Goal: Task Accomplishment & Management: Manage account settings

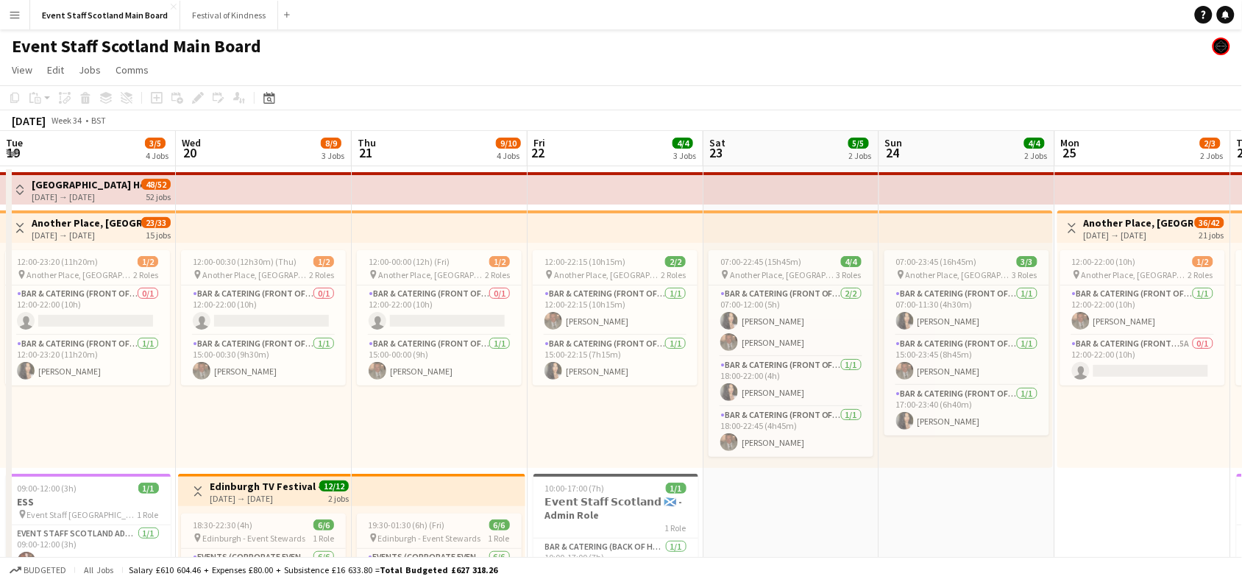
scroll to position [0, 314]
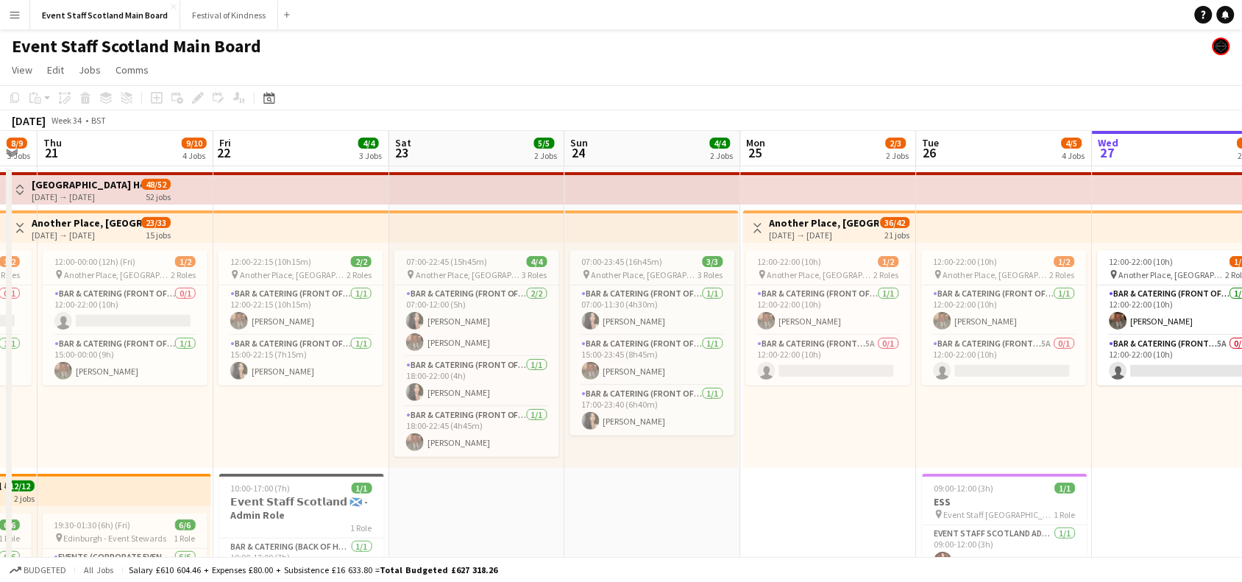
click at [18, 227] on app-icon "Toggle View" at bounding box center [20, 228] width 10 height 10
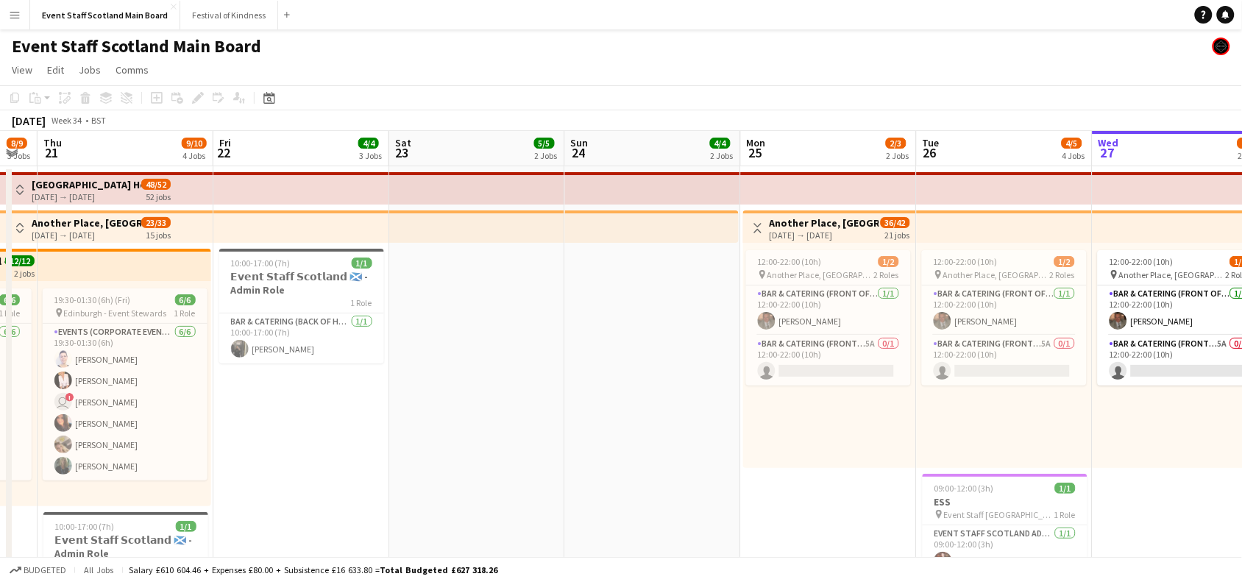
click at [756, 224] on app-icon "Toggle View" at bounding box center [758, 228] width 10 height 10
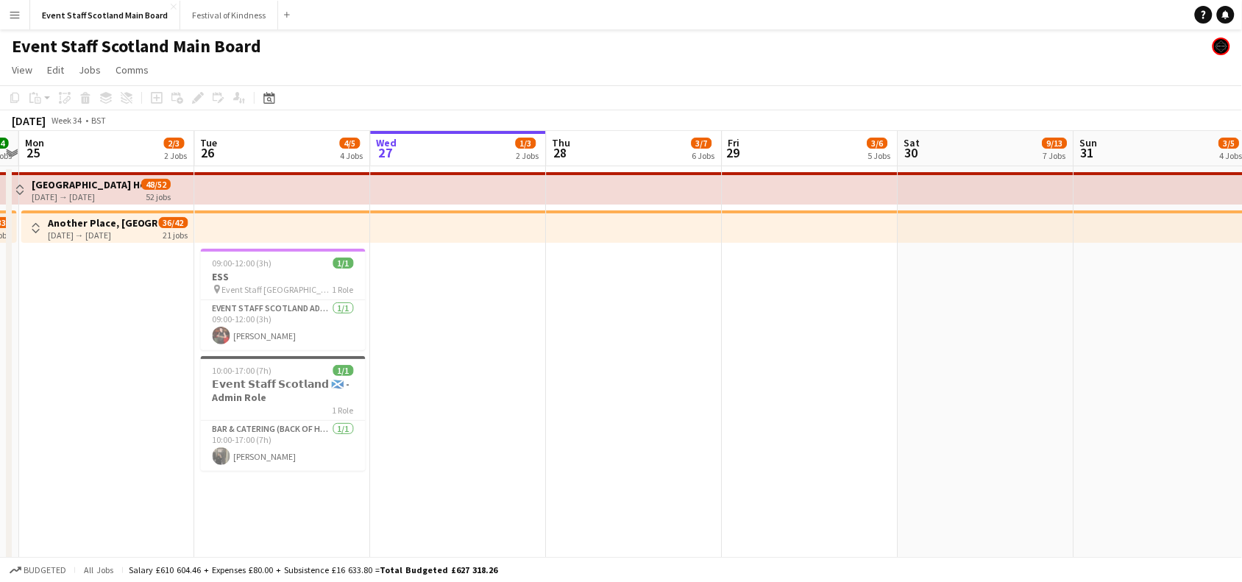
drag, startPoint x: 1143, startPoint y: 361, endPoint x: 423, endPoint y: 395, distance: 720.5
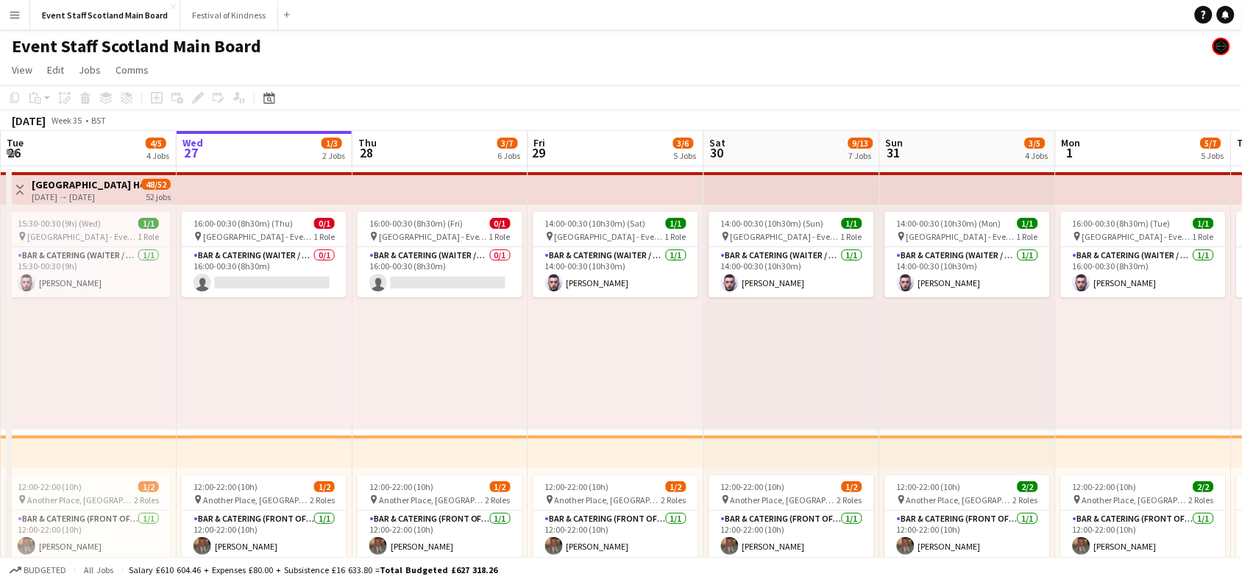
click at [21, 185] on app-icon "Toggle View" at bounding box center [20, 190] width 10 height 10
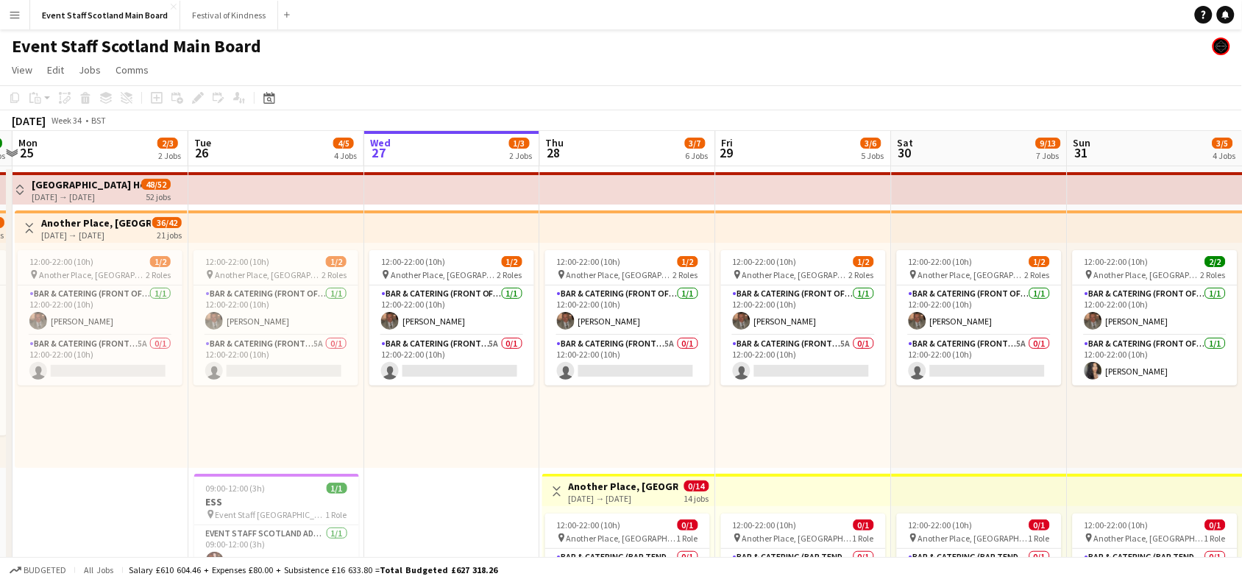
scroll to position [0, 332]
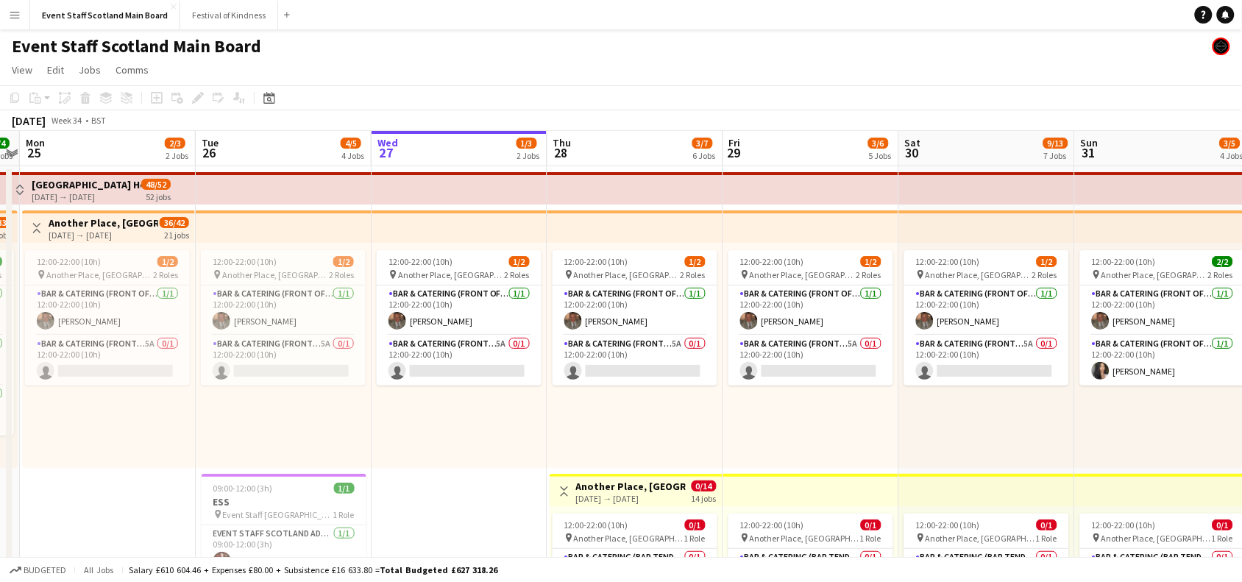
drag, startPoint x: 74, startPoint y: 413, endPoint x: 269, endPoint y: 430, distance: 195.8
click at [33, 227] on app-icon "Toggle View" at bounding box center [37, 228] width 10 height 10
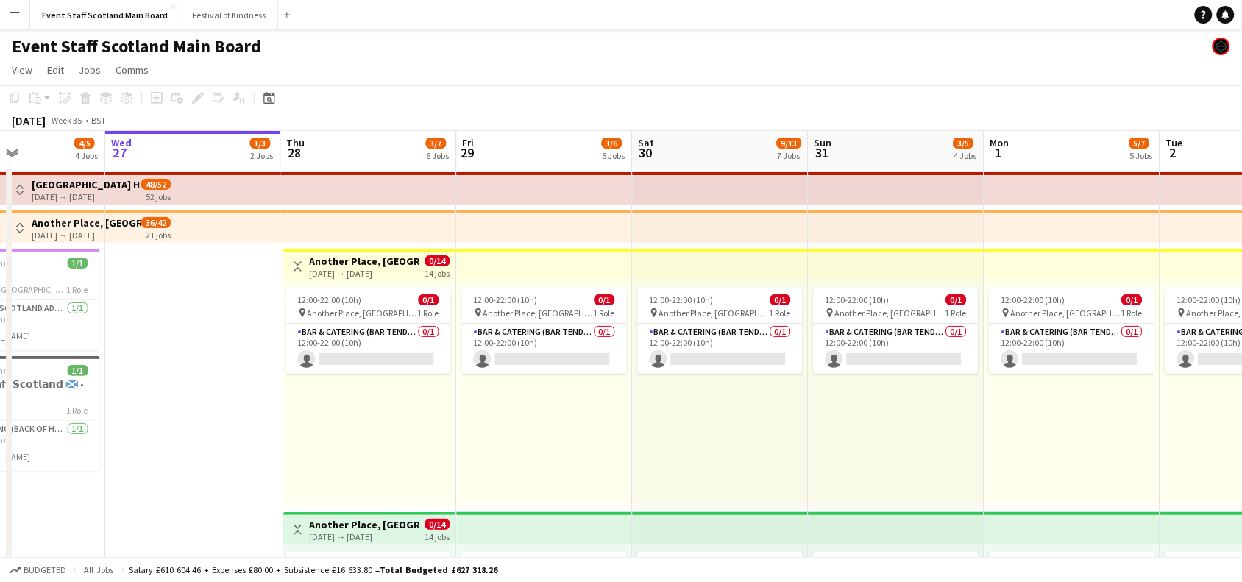
drag, startPoint x: 495, startPoint y: 362, endPoint x: 215, endPoint y: 354, distance: 280.5
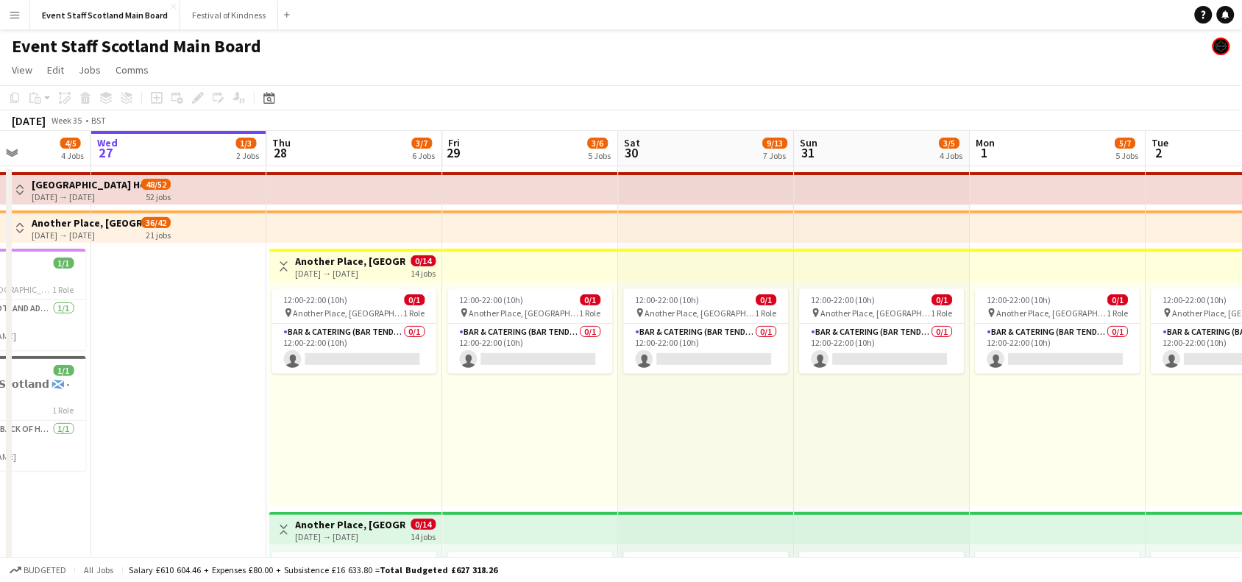
click at [288, 266] on app-icon "Toggle View" at bounding box center [284, 266] width 10 height 10
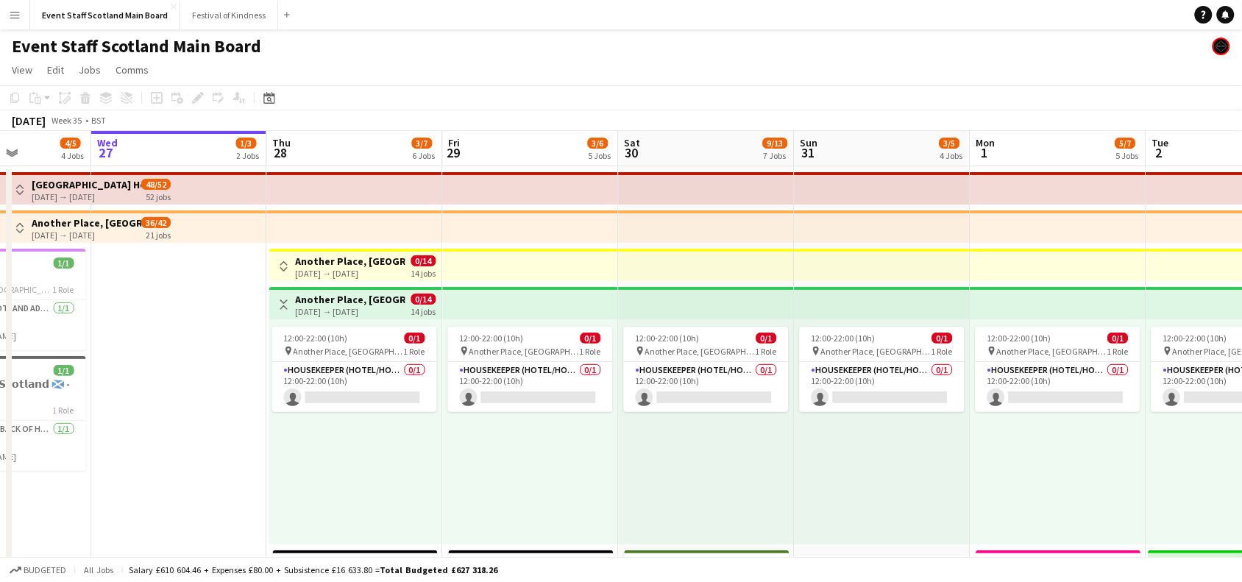
click at [287, 303] on app-icon "Toggle View" at bounding box center [284, 305] width 10 height 10
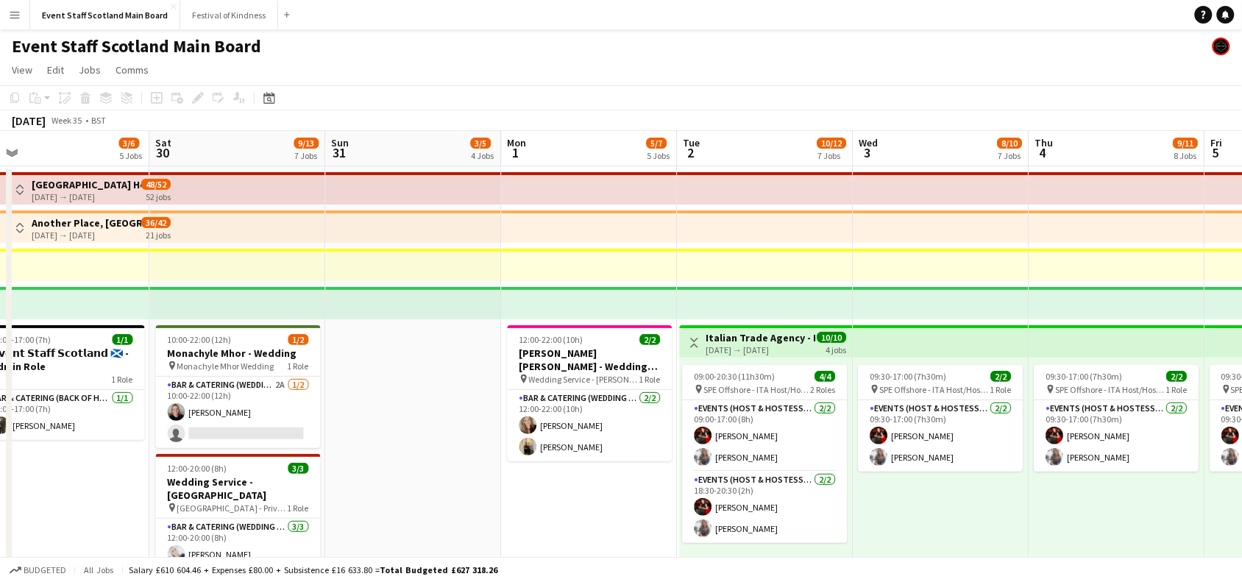
drag, startPoint x: 1091, startPoint y: 495, endPoint x: 609, endPoint y: 466, distance: 483.6
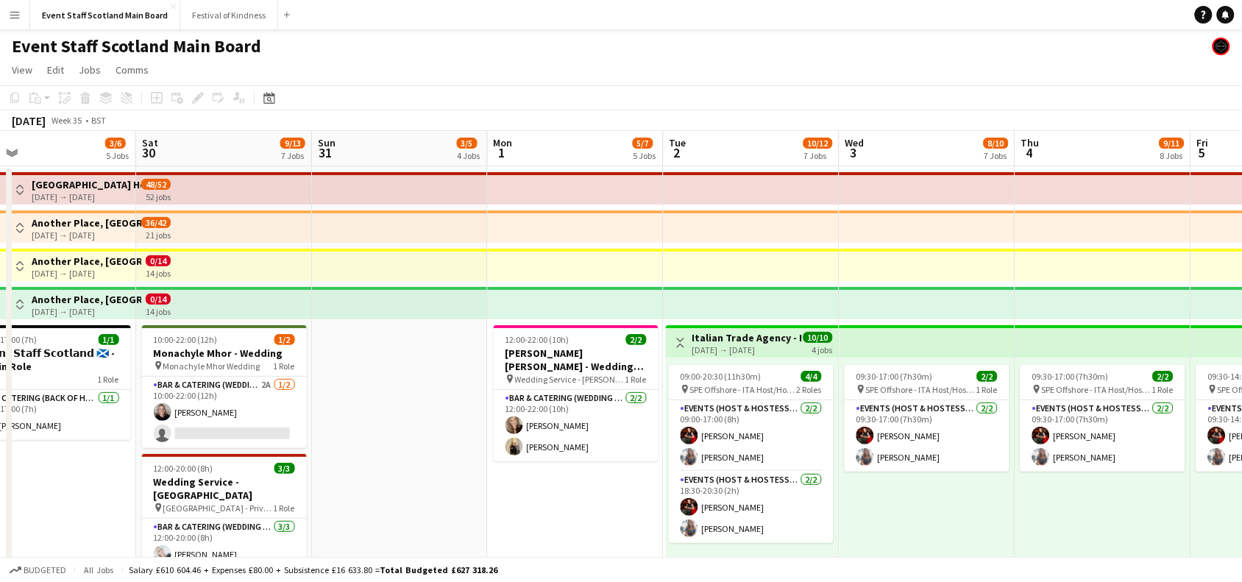
click at [678, 335] on button "Toggle View" at bounding box center [681, 343] width 18 height 18
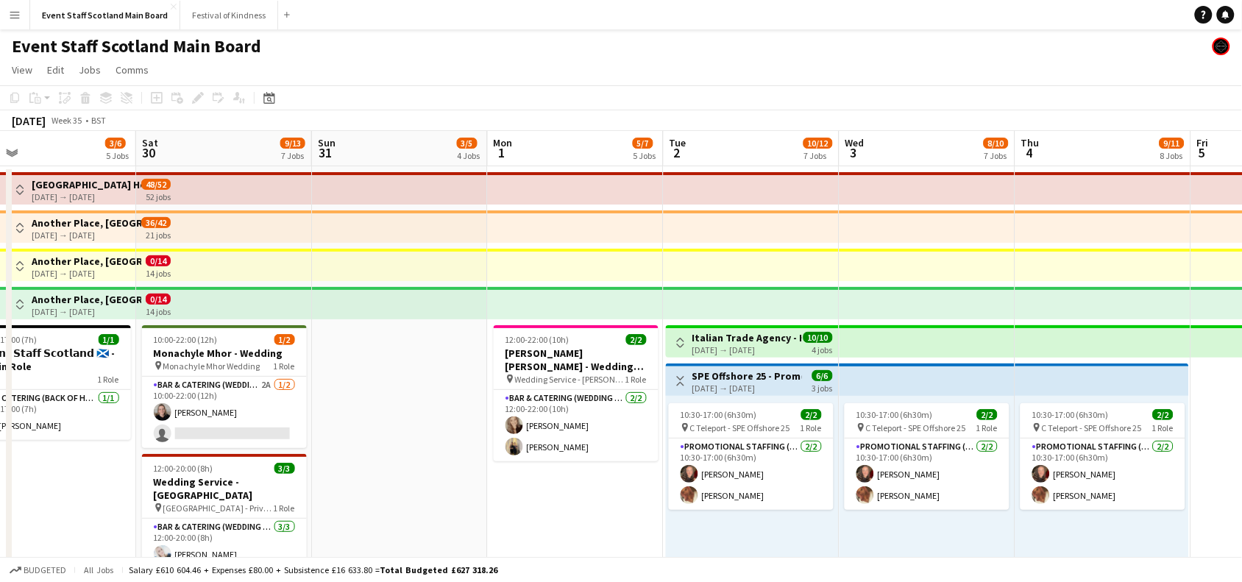
click at [677, 377] on app-icon "Toggle View" at bounding box center [681, 381] width 10 height 10
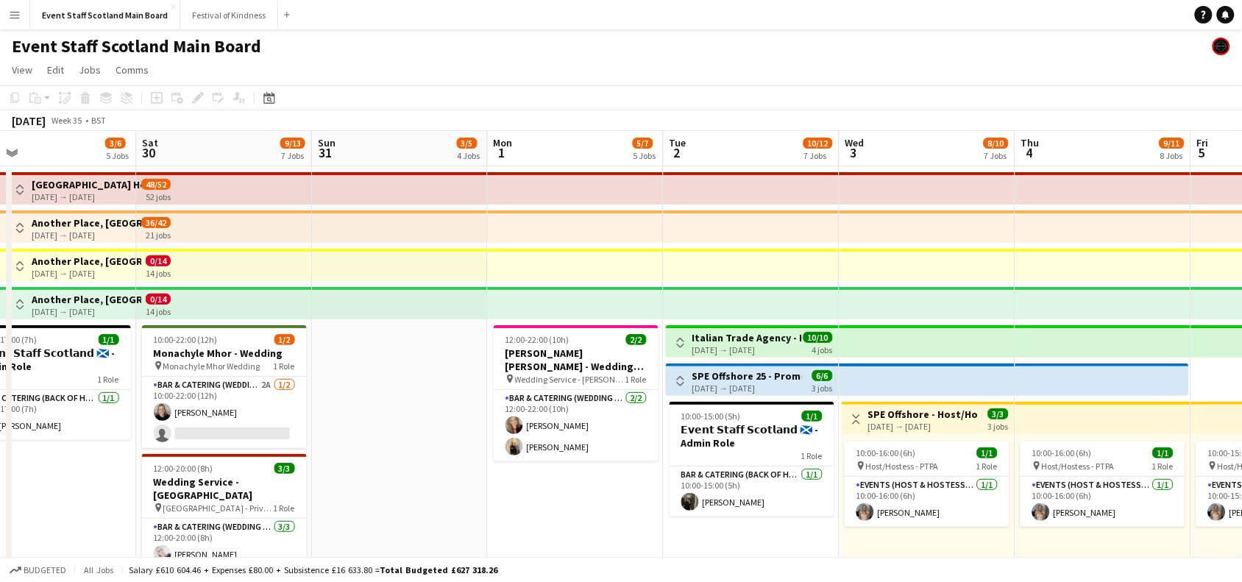
click at [848, 411] on button "Toggle View" at bounding box center [857, 420] width 18 height 18
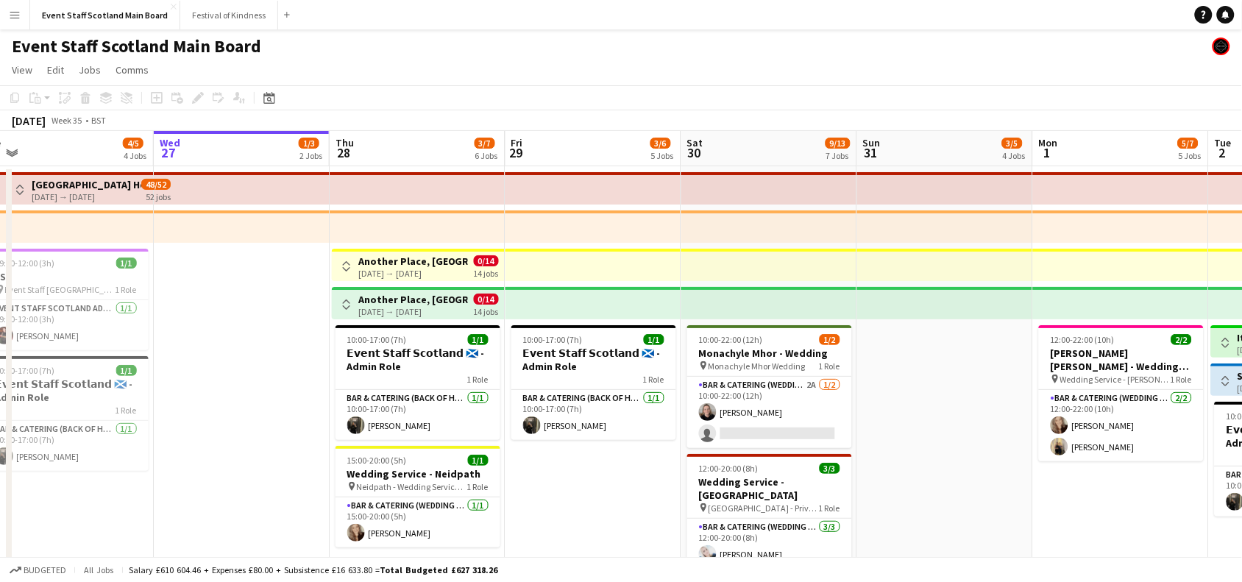
drag, startPoint x: 372, startPoint y: 444, endPoint x: 1108, endPoint y: 402, distance: 737.1
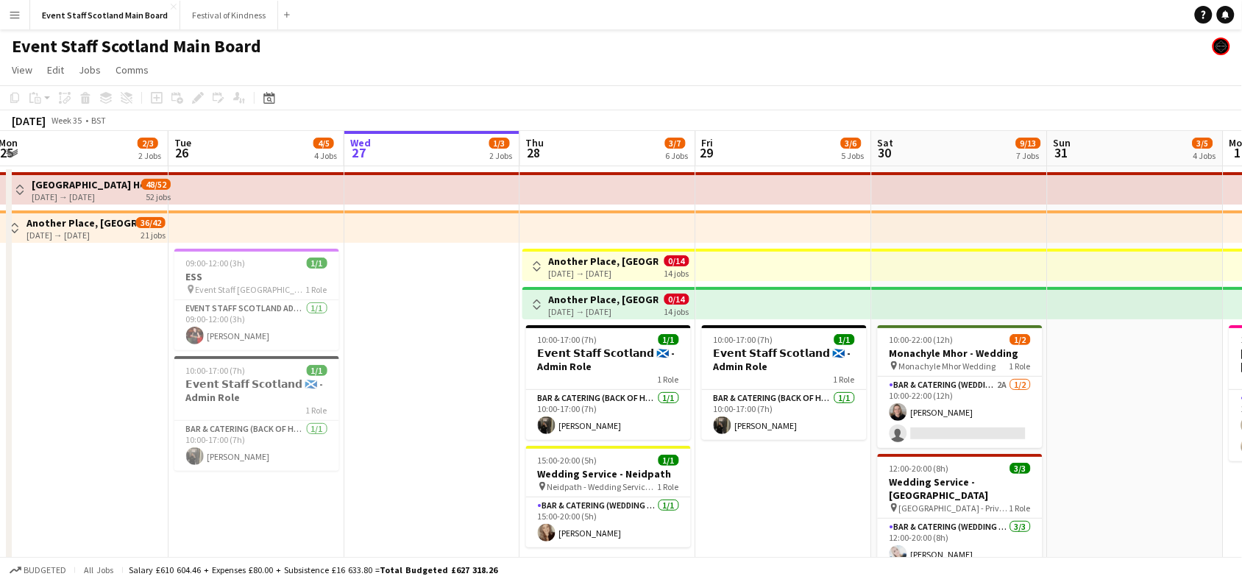
click at [17, 224] on app-icon "Toggle View" at bounding box center [15, 228] width 10 height 10
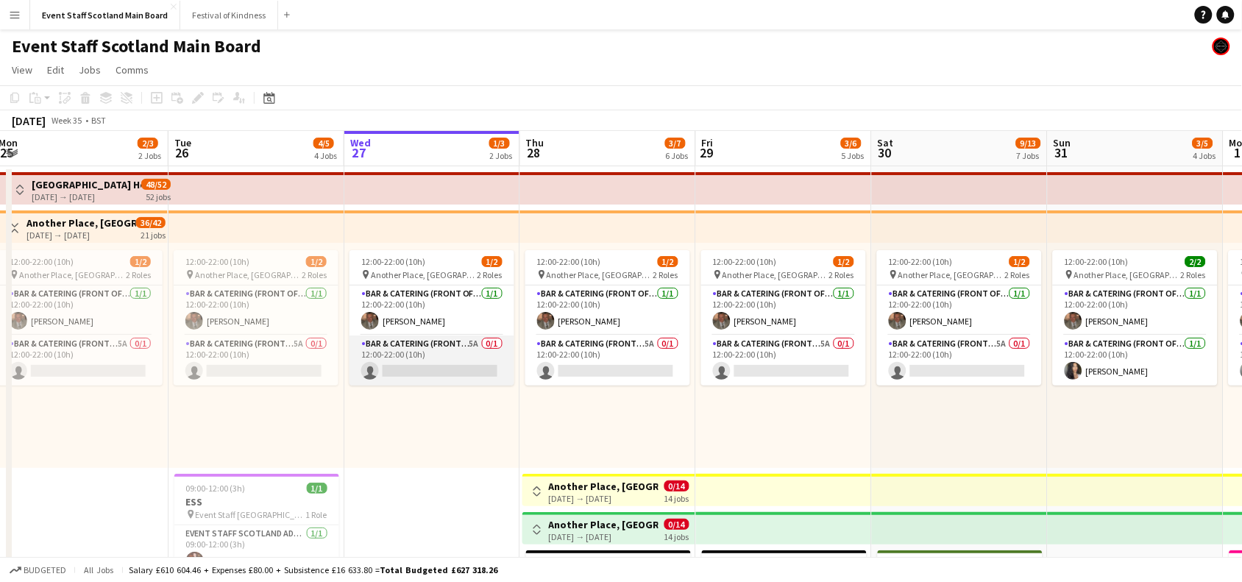
click at [453, 350] on app-card-role "Bar & Catering (Front of House) 5A 0/1 12:00-22:00 (10h) single-neutral-actions" at bounding box center [432, 361] width 165 height 50
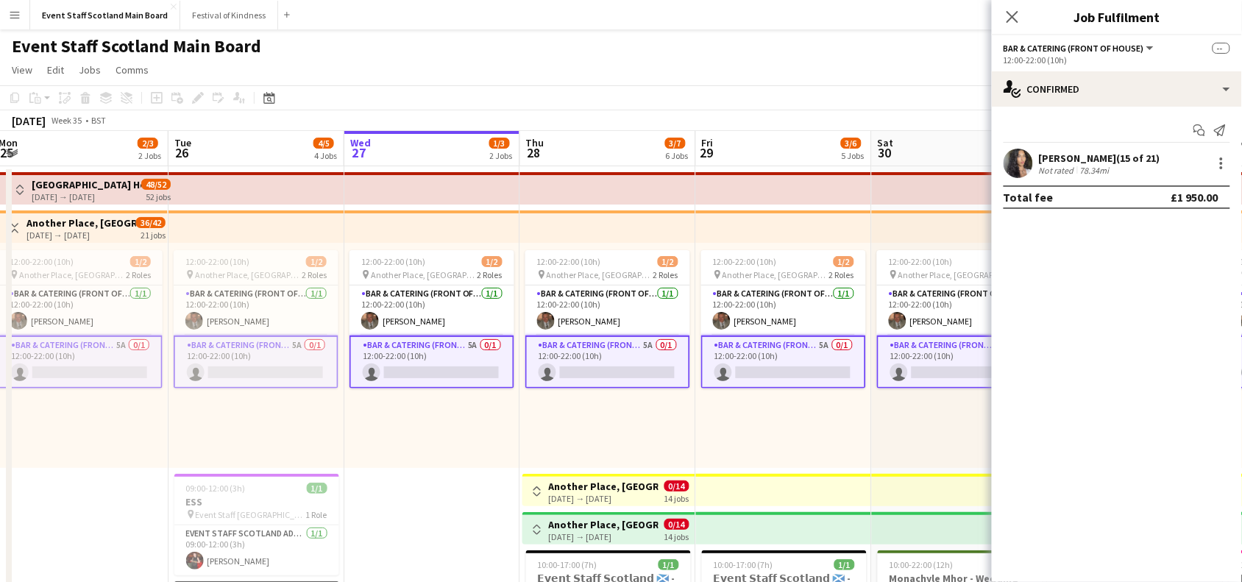
click at [482, 361] on app-card-role "Bar & Catering (Front of House) 5A 0/1 12:00-22:00 (10h) single-neutral-actions" at bounding box center [432, 362] width 165 height 53
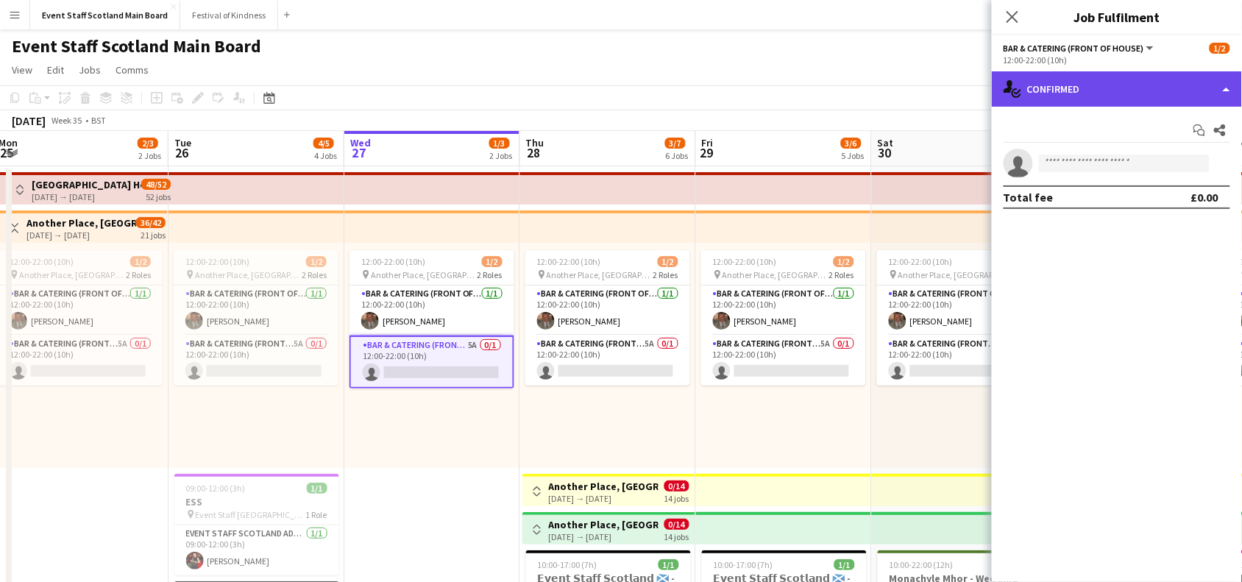
click at [1197, 89] on div "single-neutral-actions-check-2 Confirmed" at bounding box center [1117, 88] width 250 height 35
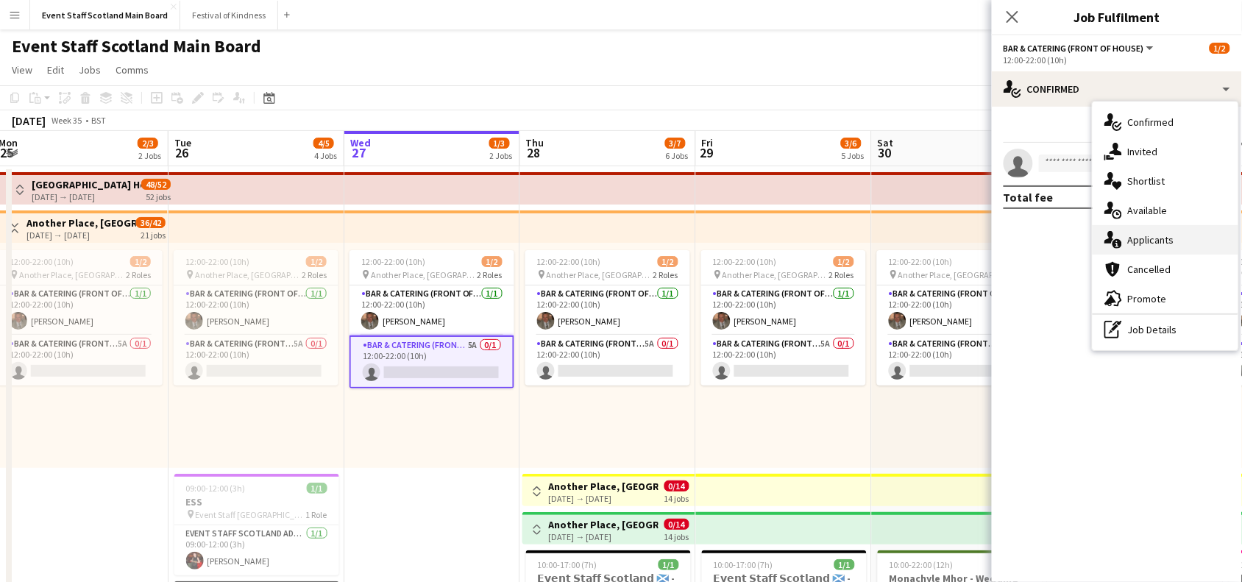
click at [1186, 235] on div "single-neutral-actions-information Applicants" at bounding box center [1166, 239] width 146 height 29
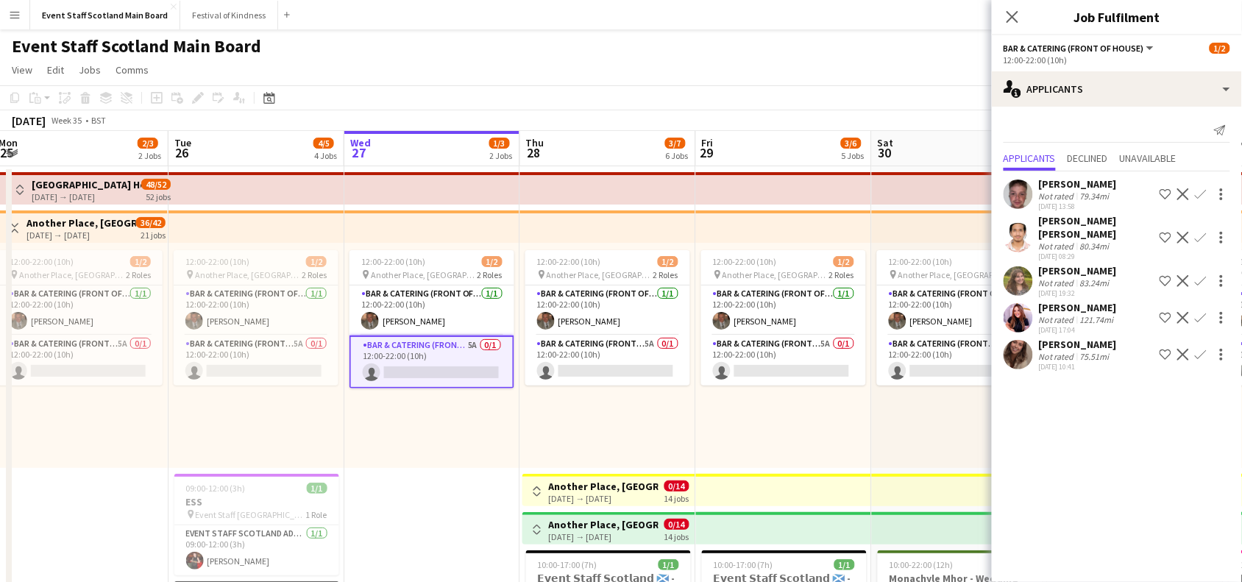
click at [1080, 320] on div "121.74mi" at bounding box center [1097, 319] width 40 height 11
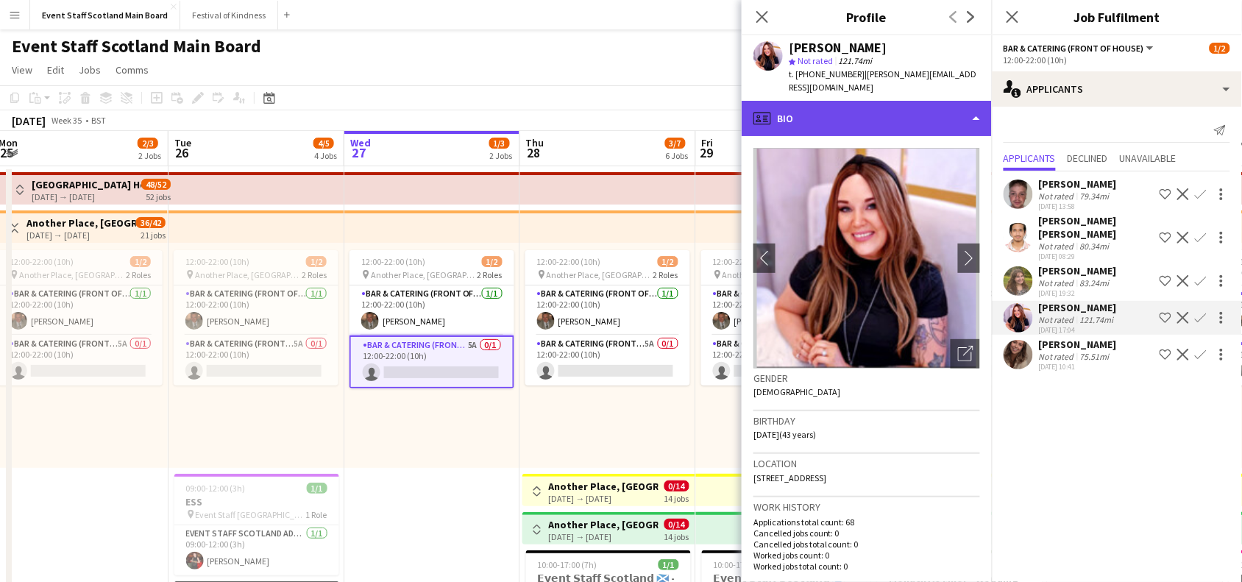
click at [944, 115] on div "profile Bio" at bounding box center [867, 118] width 250 height 35
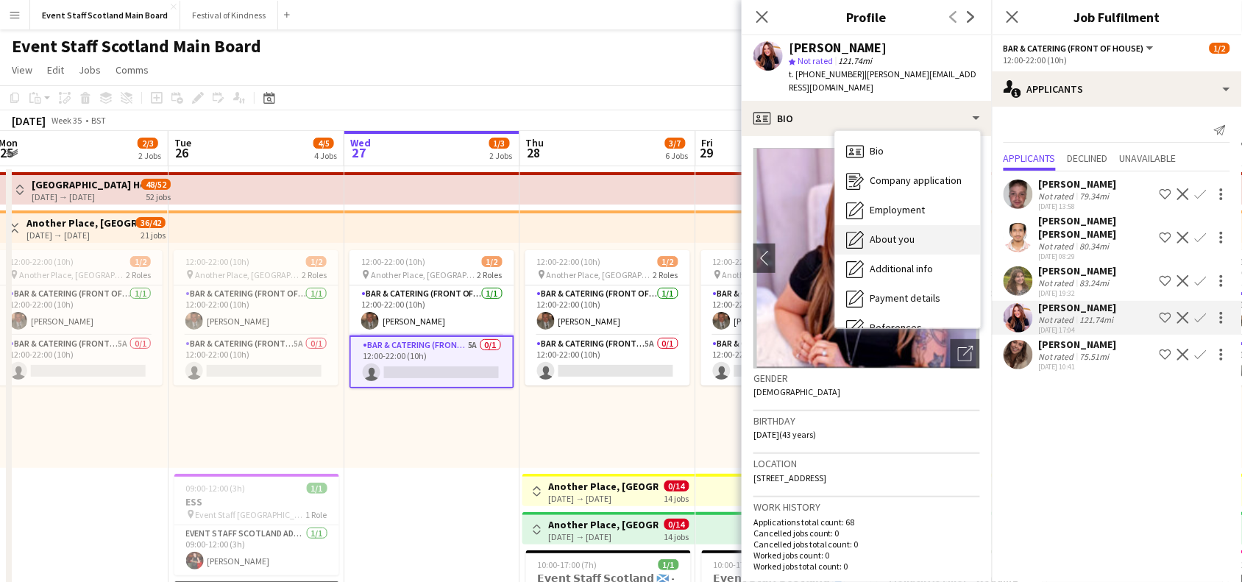
click at [947, 236] on div "About you About you" at bounding box center [908, 239] width 146 height 29
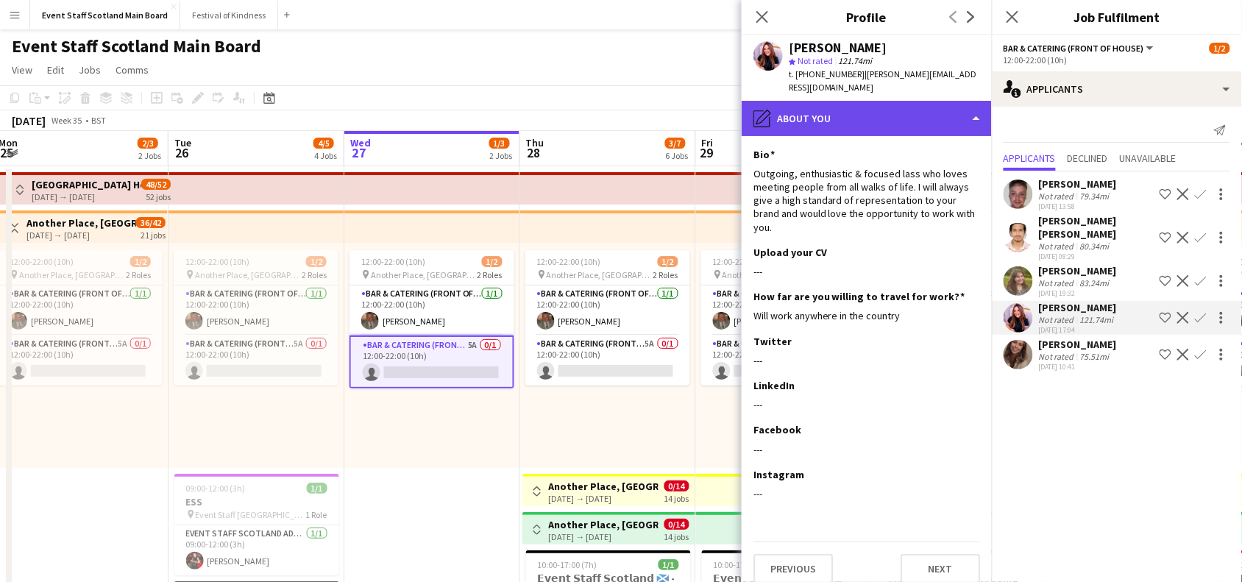
click at [968, 116] on div "pencil4 About you" at bounding box center [867, 118] width 250 height 35
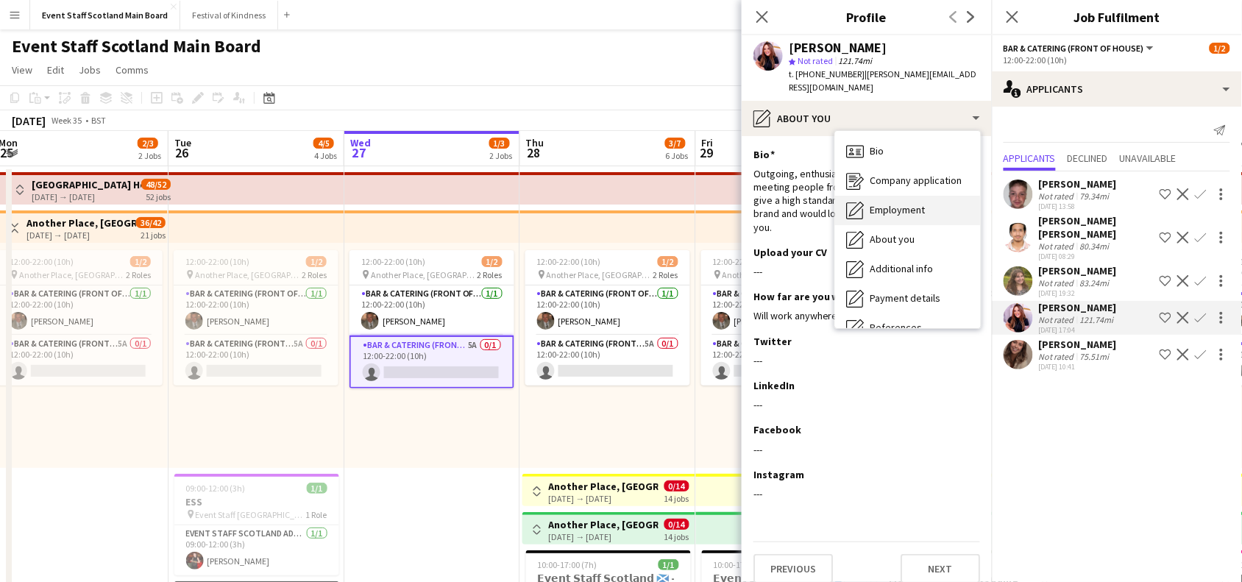
click at [940, 205] on div "Employment Employment" at bounding box center [908, 210] width 146 height 29
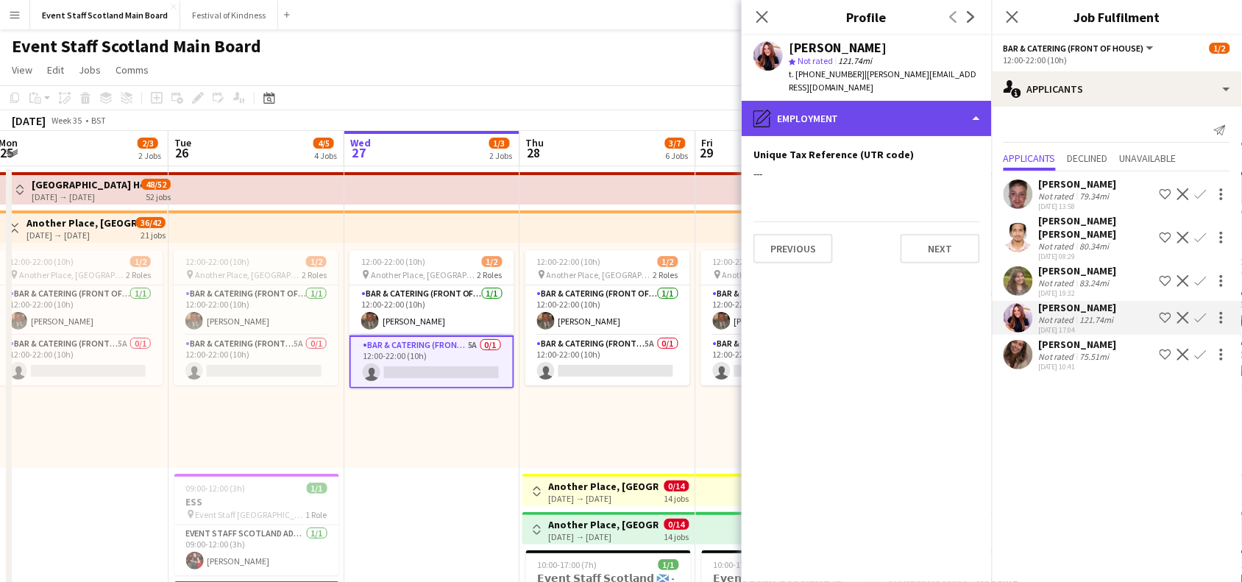
click at [965, 109] on div "pencil4 Employment" at bounding box center [867, 118] width 250 height 35
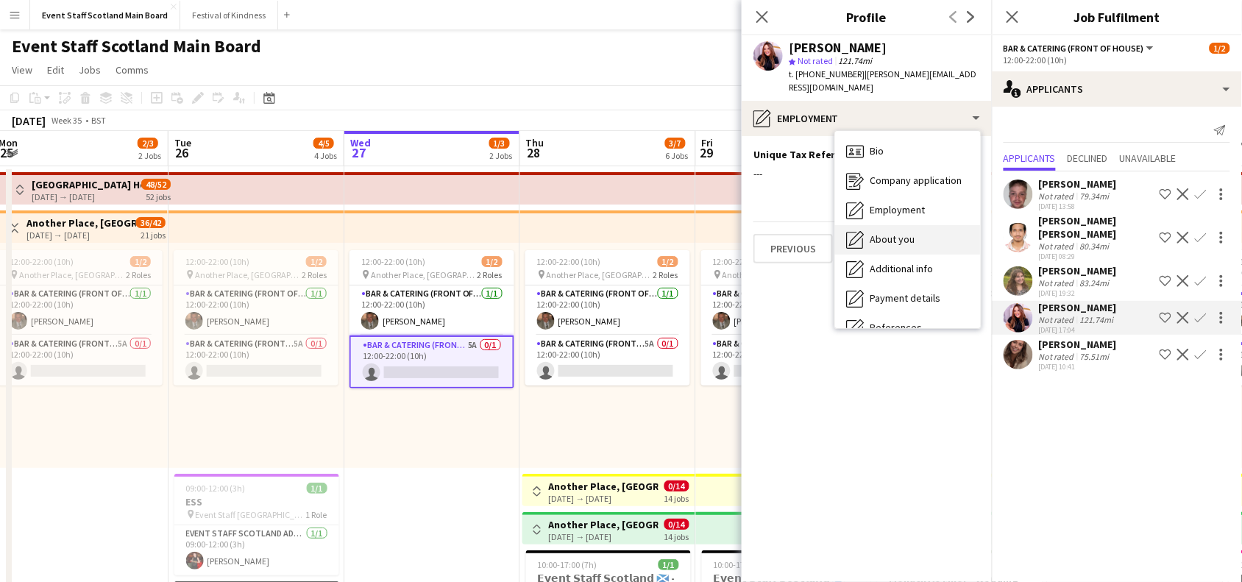
click at [922, 235] on div "About you About you" at bounding box center [908, 239] width 146 height 29
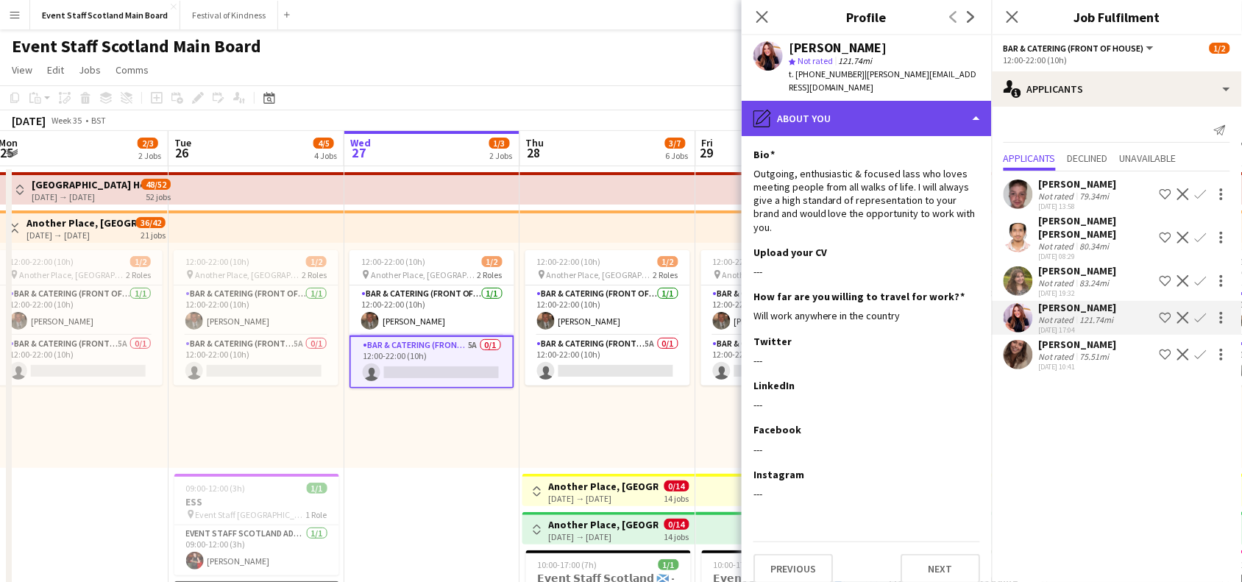
click at [937, 127] on div "pencil4 About you" at bounding box center [867, 118] width 250 height 35
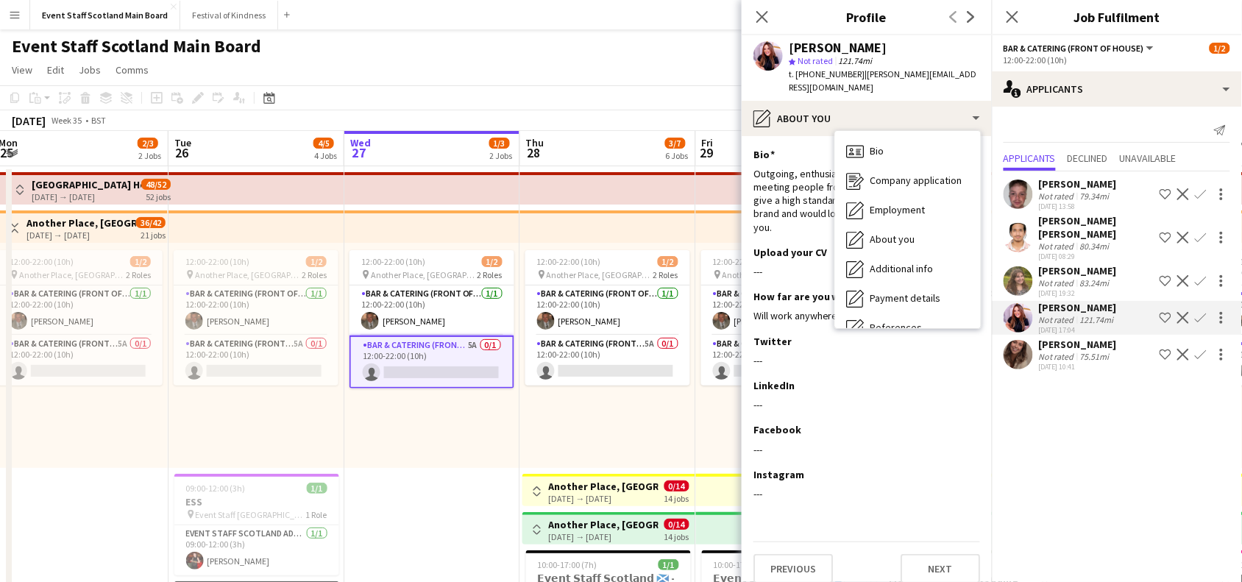
click at [1053, 282] on div "Not rated" at bounding box center [1058, 282] width 38 height 11
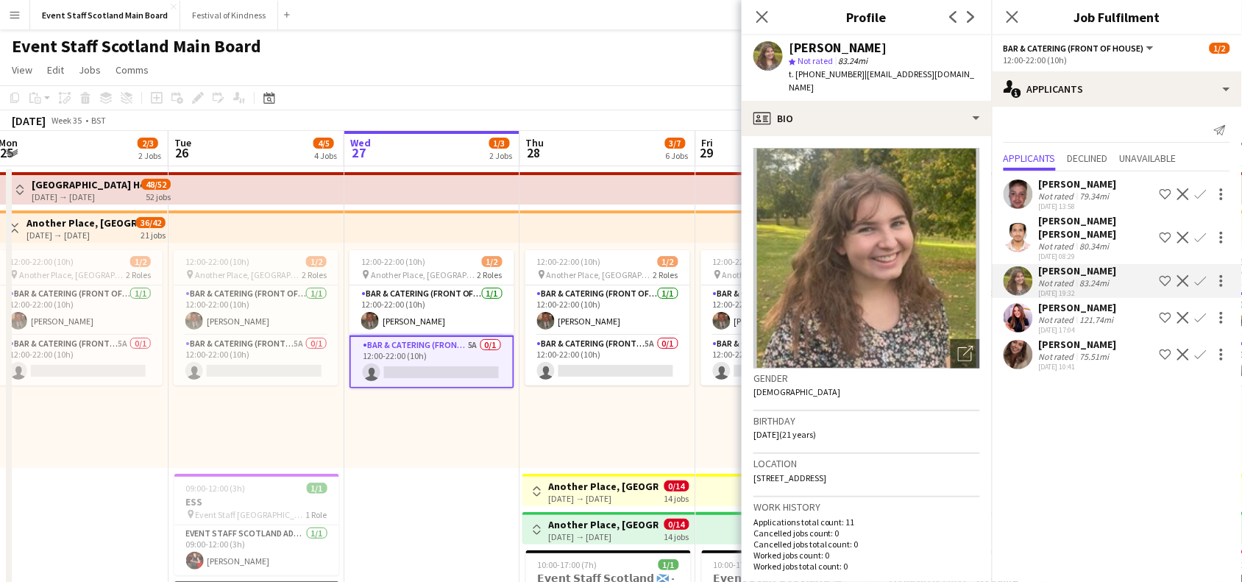
click at [1082, 342] on div "[PERSON_NAME]" at bounding box center [1078, 344] width 78 height 13
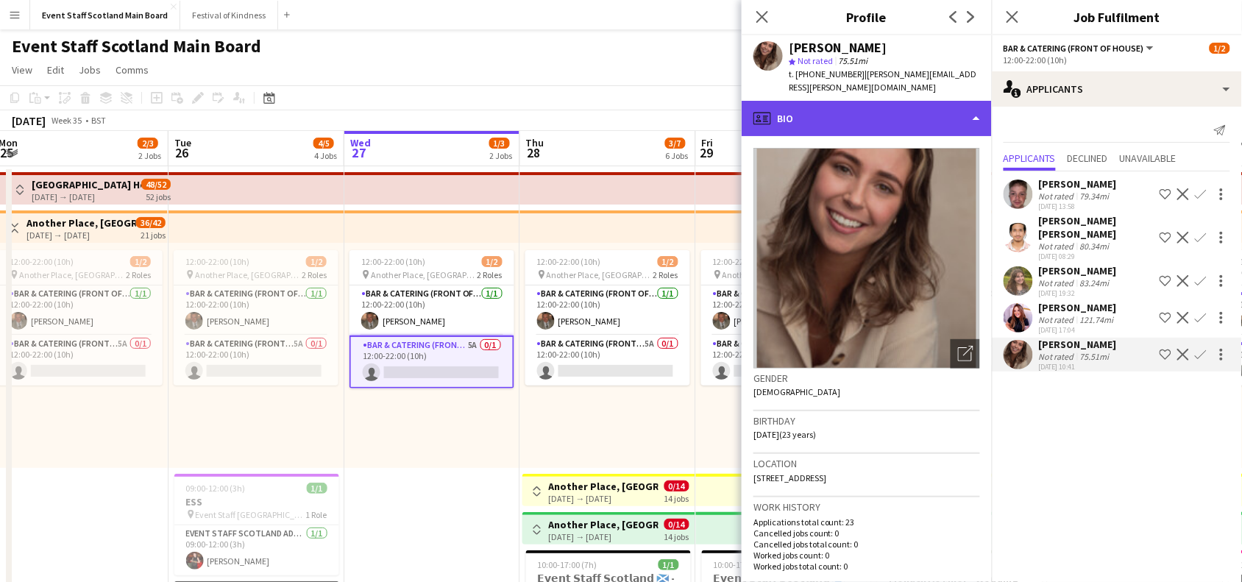
click at [981, 101] on div "profile Bio" at bounding box center [867, 118] width 250 height 35
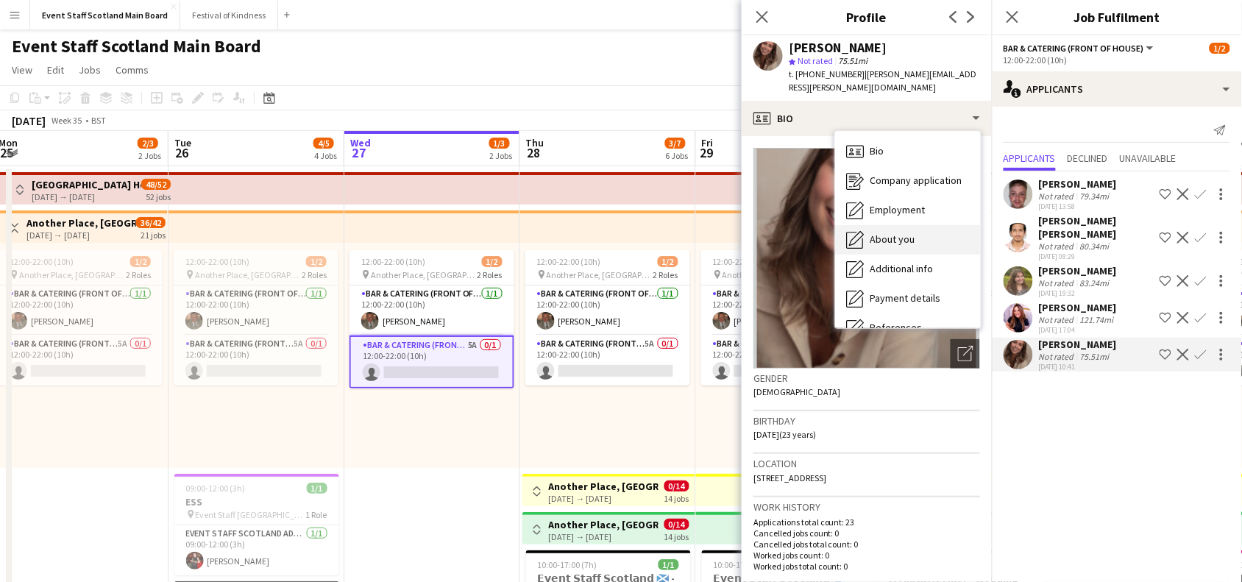
click at [924, 225] on div "About you About you" at bounding box center [908, 239] width 146 height 29
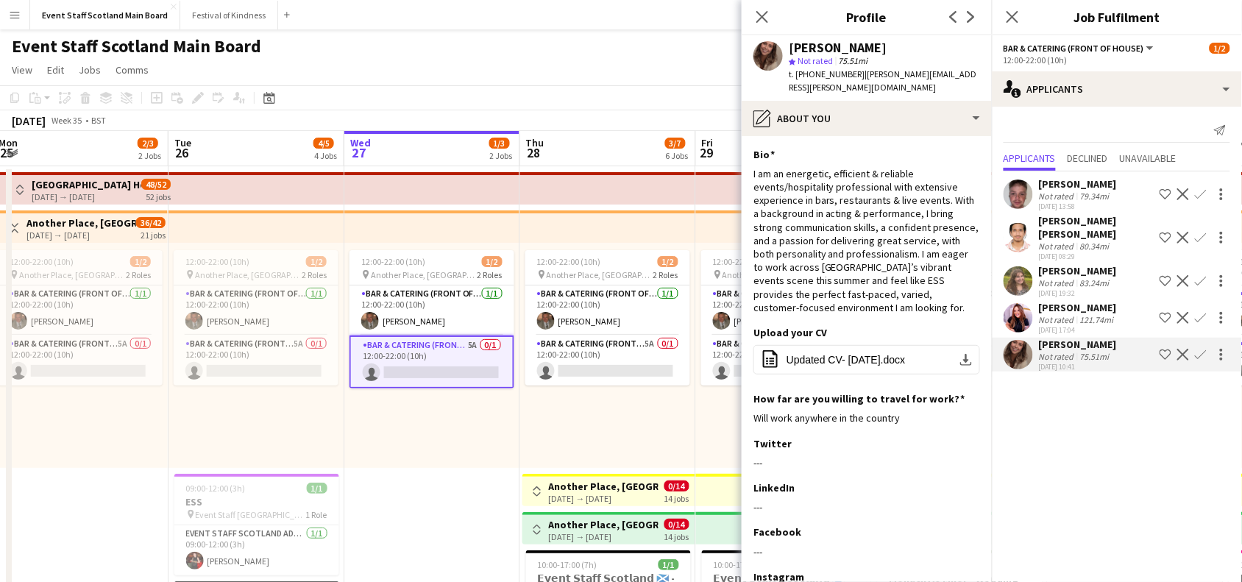
click at [1082, 196] on div "79.34mi" at bounding box center [1094, 196] width 35 height 11
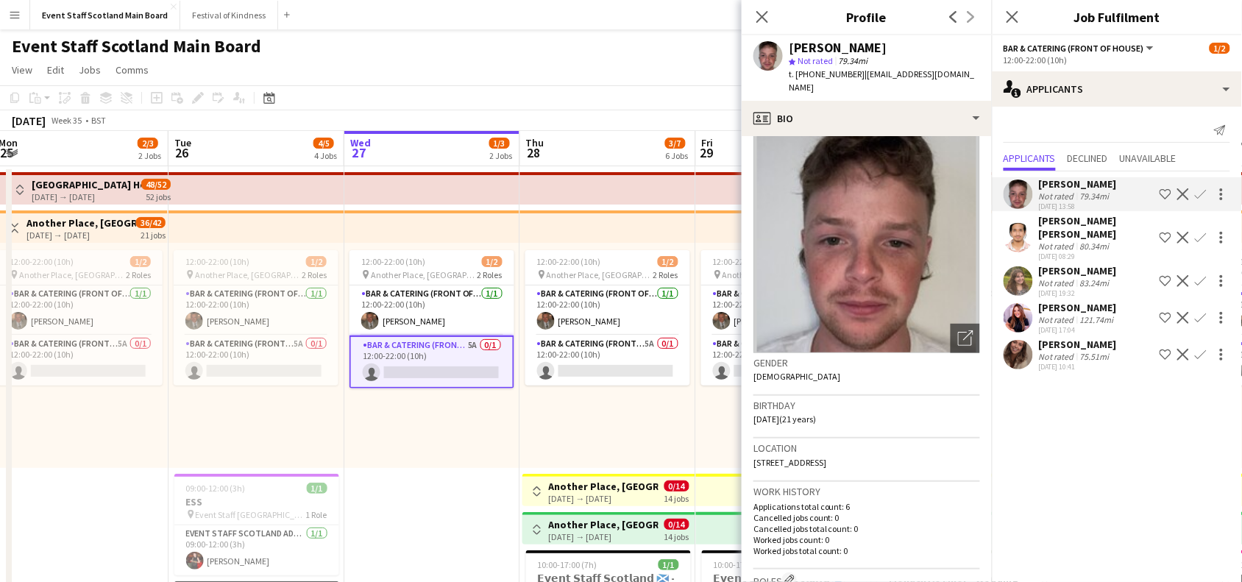
scroll to position [0, 0]
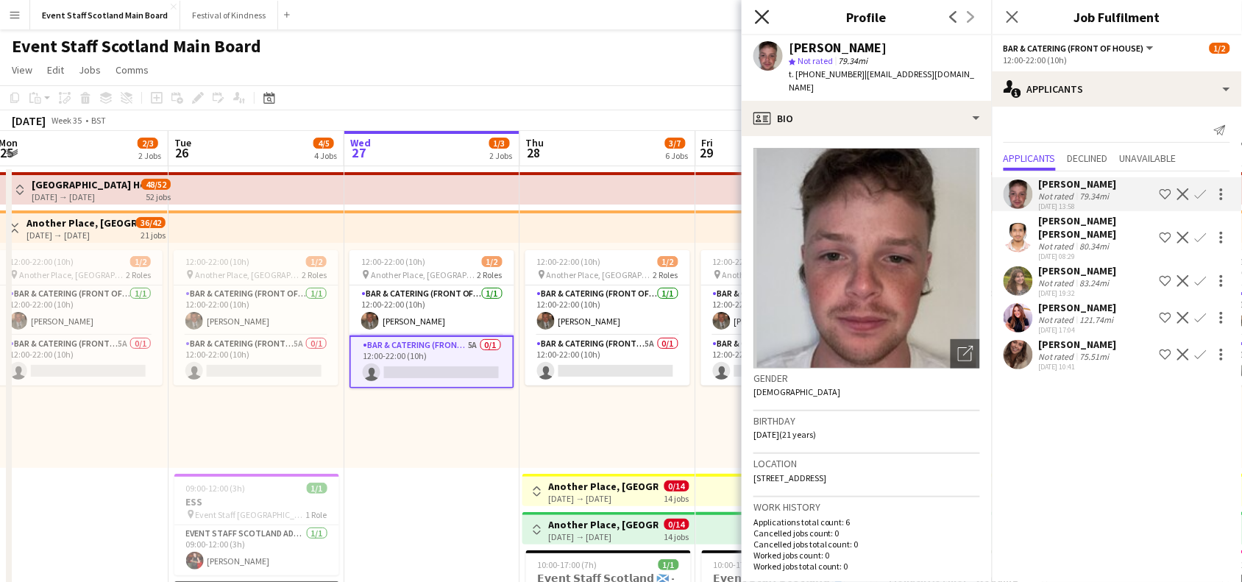
click at [763, 15] on icon at bounding box center [762, 17] width 14 height 14
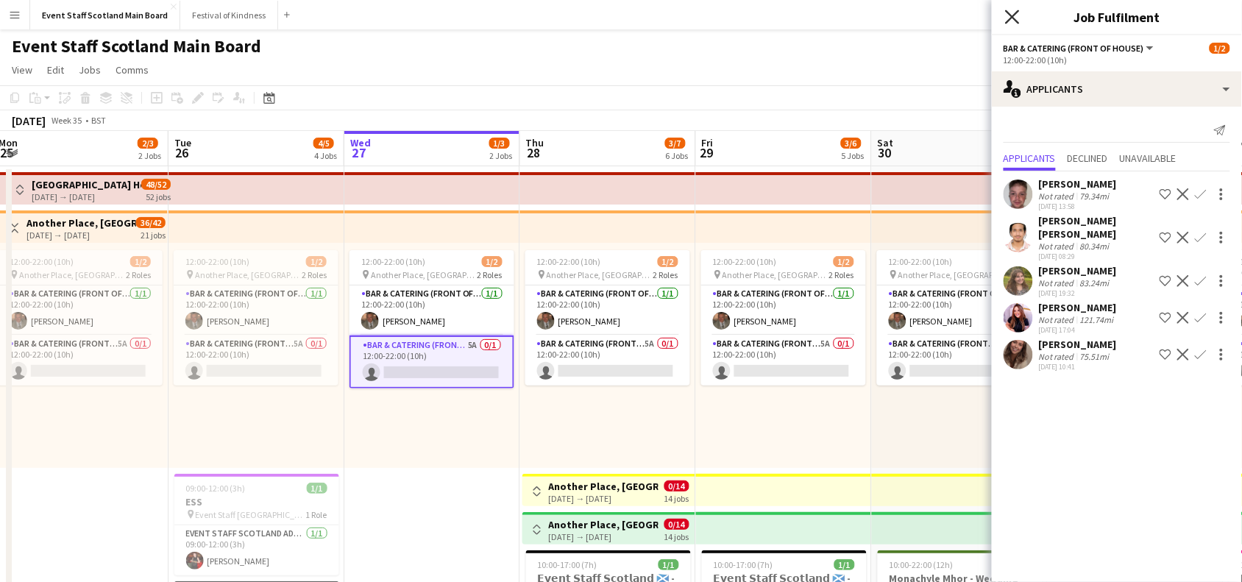
click at [1016, 15] on icon "Close pop-in" at bounding box center [1012, 17] width 14 height 14
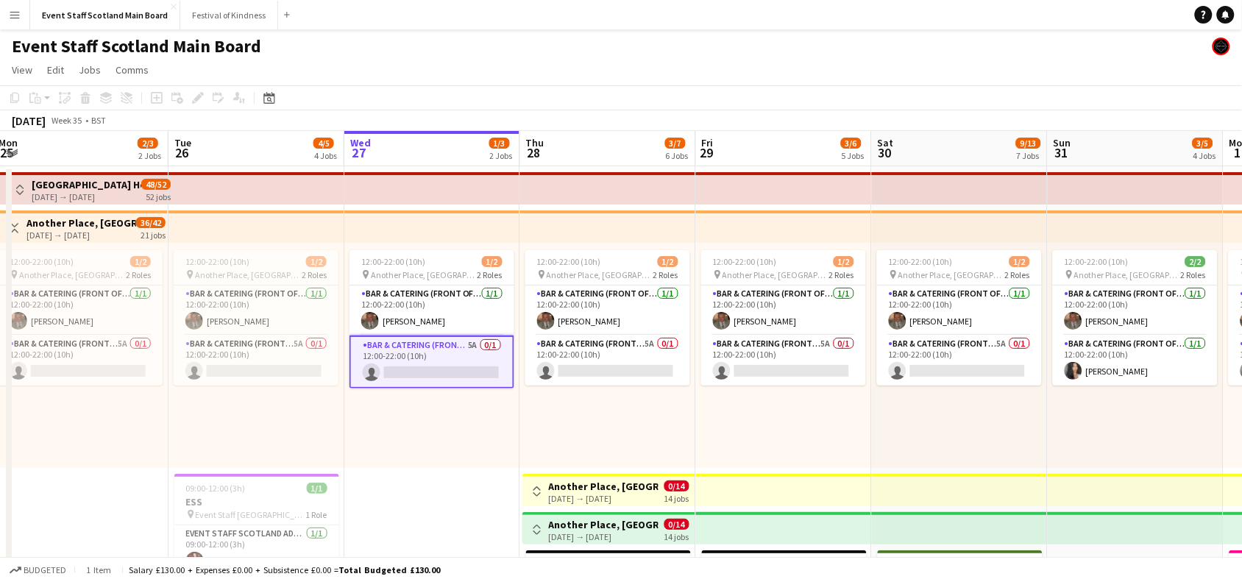
click at [17, 225] on app-icon "Toggle View" at bounding box center [15, 228] width 10 height 10
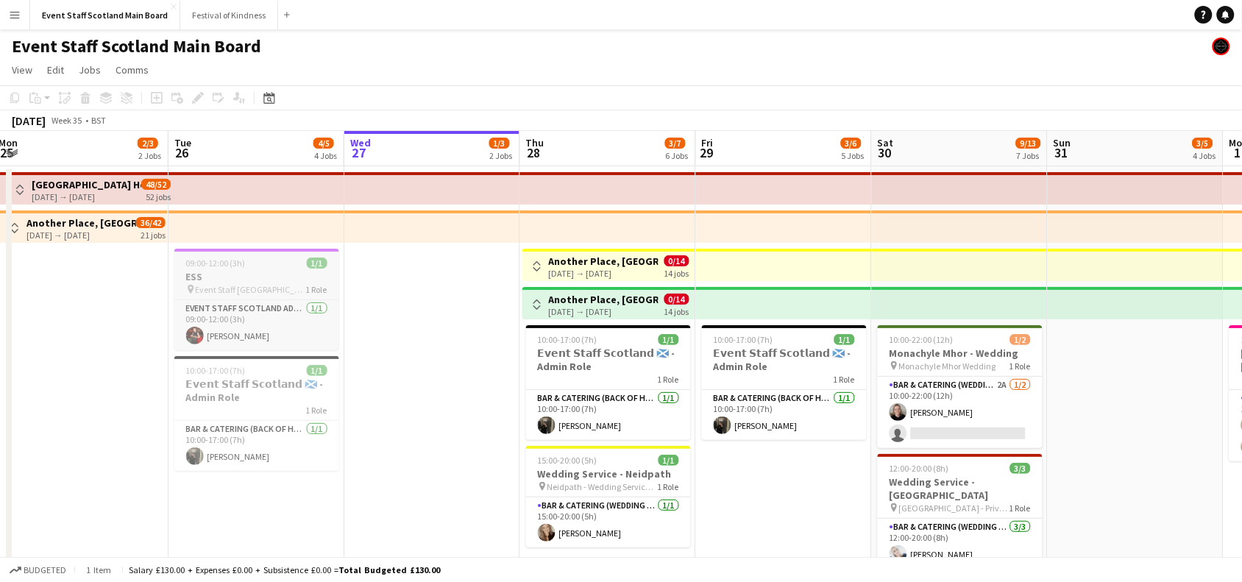
click at [263, 266] on div "09:00-12:00 (3h) 1/1" at bounding box center [256, 263] width 165 height 11
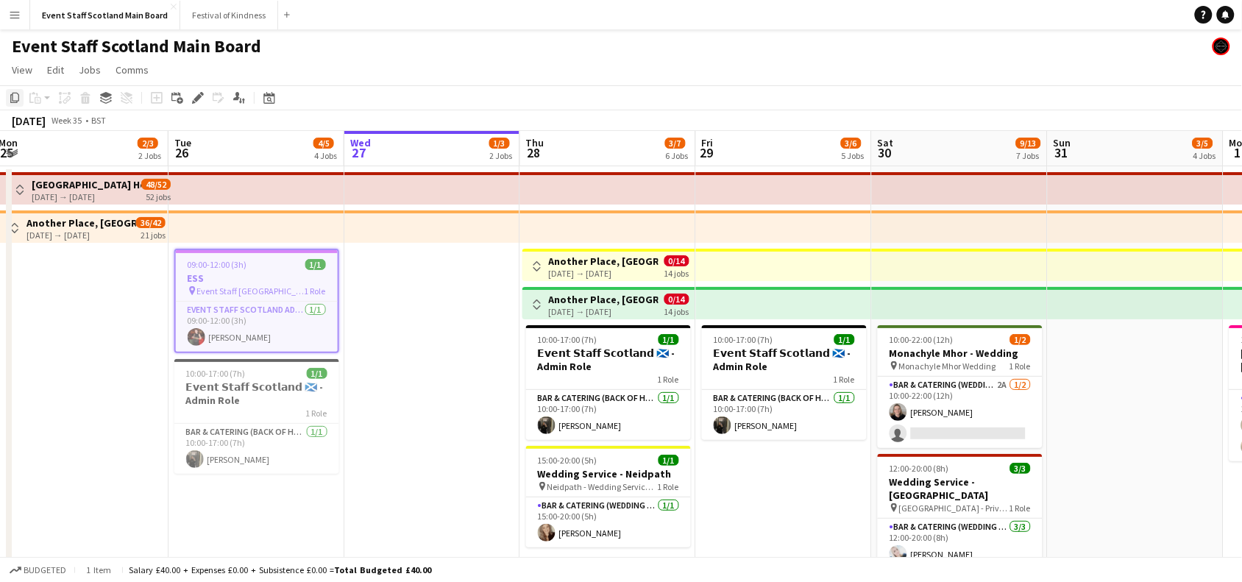
click at [16, 98] on icon "Copy" at bounding box center [15, 98] width 12 height 12
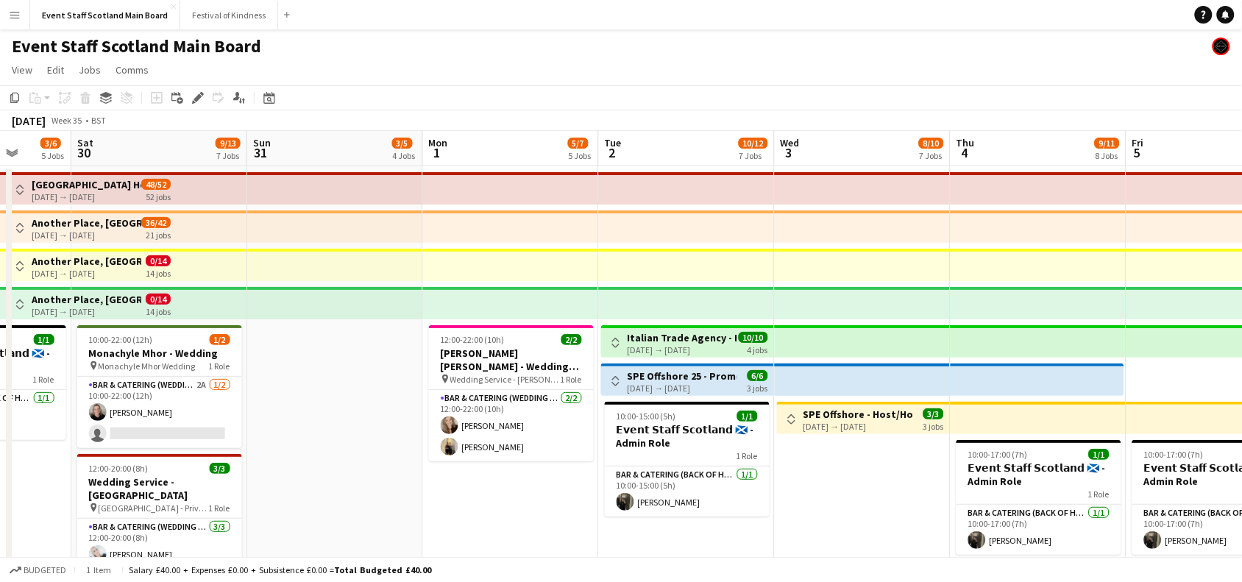
drag, startPoint x: 1155, startPoint y: 429, endPoint x: 357, endPoint y: 401, distance: 798.9
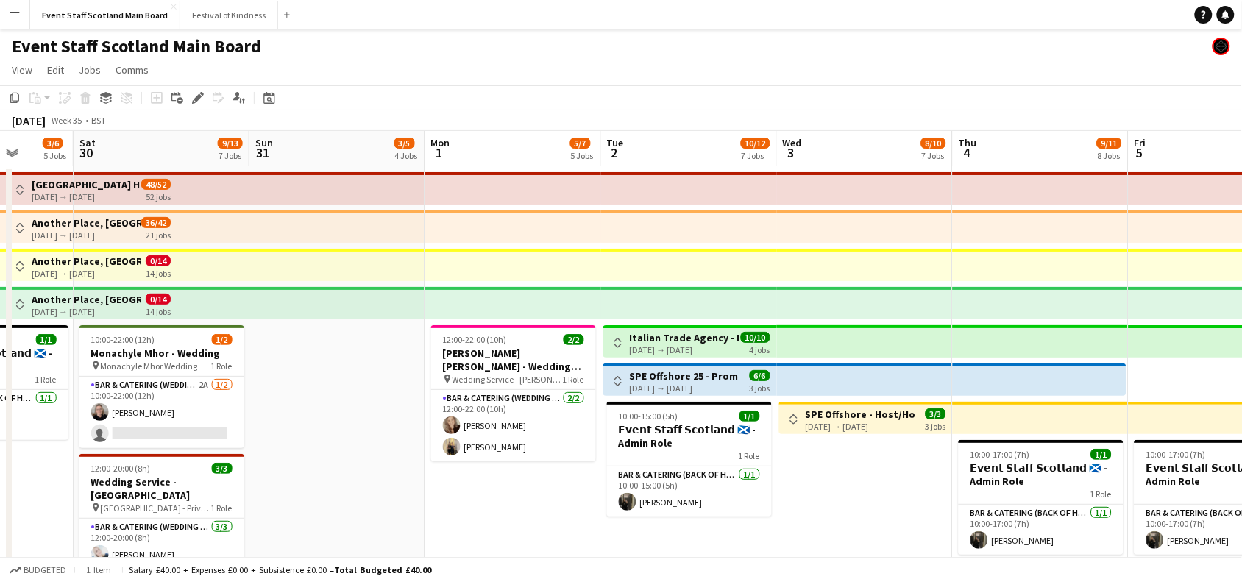
scroll to position [59, 0]
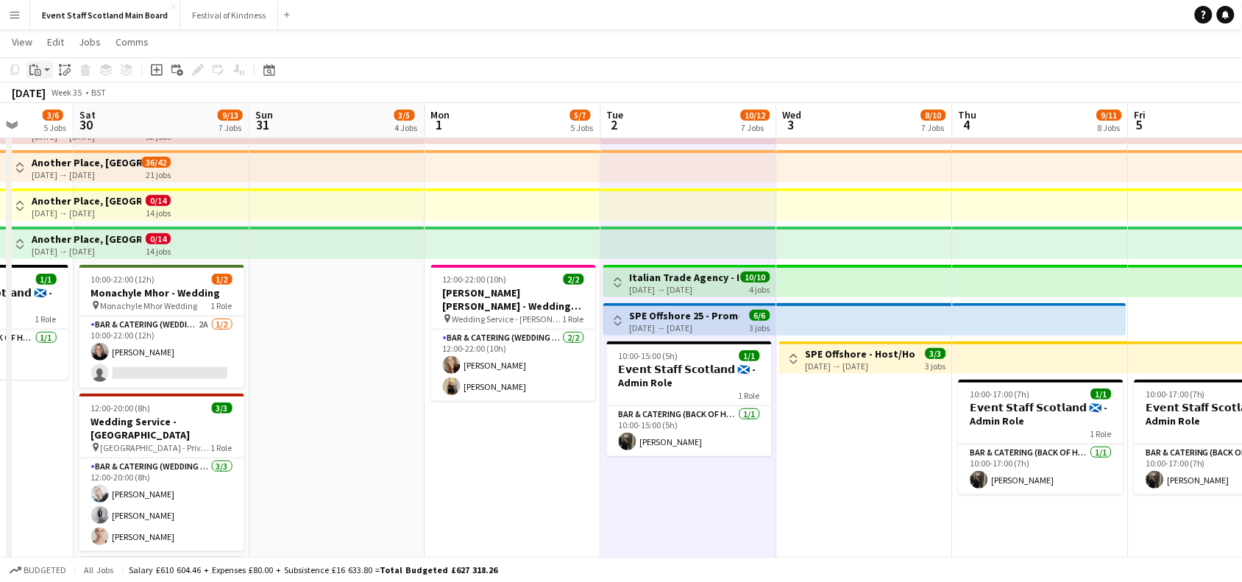
click at [33, 67] on icon "Paste" at bounding box center [35, 70] width 12 height 12
click at [74, 127] on link "Paste with crew Ctrl+Shift+V" at bounding box center [108, 122] width 138 height 13
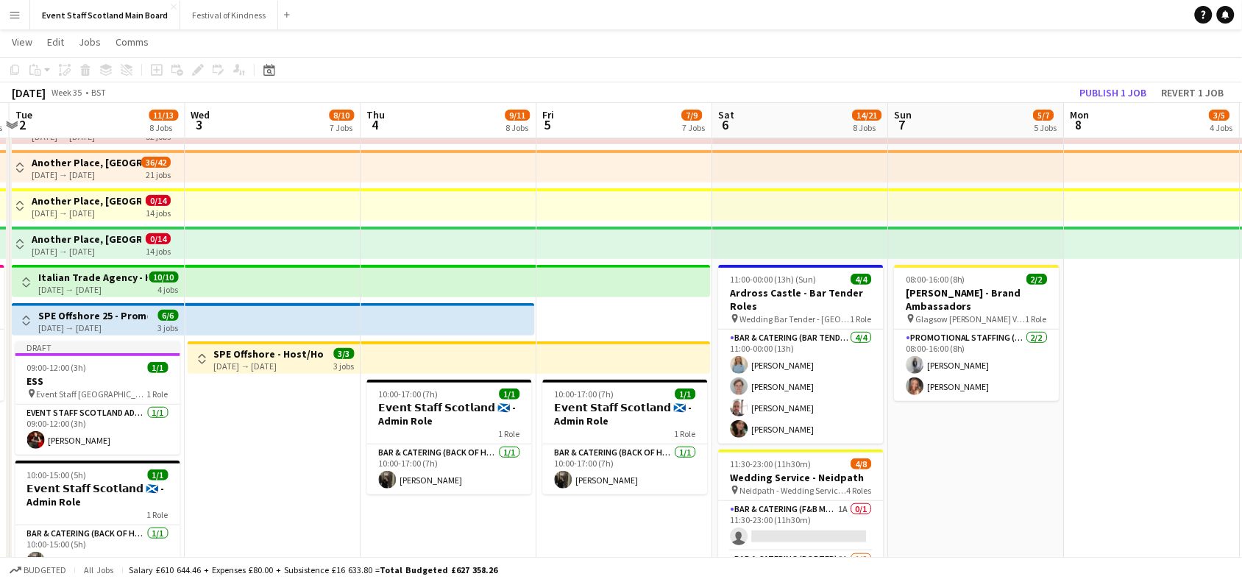
scroll to position [0, 729]
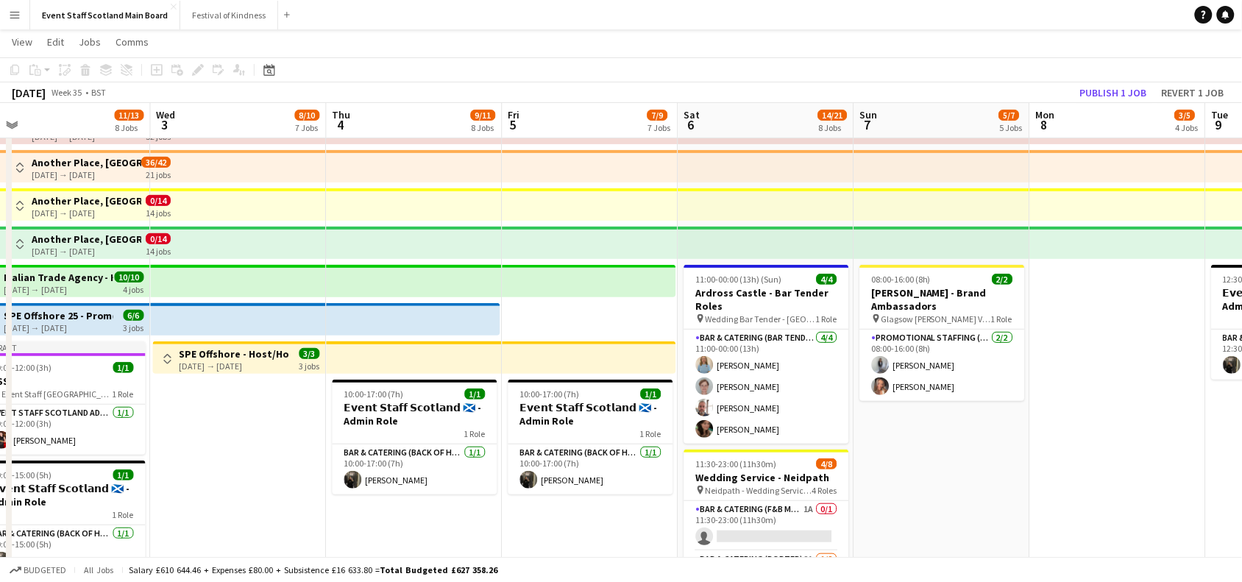
drag, startPoint x: 1115, startPoint y: 528, endPoint x: 489, endPoint y: 513, distance: 625.7
click at [489, 513] on app-calendar-viewport "Fri 29 3/6 5 Jobs Sat 30 9/13 7 Jobs Sun 31 3/5 4 Jobs Mon 1 5/7 5 Jobs Tue 2 1…" at bounding box center [621, 565] width 1242 height 1132
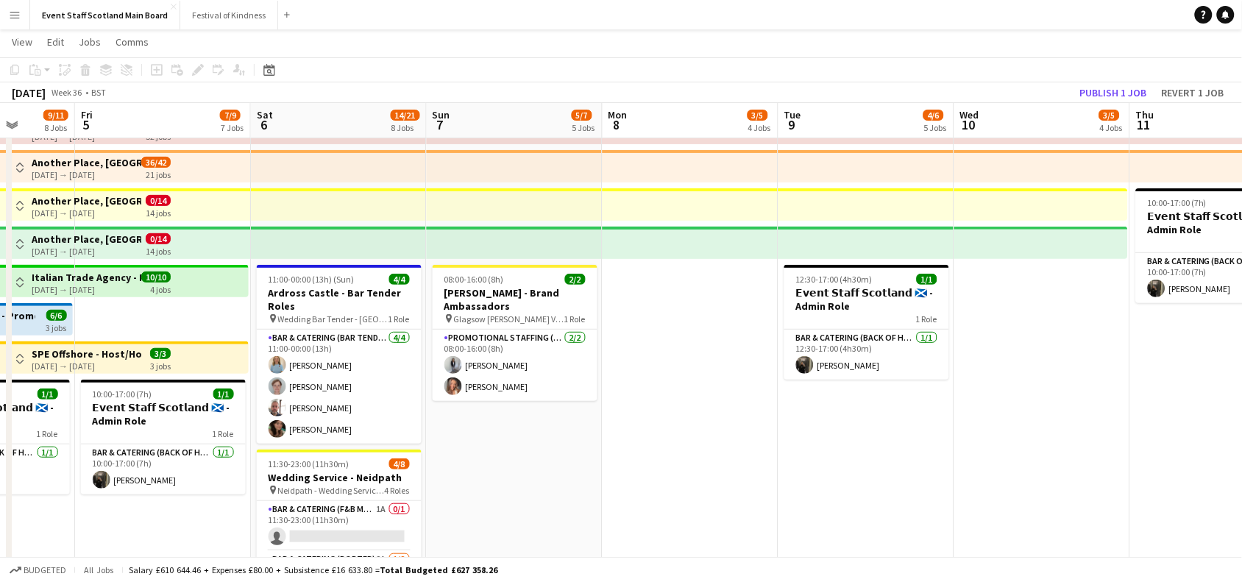
drag, startPoint x: 1058, startPoint y: 473, endPoint x: 628, endPoint y: 472, distance: 430.5
click at [628, 472] on app-calendar-viewport "Tue 2 11/13 8 Jobs Wed 3 8/10 7 Jobs Thu 4 9/11 8 Jobs Fri 5 7/9 7 Jobs Sat 6 1…" at bounding box center [621, 565] width 1242 height 1132
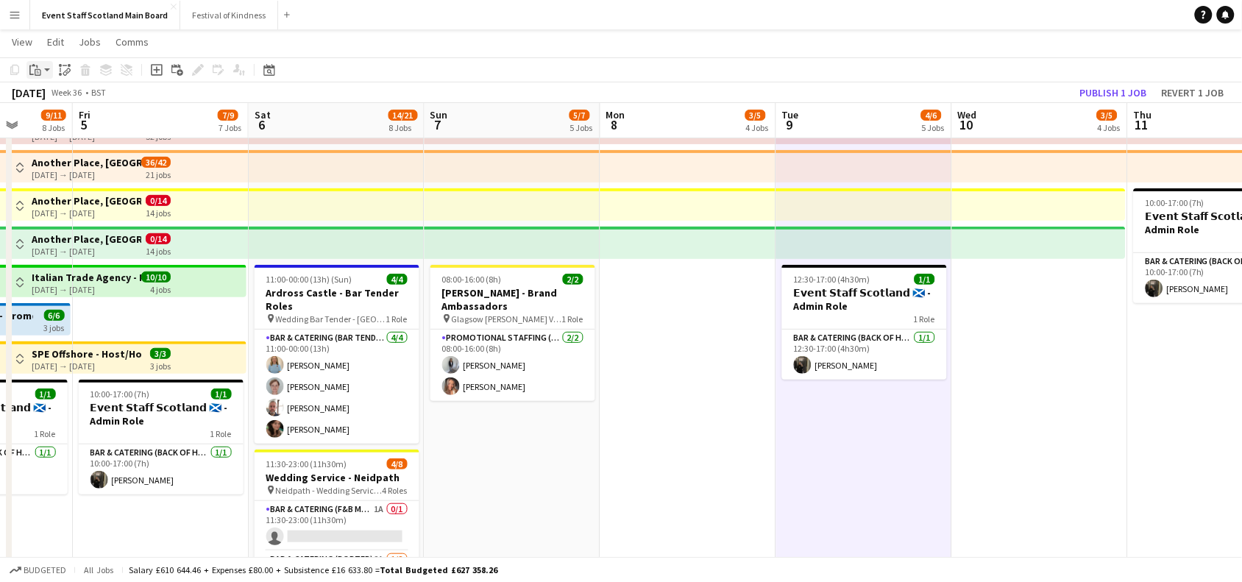
click at [42, 71] on div "Paste" at bounding box center [35, 70] width 18 height 18
click at [60, 119] on link "Paste with crew Ctrl+Shift+V" at bounding box center [108, 122] width 138 height 13
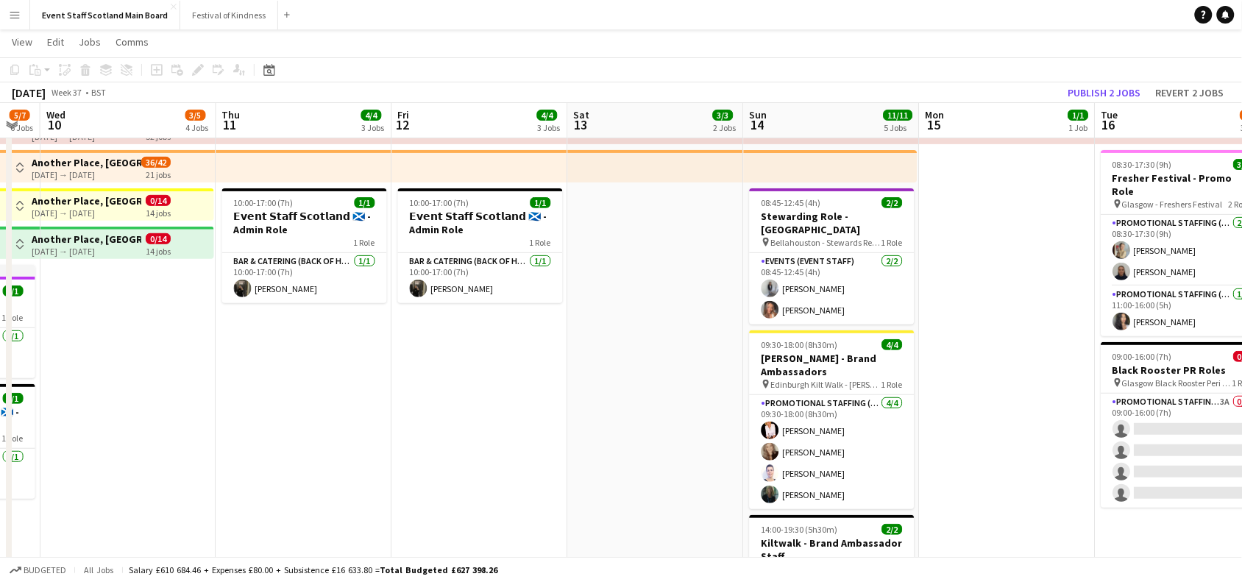
scroll to position [0, 405]
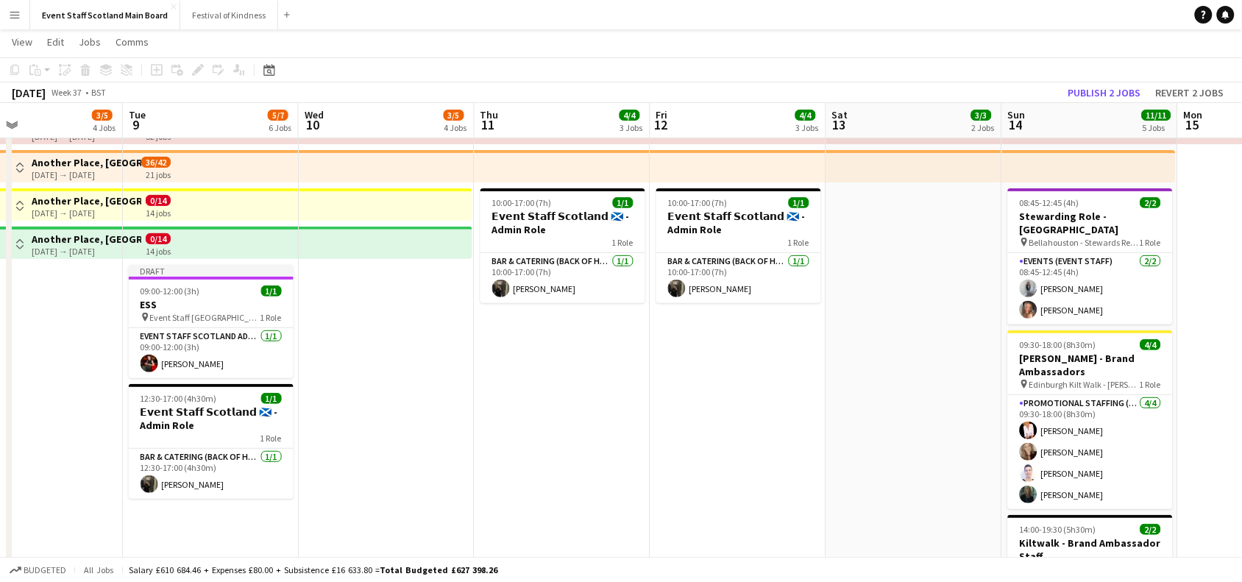
drag, startPoint x: 1127, startPoint y: 403, endPoint x: 122, endPoint y: 346, distance: 1006.1
click at [122, 346] on app-calendar-viewport "Sat 6 14/21 8 Jobs Sun 7 5/7 5 Jobs Mon 8 3/5 4 Jobs Tue 9 5/7 6 Jobs Wed 10 3/…" at bounding box center [621, 565] width 1242 height 1132
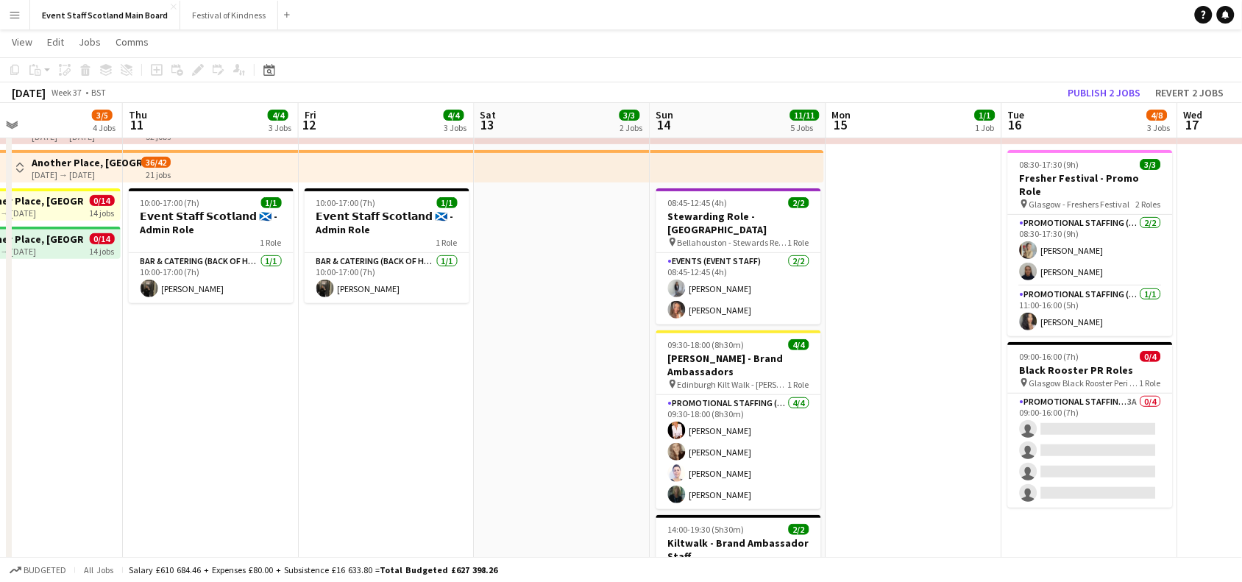
click at [41, 68] on div "Paste" at bounding box center [35, 70] width 18 height 18
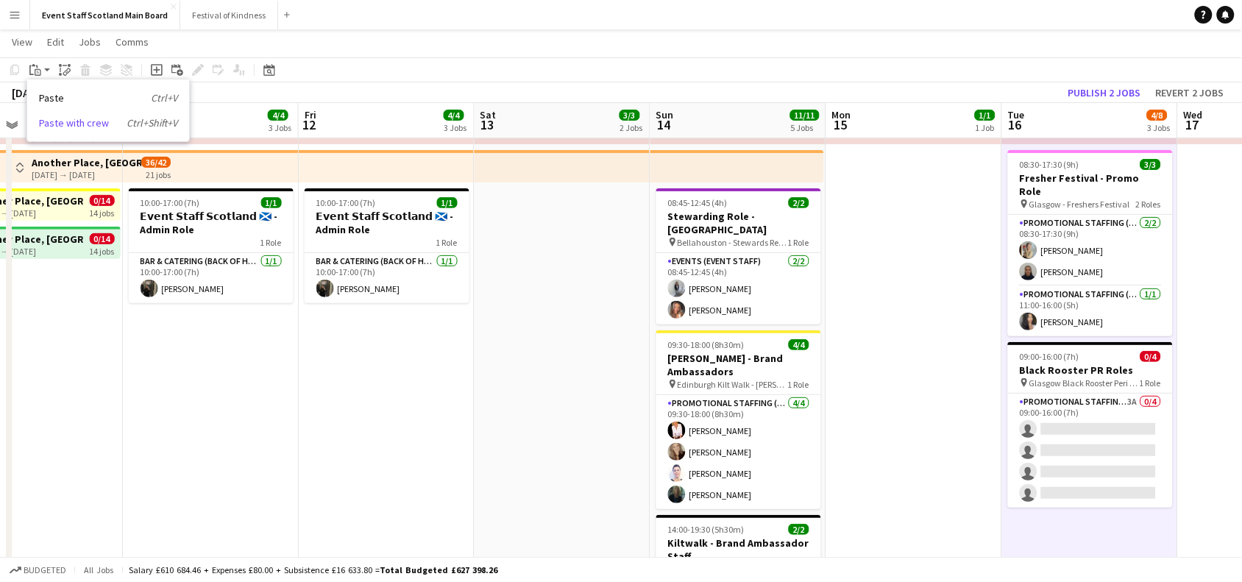
click at [50, 118] on link "Paste with crew Ctrl+Shift+V" at bounding box center [108, 122] width 138 height 13
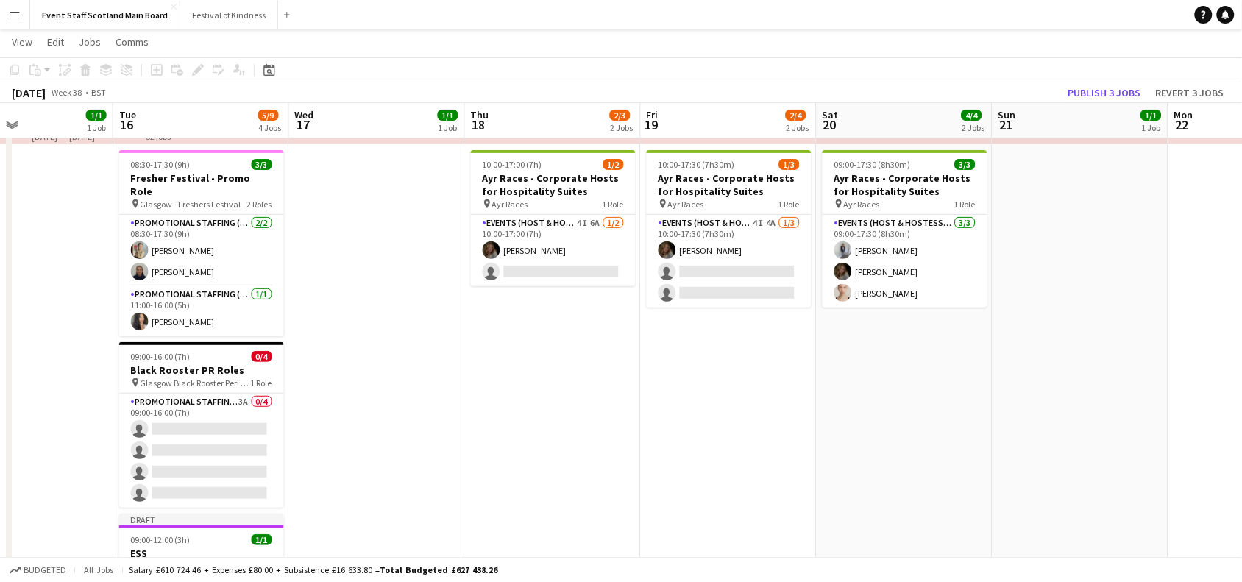
drag, startPoint x: 1213, startPoint y: 273, endPoint x: 295, endPoint y: 335, distance: 919.7
click at [295, 335] on app-calendar-viewport "Fri 12 4/4 3 Jobs Sat 13 3/3 2 Jobs Sun 14 11/11 5 Jobs Mon 15 1/1 1 Job Tue 16…" at bounding box center [621, 565] width 1242 height 1132
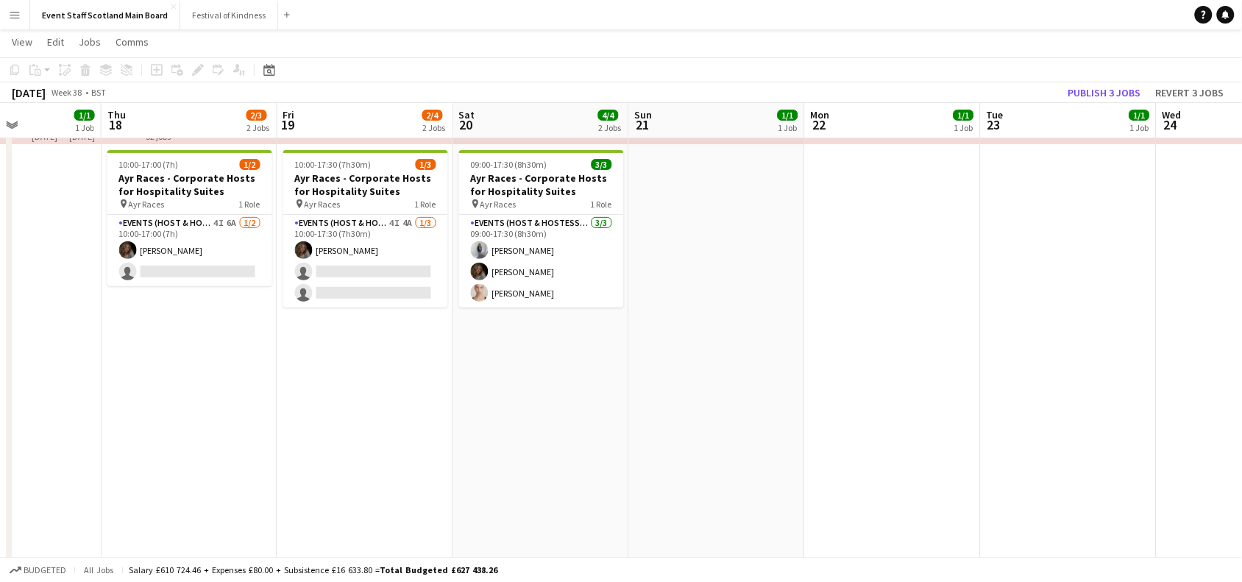
drag, startPoint x: 1212, startPoint y: 229, endPoint x: 873, endPoint y: 230, distance: 339.2
click at [873, 230] on app-calendar-viewport "Sun 14 11/11 5 Jobs Mon 15 1/1 1 Job Tue 16 5/9 4 Jobs Wed 17 1/1 1 Job Thu 18 …" at bounding box center [621, 565] width 1242 height 1132
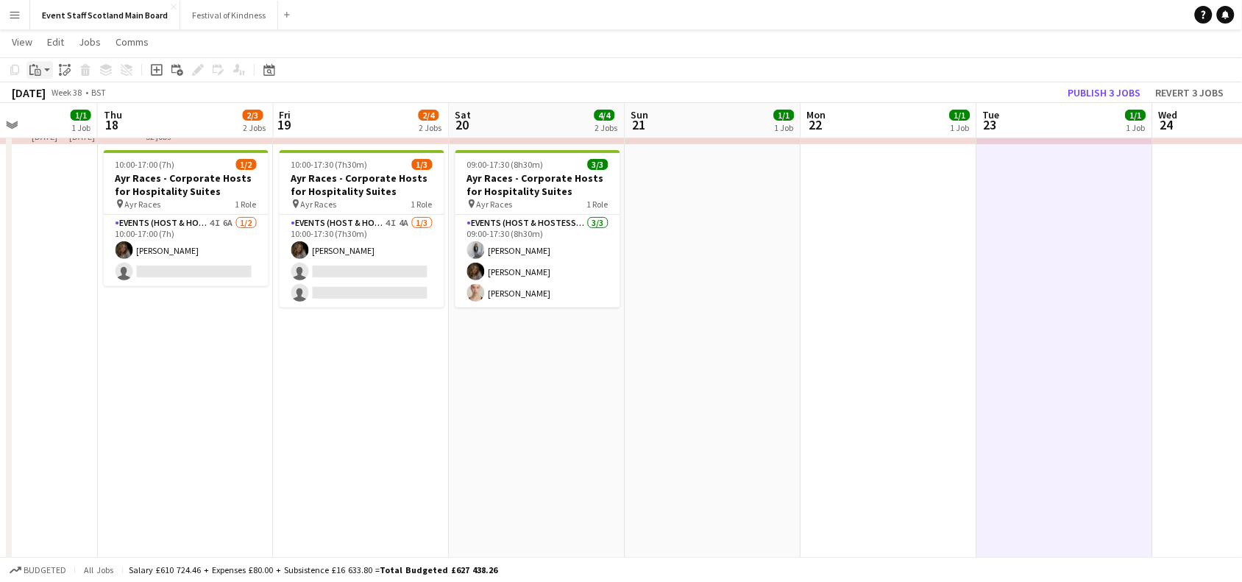
click at [35, 69] on icon at bounding box center [38, 72] width 7 height 7
click at [52, 120] on link "Paste with crew Ctrl+Shift+V" at bounding box center [108, 122] width 138 height 13
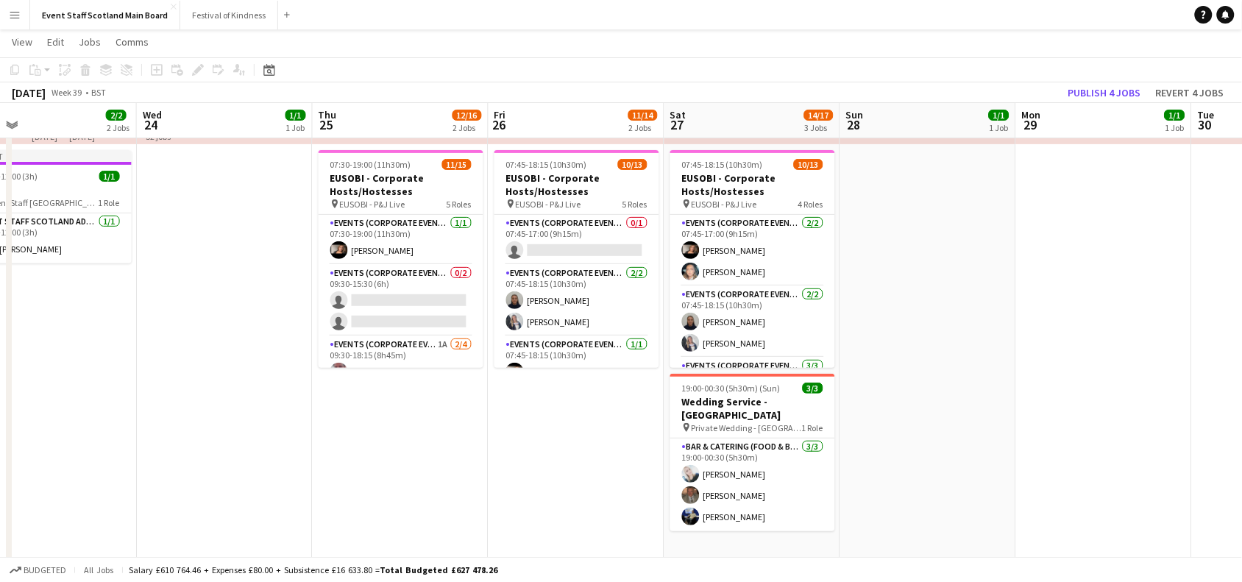
scroll to position [0, 568]
drag, startPoint x: 1089, startPoint y: 429, endPoint x: 71, endPoint y: 266, distance: 1030.8
click at [71, 266] on app-calendar-viewport "Sat 20 4/4 2 Jobs Sun 21 1/1 1 Job Mon 22 1/1 1 Job Tue 23 2/2 2 Jobs Wed 24 1/…" at bounding box center [621, 565] width 1242 height 1132
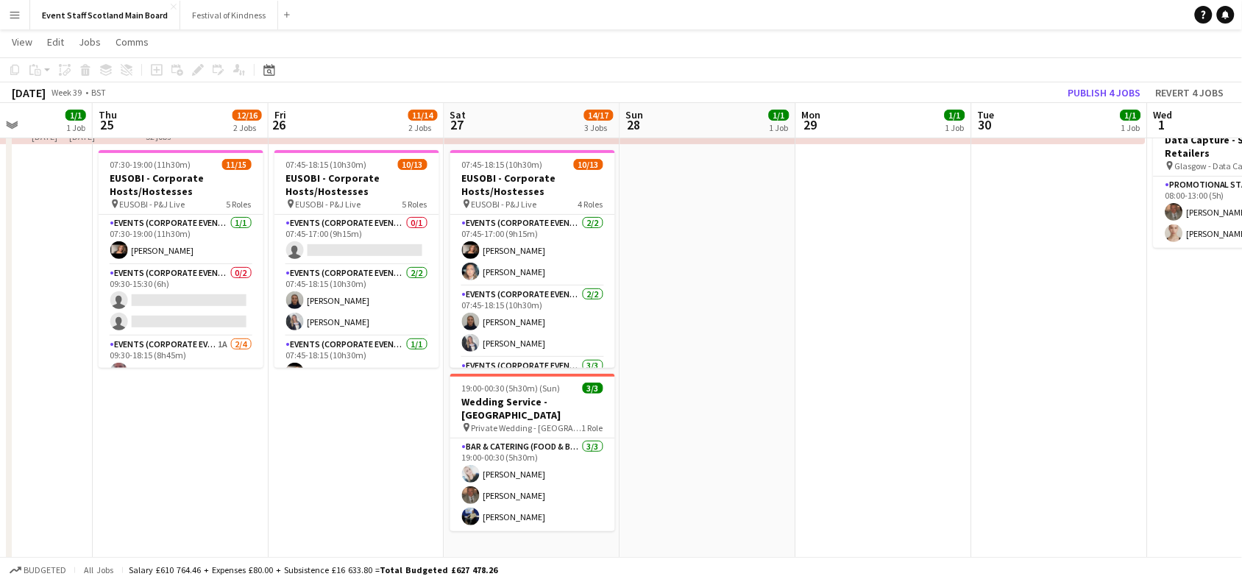
drag, startPoint x: 1153, startPoint y: 269, endPoint x: 937, endPoint y: 247, distance: 217.4
click at [937, 247] on app-calendar-viewport "Mon 22 1/1 1 Job Tue 23 2/2 2 Jobs Wed 24 1/1 1 Job Thu 25 12/16 2 Jobs Fri 26 …" at bounding box center [621, 565] width 1242 height 1132
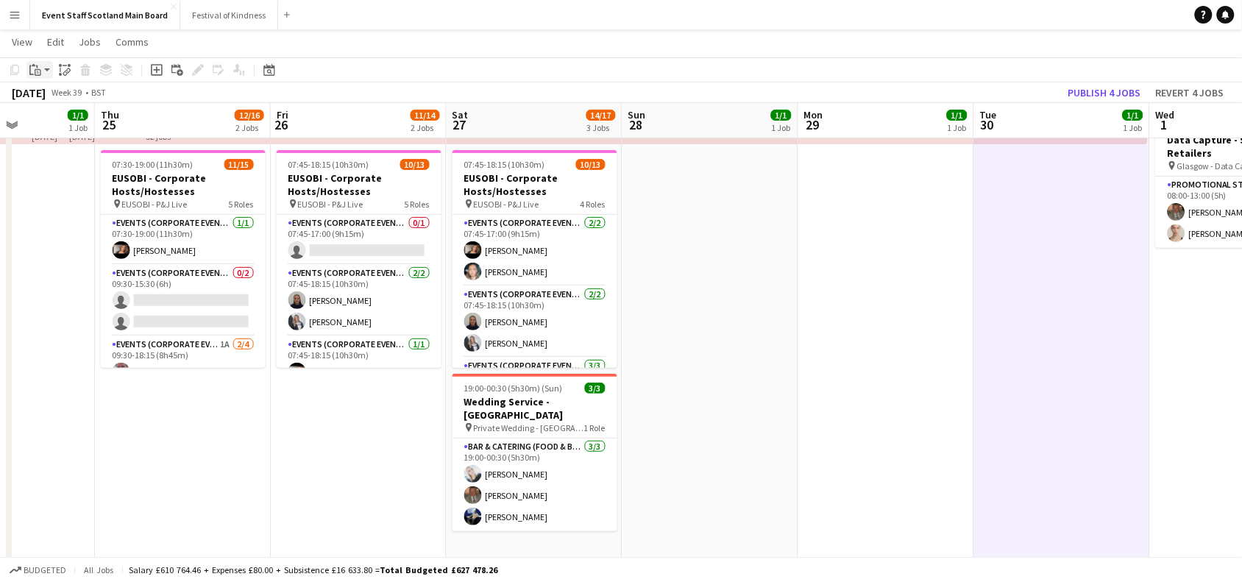
click at [40, 74] on icon at bounding box center [38, 72] width 7 height 7
click at [60, 120] on link "Paste with crew Ctrl+Shift+V" at bounding box center [108, 122] width 138 height 13
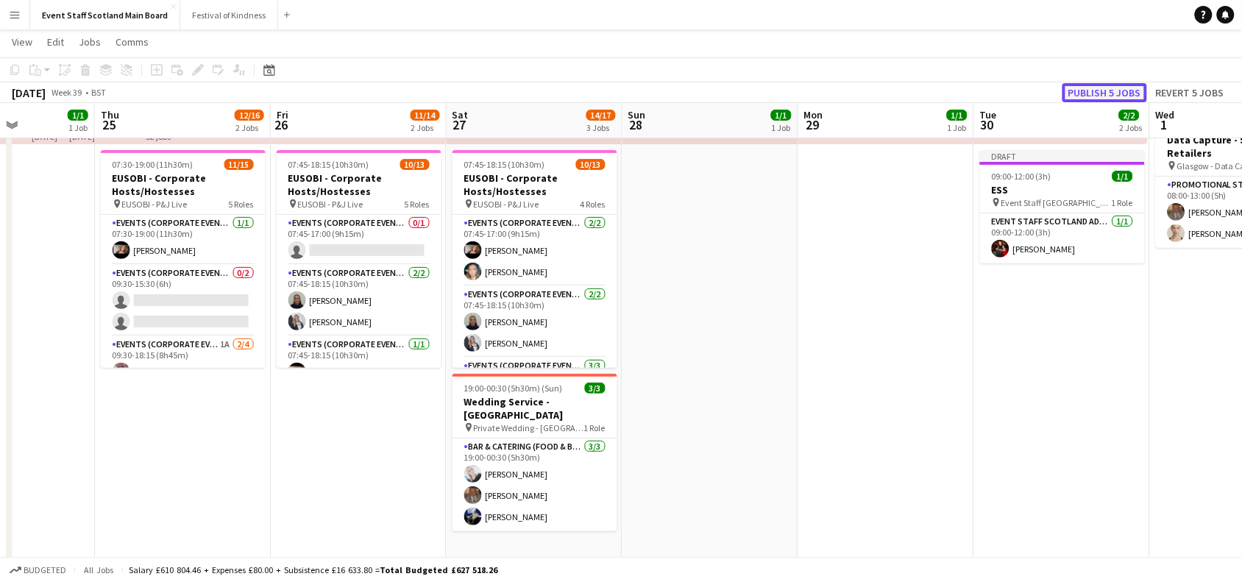
click at [1096, 93] on button "Publish 5 jobs" at bounding box center [1105, 92] width 85 height 19
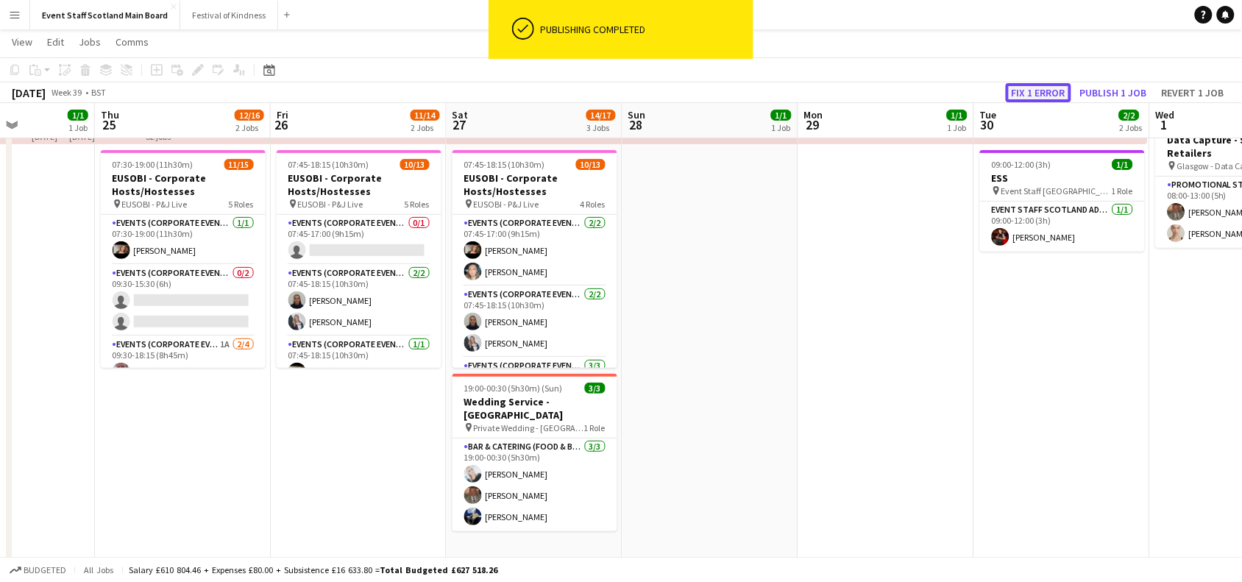
click at [1024, 90] on button "Fix 1 error" at bounding box center [1038, 92] width 65 height 19
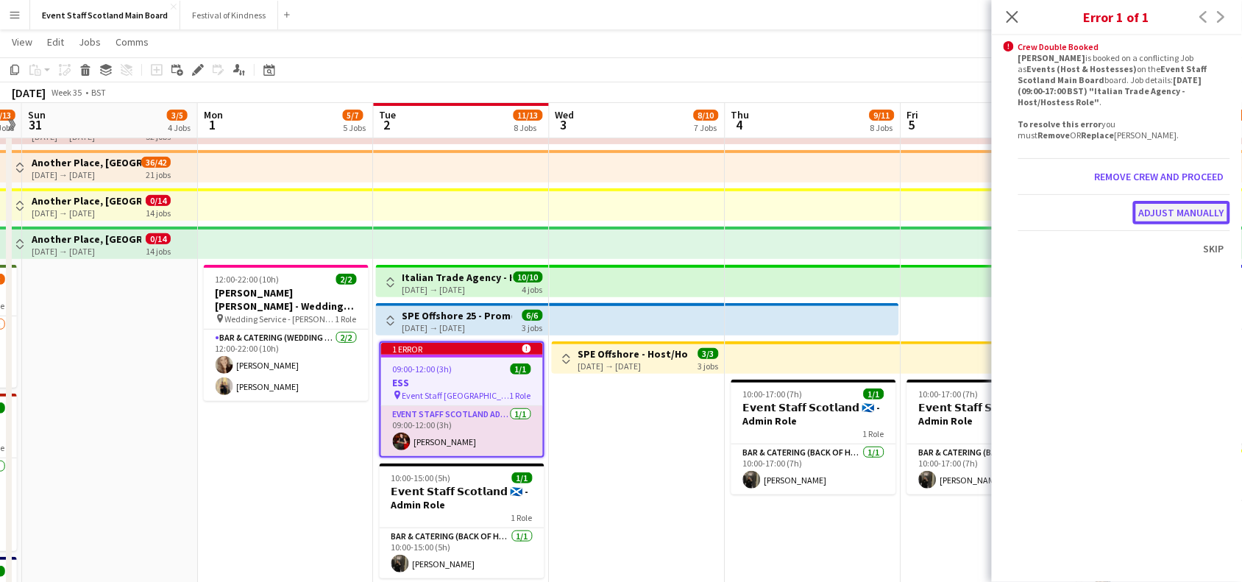
click at [1211, 204] on button "Adjust manually" at bounding box center [1181, 213] width 97 height 24
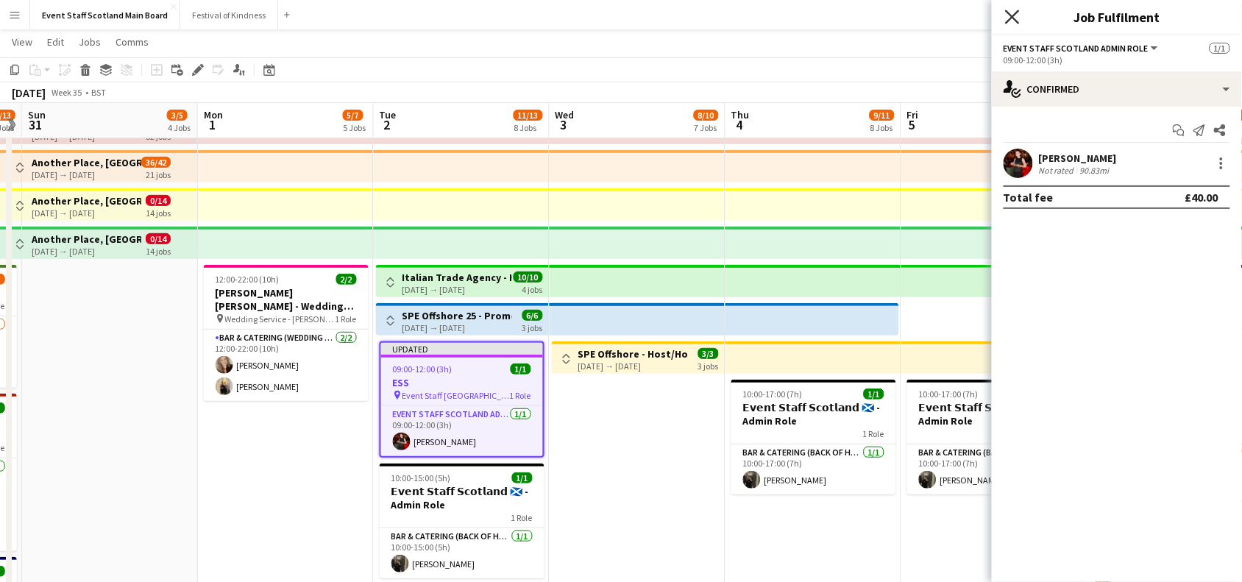
click at [1018, 12] on icon at bounding box center [1012, 17] width 14 height 14
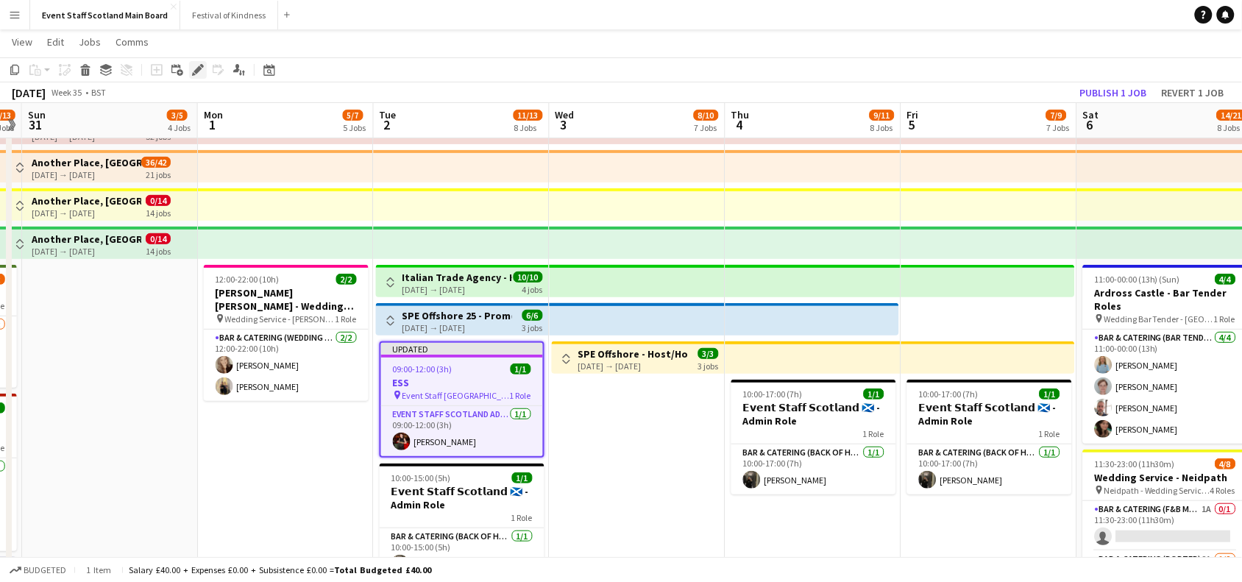
click at [192, 71] on icon "Edit" at bounding box center [198, 70] width 12 height 12
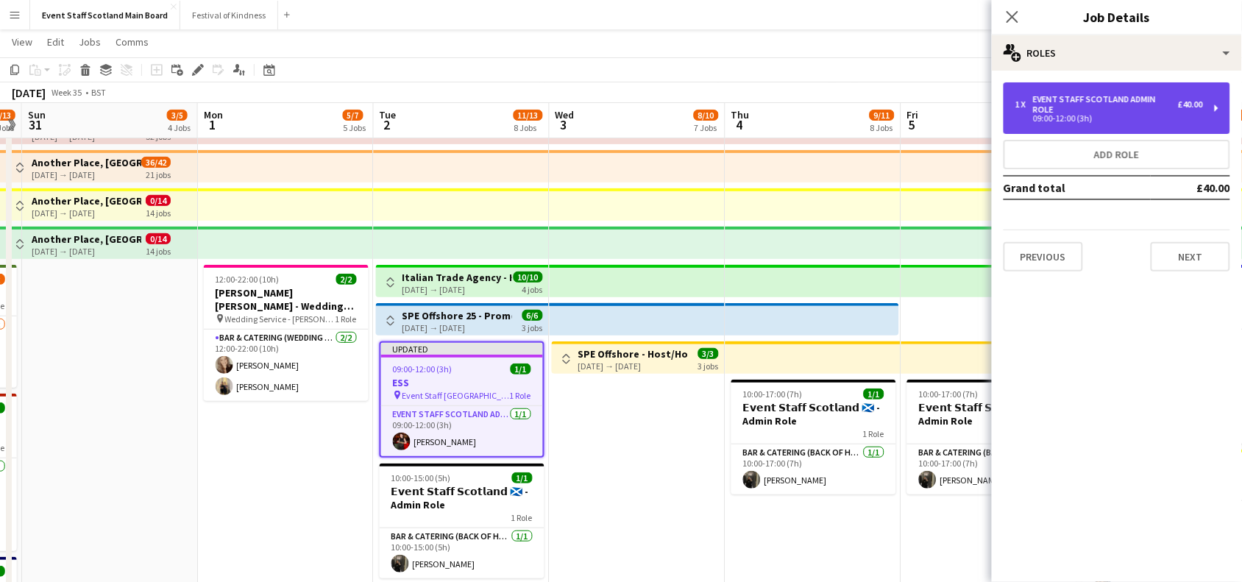
click at [1149, 97] on div "EVENT STAFF SCOTLAND ADMIN ROLE" at bounding box center [1105, 104] width 145 height 21
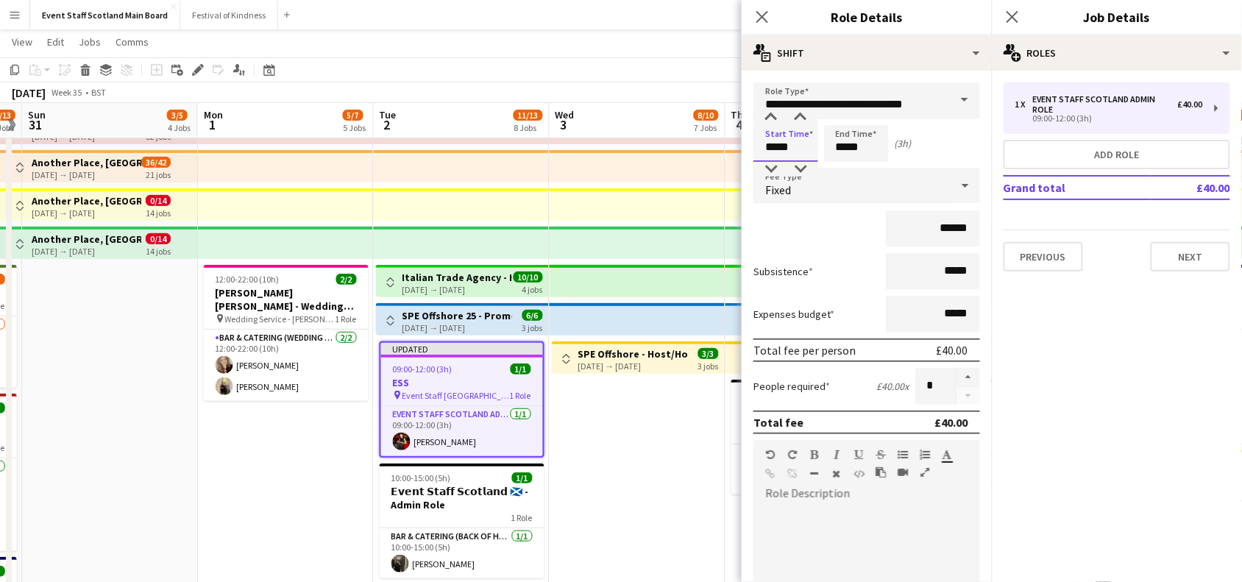
click at [774, 148] on input "*****" at bounding box center [786, 143] width 65 height 37
type input "*****"
click at [844, 148] on input "*****" at bounding box center [856, 143] width 65 height 37
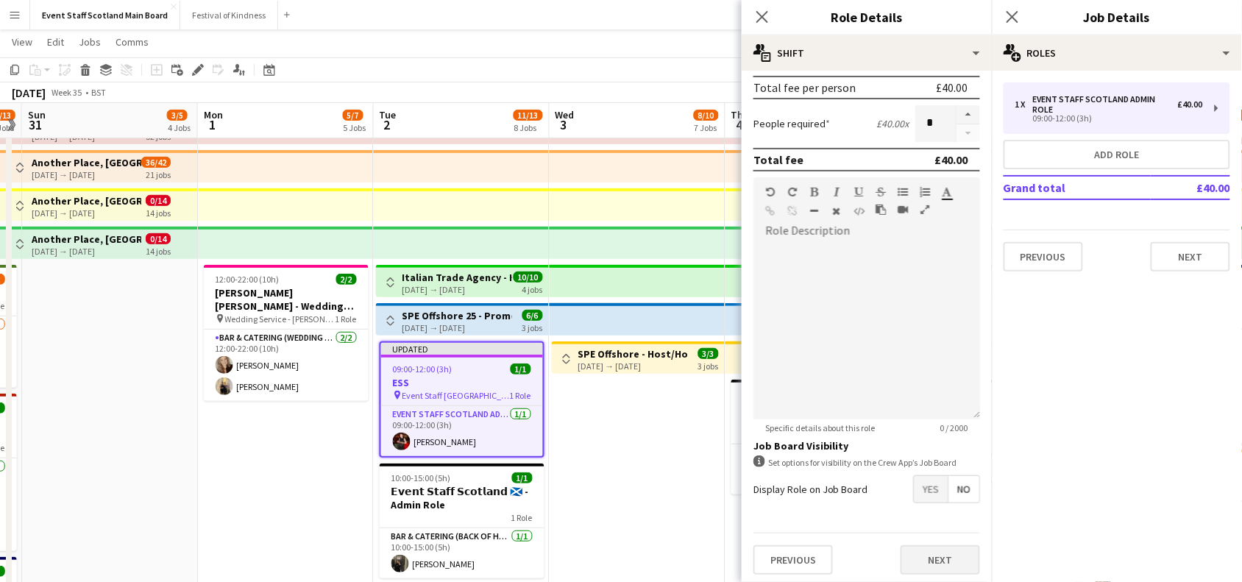
type input "*****"
click at [910, 561] on button "Next" at bounding box center [940, 559] width 79 height 29
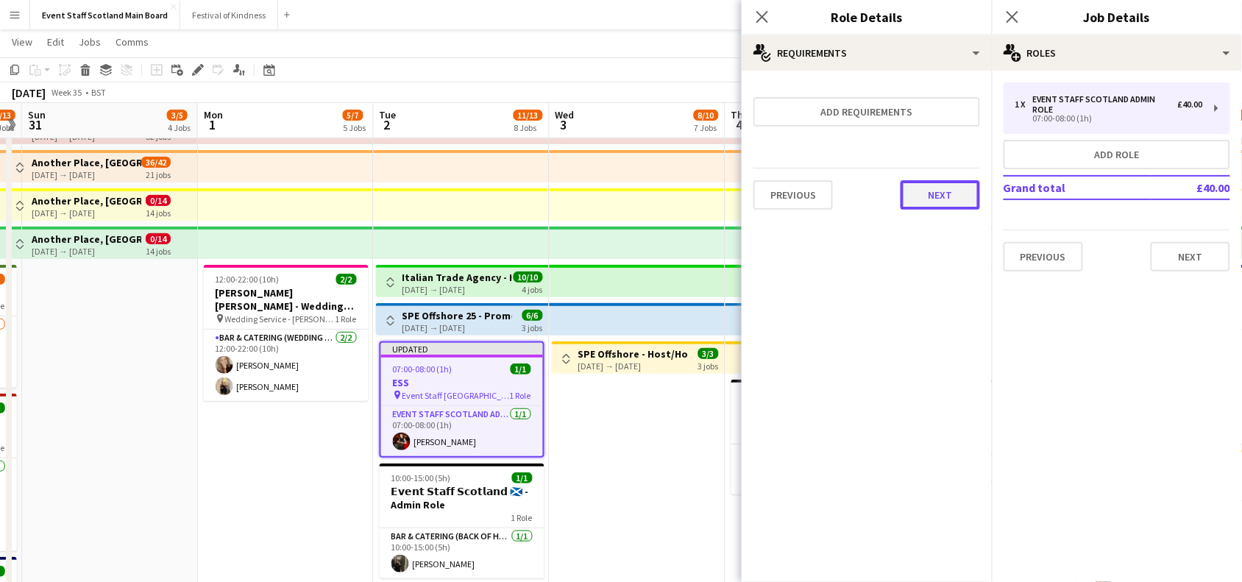
click at [950, 188] on button "Next" at bounding box center [940, 194] width 79 height 29
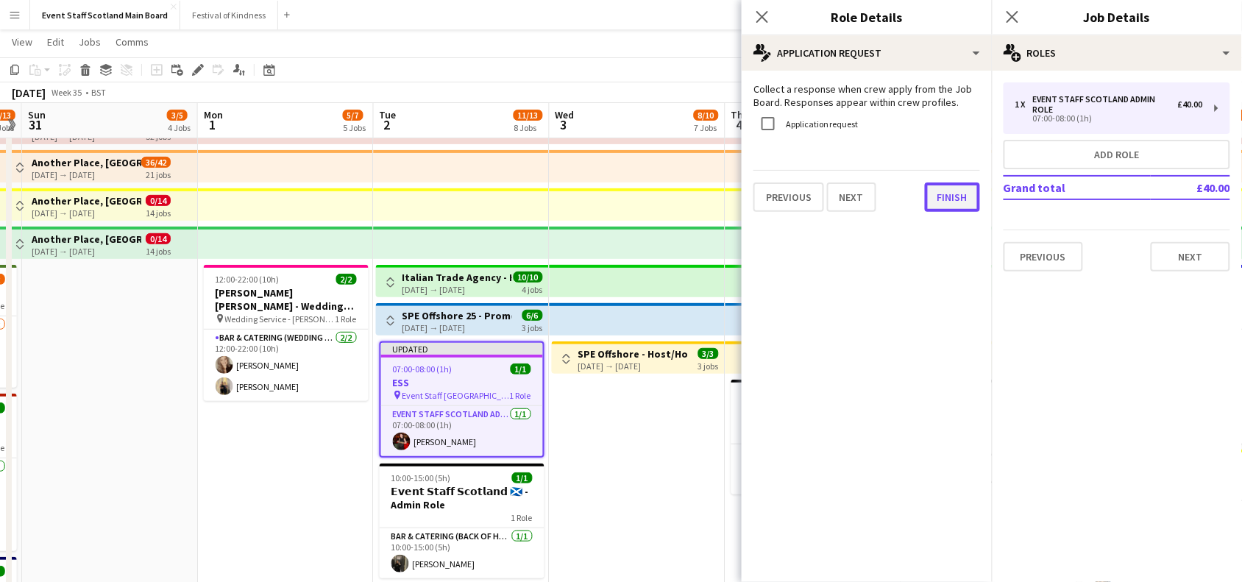
click at [960, 200] on button "Finish" at bounding box center [952, 196] width 55 height 29
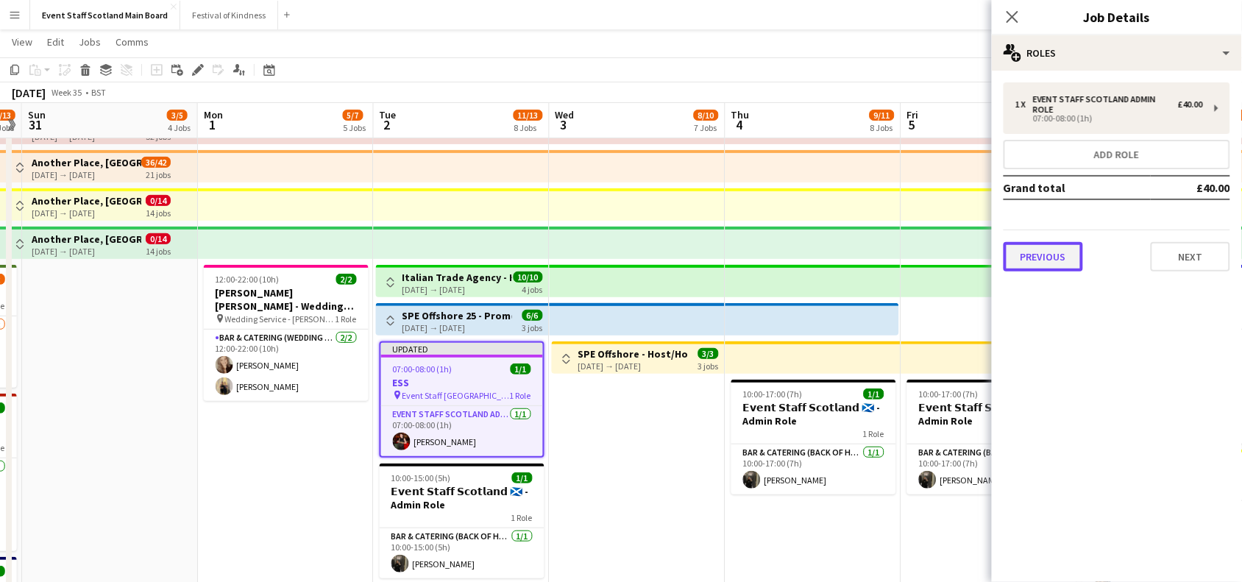
click at [1043, 258] on button "Previous" at bounding box center [1043, 256] width 79 height 29
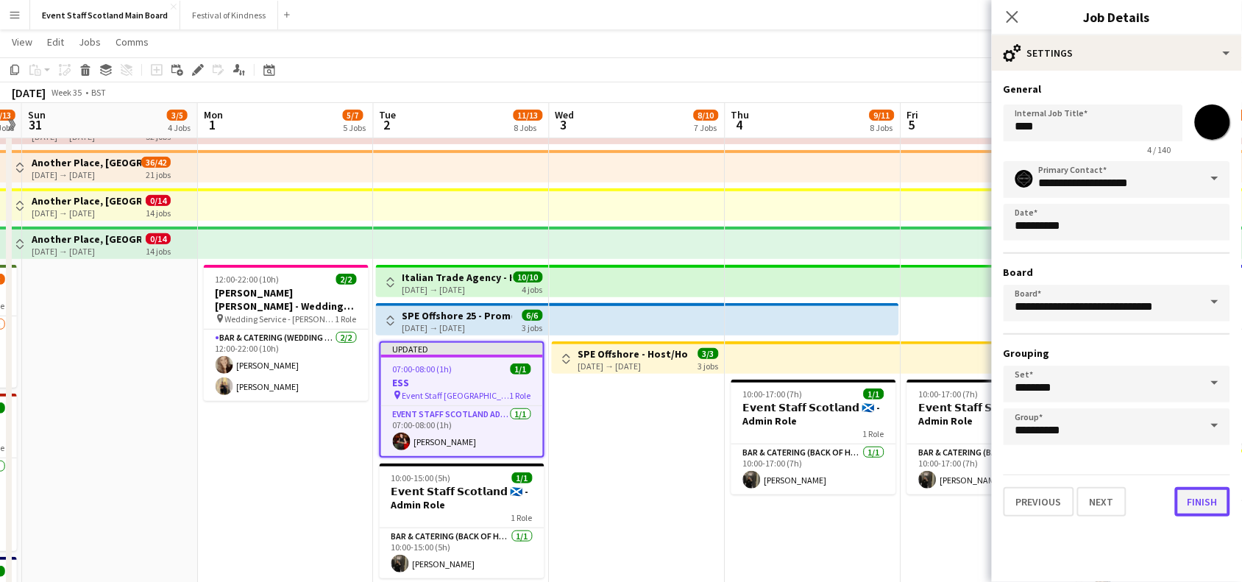
click at [1189, 497] on button "Finish" at bounding box center [1202, 501] width 55 height 29
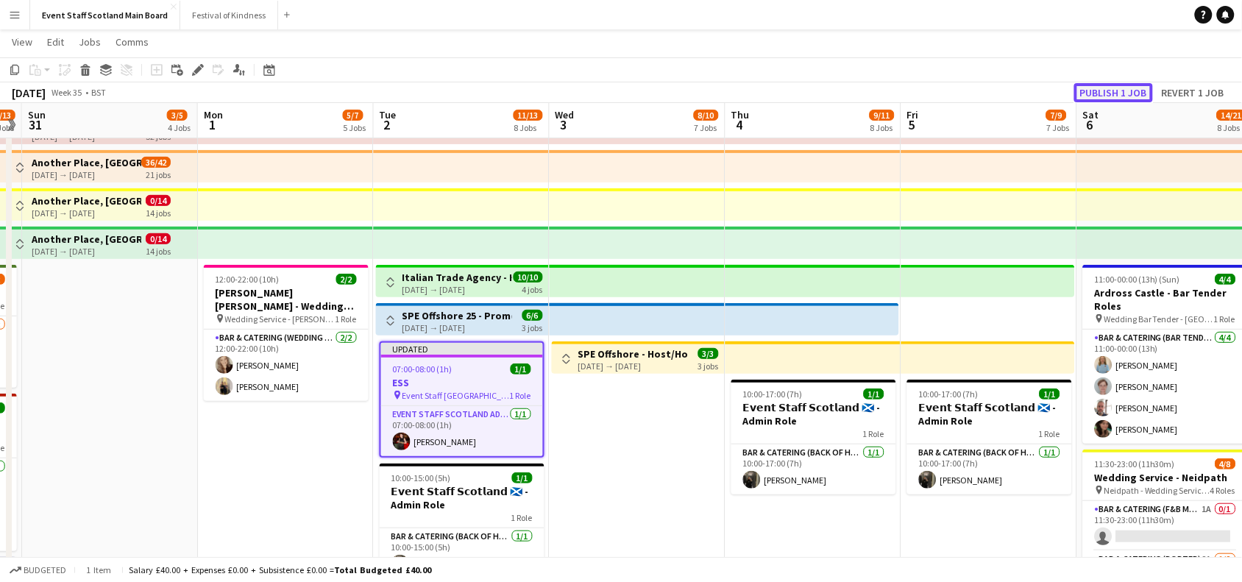
click at [1135, 85] on button "Publish 1 job" at bounding box center [1113, 92] width 79 height 19
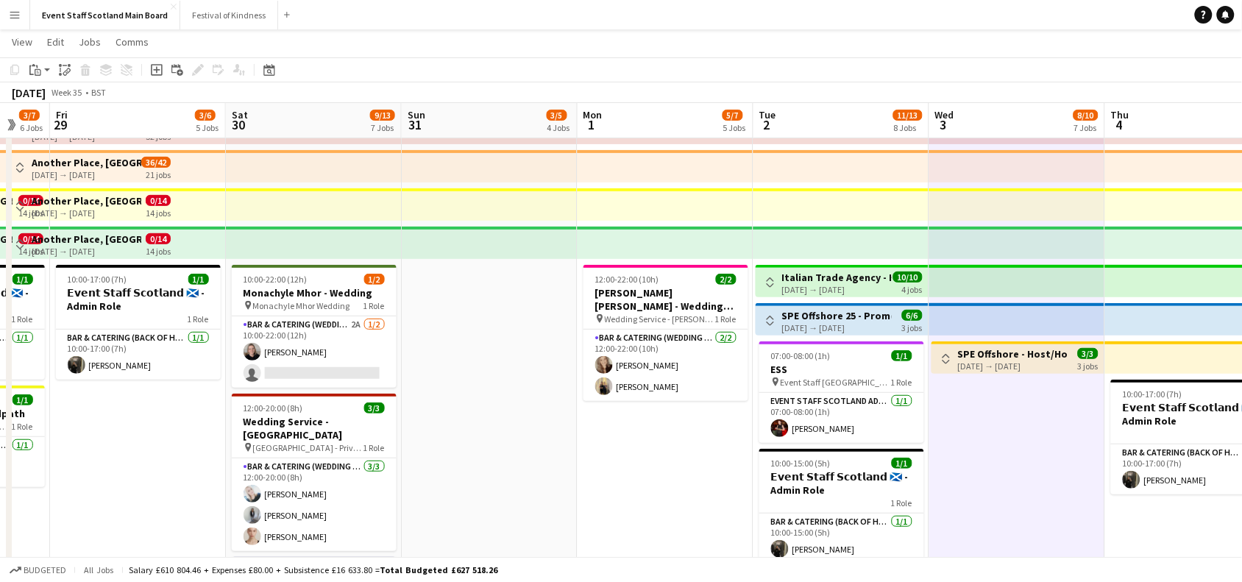
drag, startPoint x: 89, startPoint y: 332, endPoint x: 649, endPoint y: 394, distance: 563.5
click at [649, 394] on app-calendar-viewport "Wed 27 1/3 2 Jobs Thu 28 3/7 6 Jobs Fri 29 3/6 5 Jobs Sat 30 9/13 7 Jobs Sun 31…" at bounding box center [621, 565] width 1242 height 1132
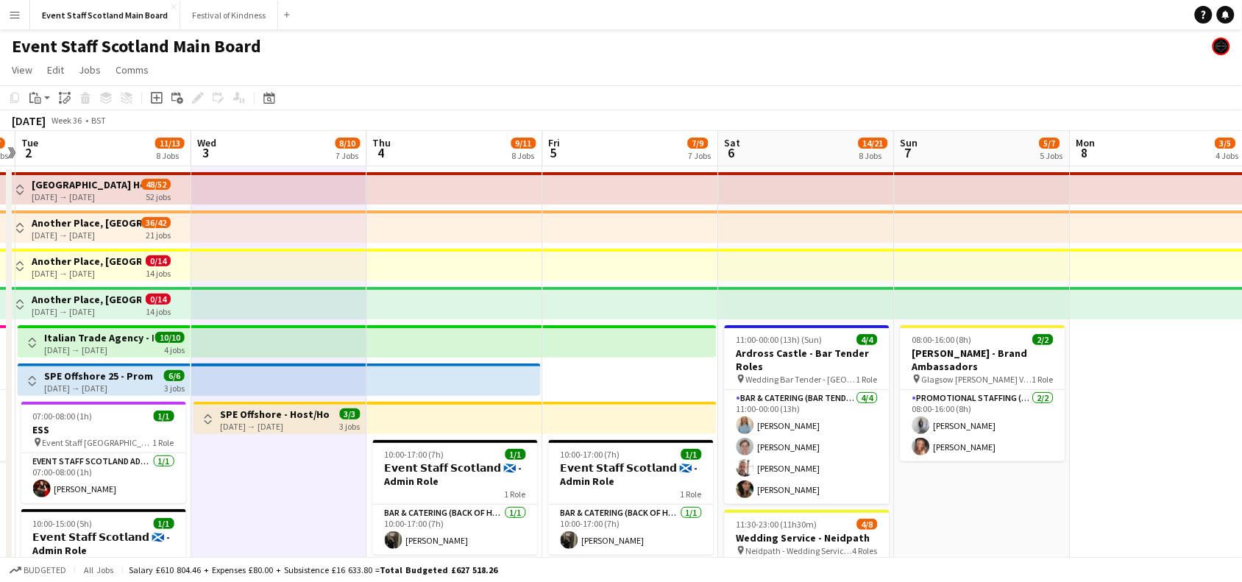
drag, startPoint x: 1190, startPoint y: 488, endPoint x: 269, endPoint y: 537, distance: 922.6
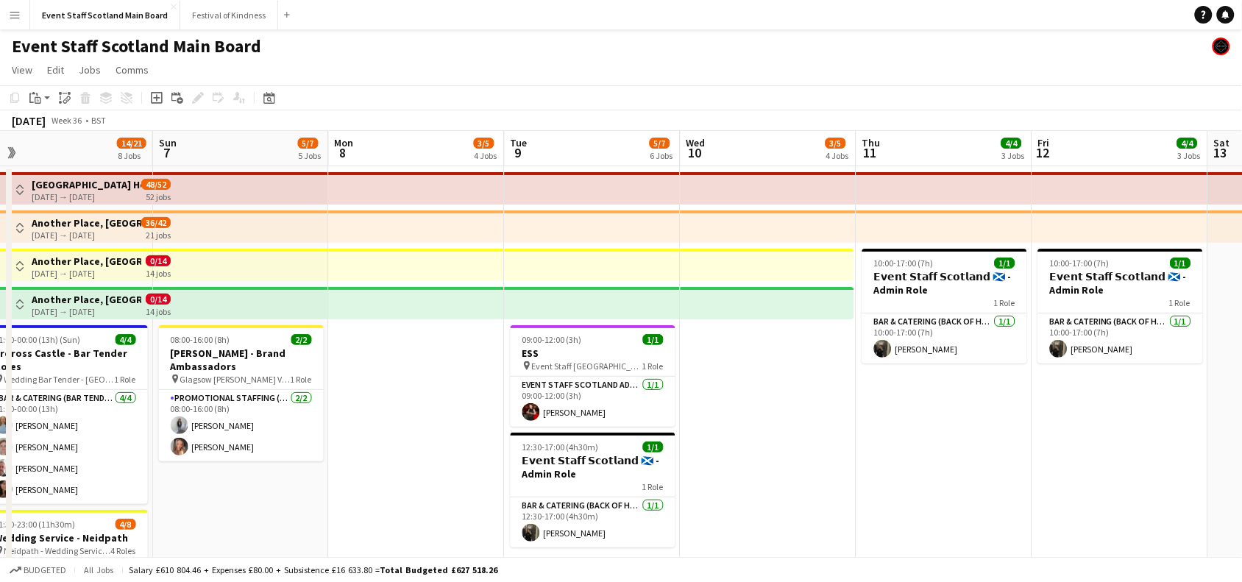
drag, startPoint x: 1163, startPoint y: 374, endPoint x: 427, endPoint y: 423, distance: 738.3
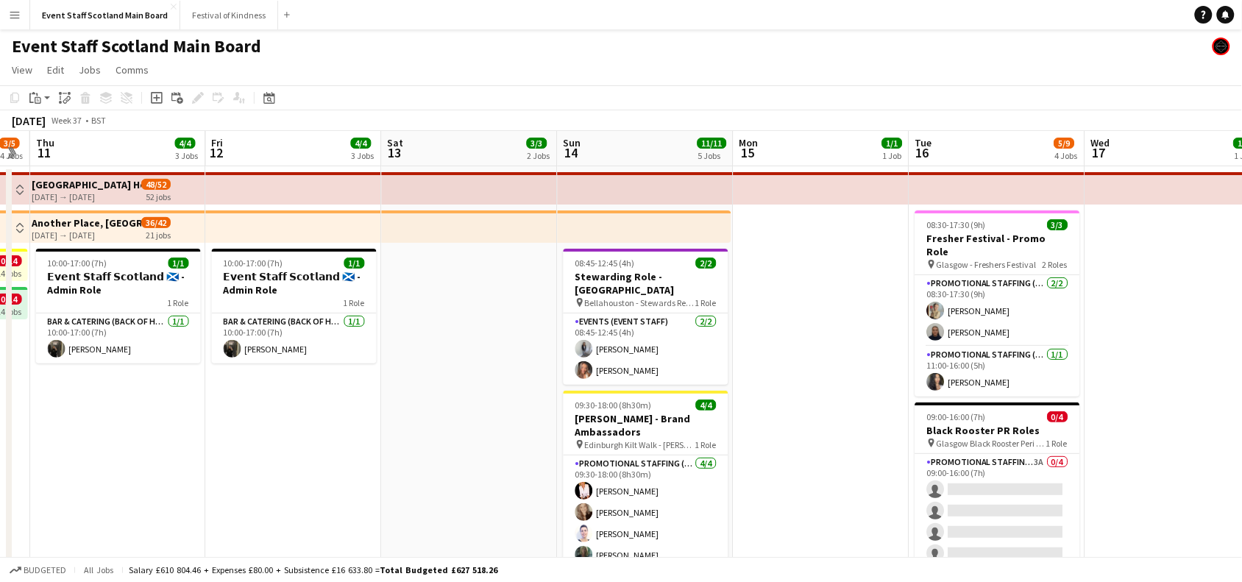
drag, startPoint x: 951, startPoint y: 461, endPoint x: 125, endPoint y: 539, distance: 830.1
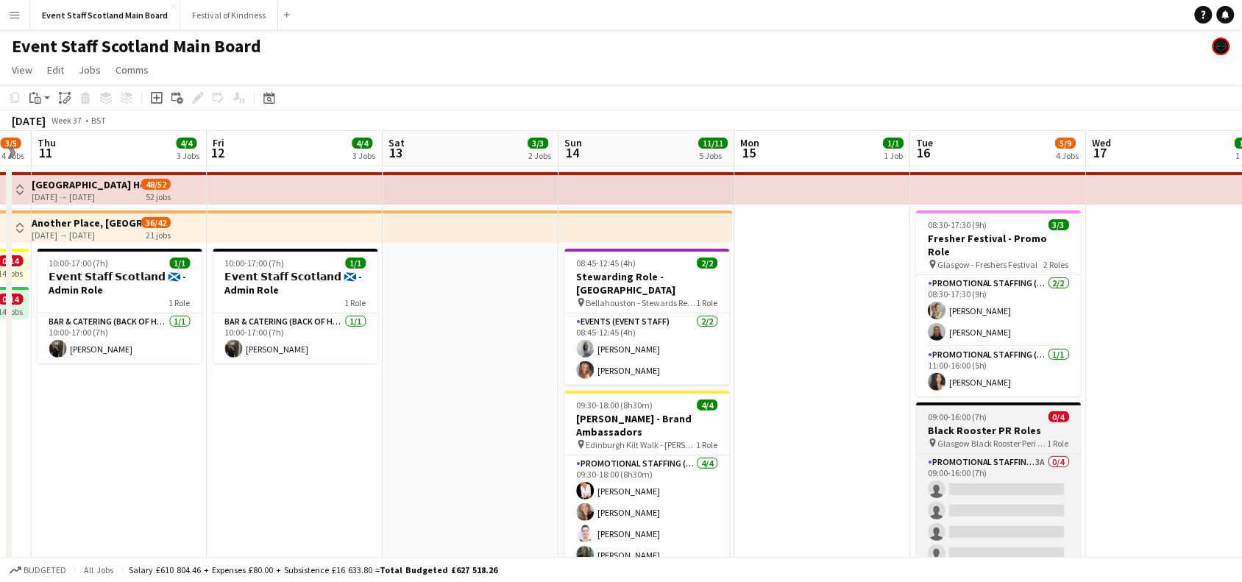
click at [1025, 411] on div "09:00-16:00 (7h) 0/4" at bounding box center [999, 416] width 165 height 11
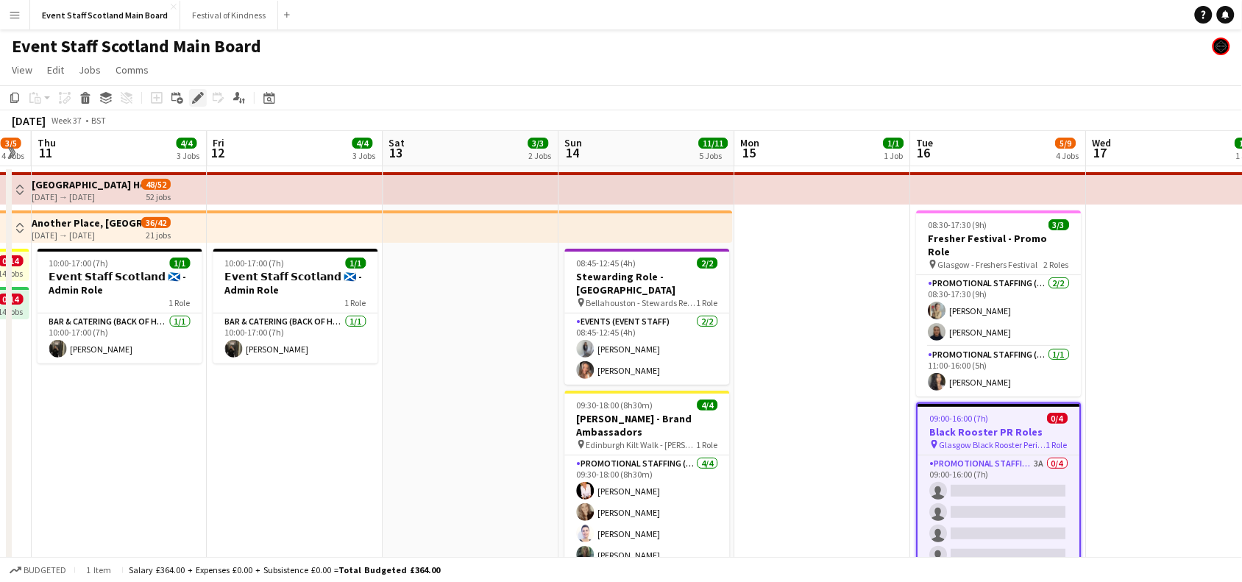
click at [199, 105] on div "Edit" at bounding box center [198, 98] width 18 height 18
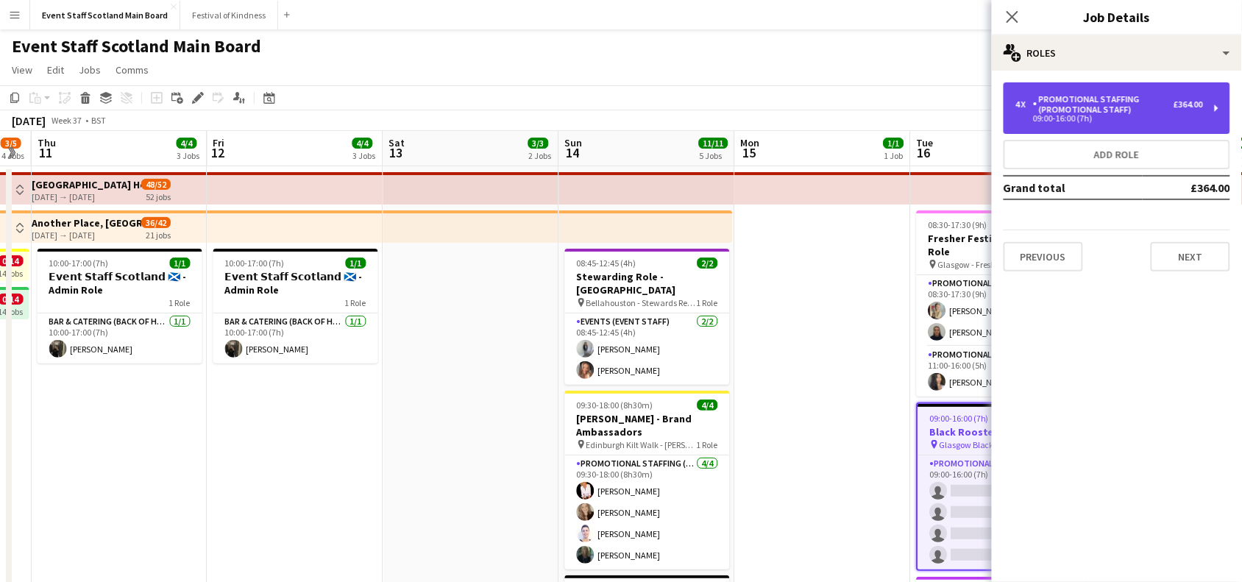
click at [1194, 112] on div "4 x Promotional Staffing (Promotional Staff) £364.00" at bounding box center [1110, 104] width 188 height 21
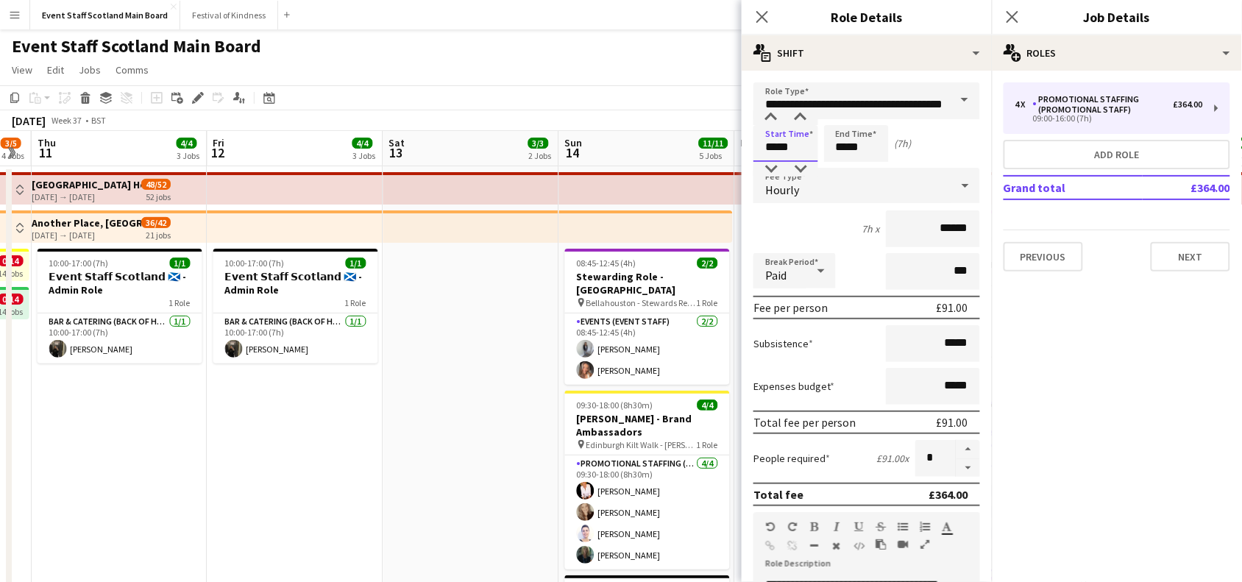
click at [773, 142] on input "*****" at bounding box center [786, 143] width 65 height 37
click at [766, 113] on div at bounding box center [770, 117] width 29 height 15
type input "*****"
click at [766, 113] on div at bounding box center [770, 117] width 29 height 15
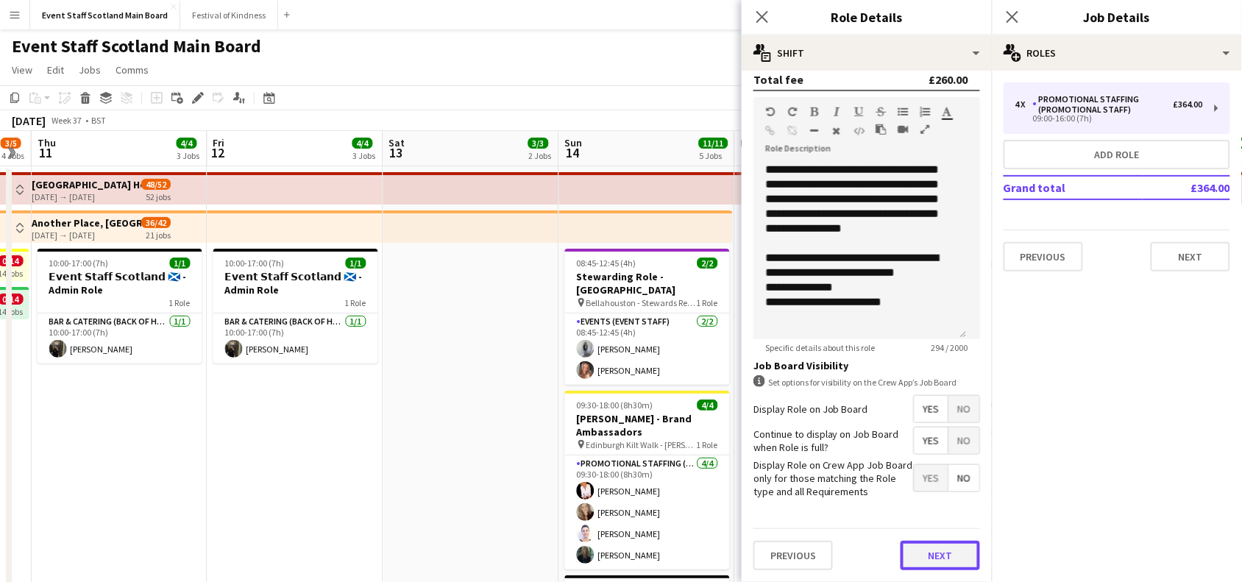
click at [942, 550] on button "Next" at bounding box center [940, 555] width 79 height 29
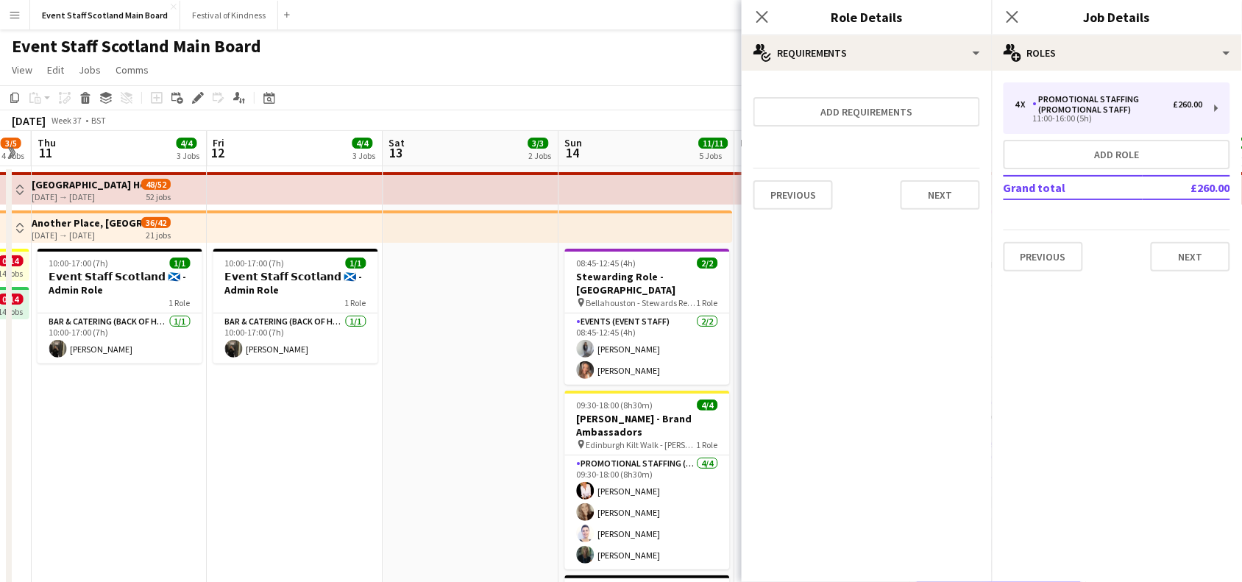
scroll to position [0, 0]
click at [938, 199] on button "Next" at bounding box center [940, 194] width 79 height 29
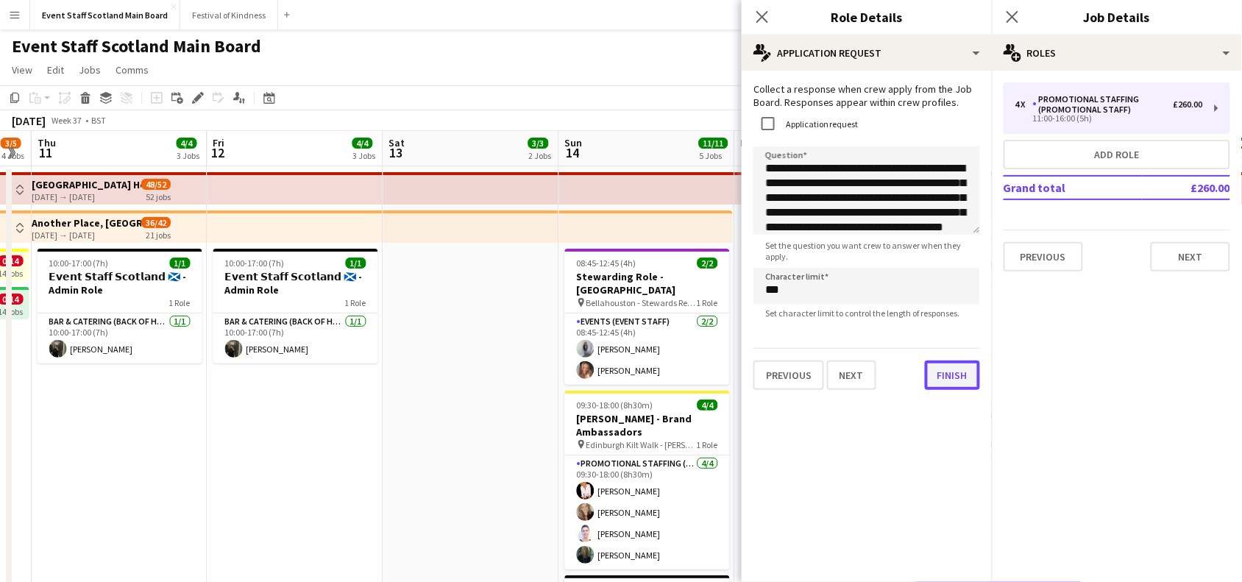
click at [943, 385] on button "Finish" at bounding box center [952, 375] width 55 height 29
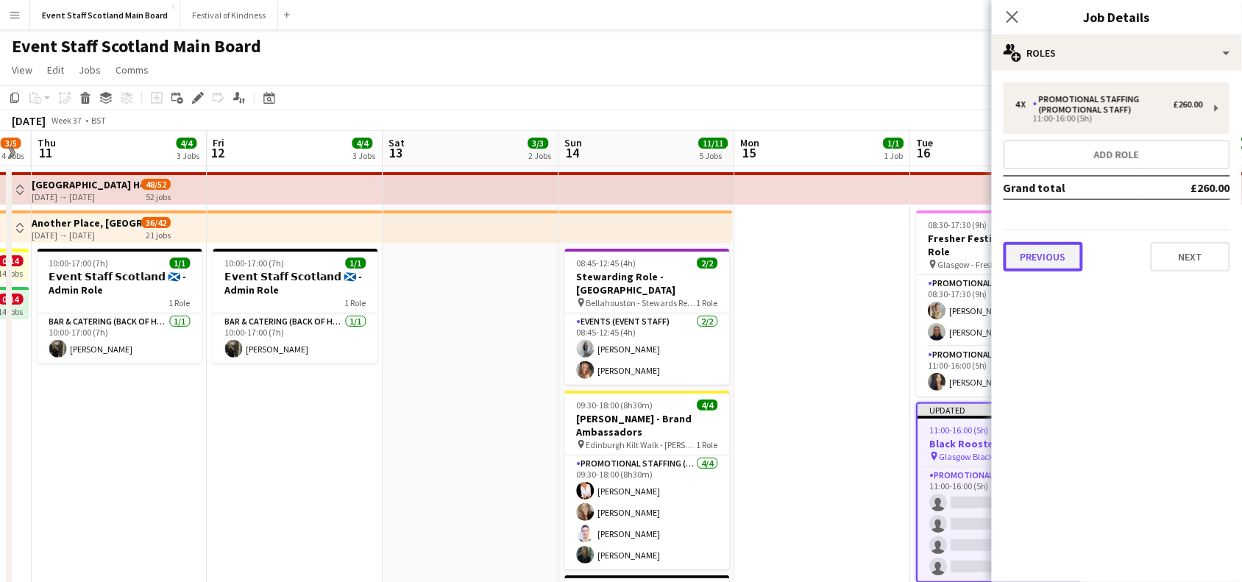
click at [1047, 252] on button "Previous" at bounding box center [1043, 256] width 79 height 29
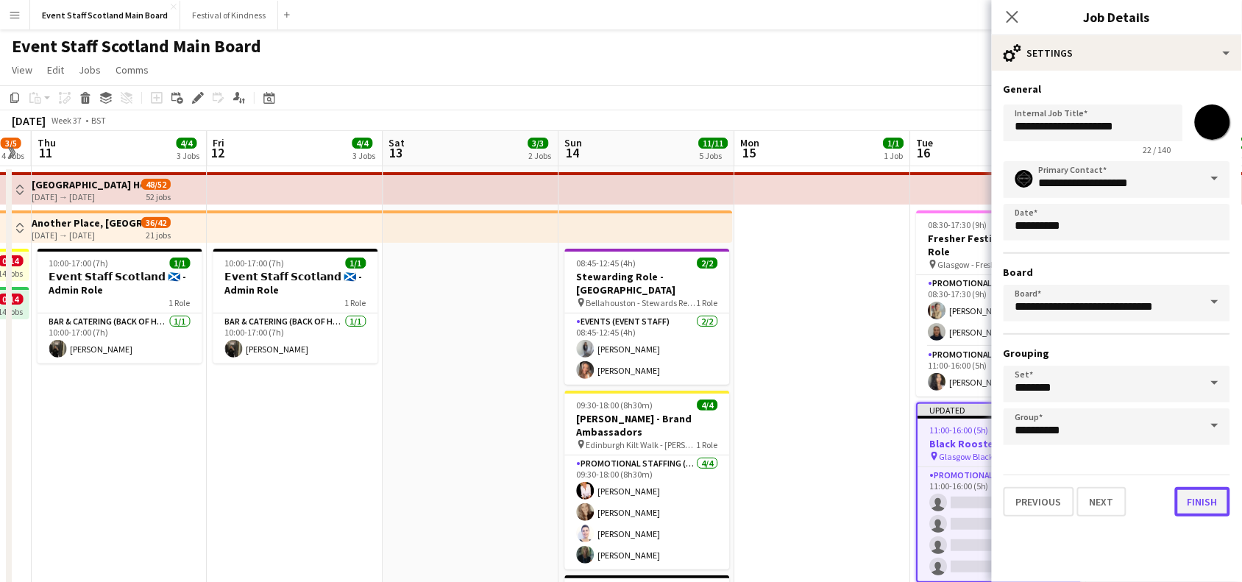
click at [1207, 497] on button "Finish" at bounding box center [1202, 501] width 55 height 29
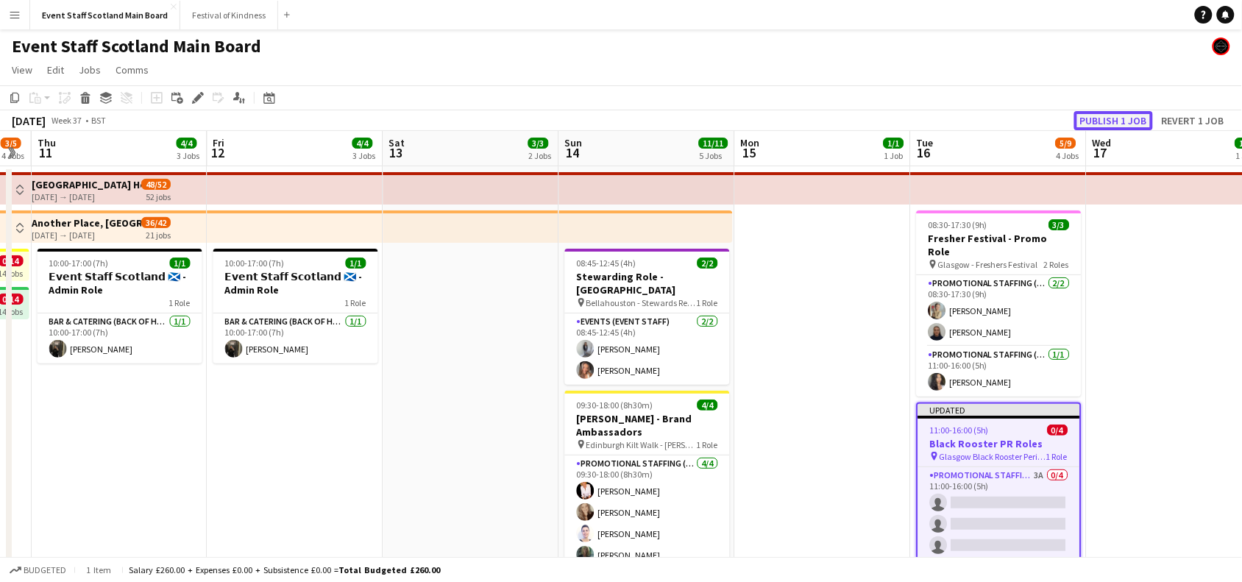
click at [1117, 118] on button "Publish 1 job" at bounding box center [1113, 120] width 79 height 19
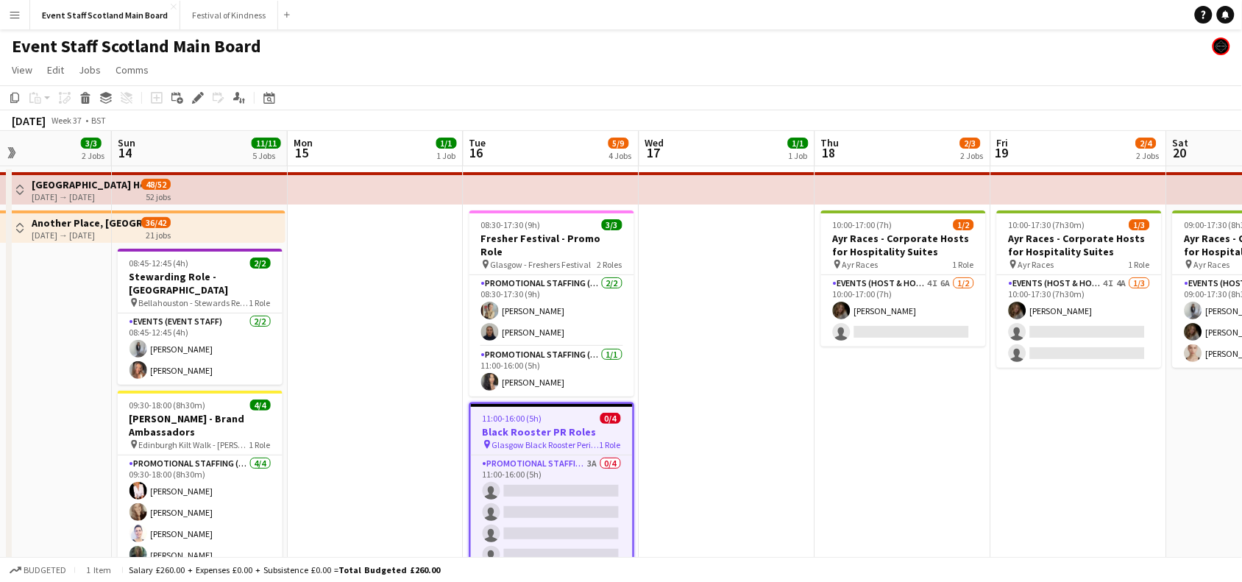
scroll to position [0, 419]
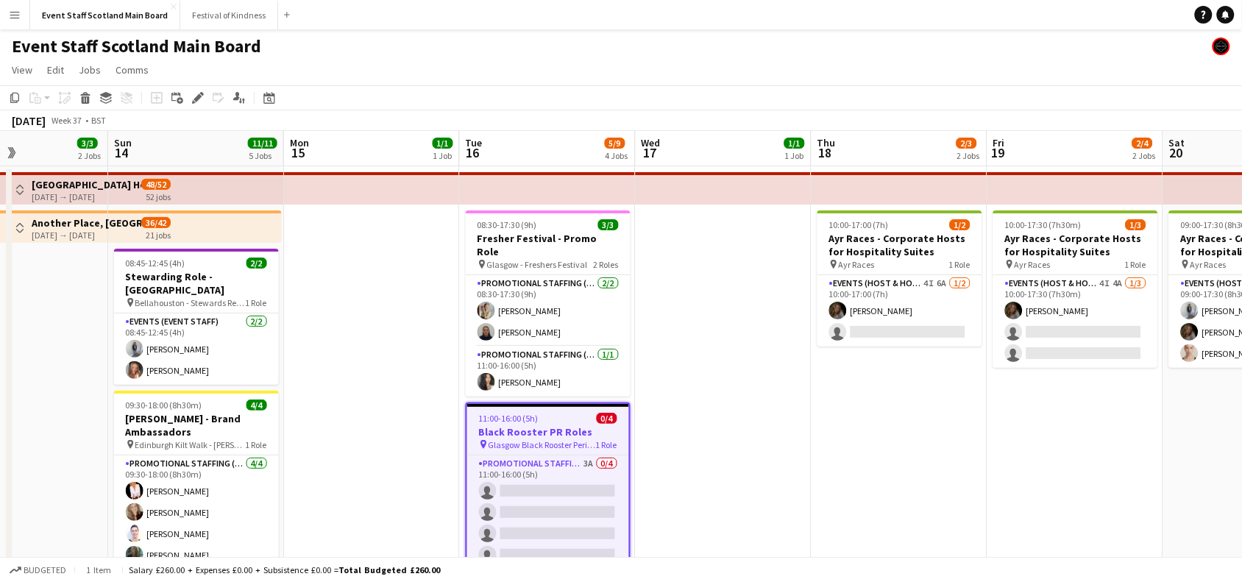
drag, startPoint x: 804, startPoint y: 377, endPoint x: 353, endPoint y: 353, distance: 451.0
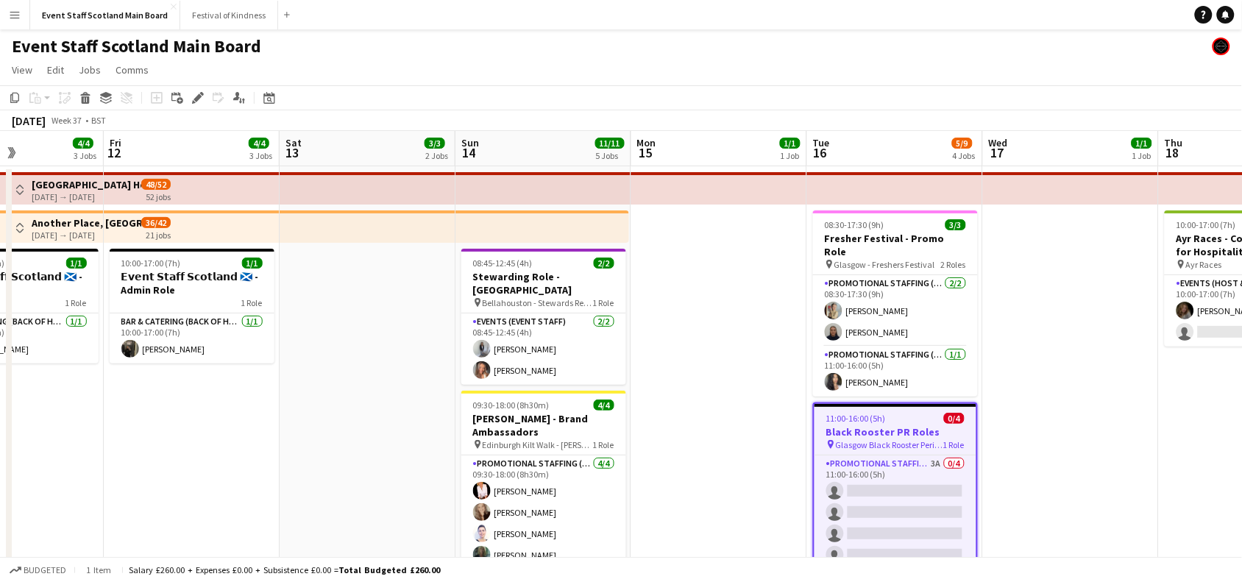
scroll to position [0, 428]
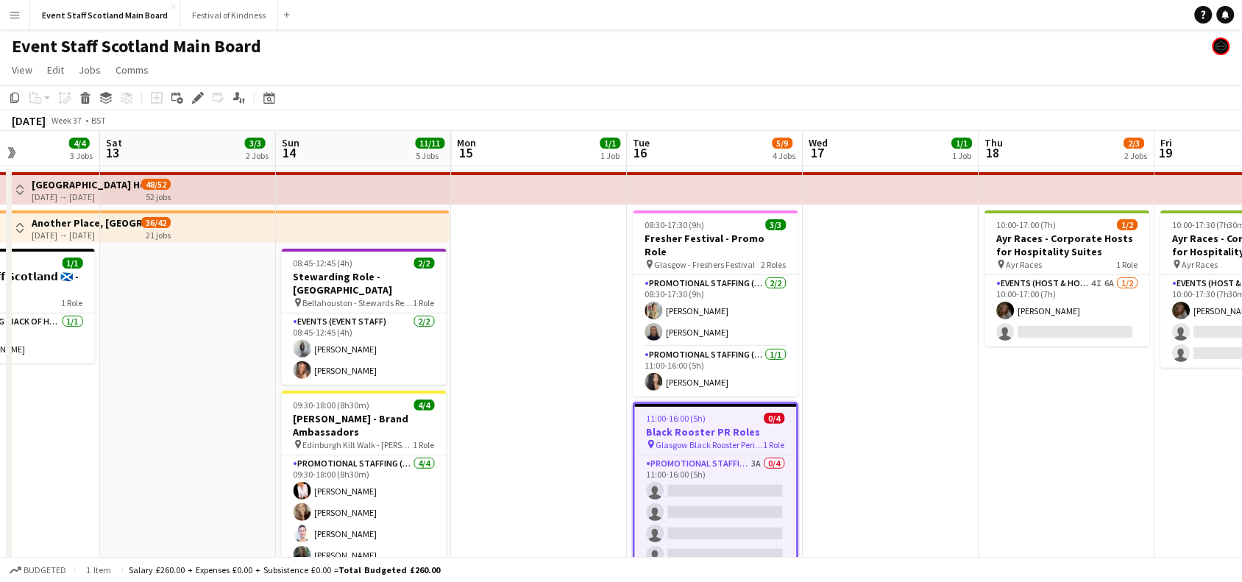
drag, startPoint x: 405, startPoint y: 321, endPoint x: 1255, endPoint y: 321, distance: 849.9
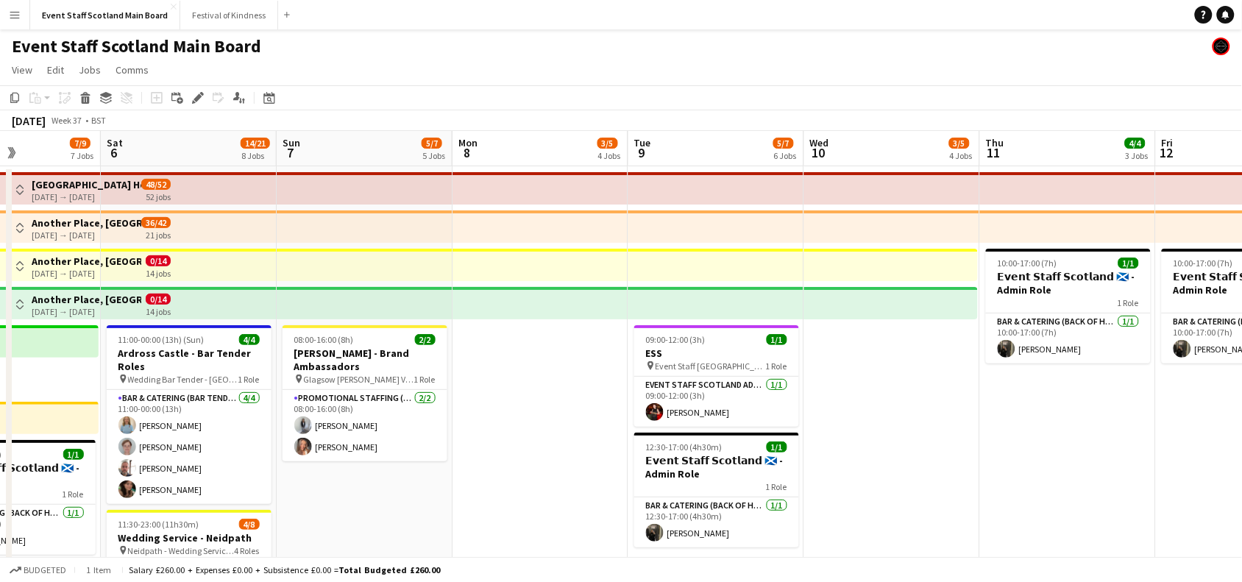
scroll to position [0, 509]
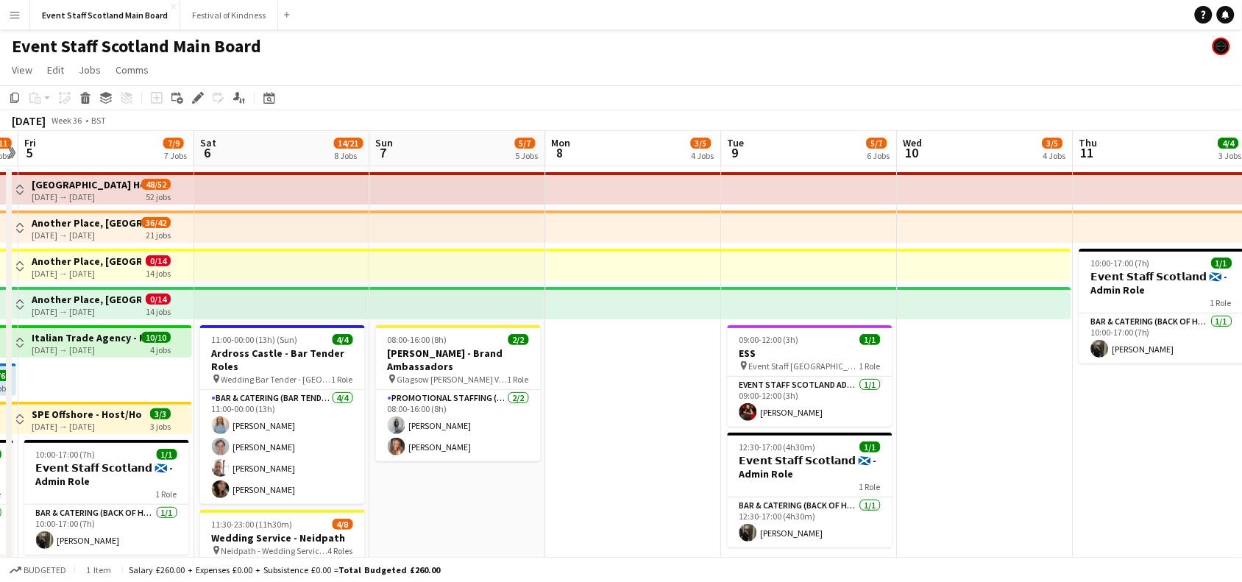
drag, startPoint x: 308, startPoint y: 412, endPoint x: 1255, endPoint y: 399, distance: 947.2
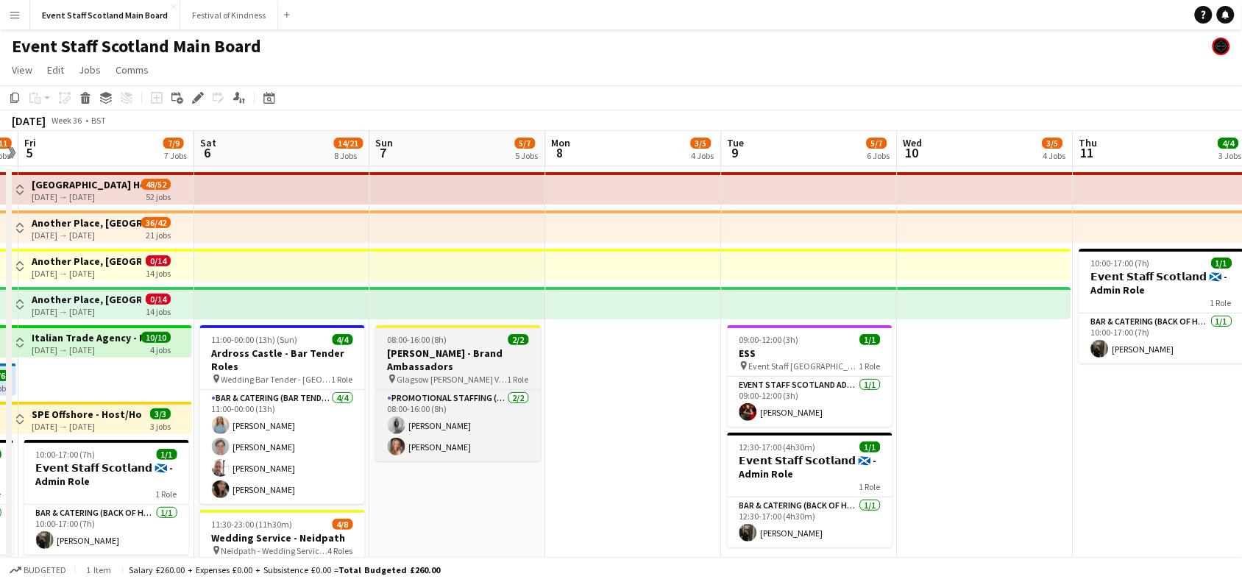
click at [495, 350] on h3 "[PERSON_NAME] - Brand Ambassadors" at bounding box center [458, 360] width 165 height 26
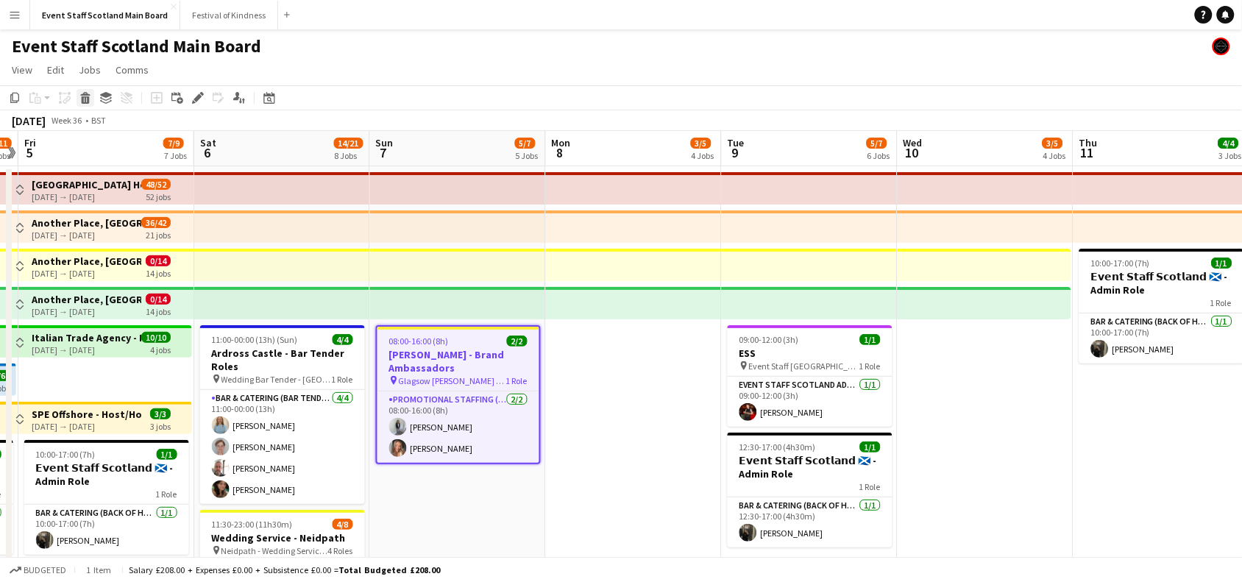
click at [85, 96] on icon at bounding box center [85, 94] width 10 height 4
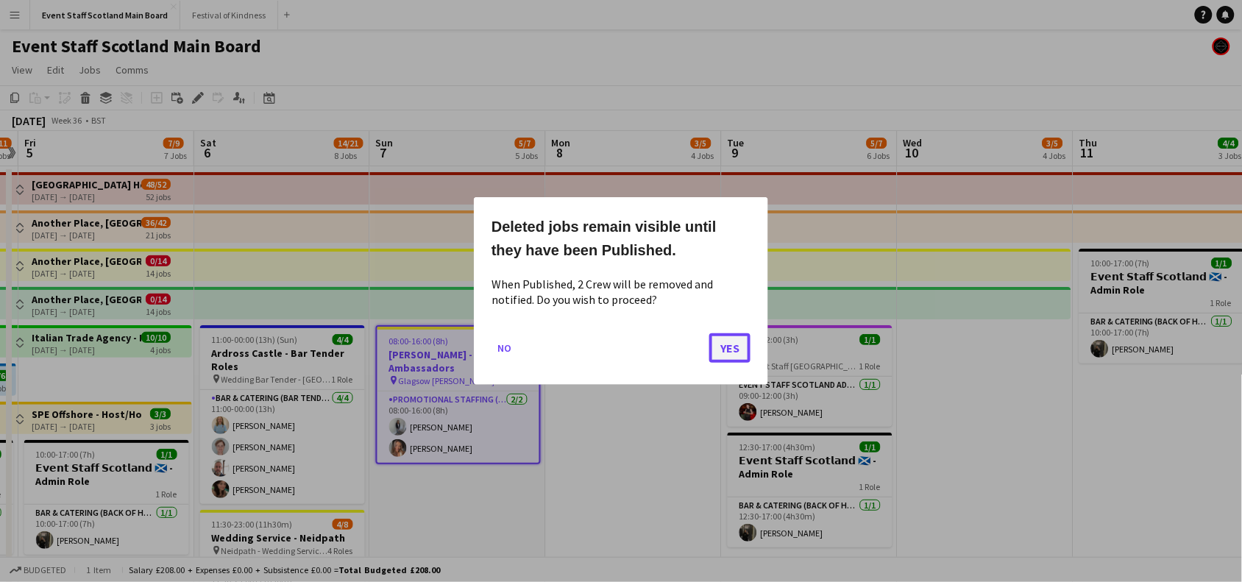
click at [730, 352] on button "Yes" at bounding box center [729, 347] width 41 height 29
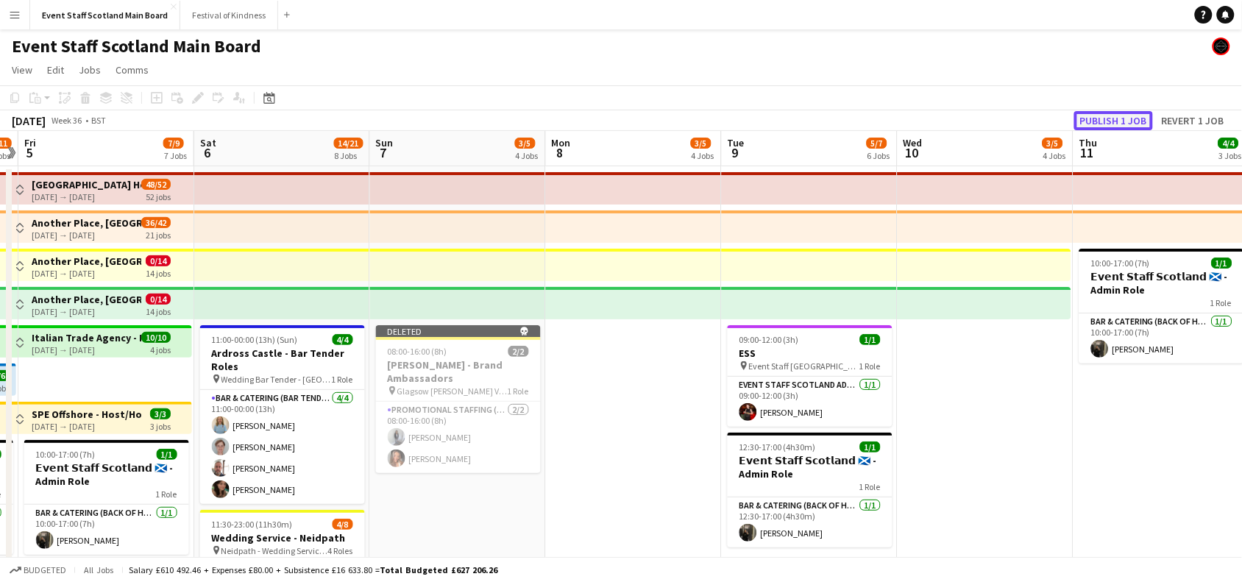
click at [1108, 118] on button "Publish 1 job" at bounding box center [1113, 120] width 79 height 19
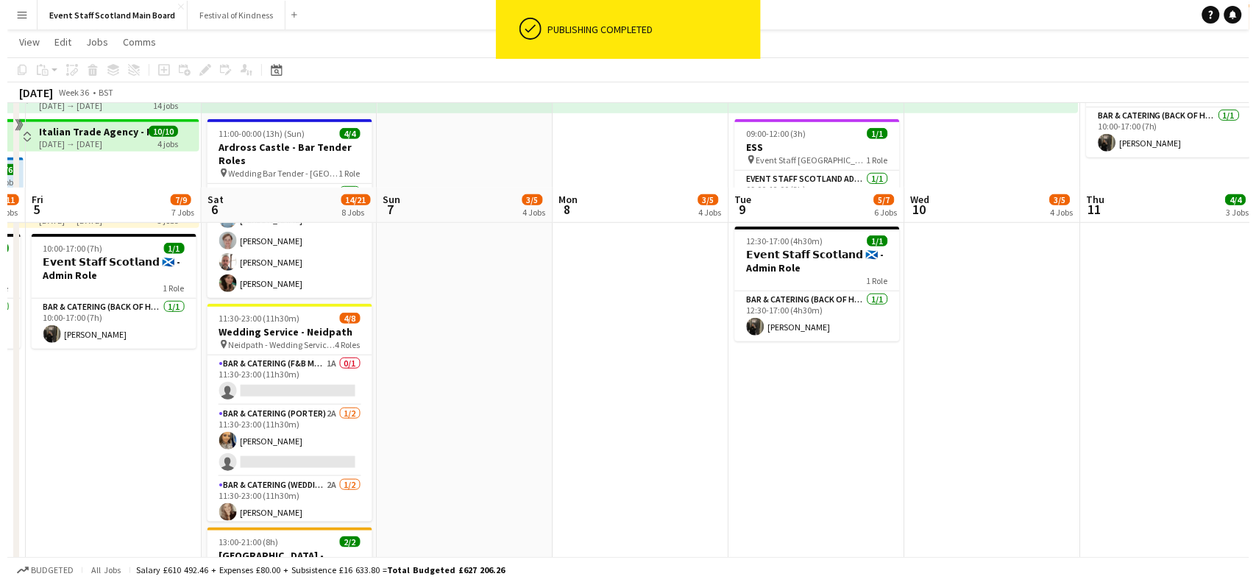
scroll to position [0, 0]
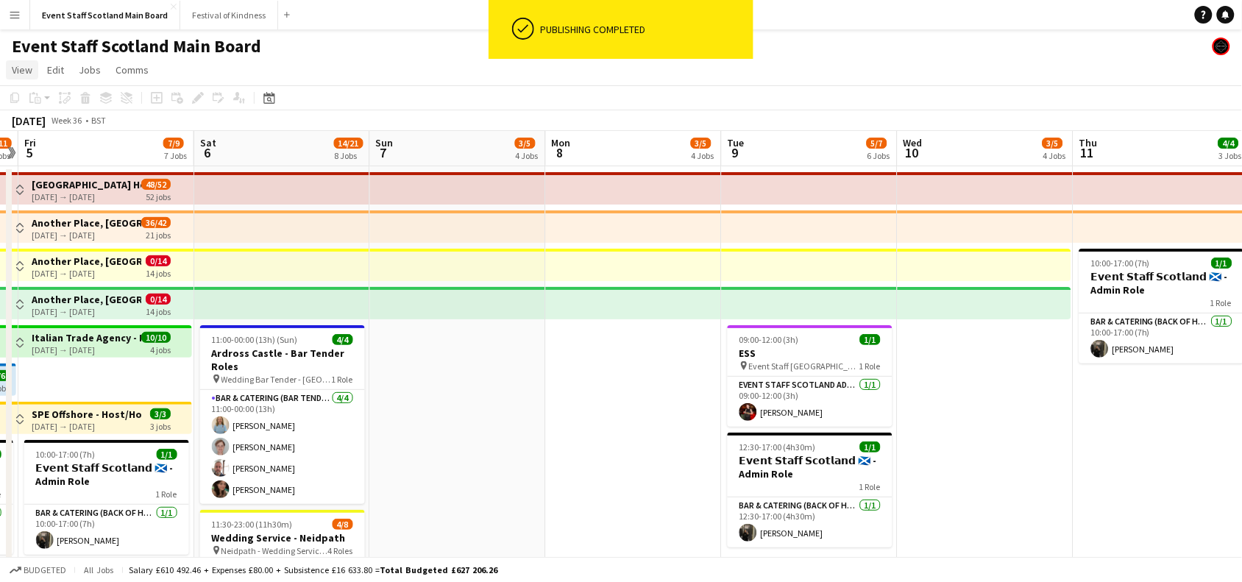
click at [26, 61] on link "View" at bounding box center [22, 69] width 32 height 19
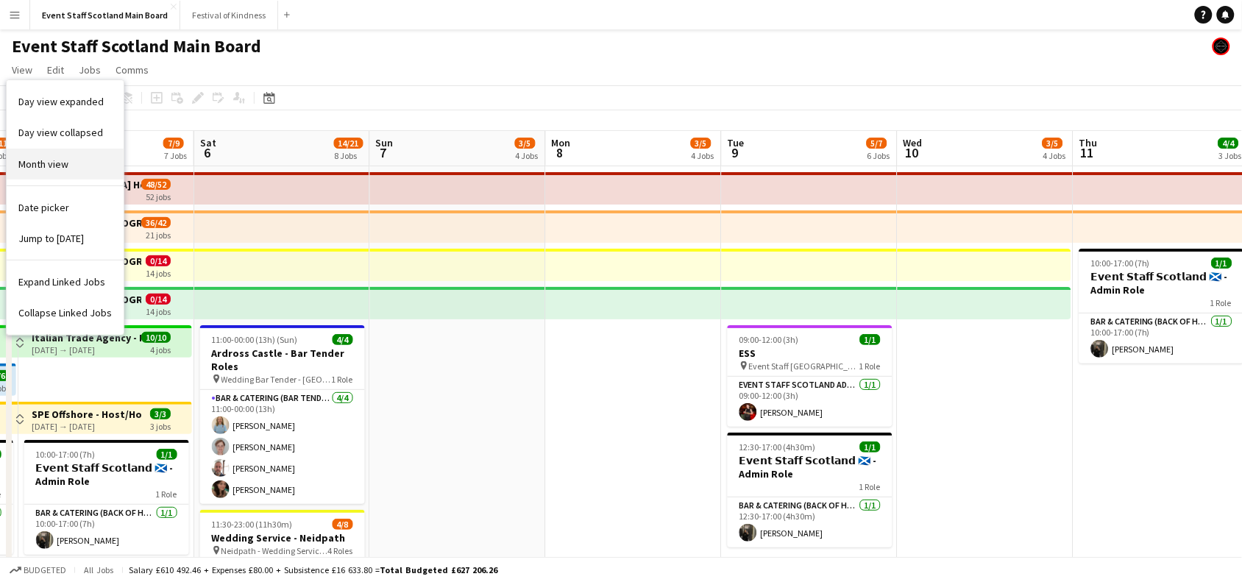
click at [76, 168] on link "Month view" at bounding box center [65, 164] width 117 height 31
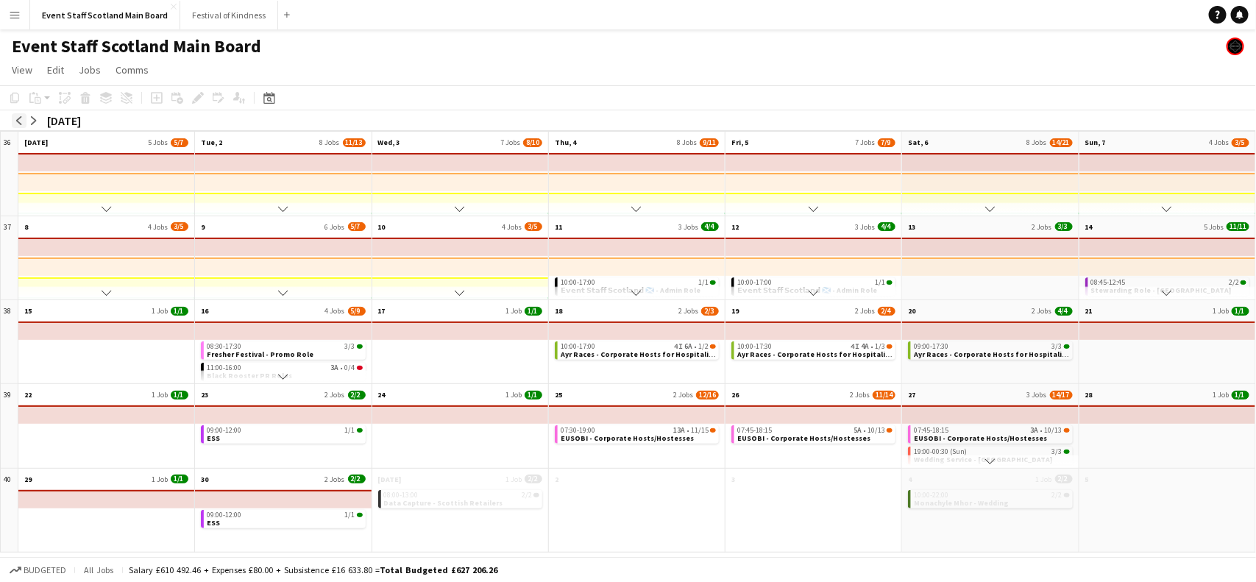
click at [22, 116] on app-icon "arrow-left" at bounding box center [19, 120] width 9 height 9
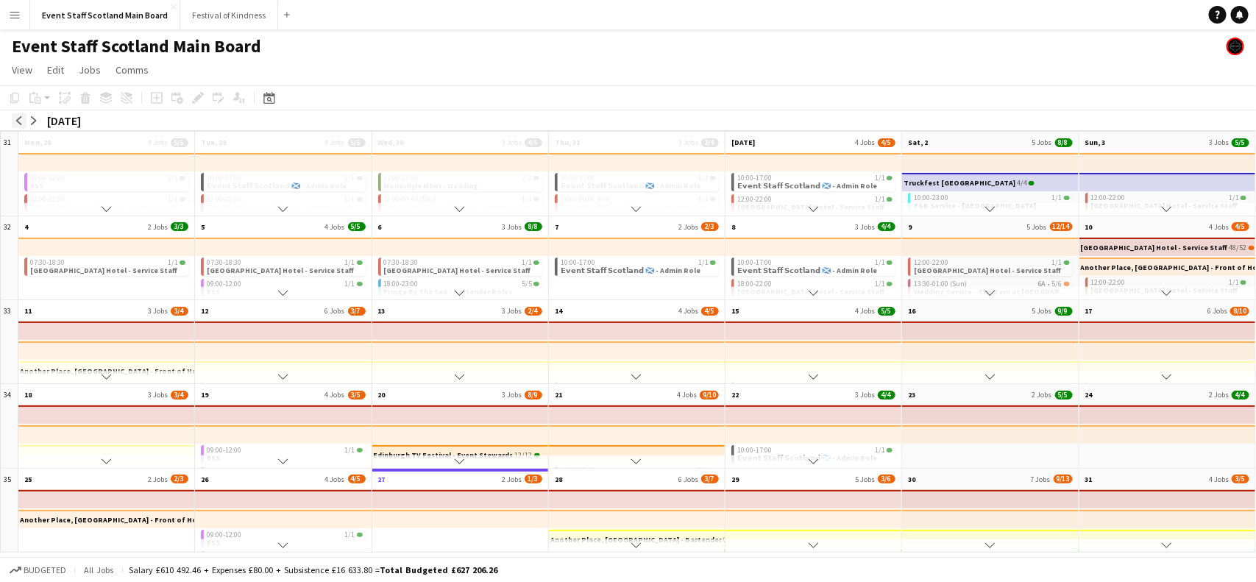
click at [20, 118] on app-icon "arrow-left" at bounding box center [19, 120] width 9 height 9
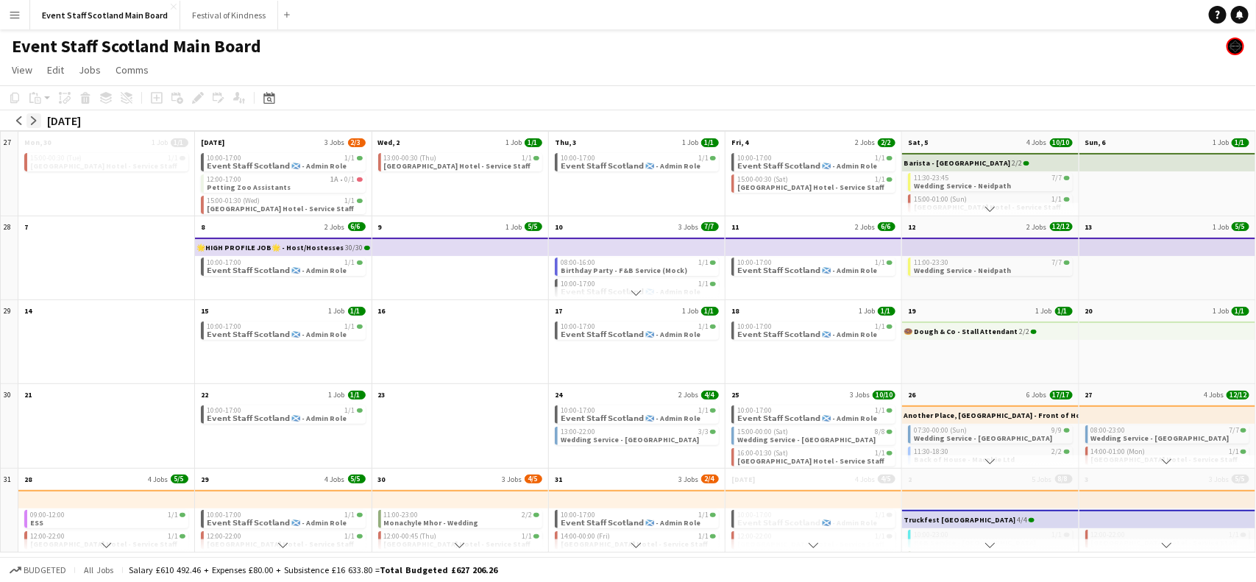
click at [39, 119] on button "arrow-right" at bounding box center [33, 120] width 15 height 15
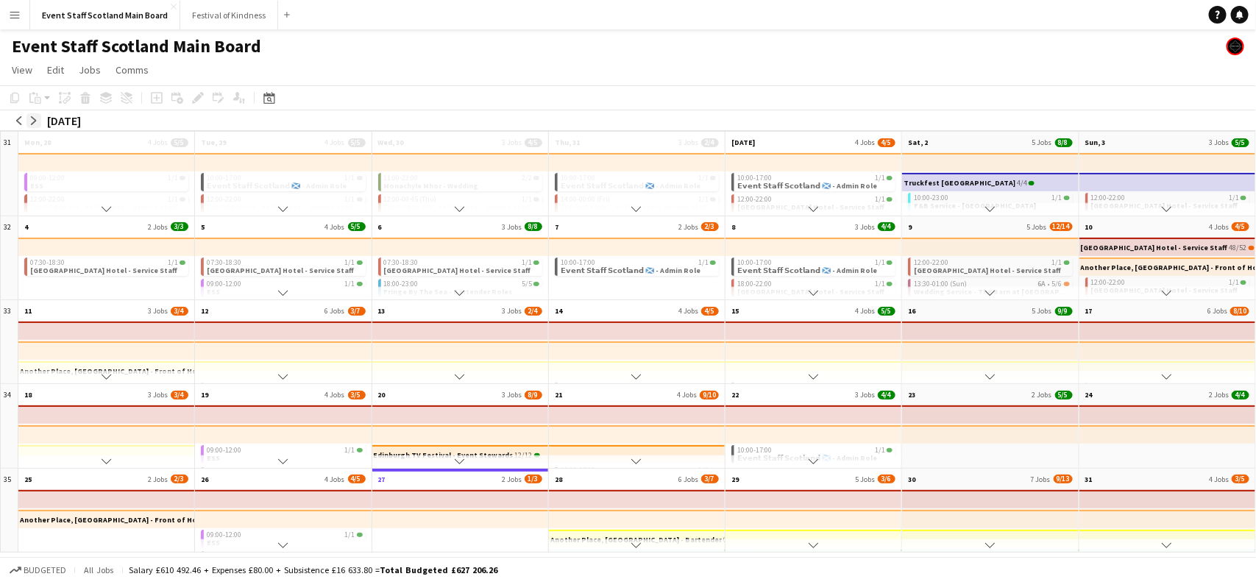
click at [39, 119] on button "arrow-right" at bounding box center [33, 120] width 15 height 15
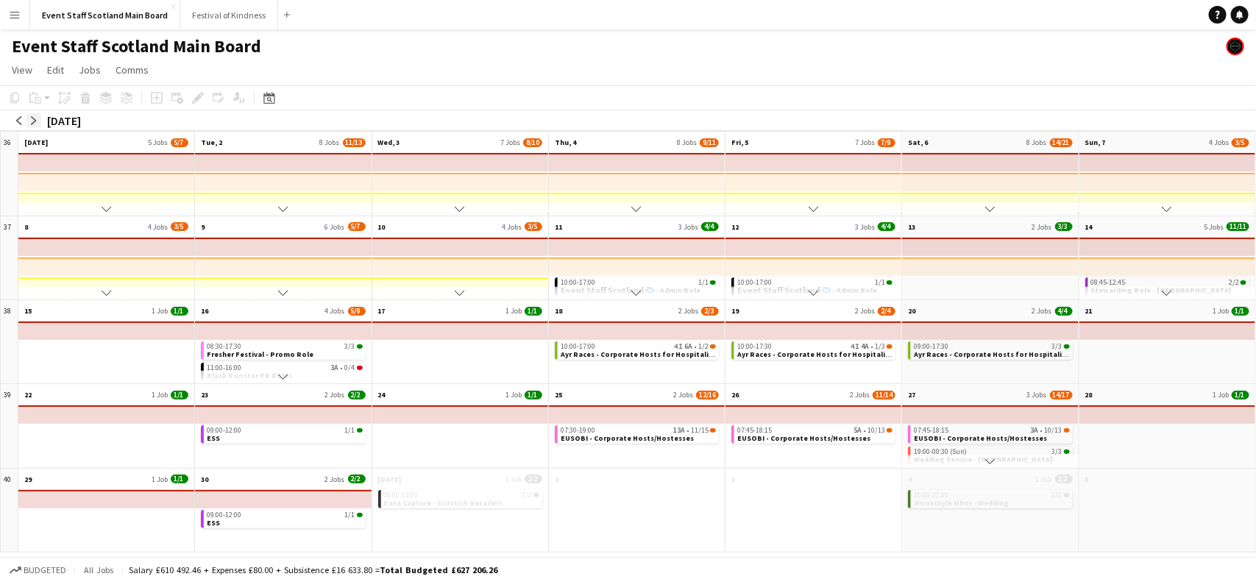
click at [39, 119] on button "arrow-right" at bounding box center [33, 120] width 15 height 15
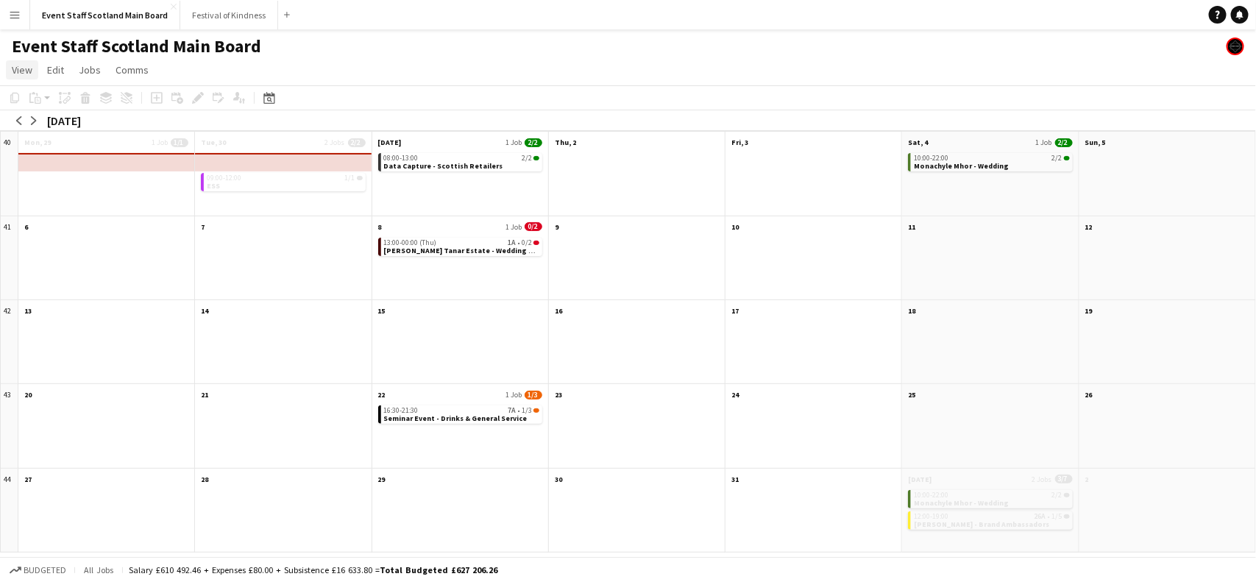
click at [20, 67] on span "View" at bounding box center [22, 69] width 21 height 13
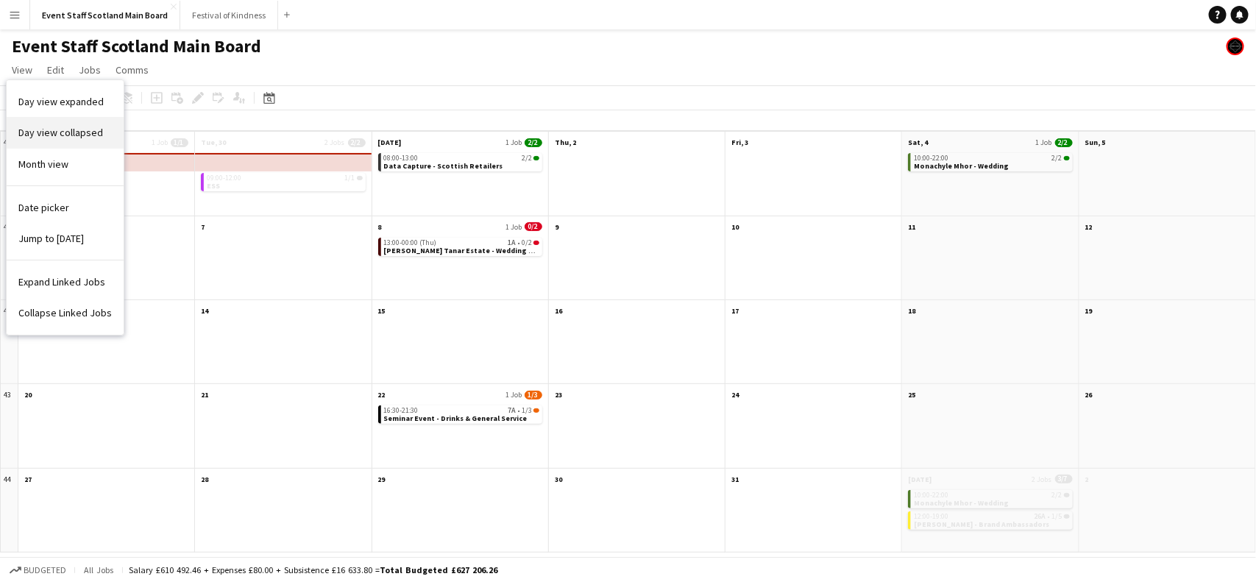
click at [55, 133] on span "Day view collapsed" at bounding box center [60, 132] width 85 height 13
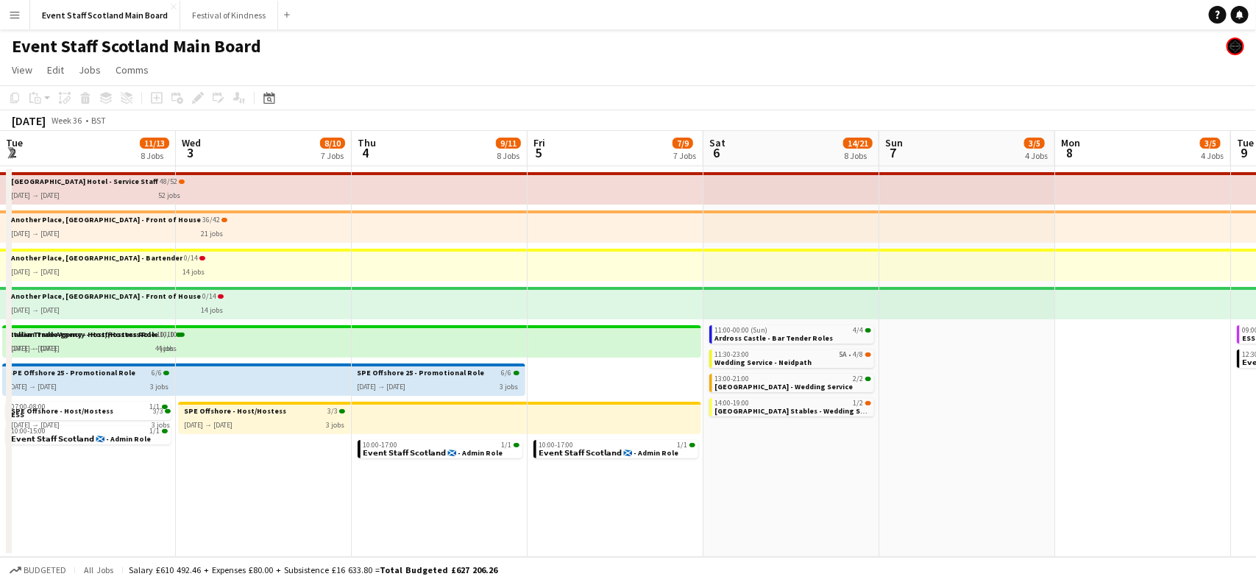
scroll to position [0, 509]
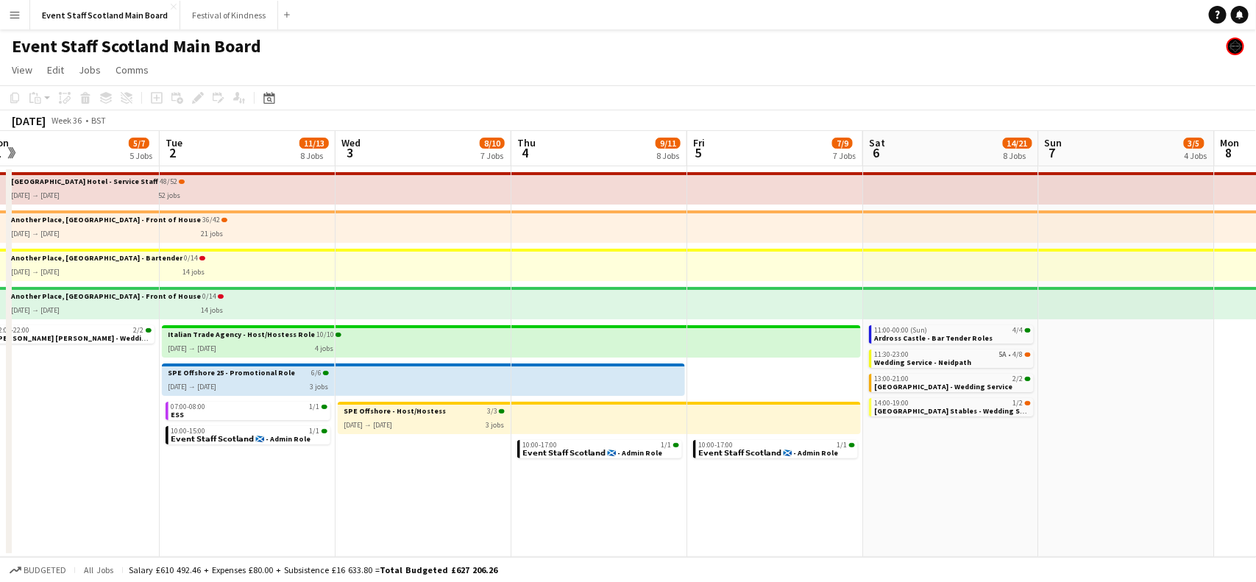
drag, startPoint x: 395, startPoint y: 358, endPoint x: 1066, endPoint y: 422, distance: 673.4
click at [1066, 422] on app-calendar-viewport "Sat 30 9/13 7 Jobs Sun 31 3/5 4 Jobs Mon 1 5/7 5 Jobs Tue 2 11/13 8 Jobs Wed 3 …" at bounding box center [628, 344] width 1256 height 426
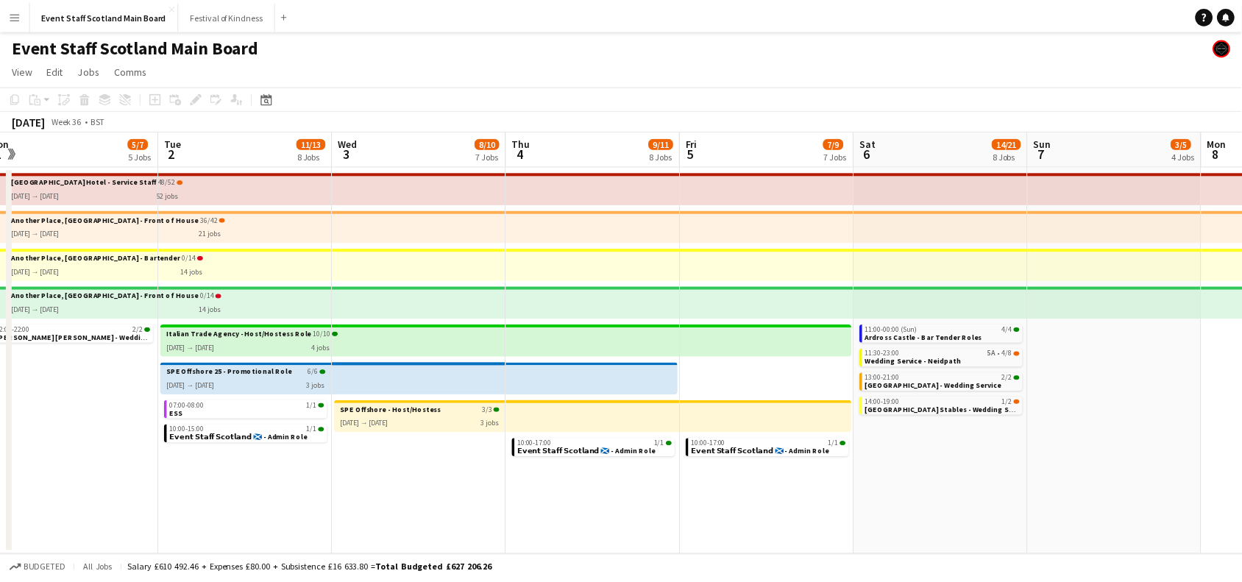
scroll to position [0, 366]
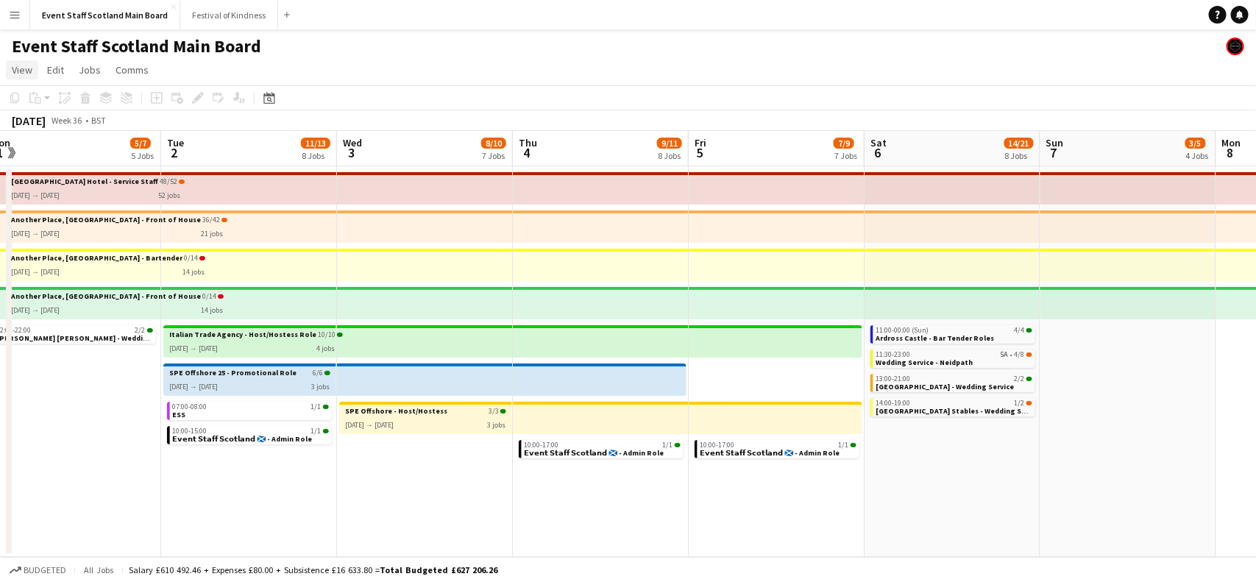
click at [10, 71] on link "View" at bounding box center [22, 69] width 32 height 19
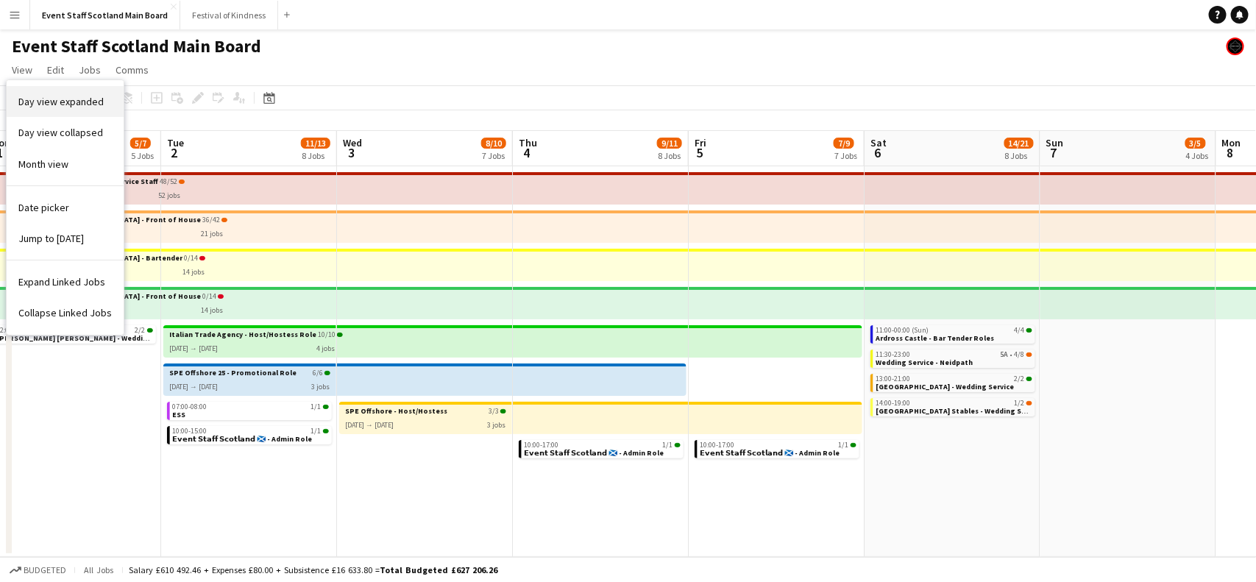
click at [68, 96] on span "Day view expanded" at bounding box center [60, 101] width 85 height 13
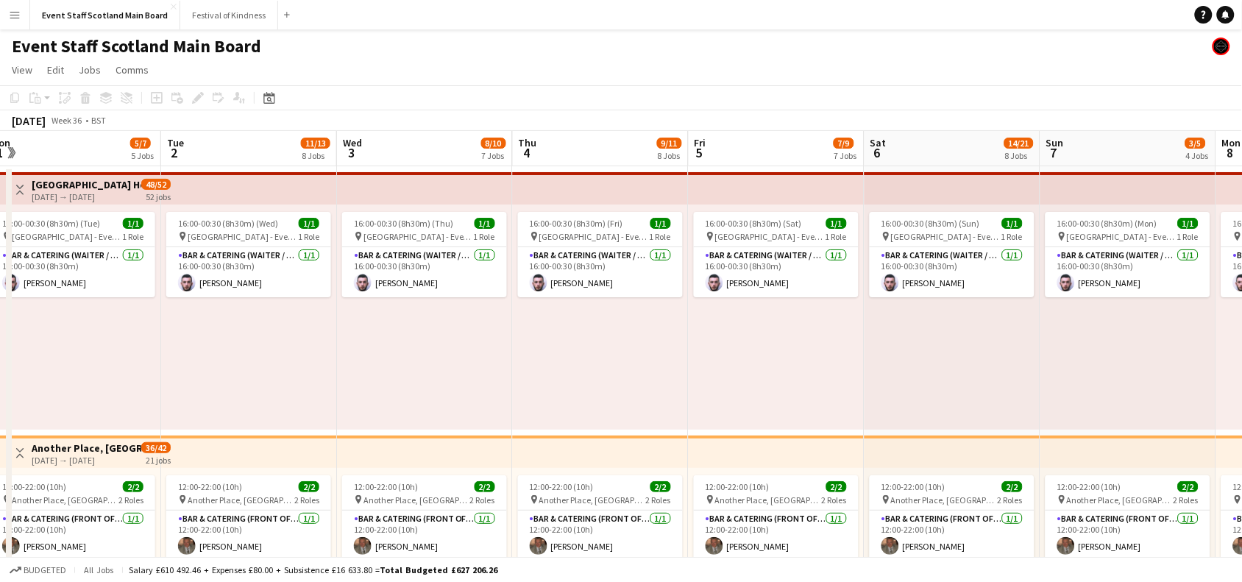
click at [24, 189] on app-icon "Toggle View" at bounding box center [20, 190] width 10 height 10
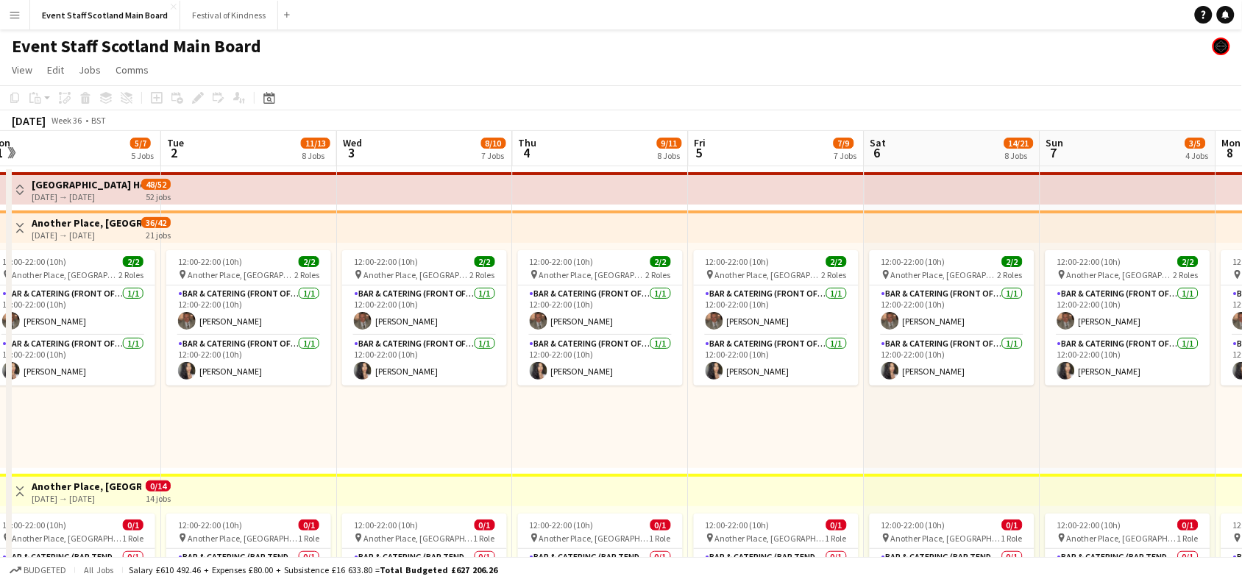
click at [18, 227] on app-icon "Toggle View" at bounding box center [20, 228] width 10 height 10
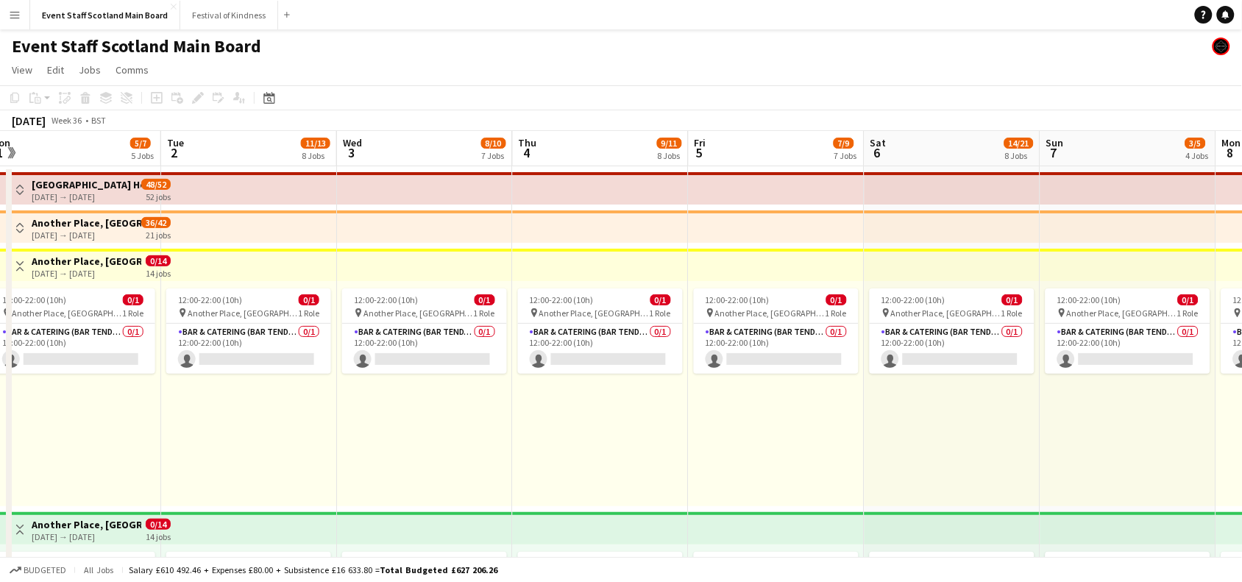
click at [21, 261] on app-icon "Toggle View" at bounding box center [20, 266] width 10 height 10
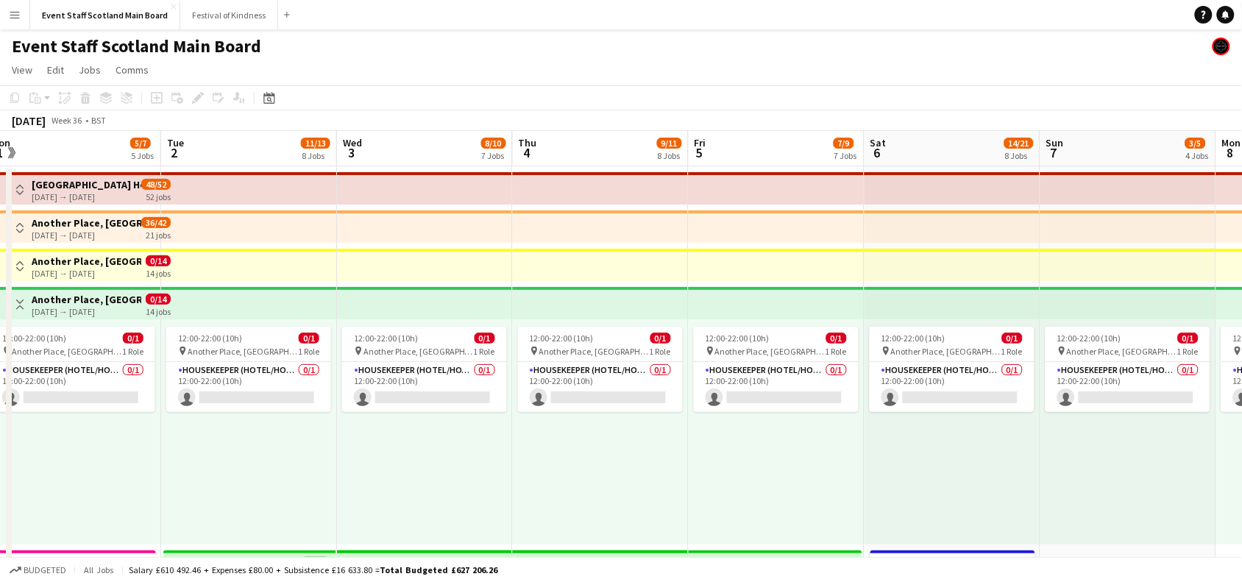
click at [17, 300] on app-icon "Toggle View" at bounding box center [20, 305] width 10 height 10
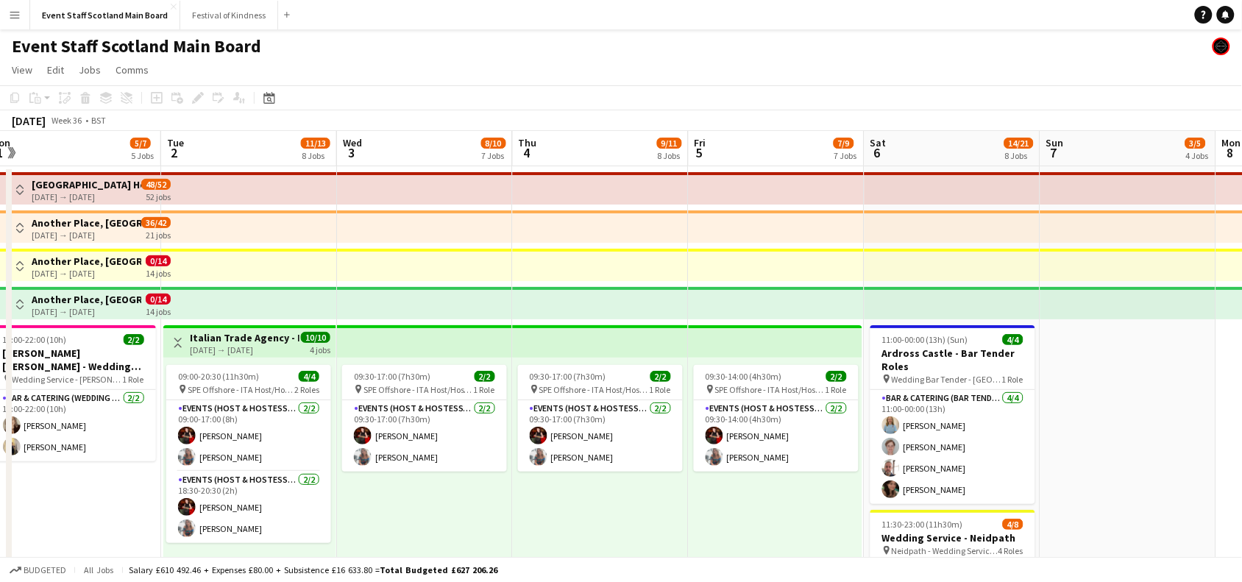
click at [173, 338] on app-icon "Toggle View" at bounding box center [178, 343] width 10 height 10
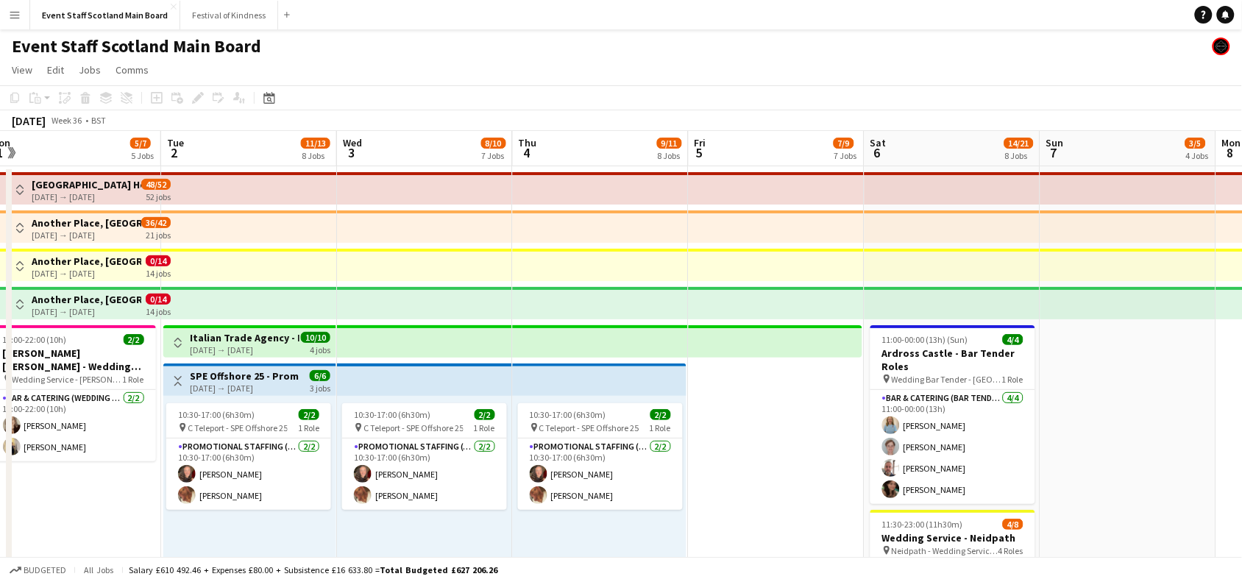
click at [180, 380] on app-icon "Toggle View" at bounding box center [178, 381] width 10 height 10
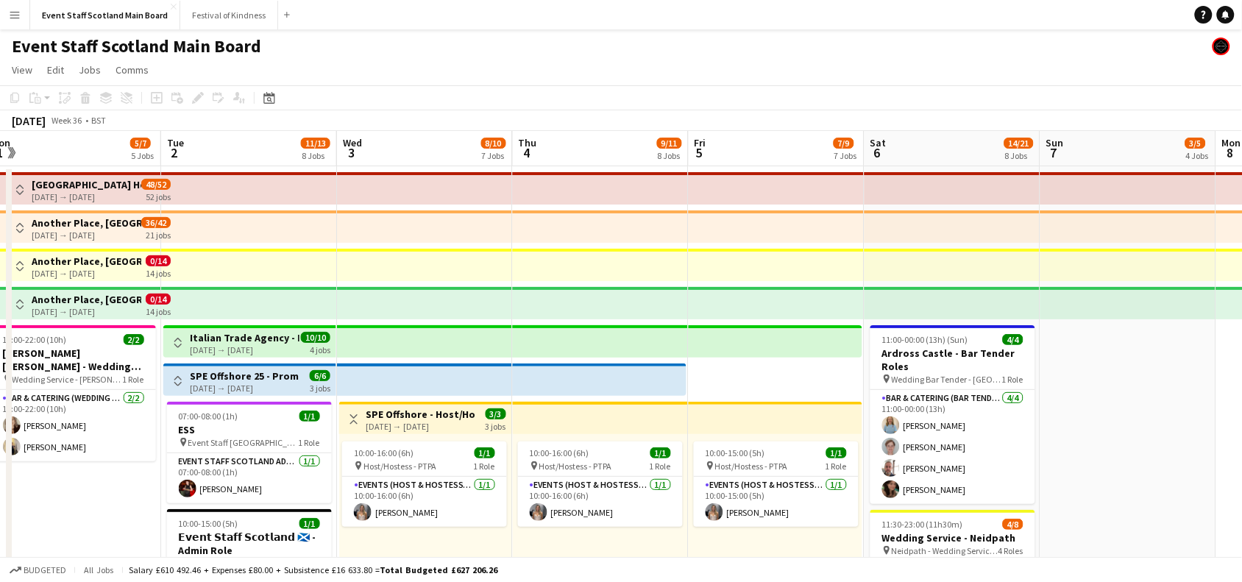
click at [357, 418] on app-icon "Toggle View" at bounding box center [354, 419] width 10 height 10
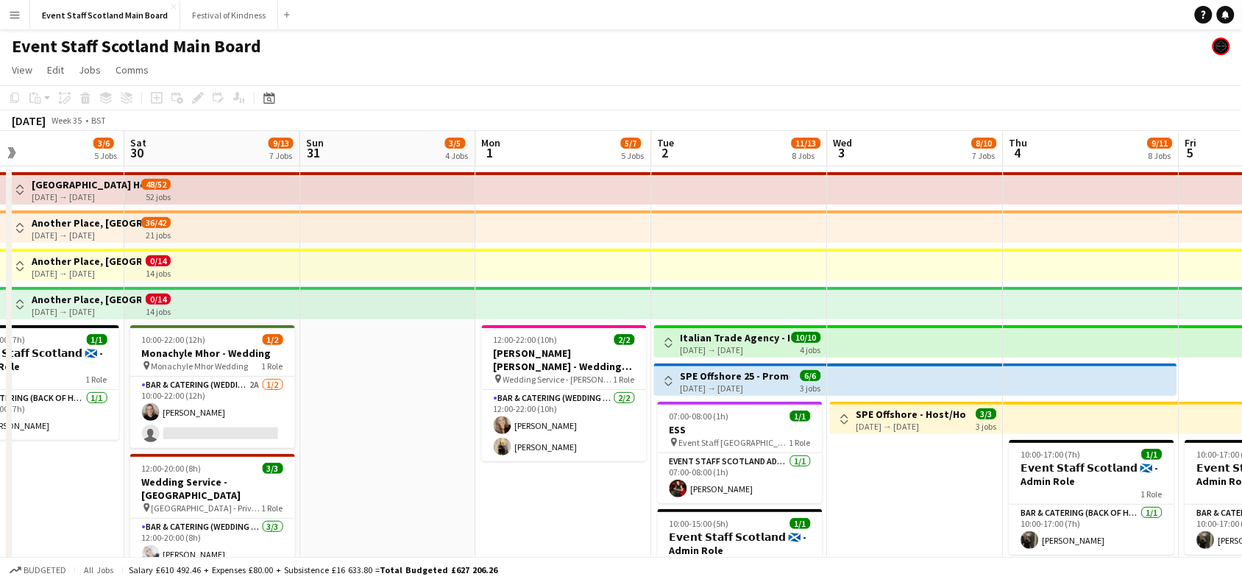
drag, startPoint x: 93, startPoint y: 497, endPoint x: 585, endPoint y: 534, distance: 493.7
click at [27, 184] on button "Toggle View" at bounding box center [20, 190] width 18 height 18
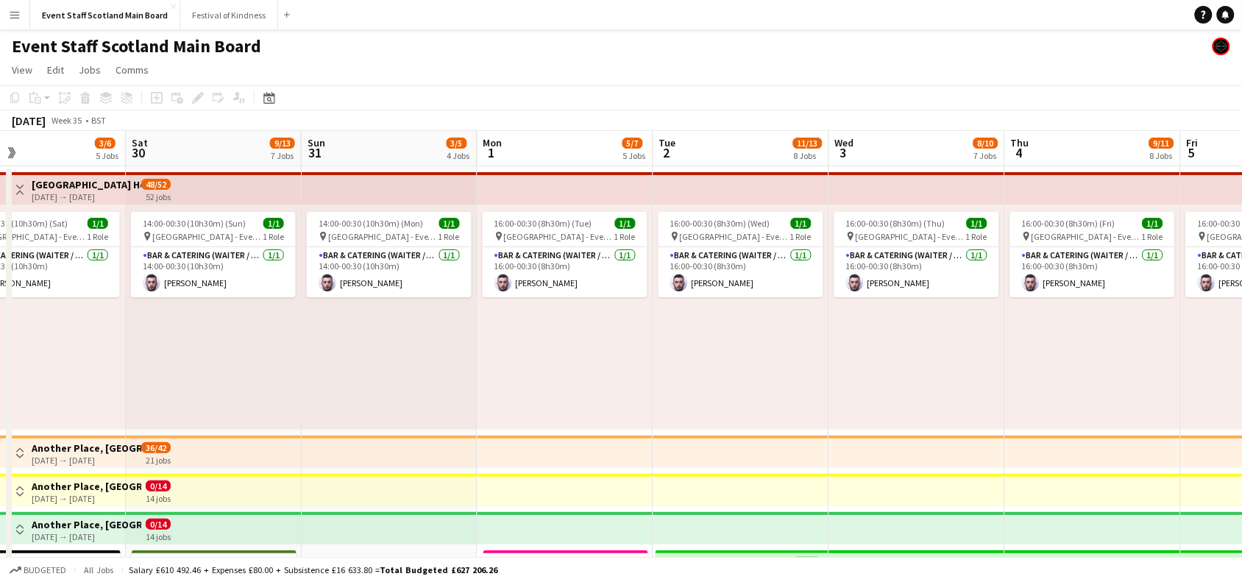
click at [27, 184] on button "Toggle View" at bounding box center [20, 190] width 18 height 18
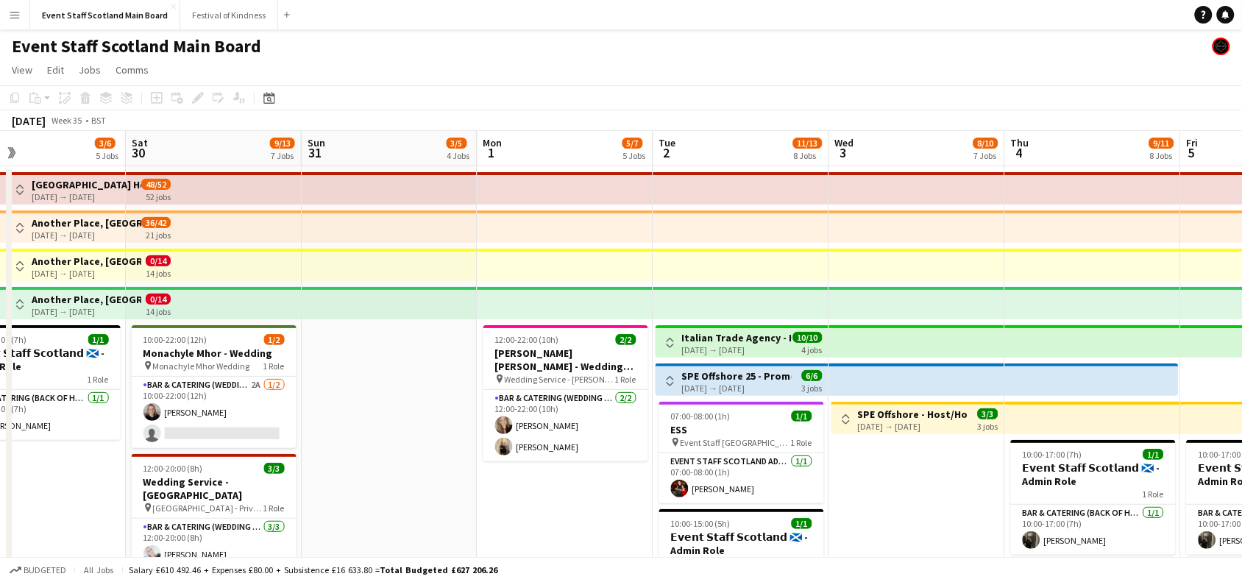
click at [22, 265] on app-icon "Toggle View" at bounding box center [20, 266] width 10 height 10
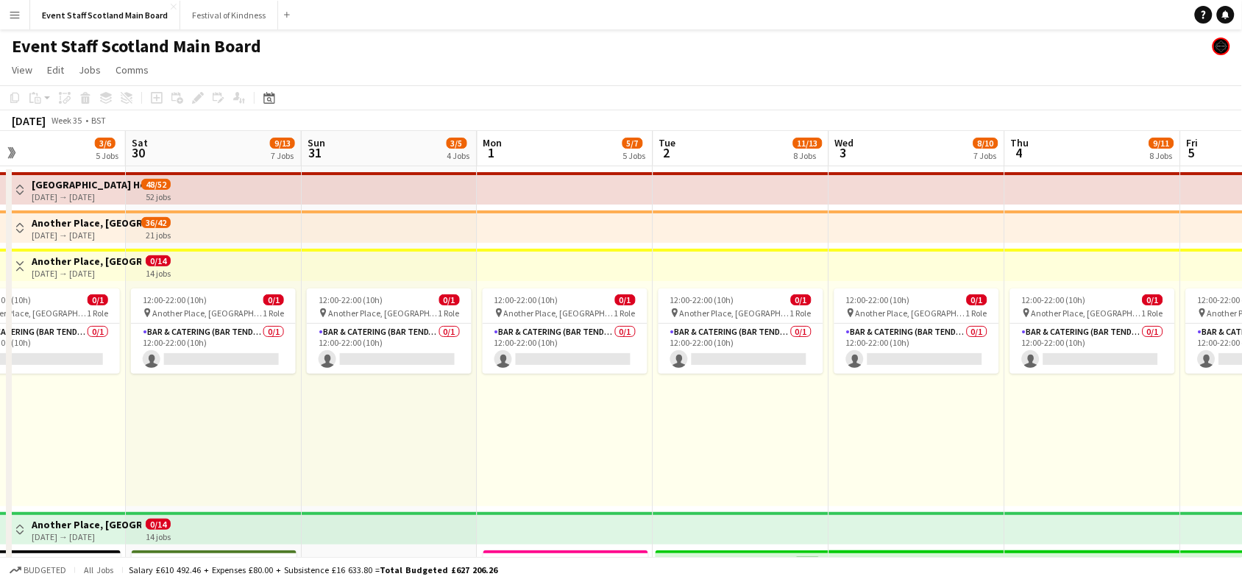
click at [22, 265] on app-icon "Toggle View" at bounding box center [20, 266] width 10 height 10
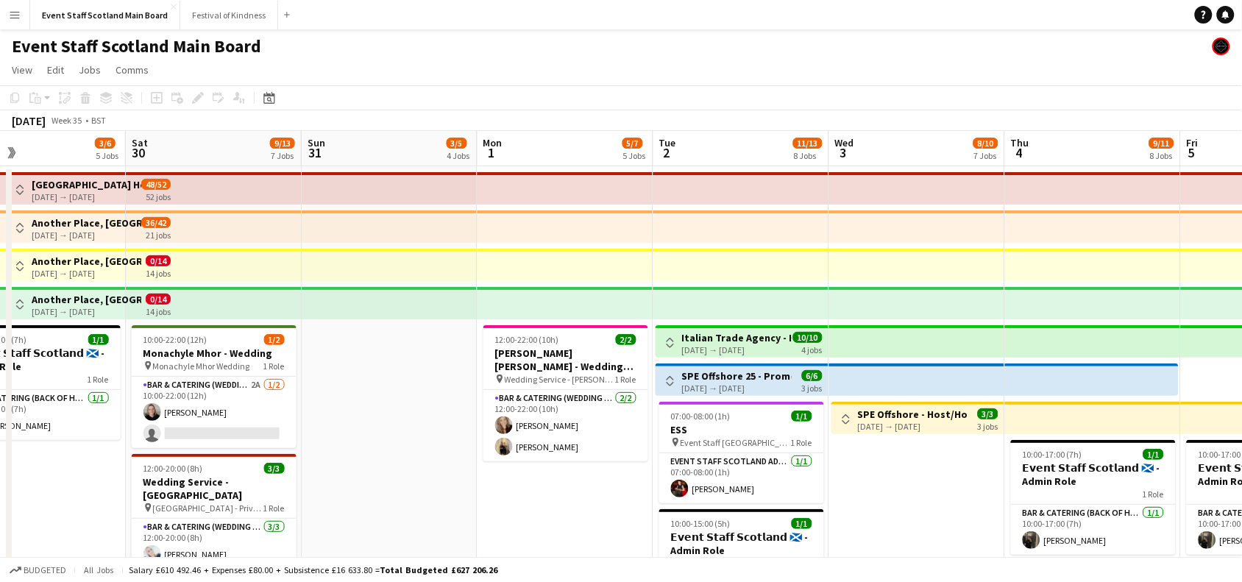
click at [210, 256] on app-top-bar at bounding box center [214, 265] width 176 height 32
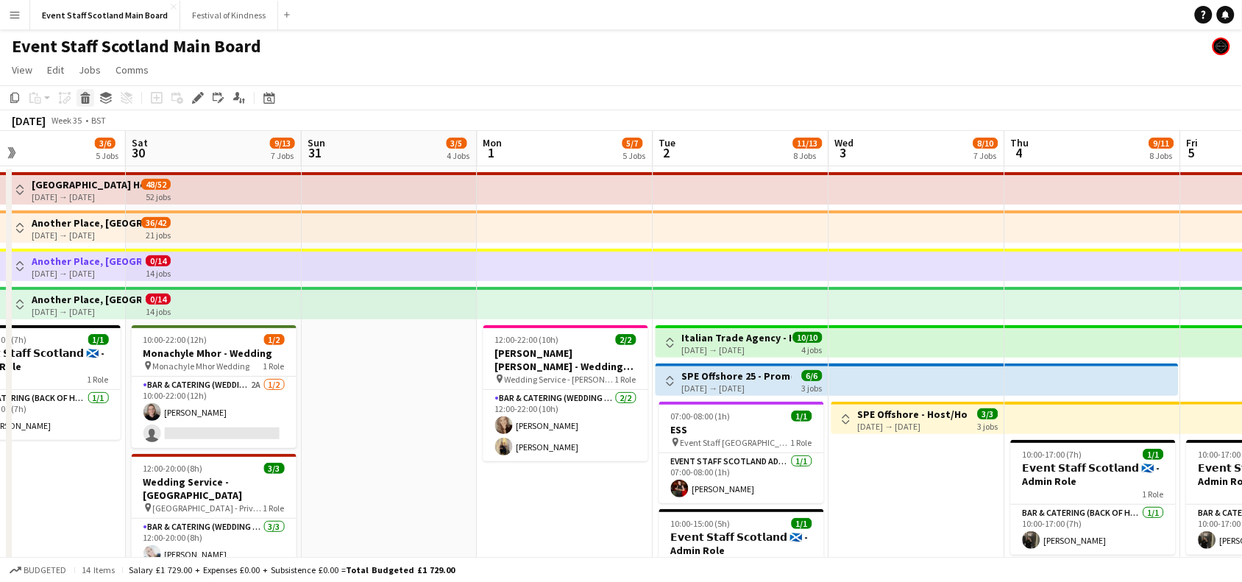
click at [85, 99] on icon at bounding box center [86, 99] width 8 height 7
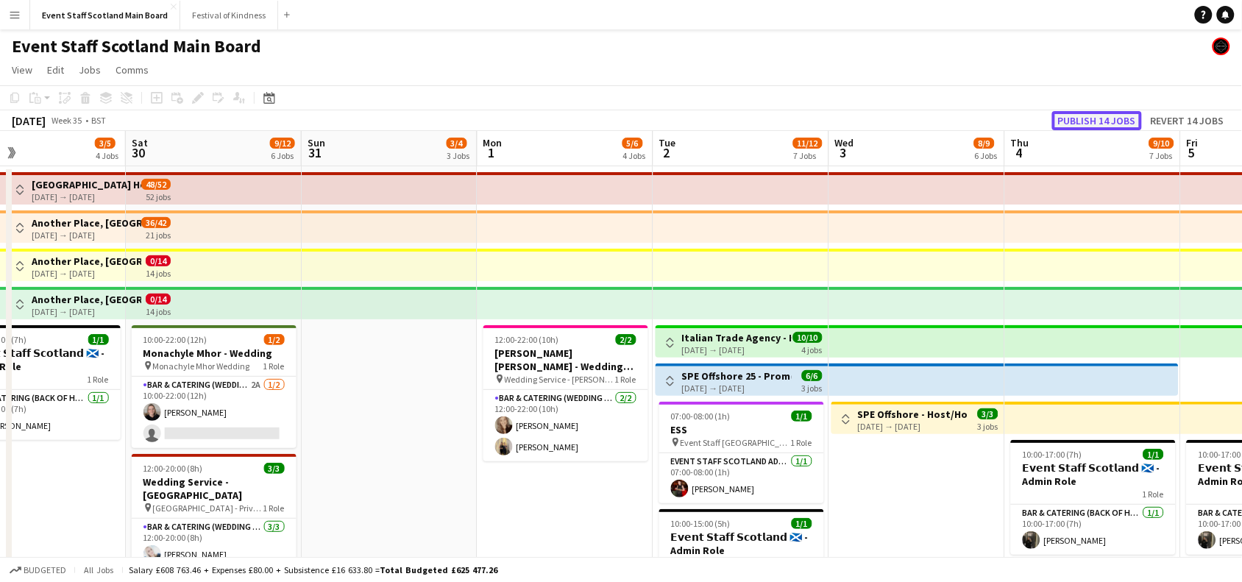
click at [1106, 121] on button "Publish 14 jobs" at bounding box center [1097, 120] width 90 height 19
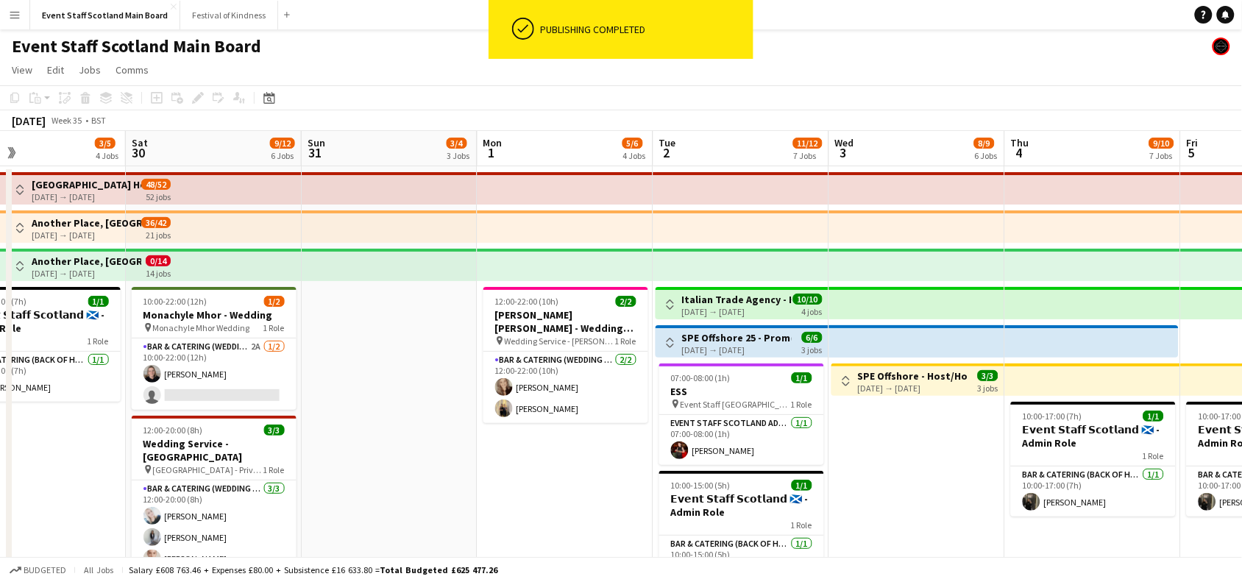
click at [20, 230] on app-icon "Toggle View" at bounding box center [20, 228] width 10 height 10
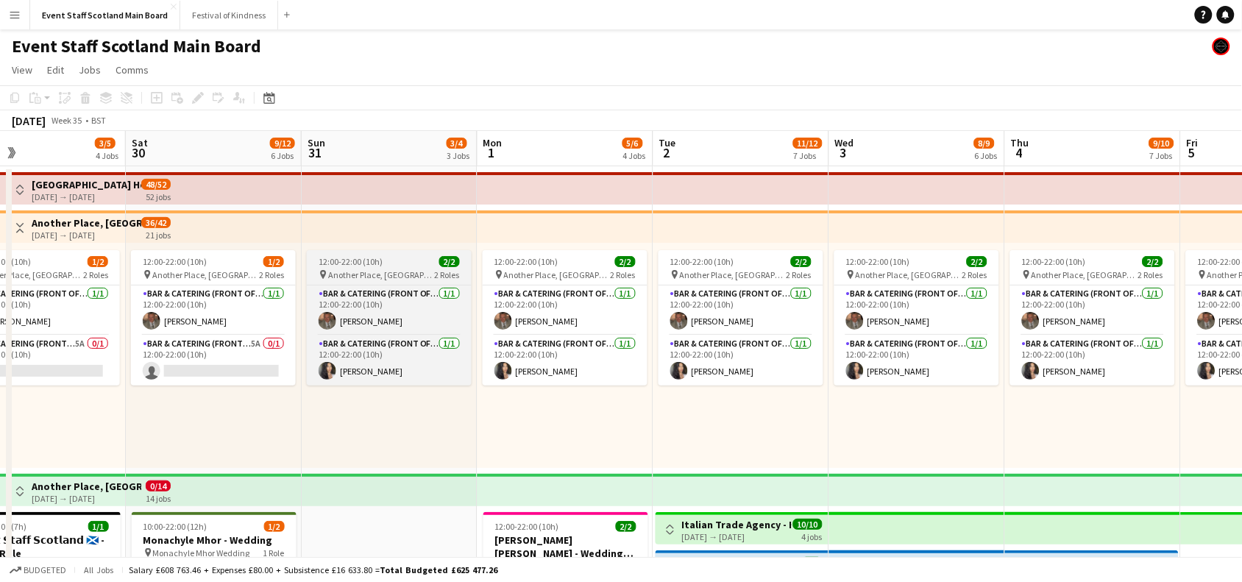
click at [419, 260] on div "12:00-22:00 (10h) 2/2" at bounding box center [389, 261] width 165 height 11
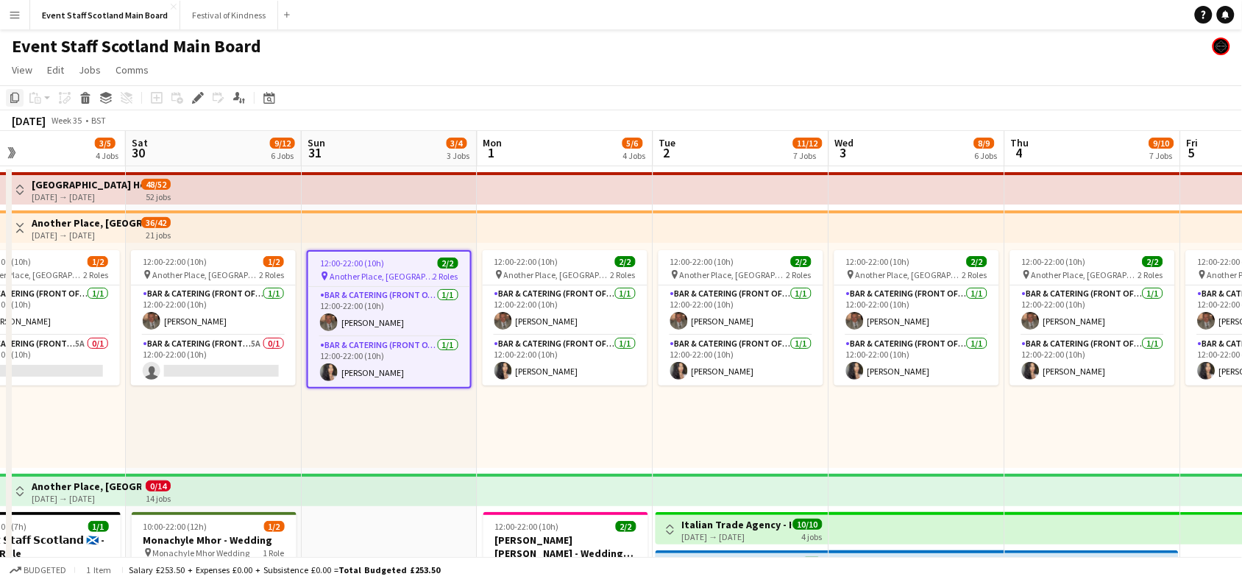
click at [16, 98] on icon "Copy" at bounding box center [15, 98] width 12 height 12
click at [16, 227] on app-icon "Toggle View" at bounding box center [20, 228] width 10 height 10
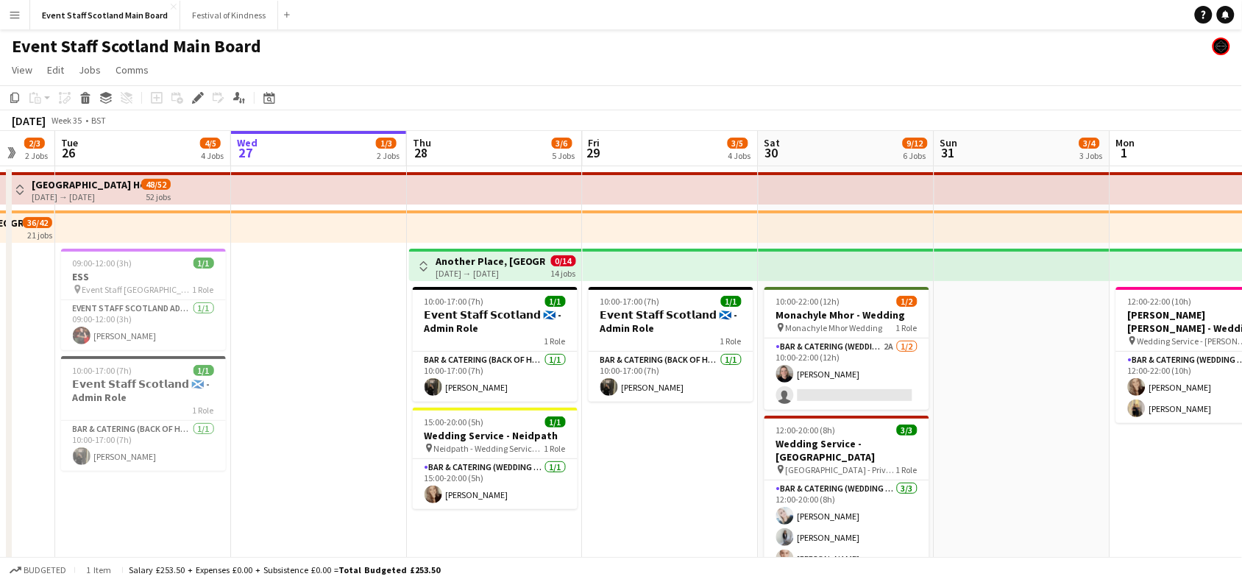
drag, startPoint x: 424, startPoint y: 385, endPoint x: 1063, endPoint y: 411, distance: 640.0
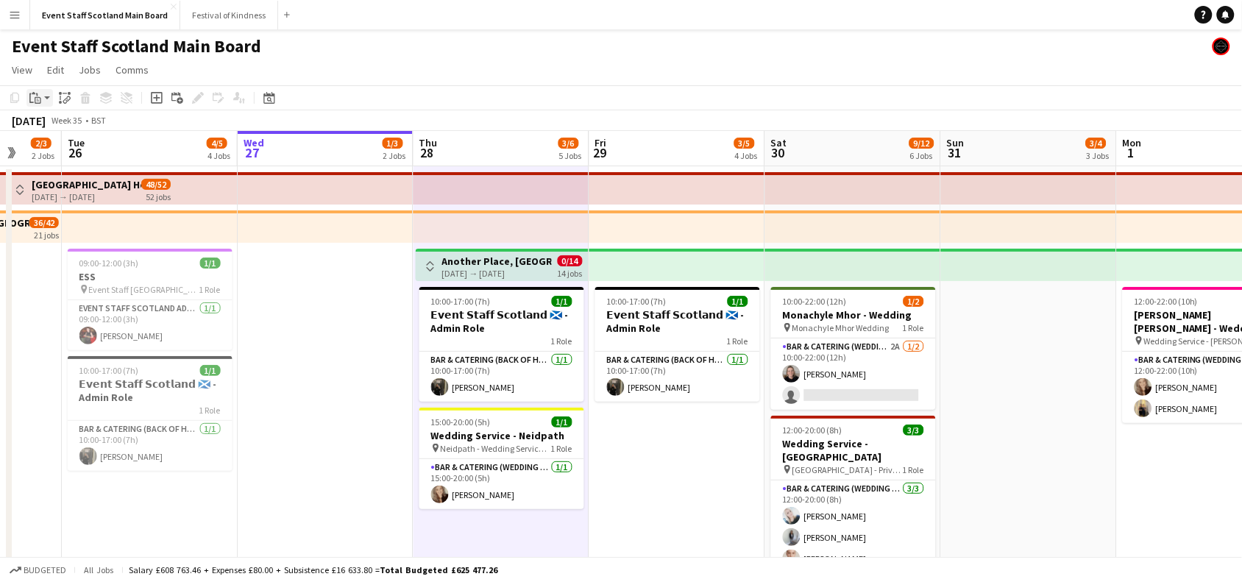
click at [32, 93] on icon at bounding box center [34, 93] width 4 height 2
click at [43, 120] on link "Paste Ctrl+V" at bounding box center [108, 125] width 138 height 13
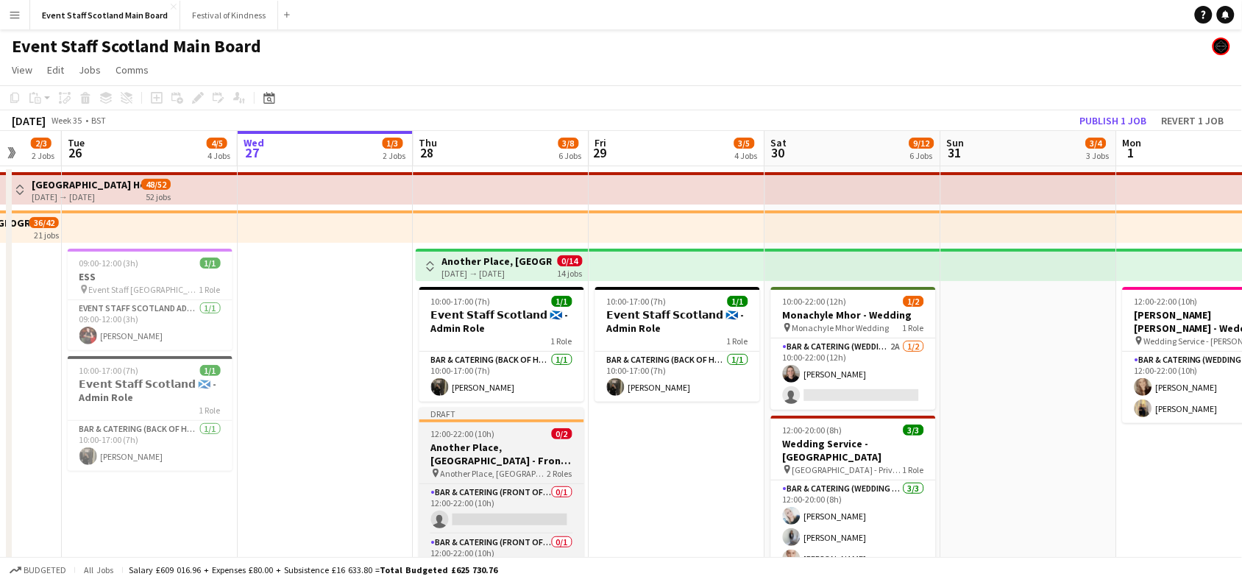
click at [484, 442] on h3 "Another Place, [GEOGRAPHIC_DATA] - Front of House" at bounding box center [501, 454] width 165 height 26
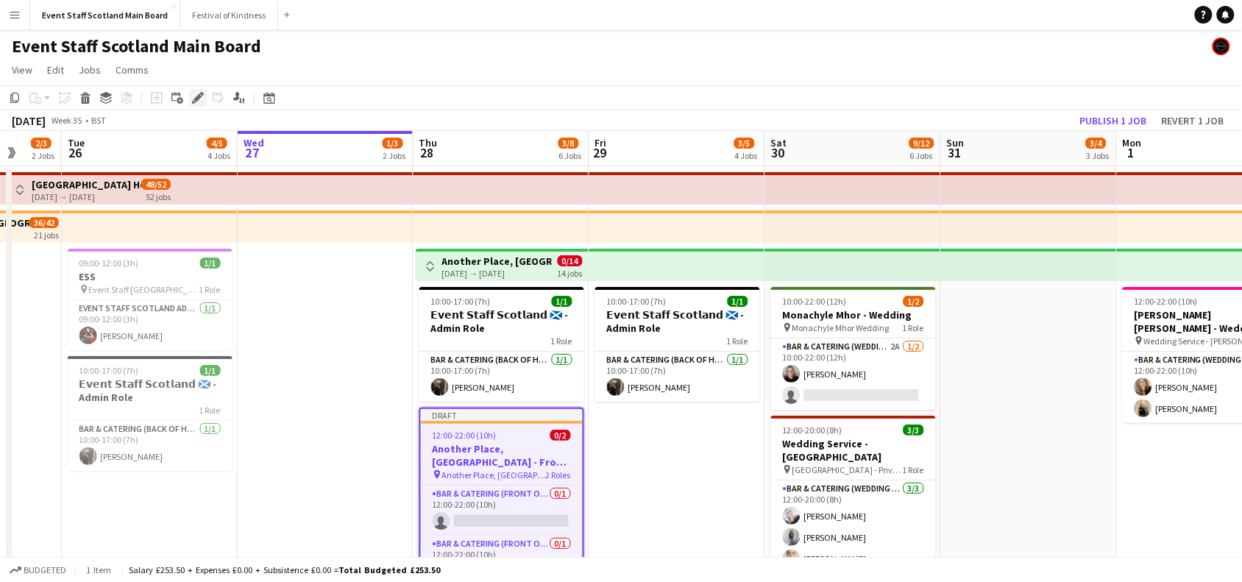
click at [197, 99] on icon at bounding box center [198, 98] width 8 height 8
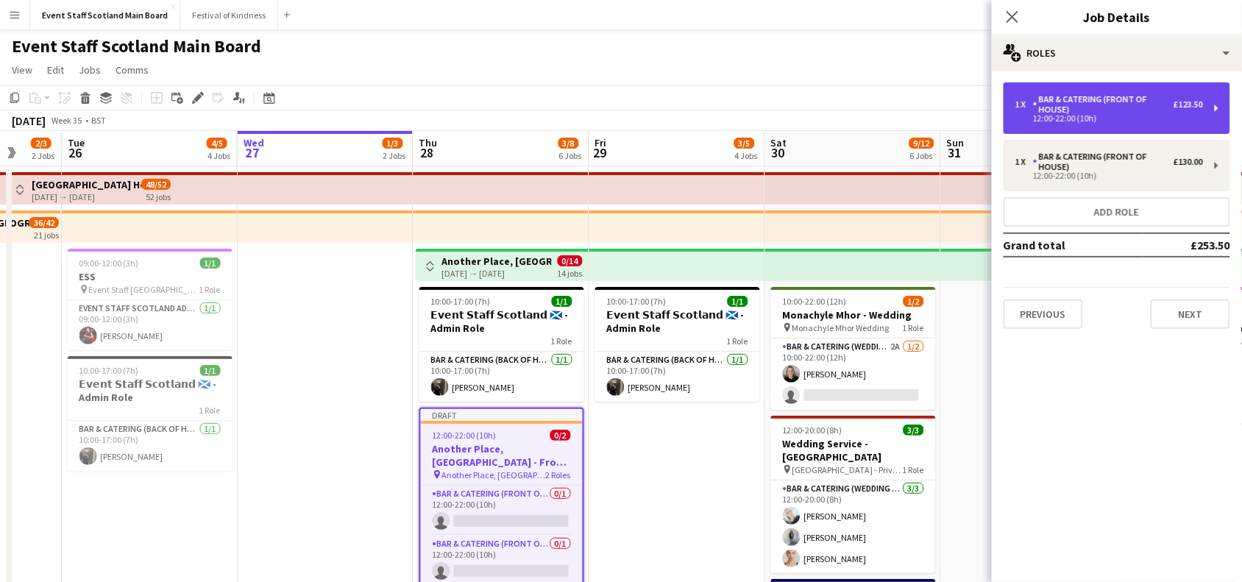
click at [1131, 120] on div "12:00-22:00 (10h)" at bounding box center [1110, 118] width 188 height 7
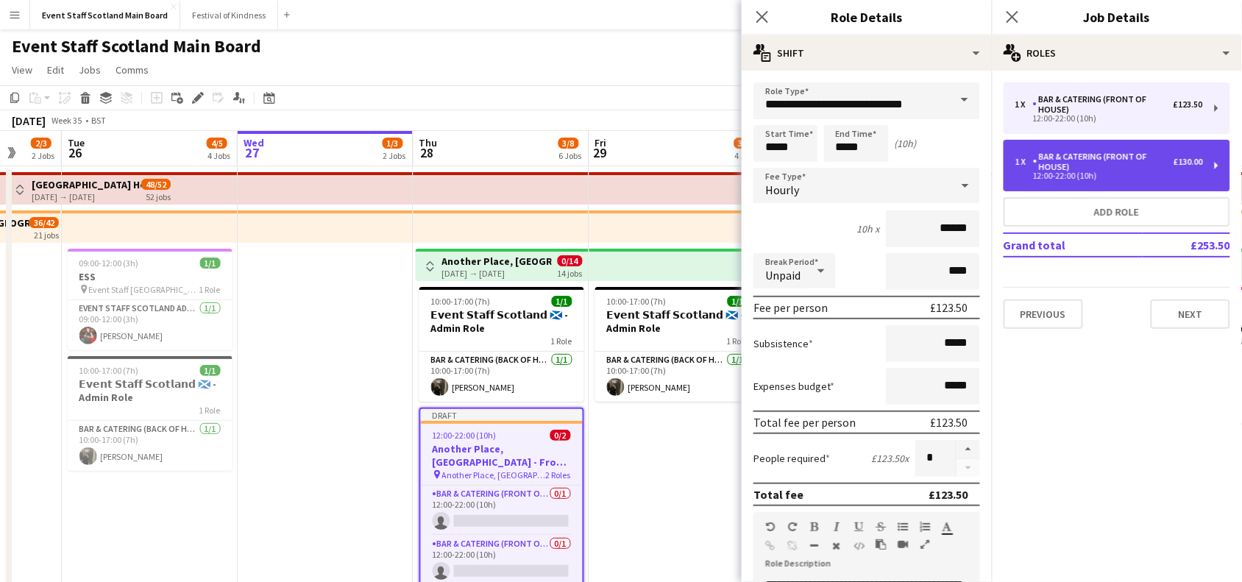
click at [1080, 162] on div "Bar & Catering (Front of House)" at bounding box center [1103, 162] width 141 height 21
type input "***"
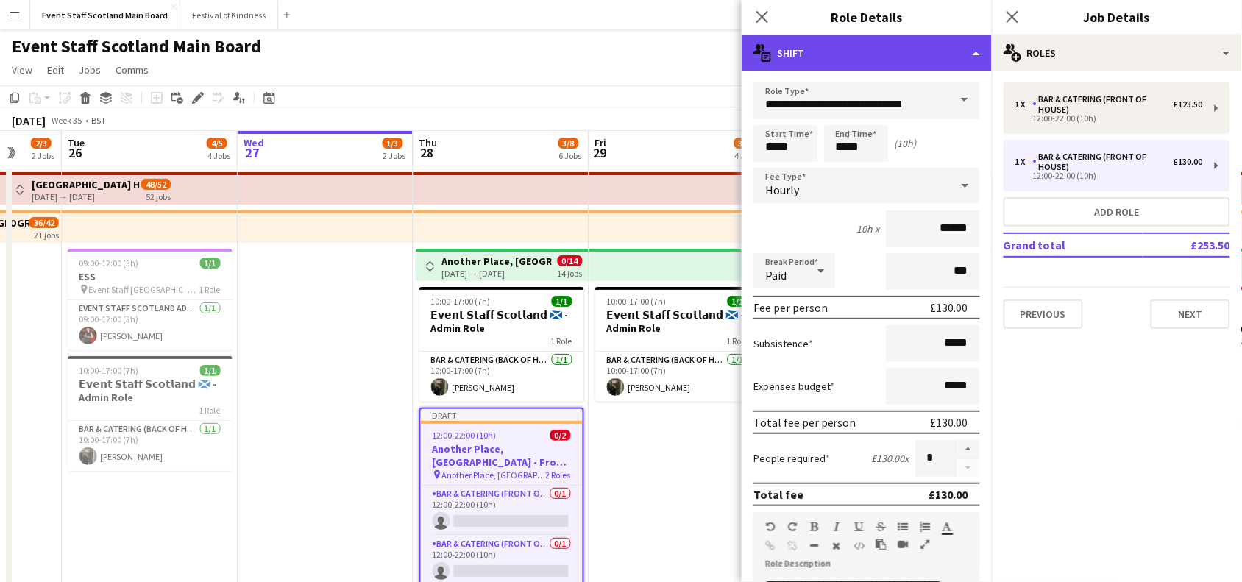
click at [974, 49] on div "multiple-actions-text Shift" at bounding box center [867, 52] width 250 height 35
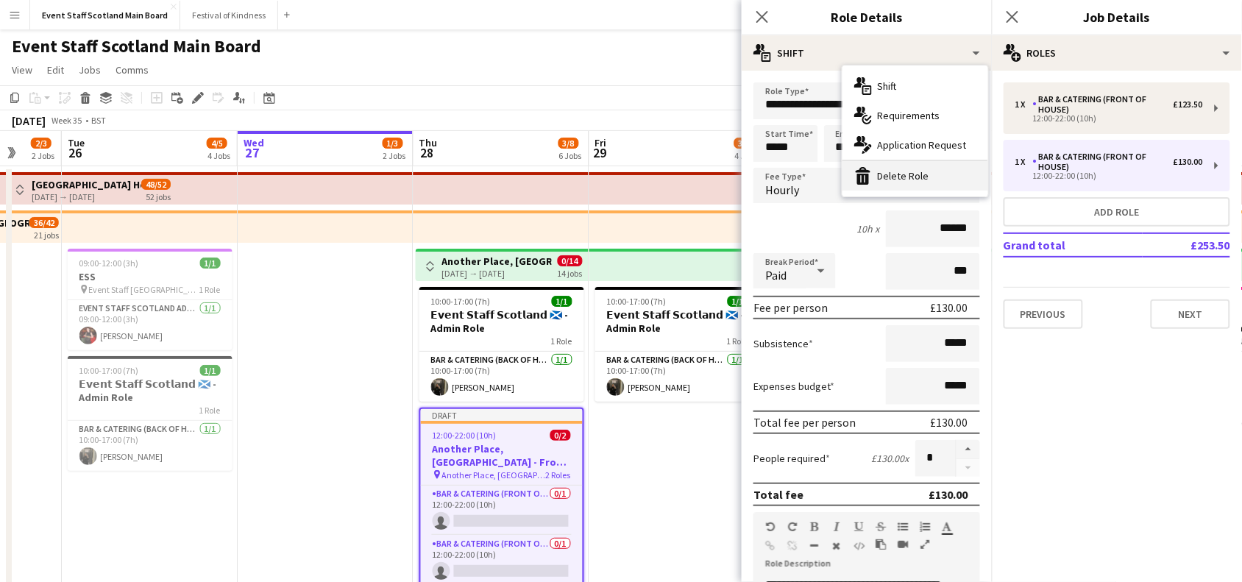
click at [926, 163] on div "bin-2 Delete Role" at bounding box center [916, 175] width 146 height 29
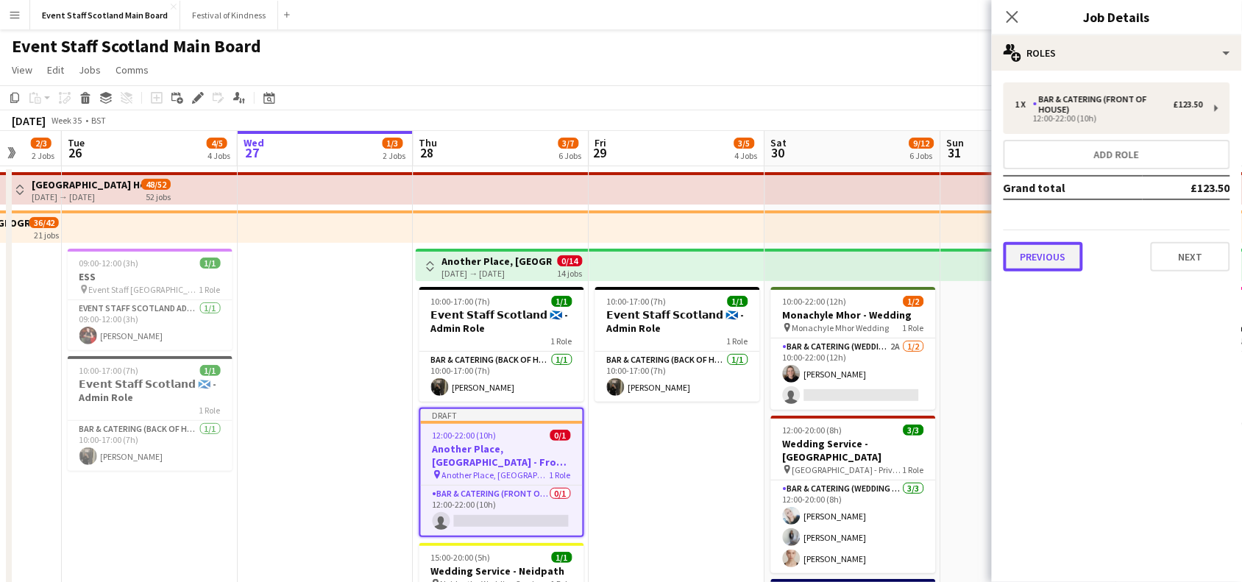
click at [1058, 255] on button "Previous" at bounding box center [1043, 256] width 79 height 29
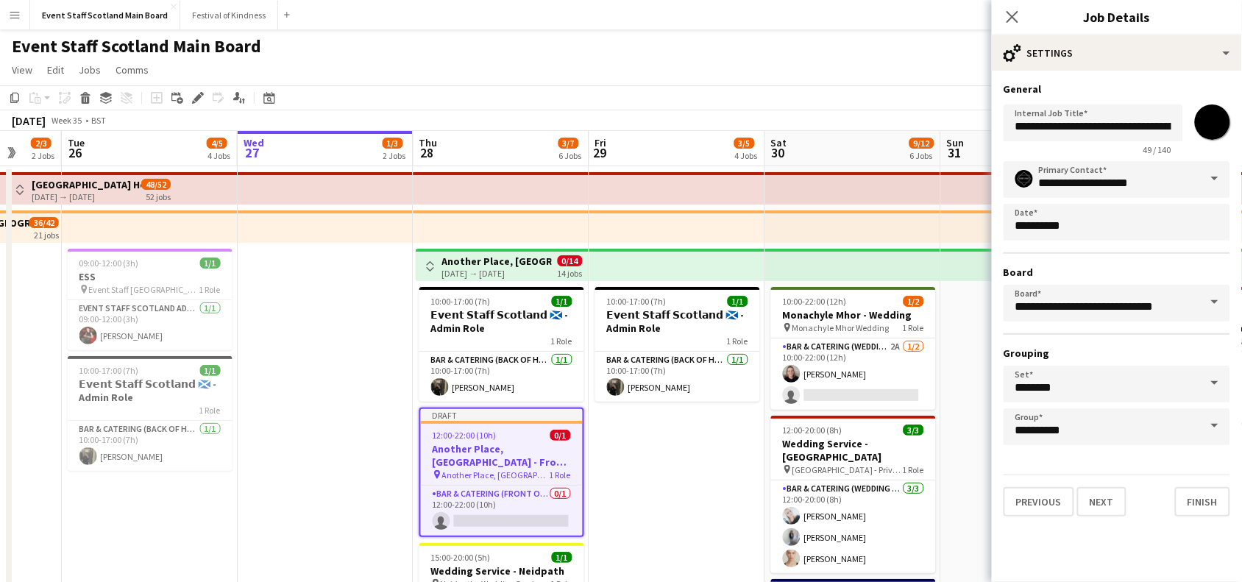
click at [1209, 131] on input "*******" at bounding box center [1212, 122] width 53 height 53
type input "*******"
click at [1112, 491] on button "Next" at bounding box center [1101, 501] width 49 height 29
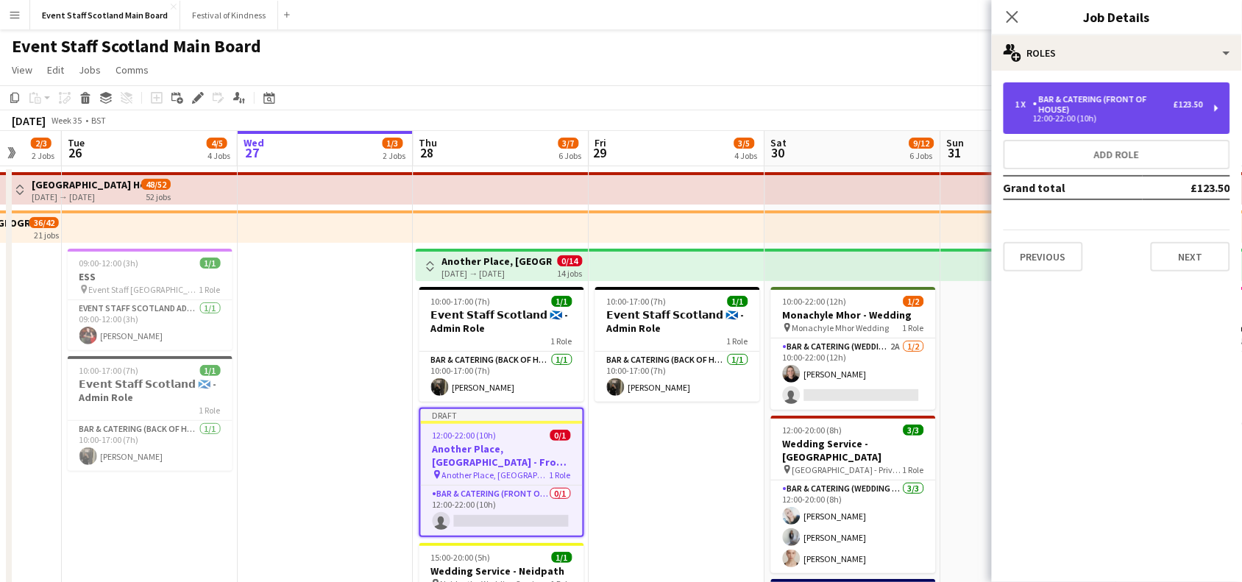
click at [1174, 105] on div "Bar & Catering (Front of House)" at bounding box center [1103, 104] width 141 height 21
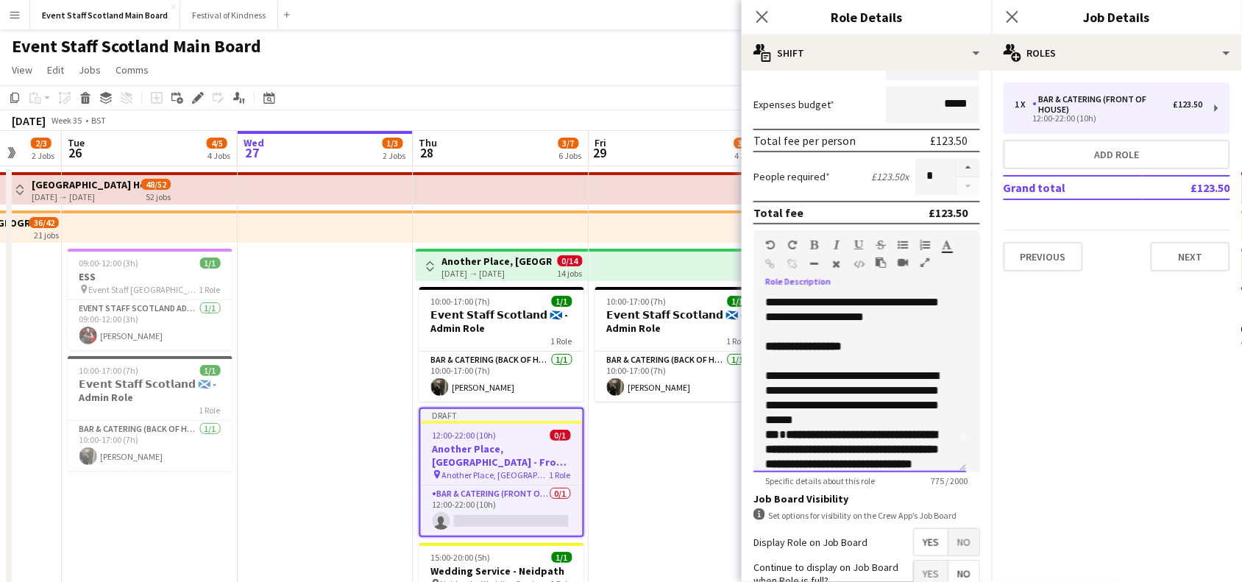
scroll to position [0, 0]
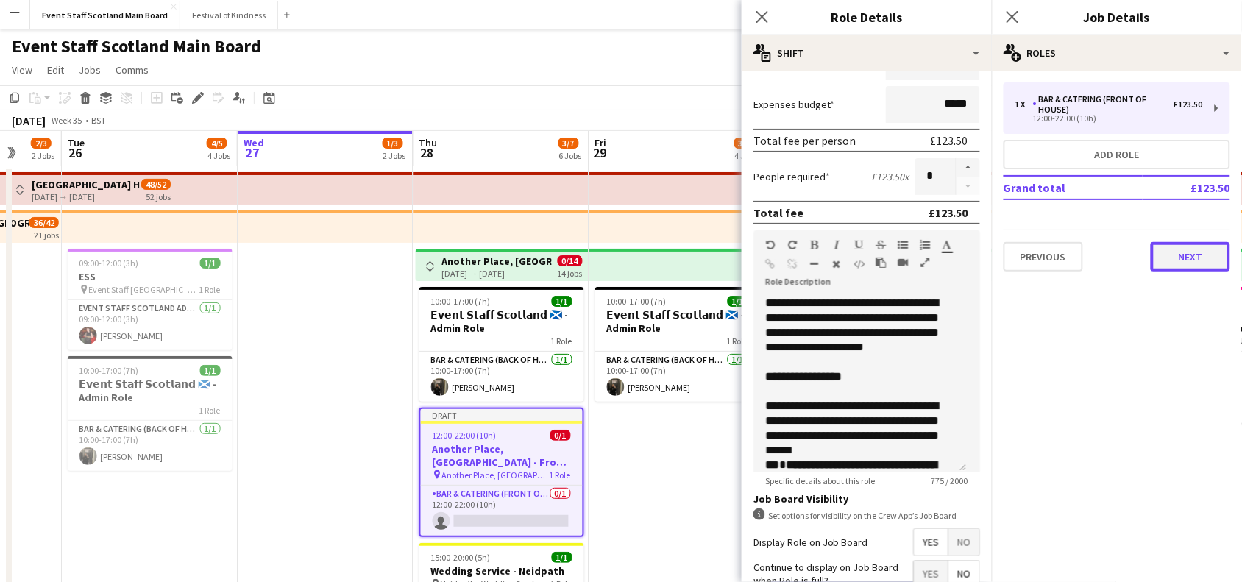
click at [1215, 242] on button "Next" at bounding box center [1190, 256] width 79 height 29
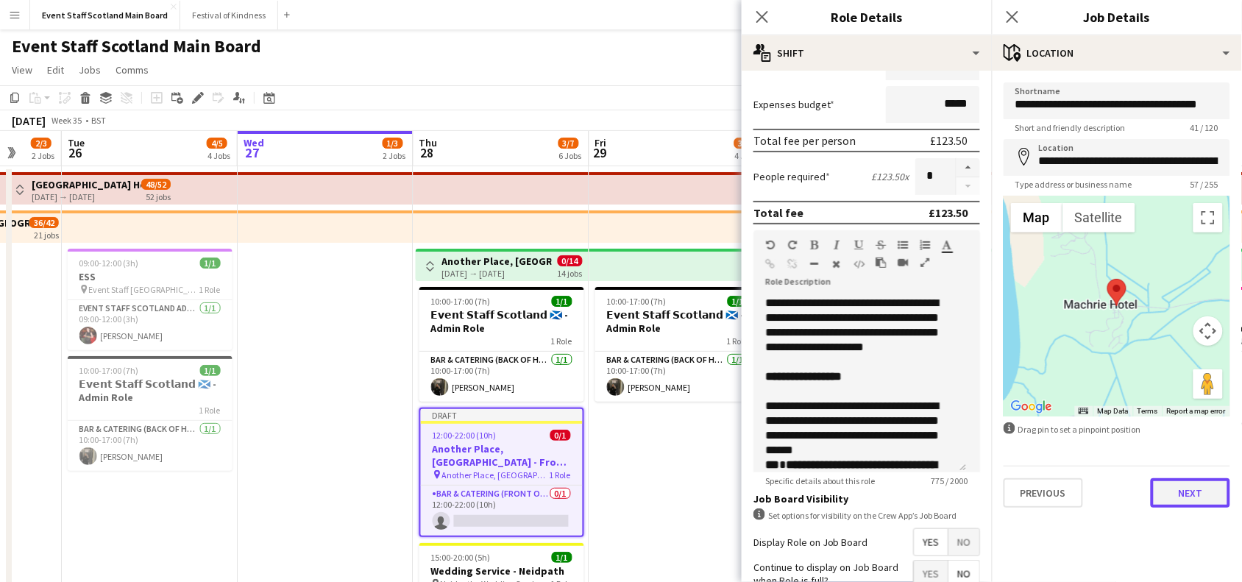
click at [1190, 488] on button "Next" at bounding box center [1190, 492] width 79 height 29
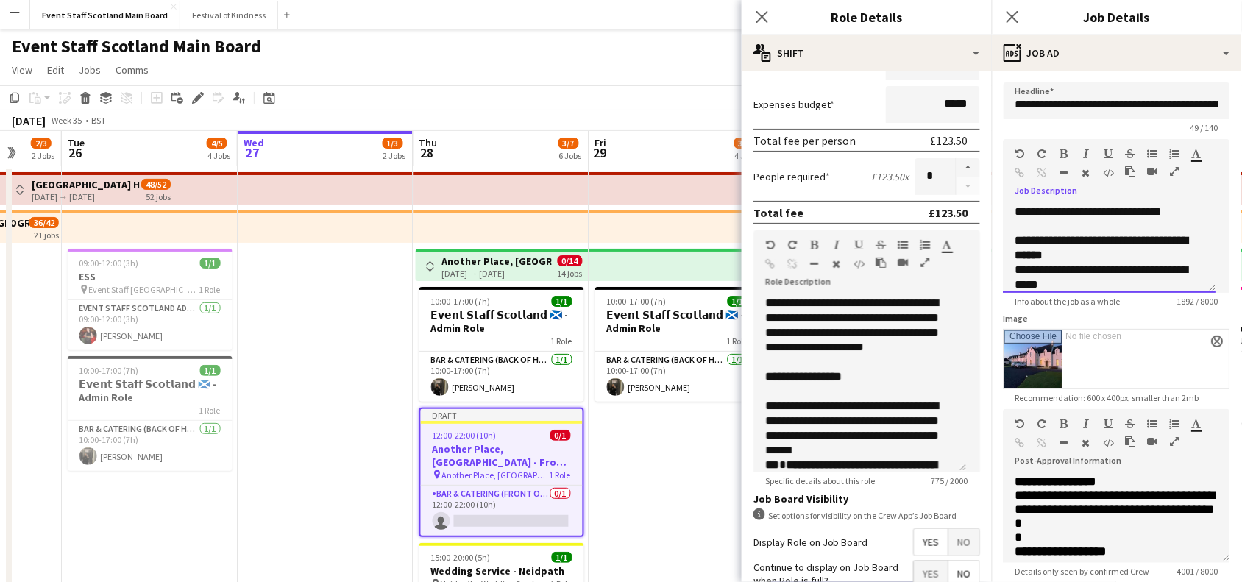
scroll to position [809, 0]
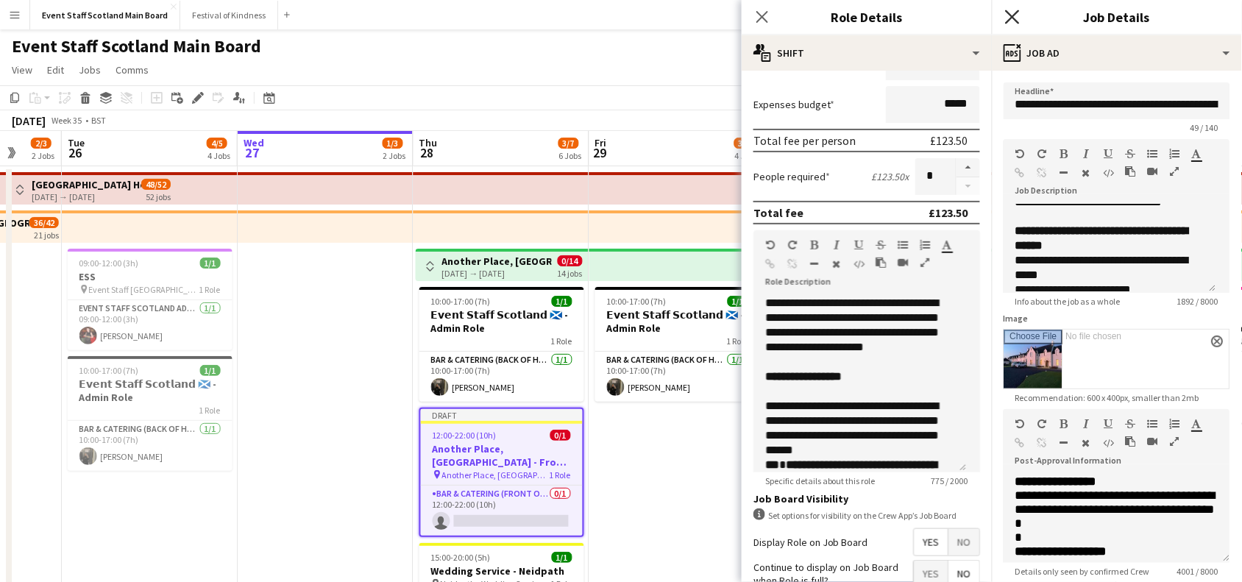
click at [1017, 20] on icon at bounding box center [1012, 17] width 14 height 14
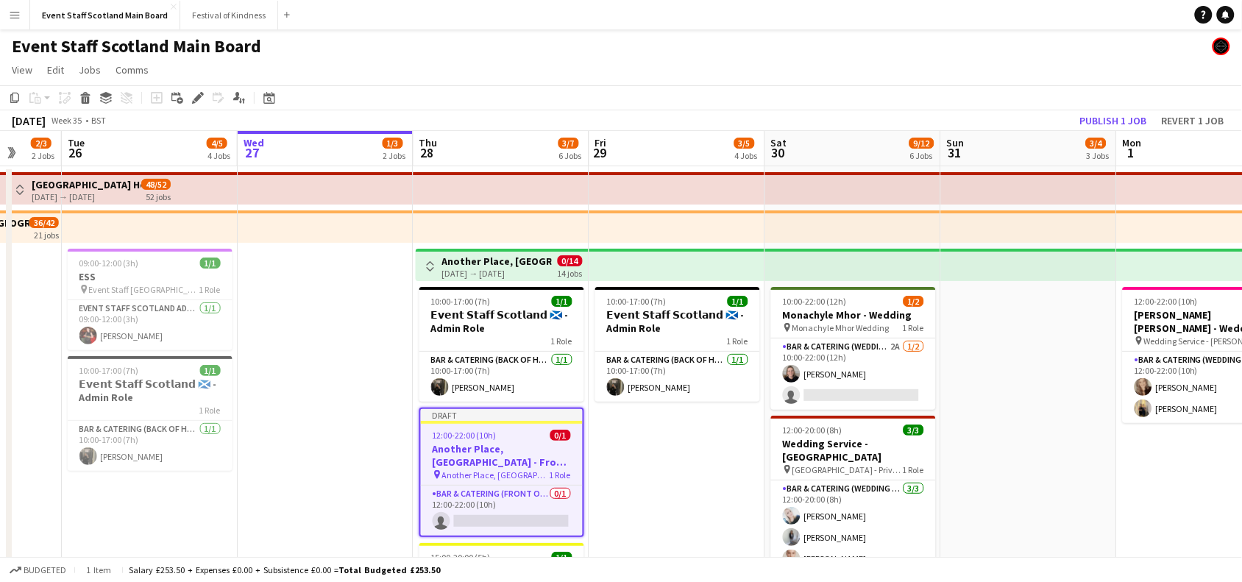
click at [434, 265] on app-icon "Toggle View" at bounding box center [430, 266] width 10 height 10
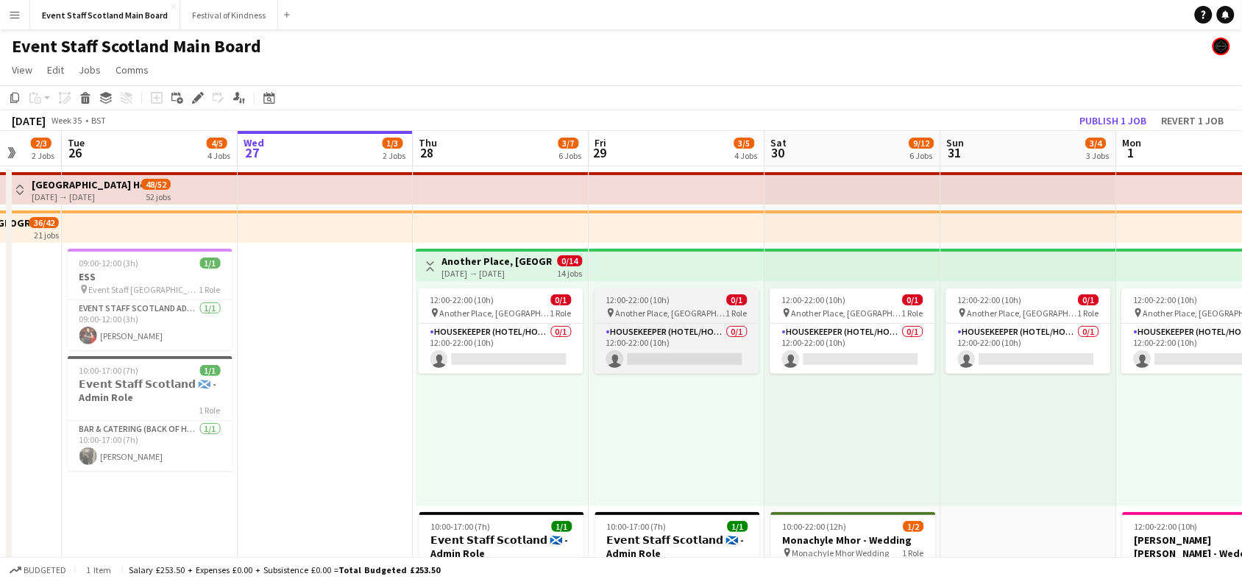
click at [653, 308] on span "Another Place, [GEOGRAPHIC_DATA] & Links" at bounding box center [671, 313] width 110 height 11
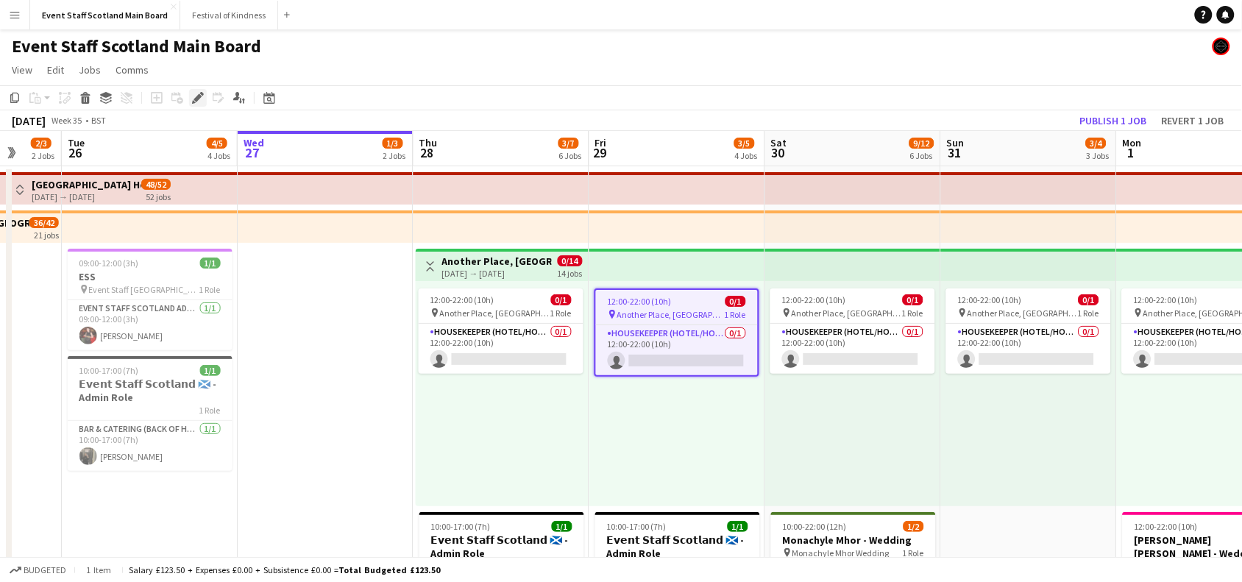
click at [192, 98] on icon "Edit" at bounding box center [198, 98] width 12 height 12
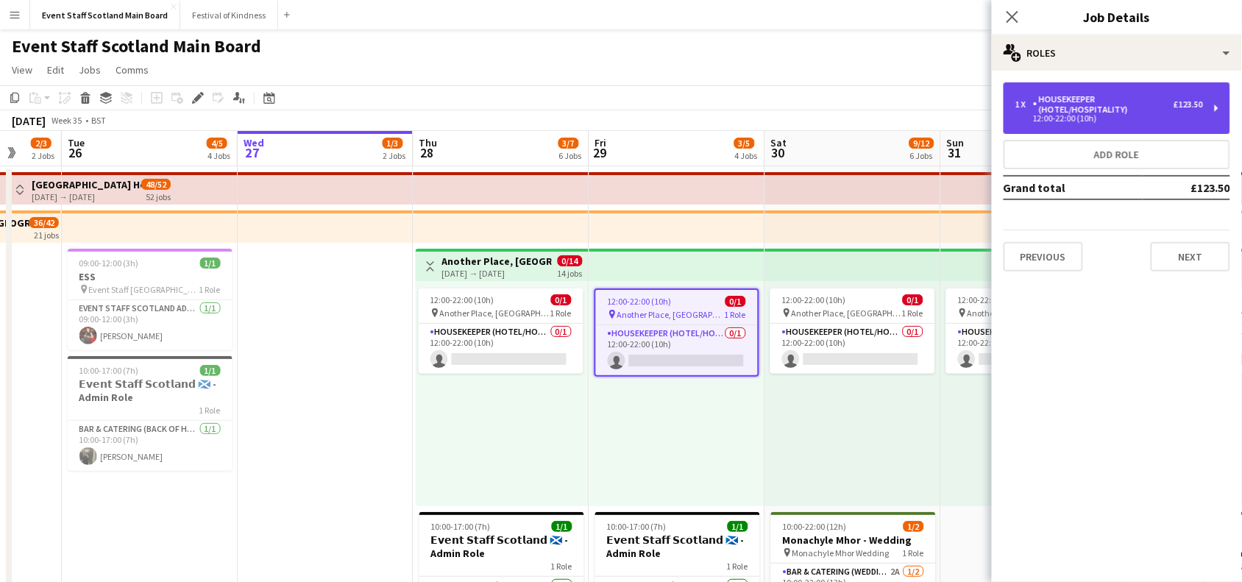
click at [1097, 114] on div "Housekeeper (Hotel/Hospitality)" at bounding box center [1103, 104] width 141 height 21
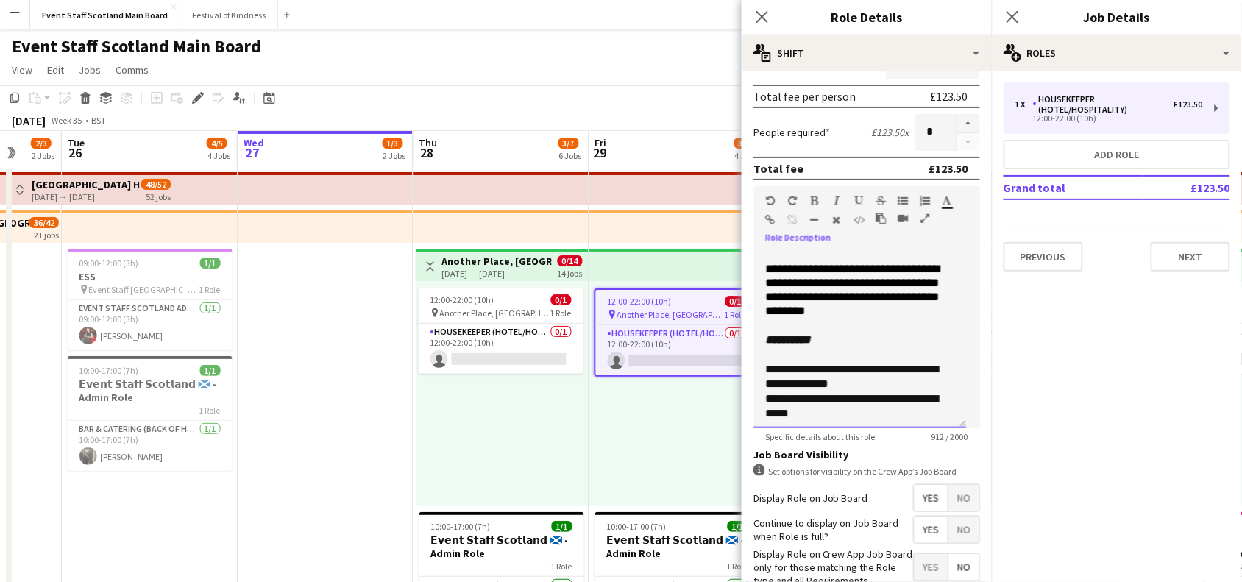
scroll to position [388, 0]
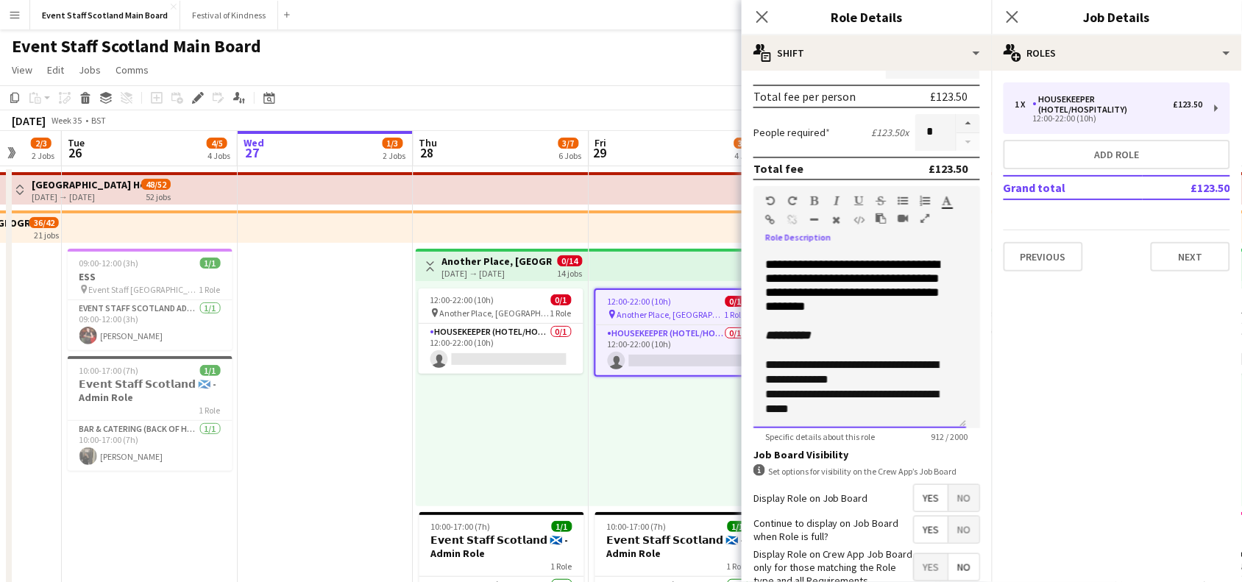
drag, startPoint x: 766, startPoint y: 303, endPoint x: 876, endPoint y: 322, distance: 111.9
click at [876, 313] on div "**********" at bounding box center [859, 208] width 189 height 212
copy div "**********"
click at [1199, 248] on button "Next" at bounding box center [1190, 256] width 79 height 29
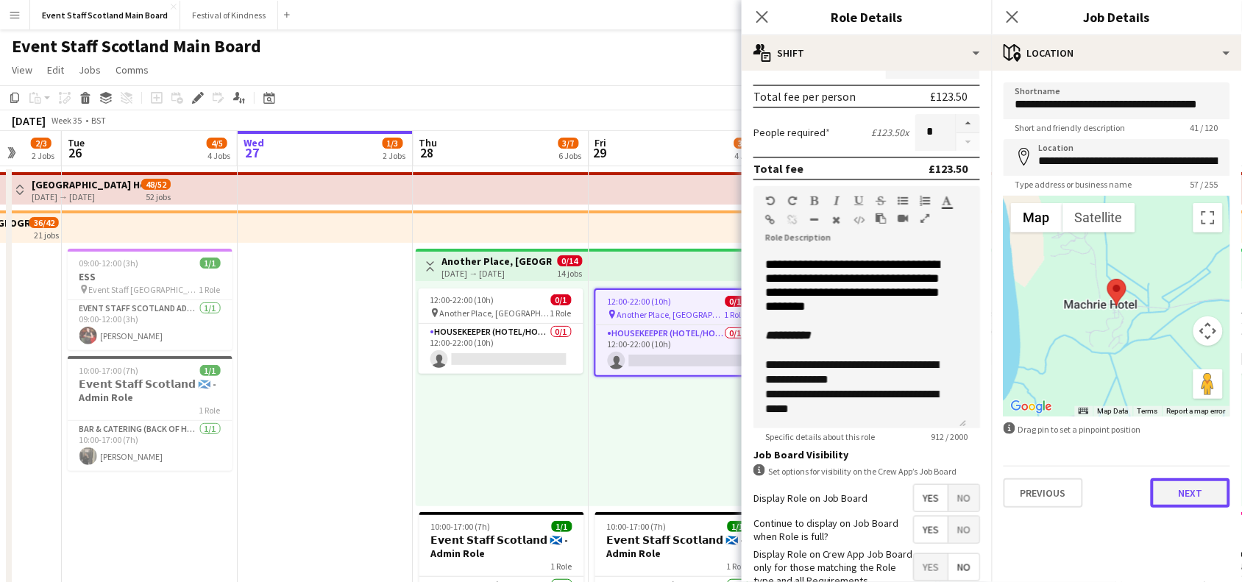
click at [1202, 490] on button "Next" at bounding box center [1190, 492] width 79 height 29
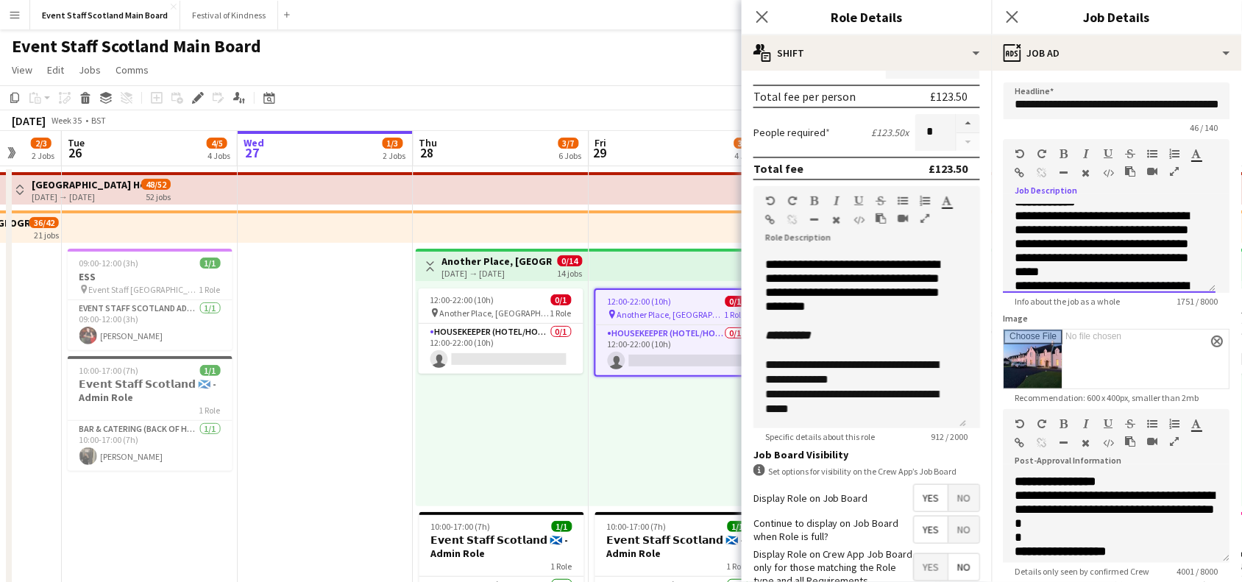
scroll to position [258, 0]
click at [1019, 19] on icon "Close pop-in" at bounding box center [1012, 17] width 14 height 14
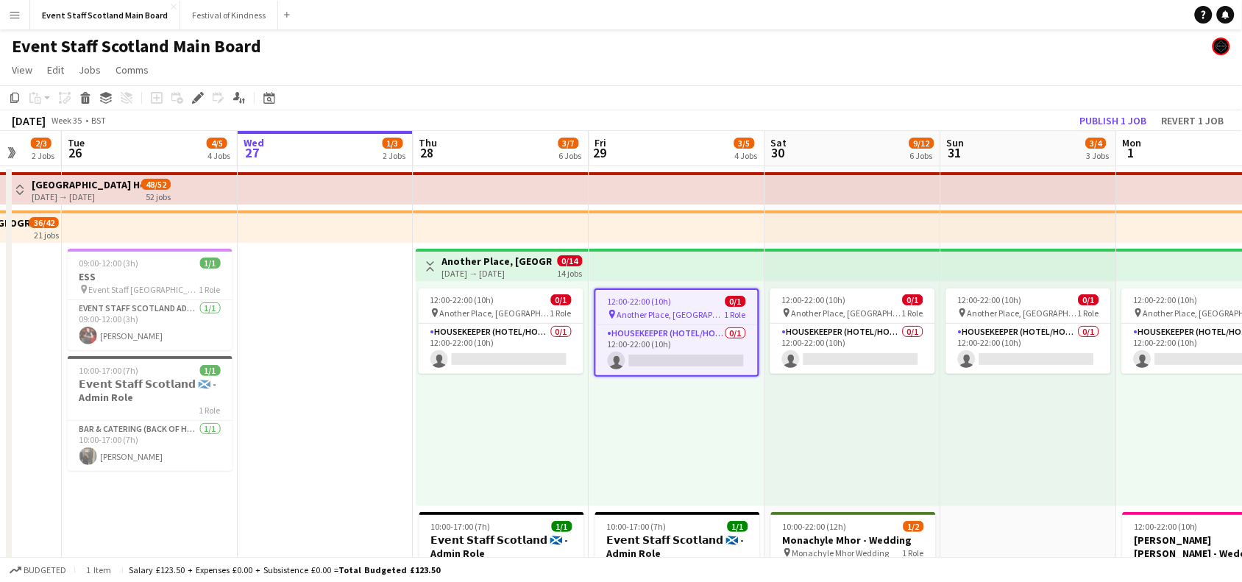
click at [431, 263] on app-icon "Toggle View" at bounding box center [430, 266] width 10 height 10
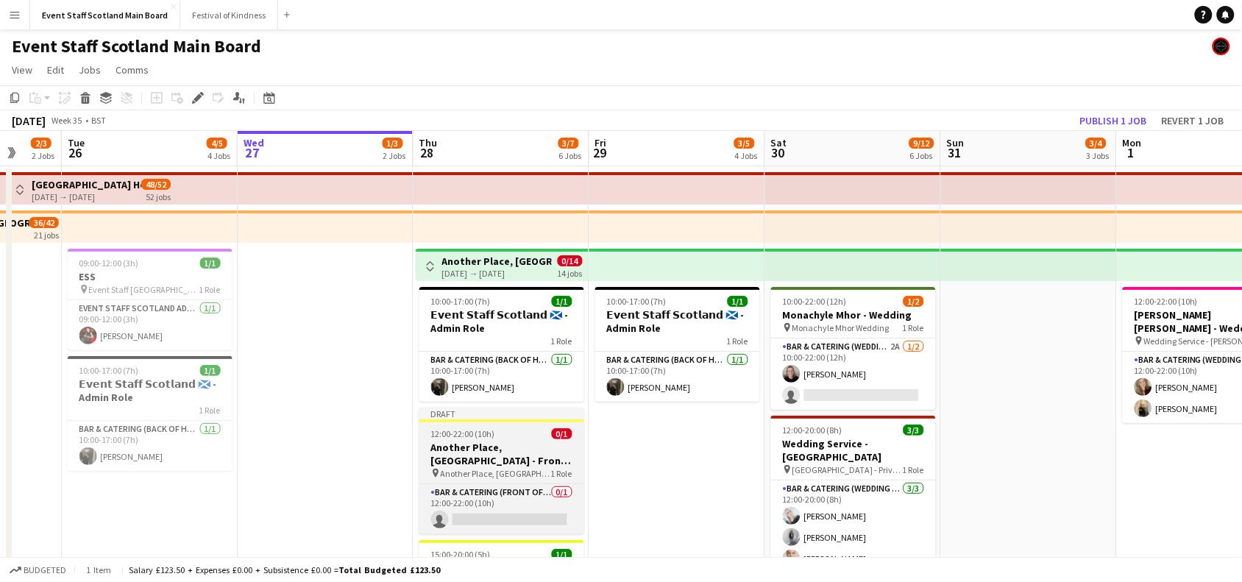
click at [494, 464] on h3 "Another Place, [GEOGRAPHIC_DATA] - Front of House" at bounding box center [501, 454] width 165 height 26
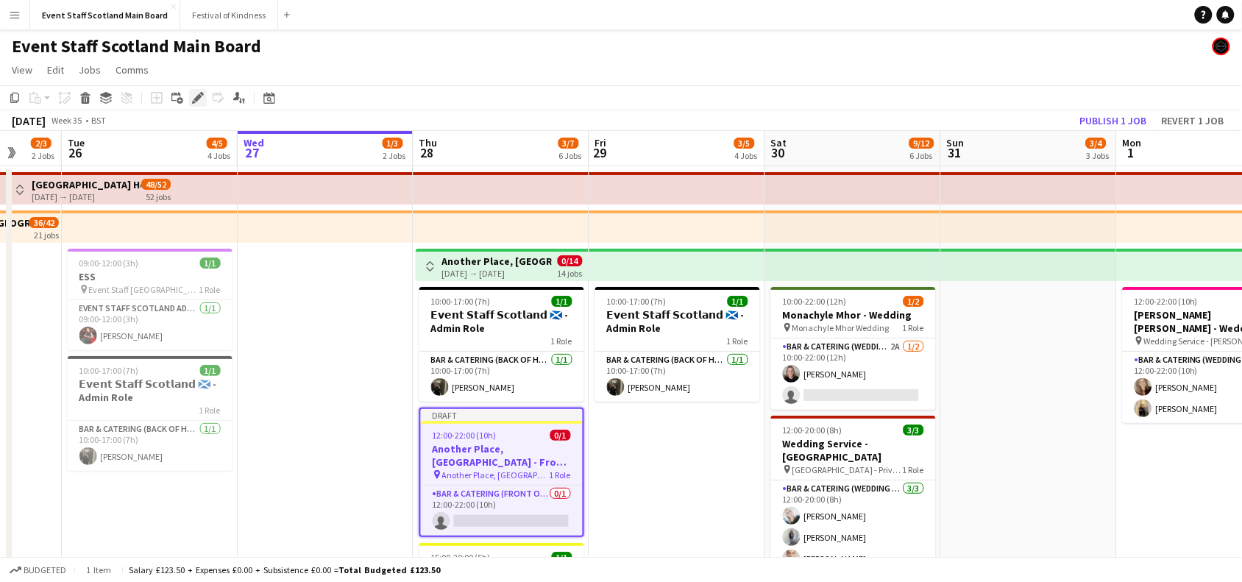
click at [199, 96] on icon at bounding box center [198, 98] width 8 height 8
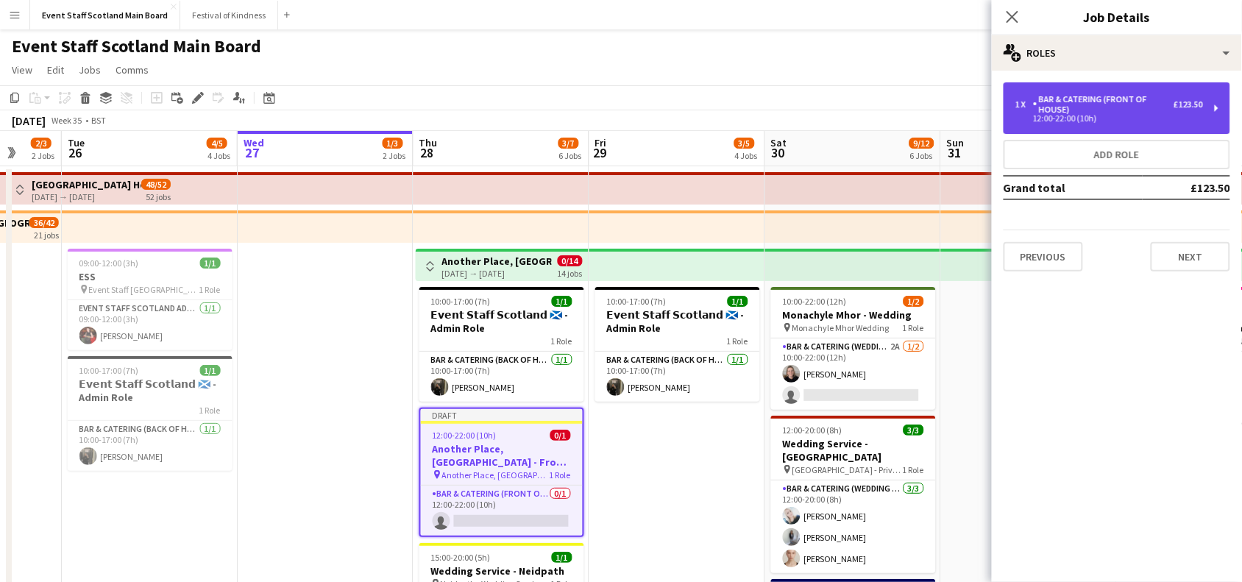
click at [1127, 97] on div "Bar & Catering (Front of House)" at bounding box center [1103, 104] width 141 height 21
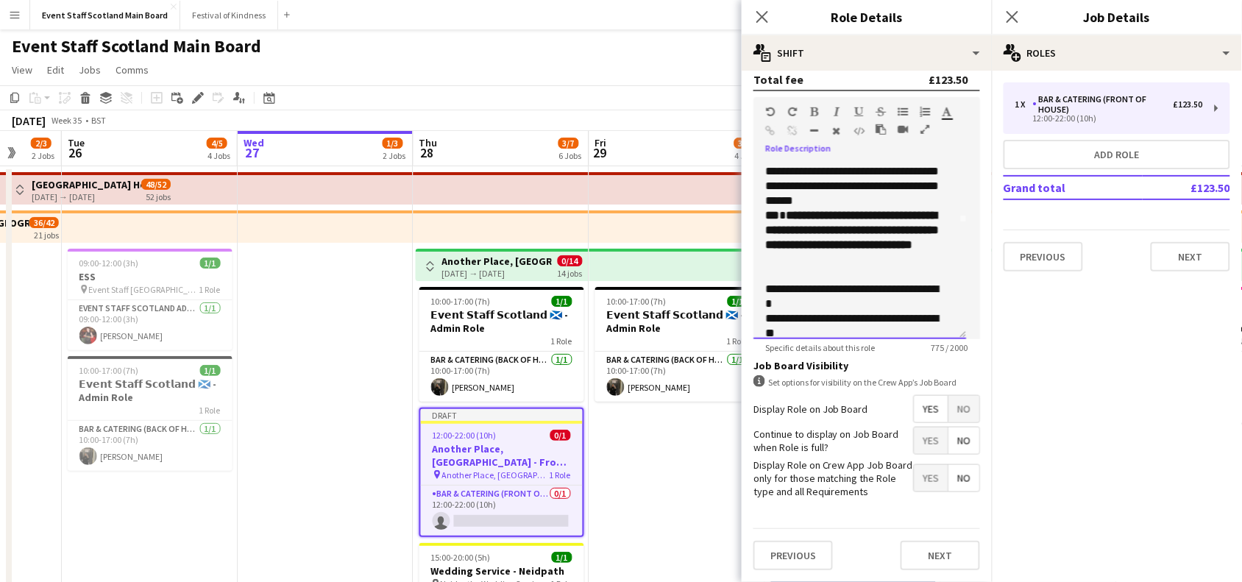
scroll to position [123, 0]
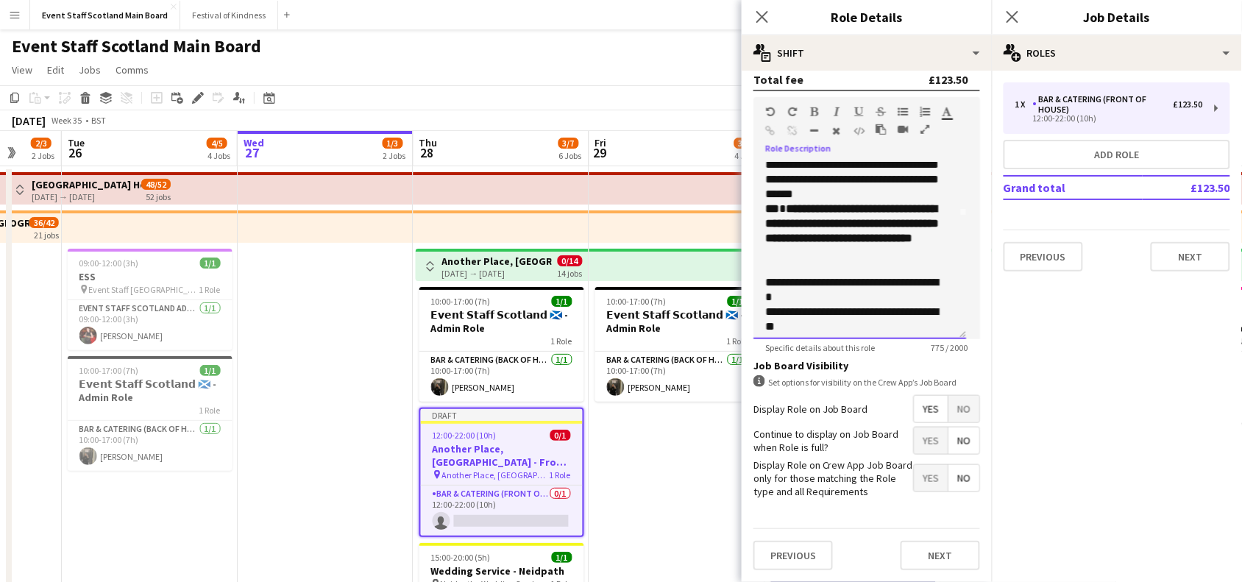
click at [857, 261] on div at bounding box center [859, 268] width 189 height 15
click at [855, 244] on div "**********" at bounding box center [853, 231] width 176 height 59
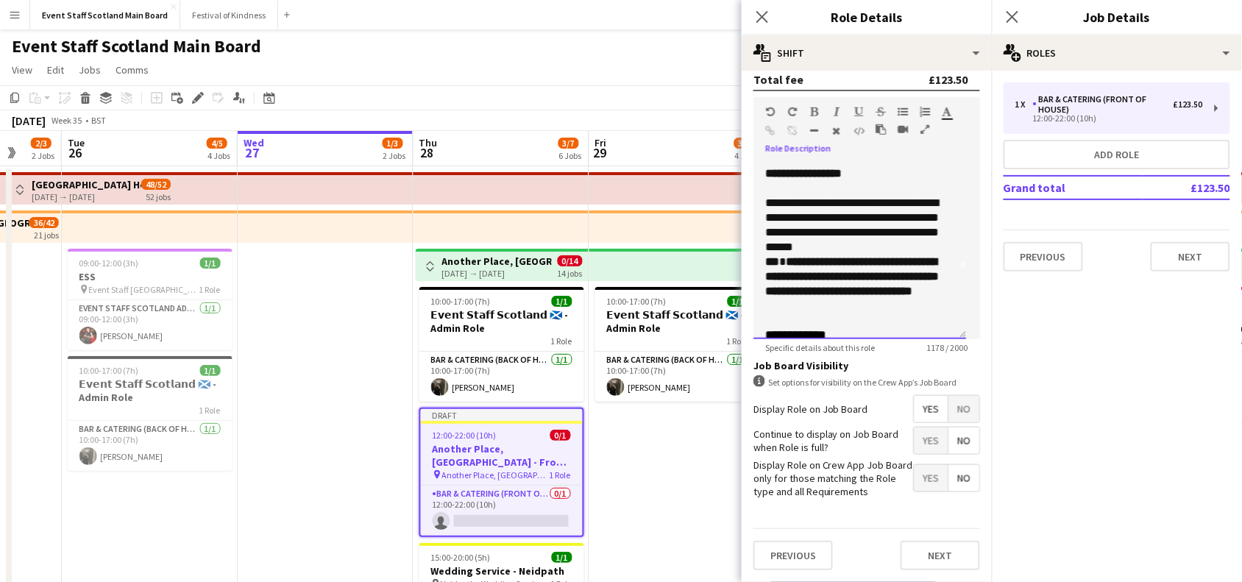
scroll to position [0, 0]
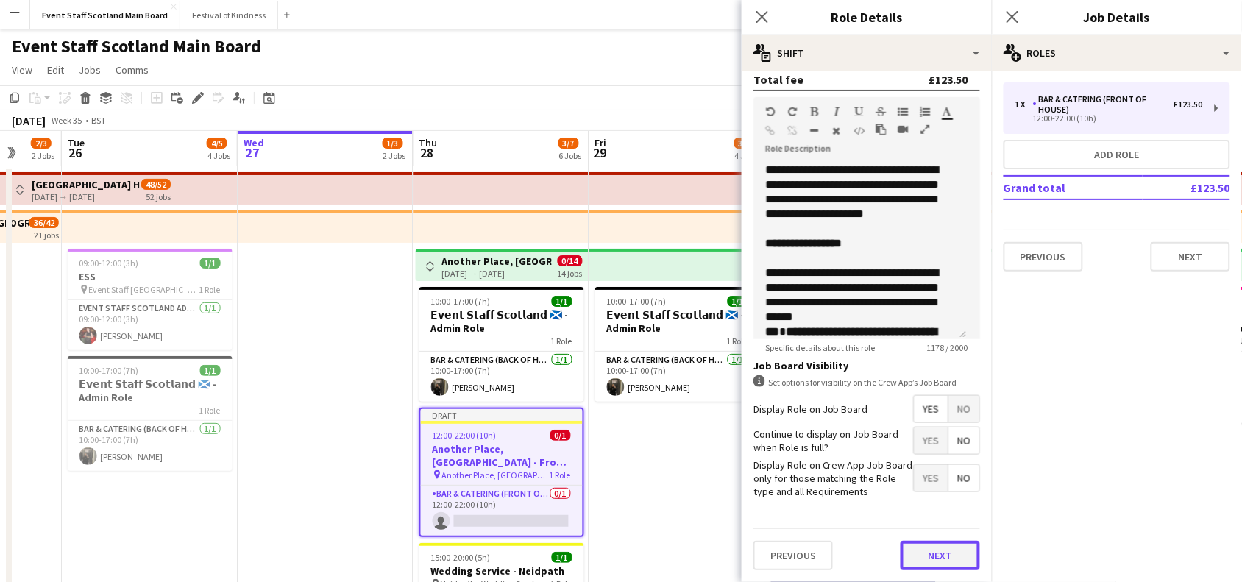
click at [943, 564] on button "Next" at bounding box center [940, 555] width 79 height 29
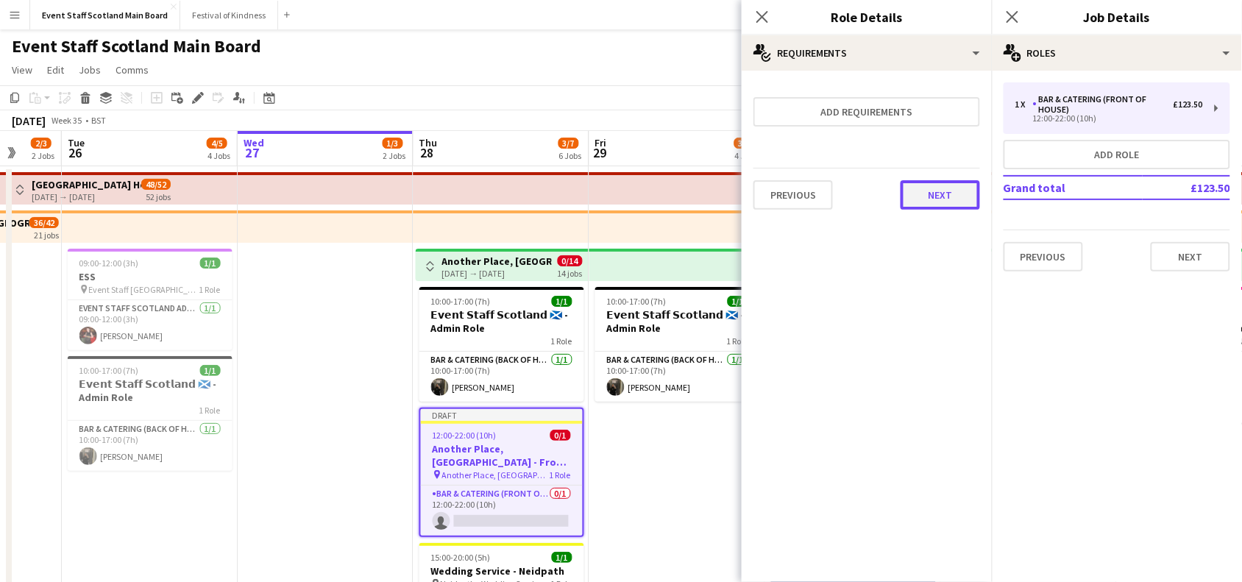
click at [973, 193] on button "Next" at bounding box center [940, 194] width 79 height 29
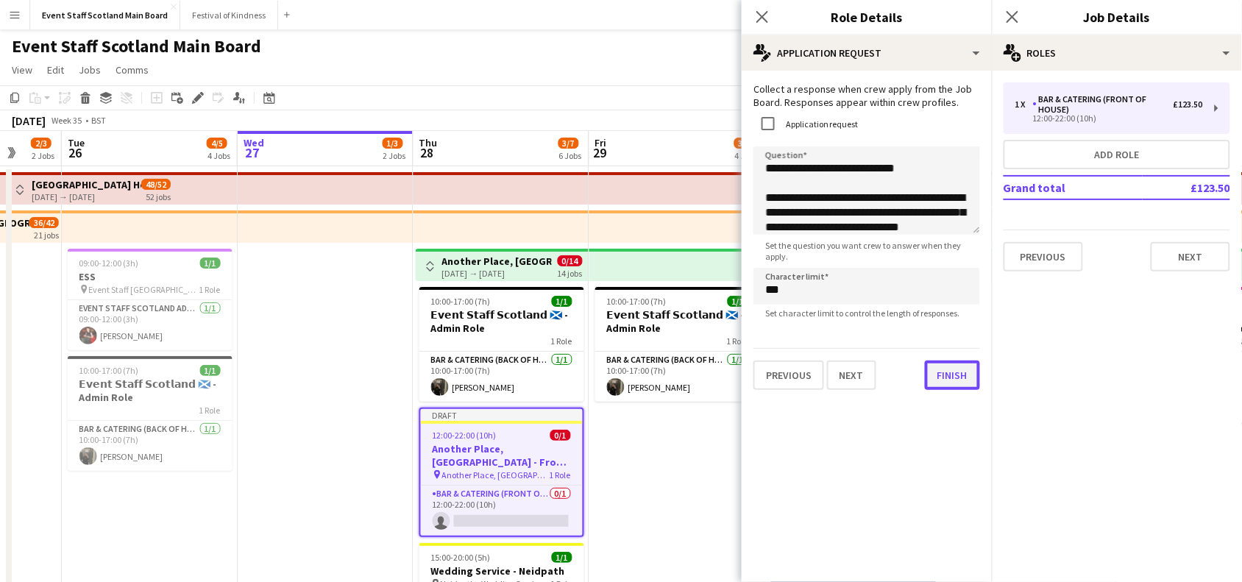
click at [953, 383] on button "Finish" at bounding box center [952, 375] width 55 height 29
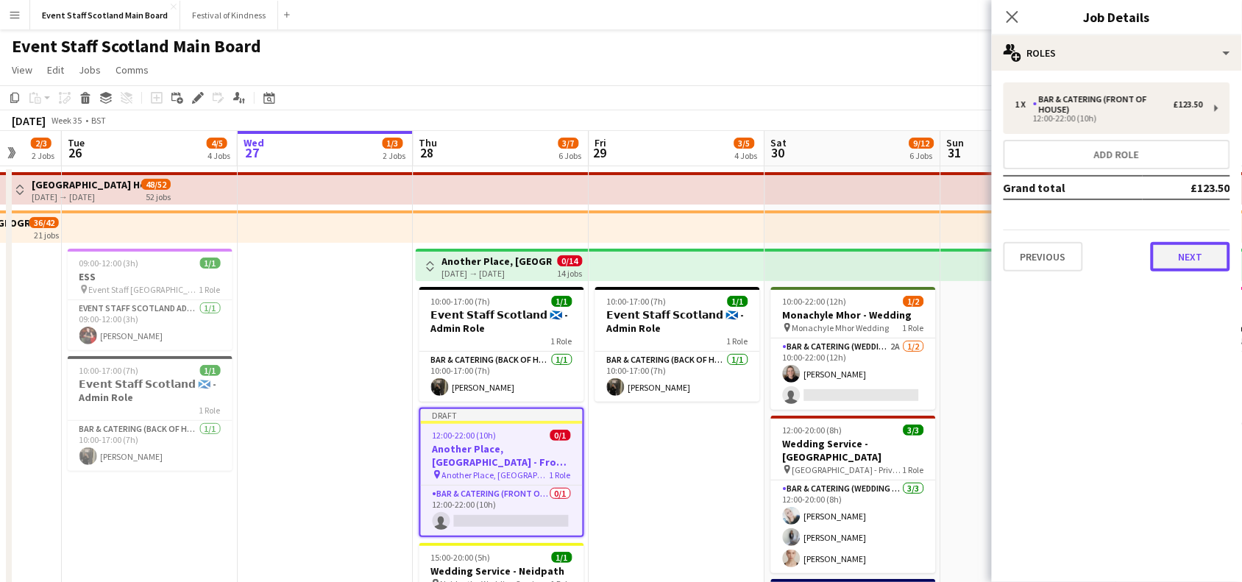
click at [1180, 252] on button "Next" at bounding box center [1190, 256] width 79 height 29
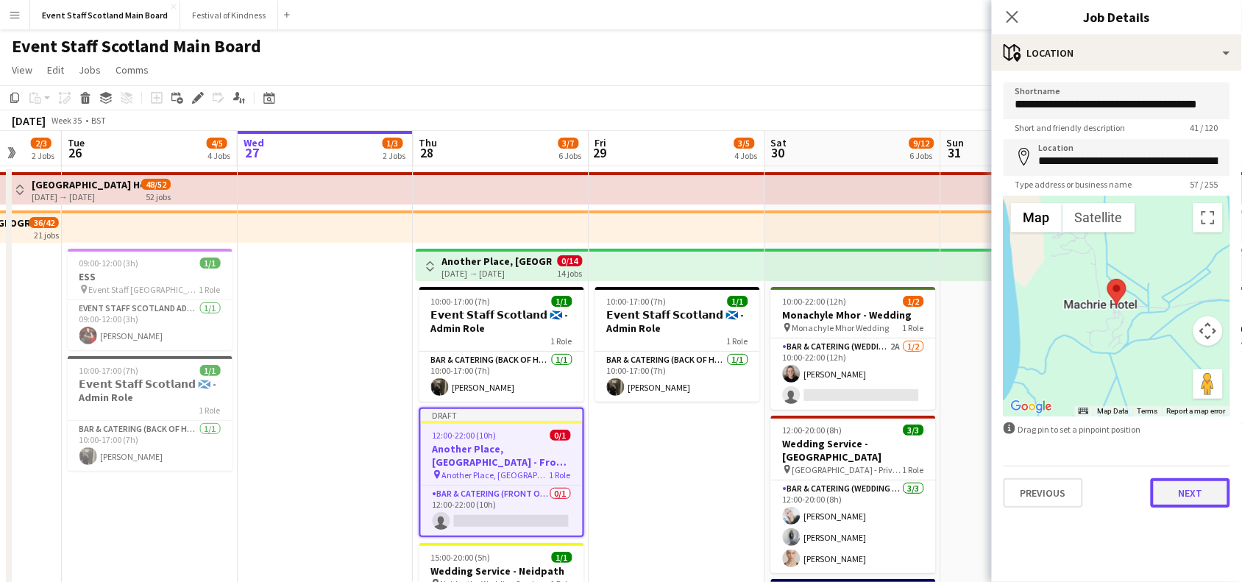
click at [1181, 484] on button "Next" at bounding box center [1190, 492] width 79 height 29
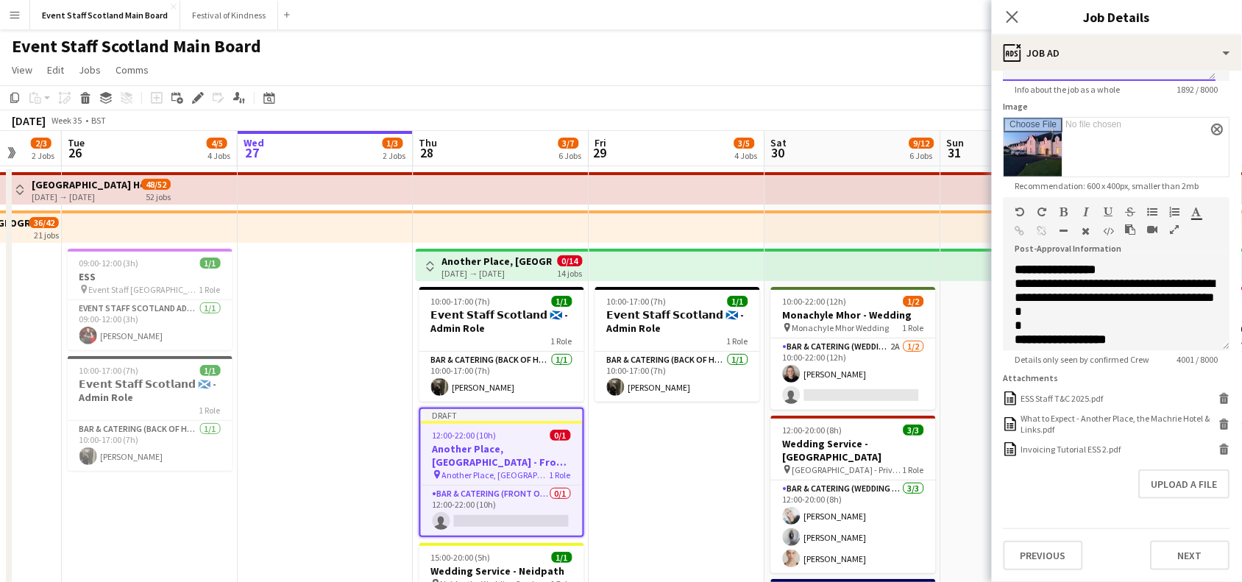
scroll to position [222, 0]
click at [1042, 556] on button "Previous" at bounding box center [1043, 555] width 79 height 29
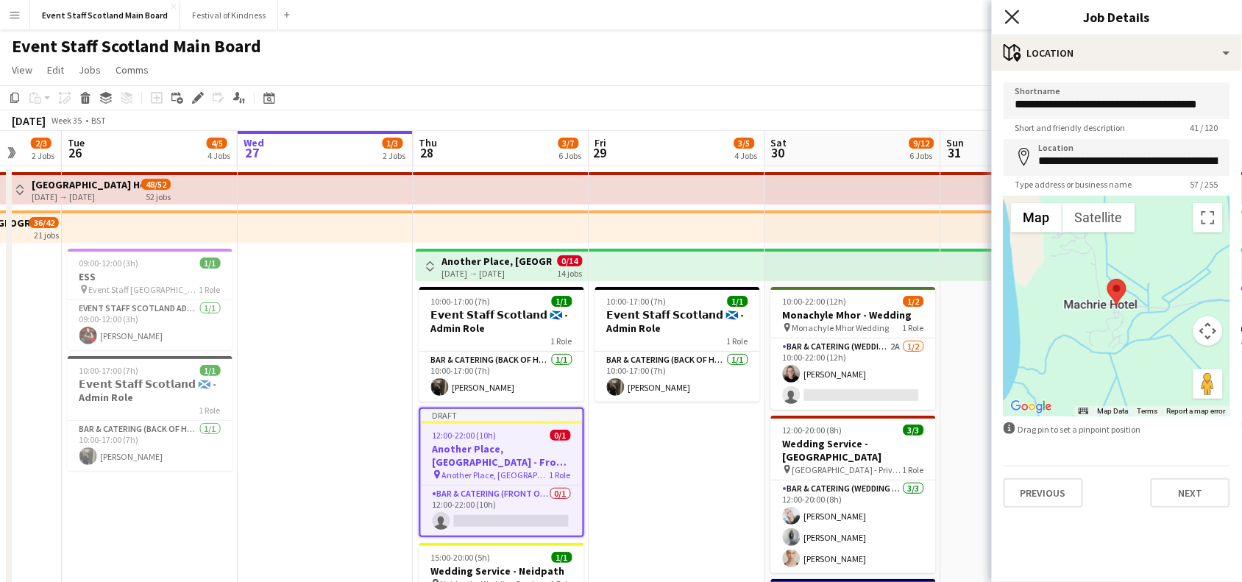
click at [1010, 19] on icon at bounding box center [1012, 17] width 14 height 14
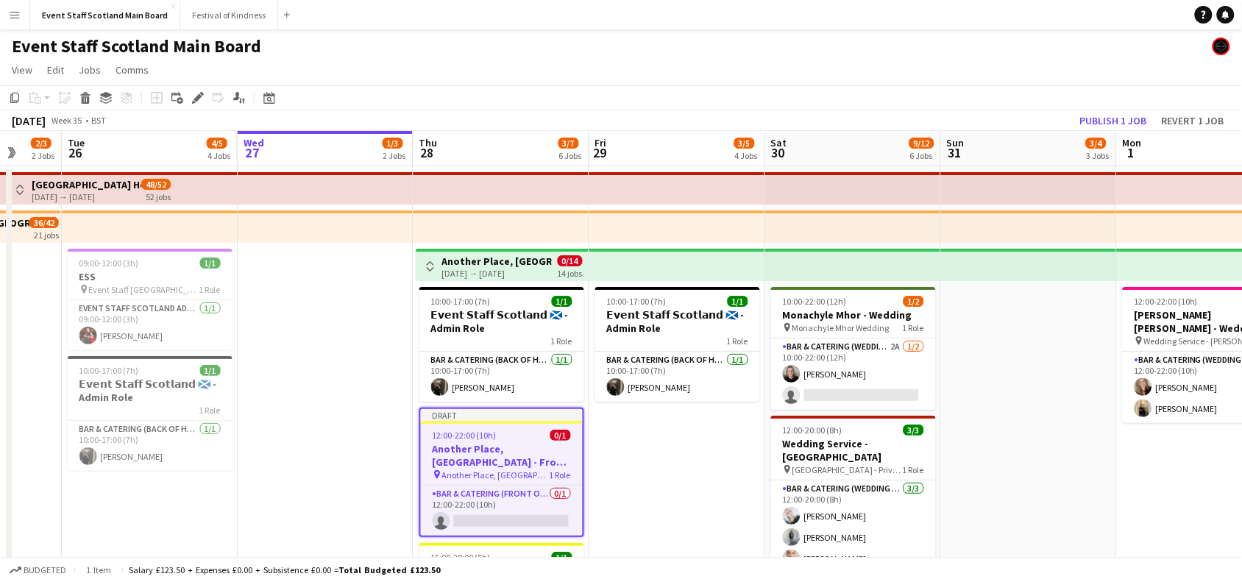
click at [419, 270] on app-top-bar "Toggle View Another Place, [GEOGRAPHIC_DATA] - Front of House [DATE] → [DATE] 0…" at bounding box center [502, 265] width 173 height 32
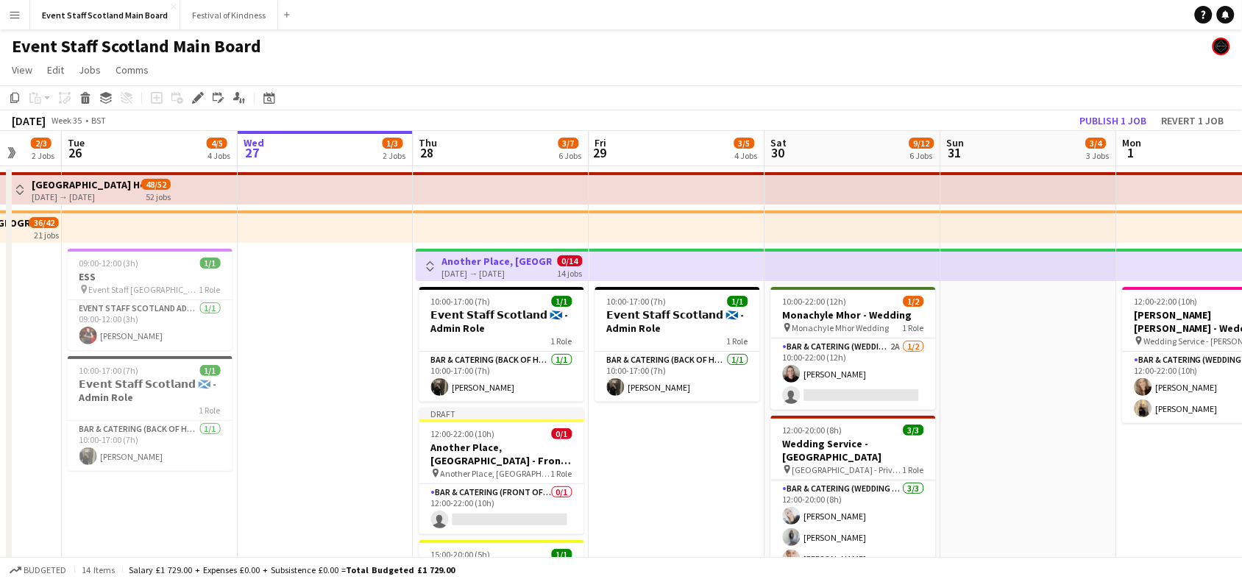
click at [428, 263] on app-icon "Toggle View" at bounding box center [430, 266] width 10 height 10
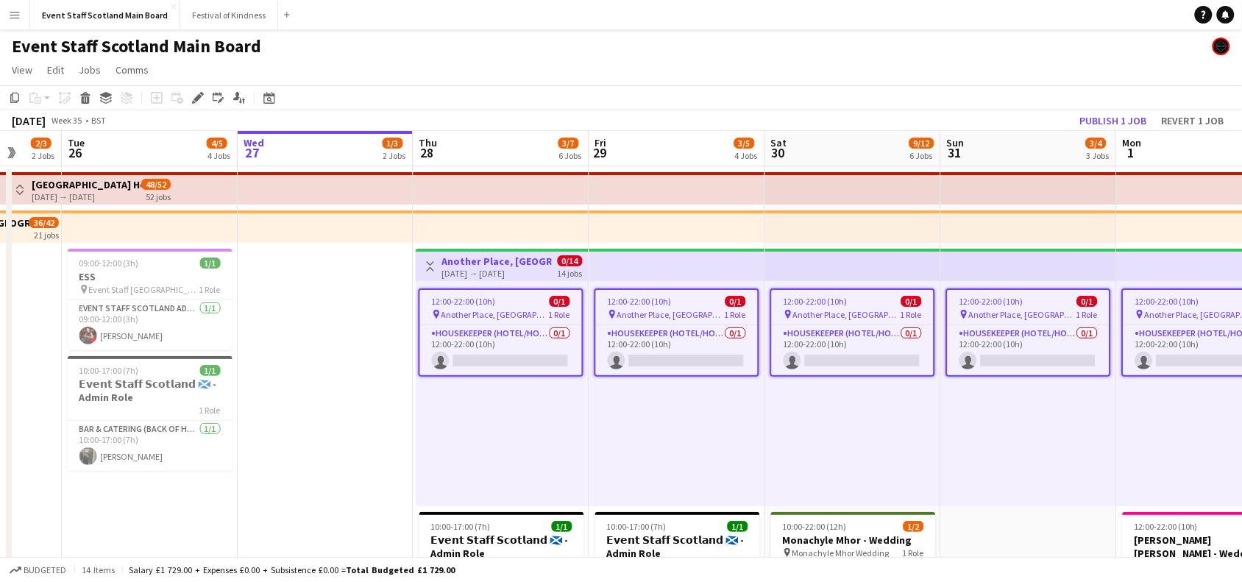
click at [508, 311] on span "Another Place, [GEOGRAPHIC_DATA] & Links" at bounding box center [495, 314] width 107 height 11
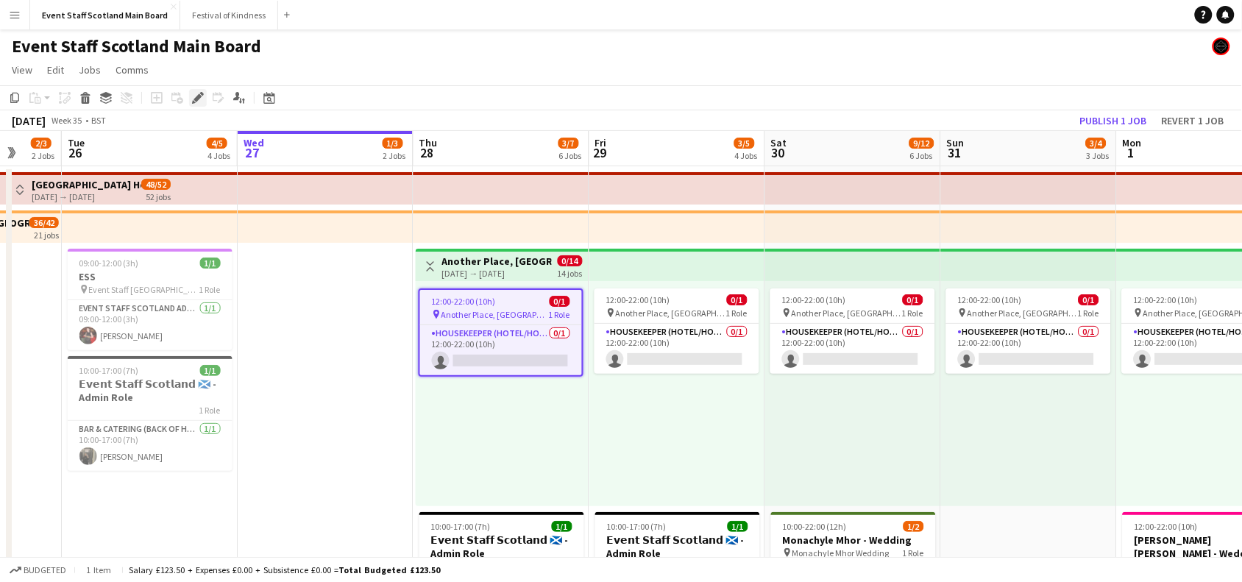
click at [201, 101] on icon "Edit" at bounding box center [198, 98] width 12 height 12
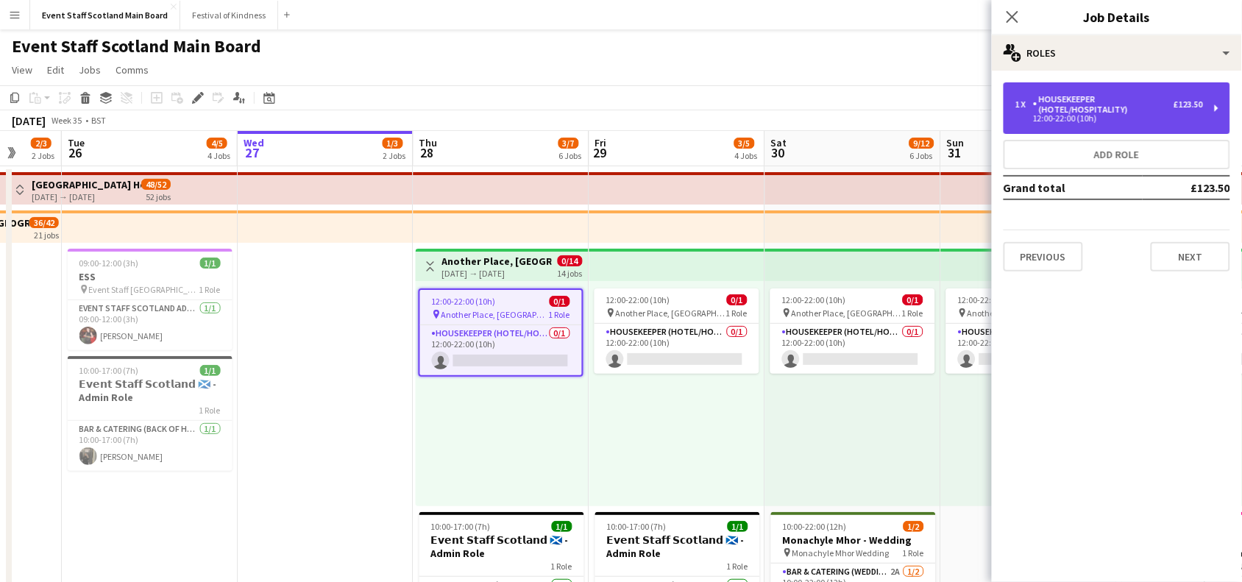
click at [1197, 90] on div "1 x Housekeeper (Hotel/Hospitality) £123.50 12:00-22:00 (10h)" at bounding box center [1117, 108] width 227 height 52
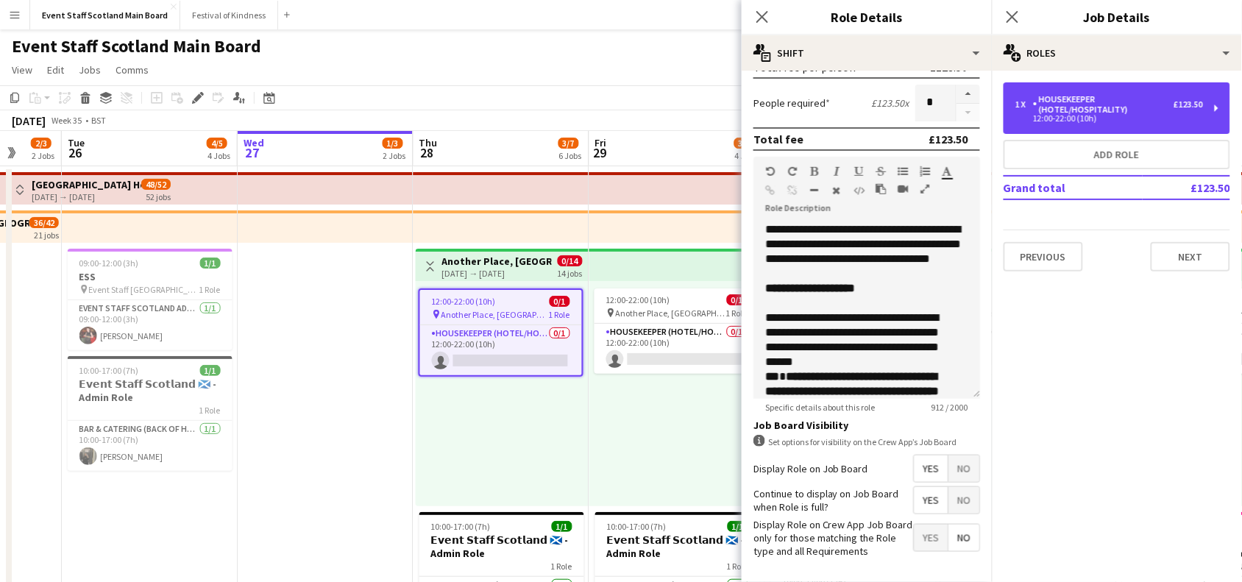
scroll to position [424, 0]
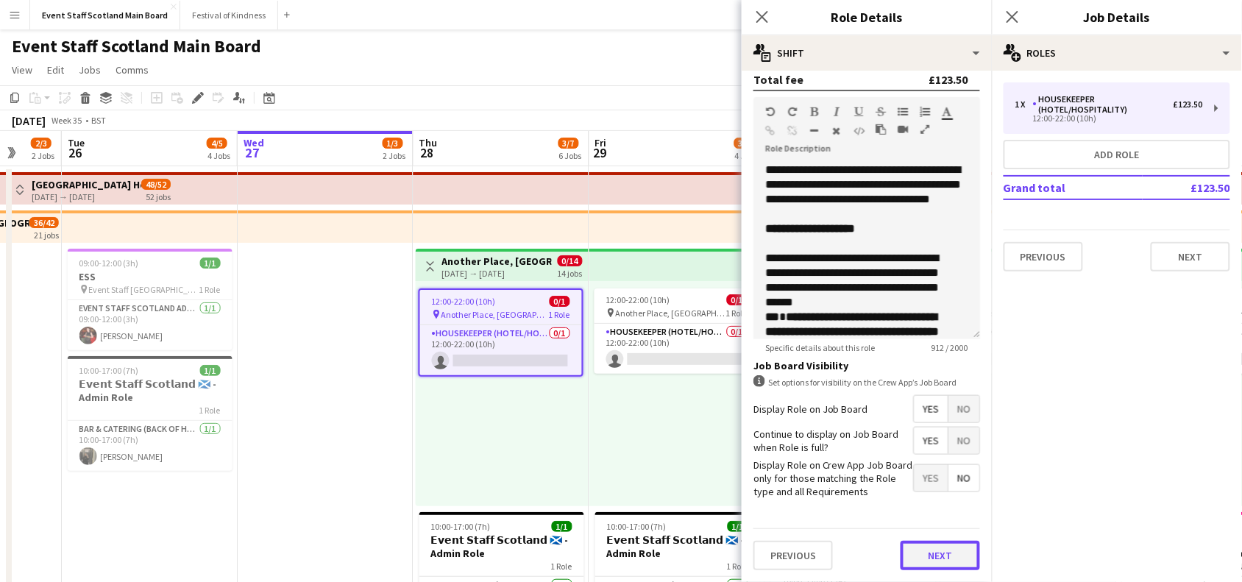
click at [921, 552] on button "Next" at bounding box center [940, 555] width 79 height 29
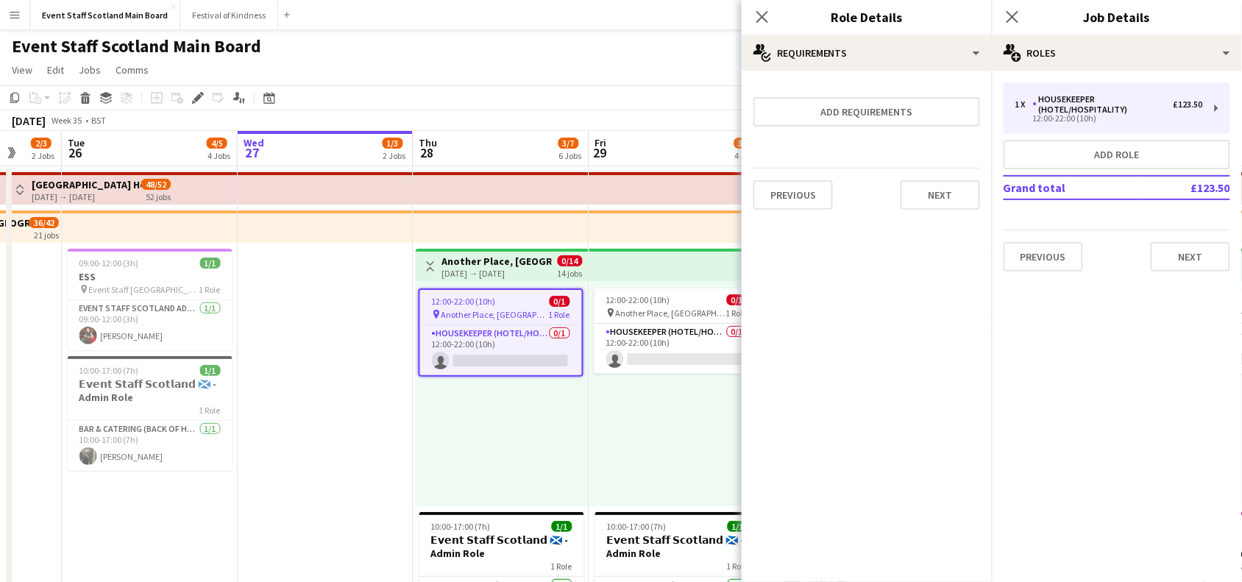
scroll to position [0, 0]
click at [936, 204] on button "Next" at bounding box center [940, 194] width 79 height 29
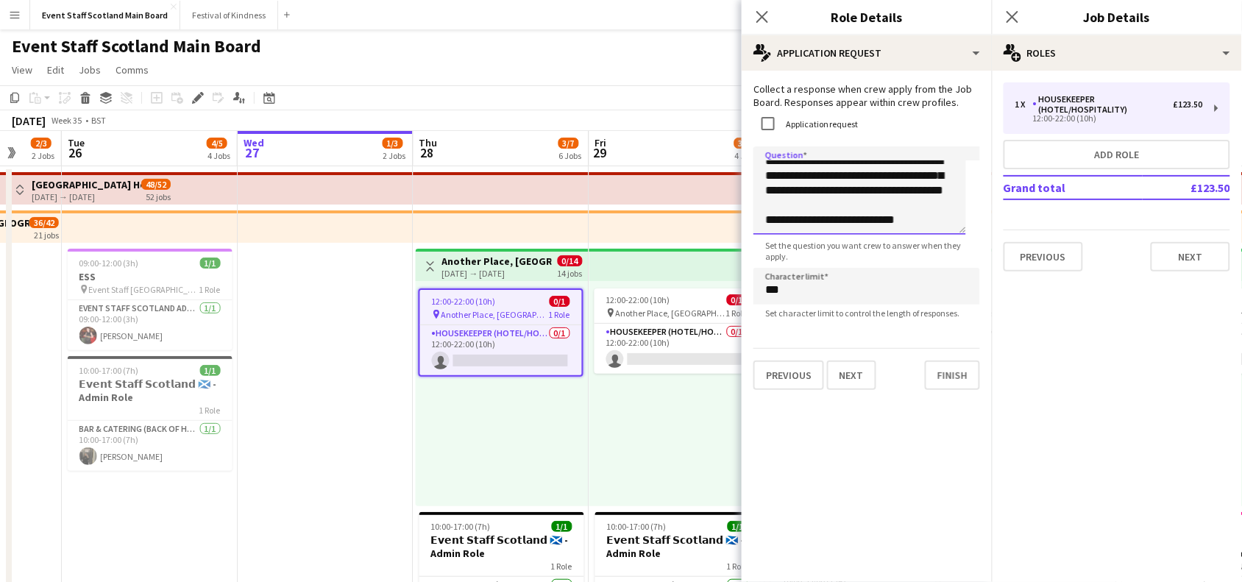
scroll to position [271, 0]
drag, startPoint x: 762, startPoint y: 166, endPoint x: 915, endPoint y: 228, distance: 164.7
click at [915, 228] on textarea "**********" at bounding box center [860, 190] width 213 height 88
click at [940, 384] on button "Finish" at bounding box center [952, 375] width 55 height 29
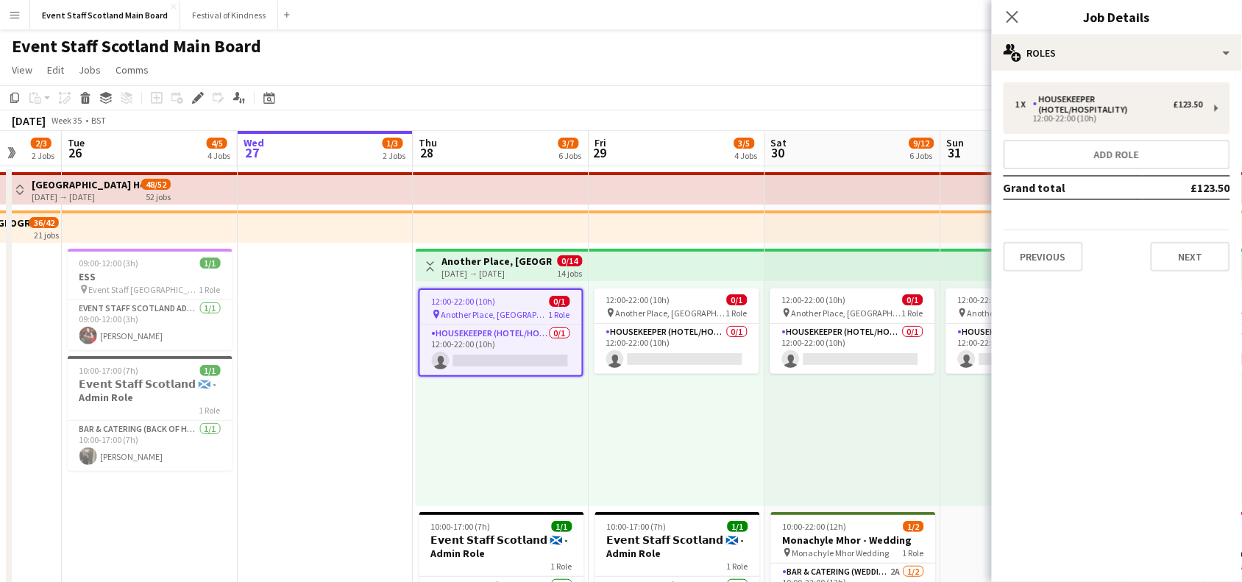
click at [428, 273] on button "Toggle View" at bounding box center [431, 267] width 18 height 18
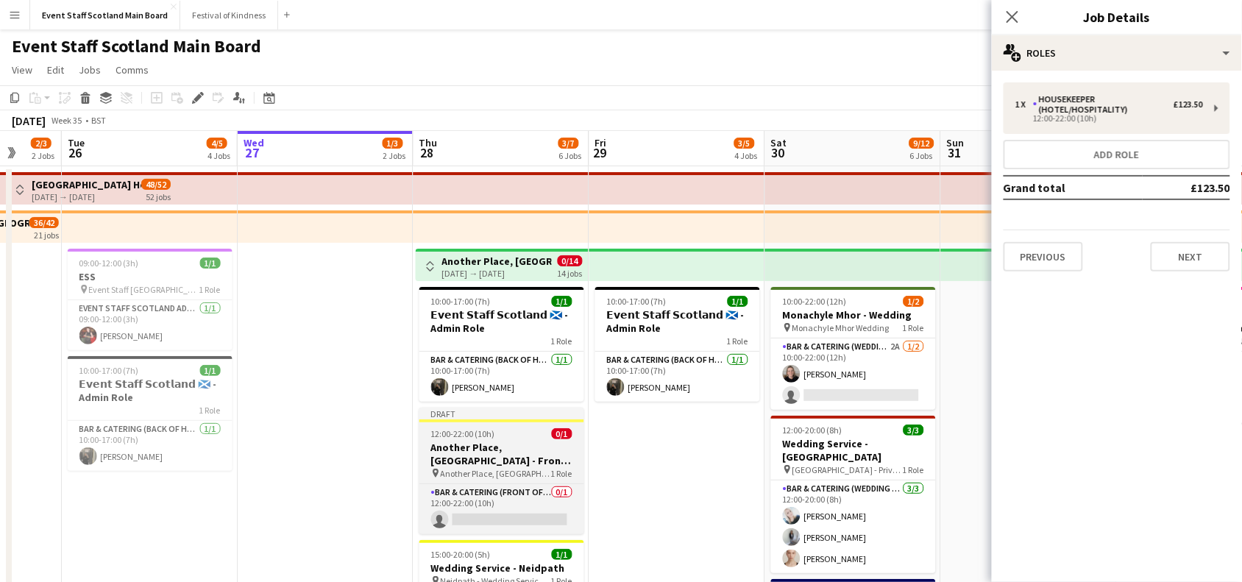
click at [520, 460] on h3 "Another Place, [GEOGRAPHIC_DATA] - Front of House" at bounding box center [501, 454] width 165 height 26
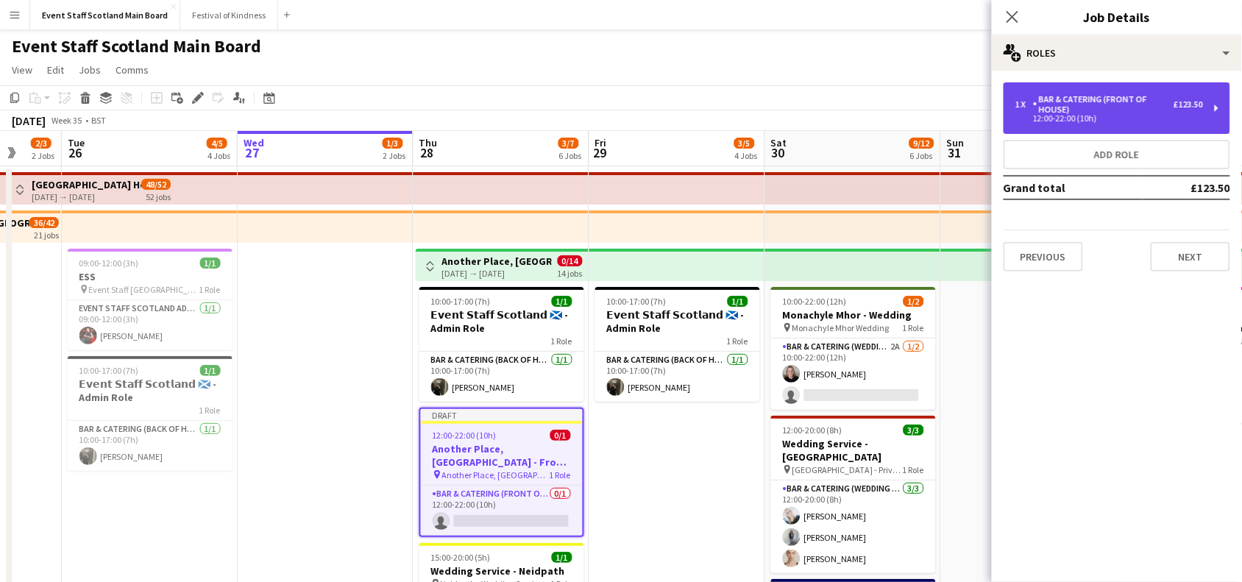
click at [1102, 98] on div "Bar & Catering (Front of House)" at bounding box center [1103, 104] width 141 height 21
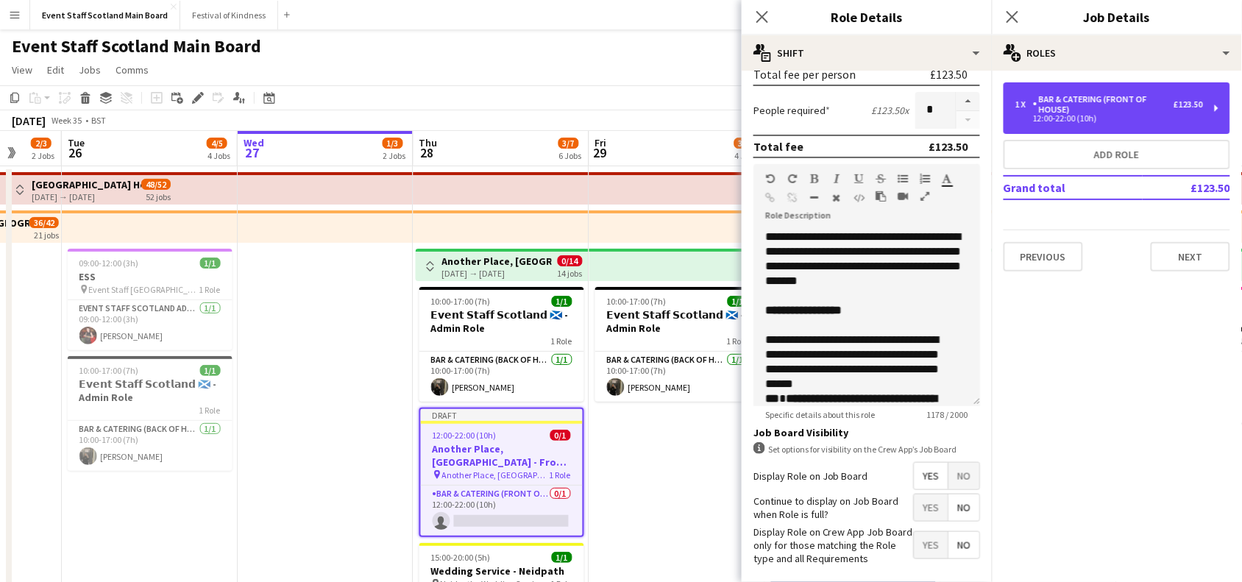
scroll to position [424, 0]
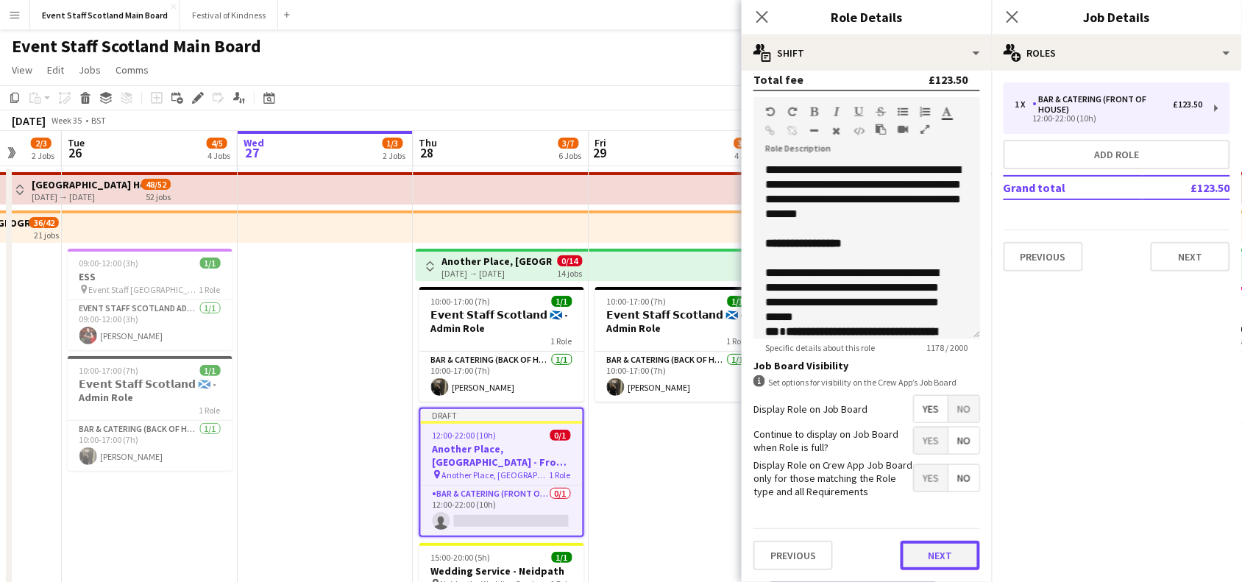
click at [922, 548] on button "Next" at bounding box center [940, 555] width 79 height 29
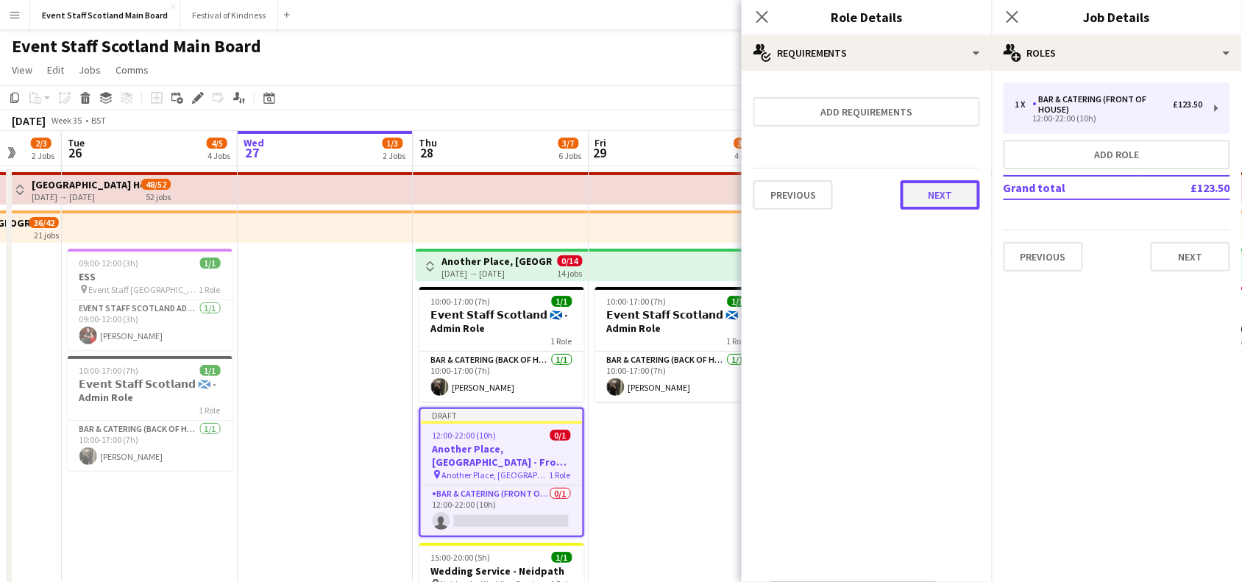
click at [931, 197] on button "Next" at bounding box center [940, 194] width 79 height 29
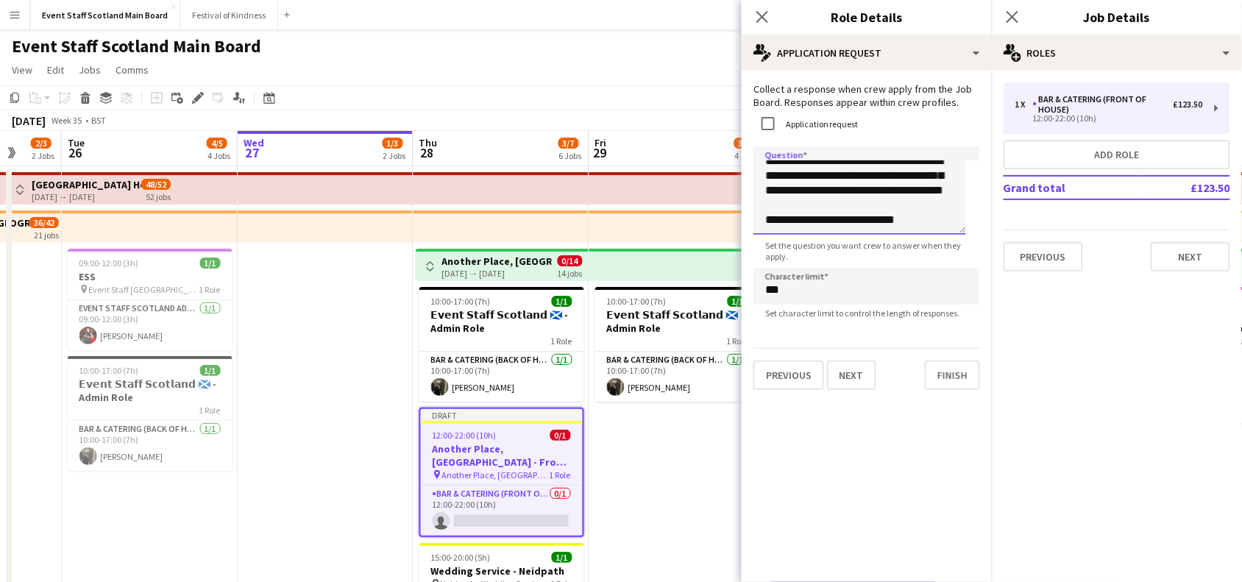
scroll to position [271, 0]
drag, startPoint x: 766, startPoint y: 166, endPoint x: 918, endPoint y: 240, distance: 169.2
click at [918, 240] on app-form-group "**********" at bounding box center [867, 204] width 227 height 116
paste textarea
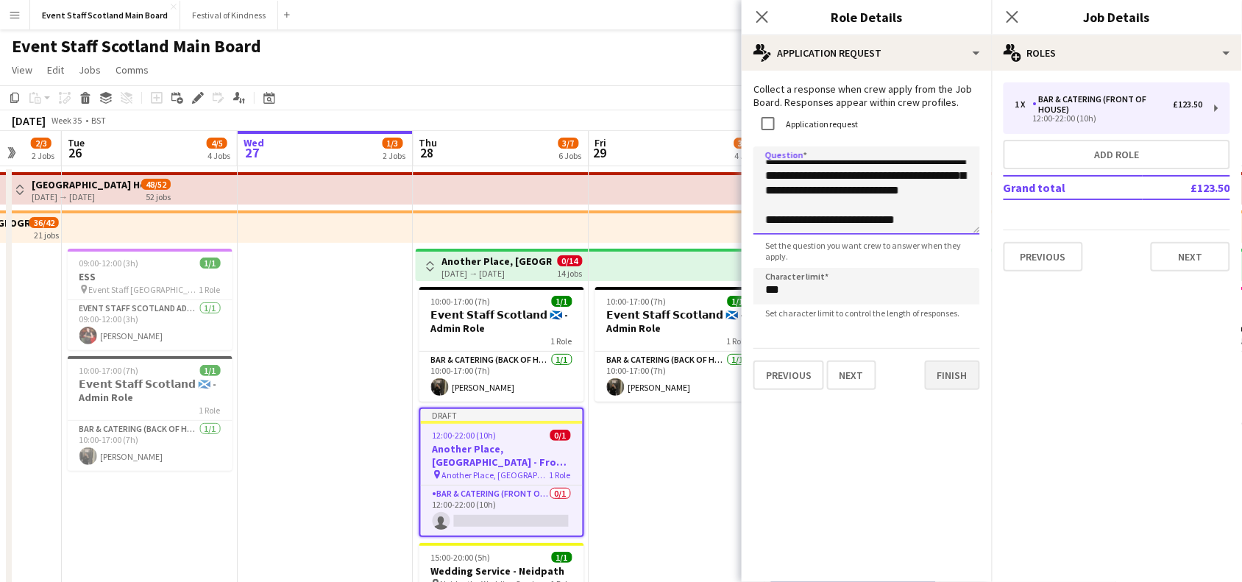
type textarea "**********"
click at [944, 373] on button "Finish" at bounding box center [952, 375] width 55 height 29
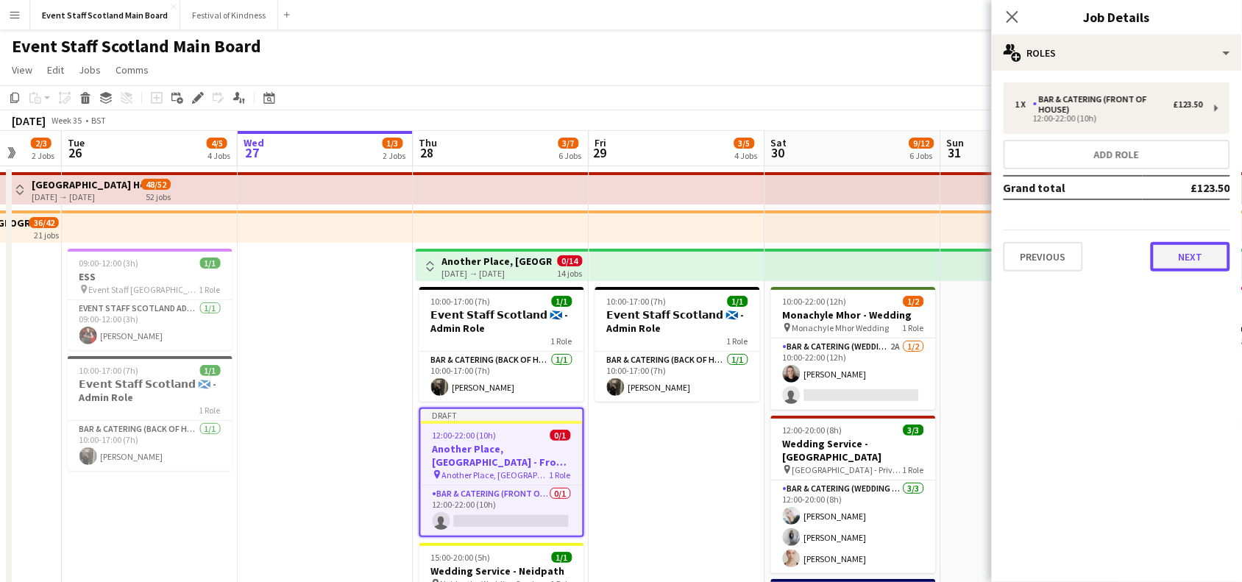
click at [1215, 247] on button "Next" at bounding box center [1190, 256] width 79 height 29
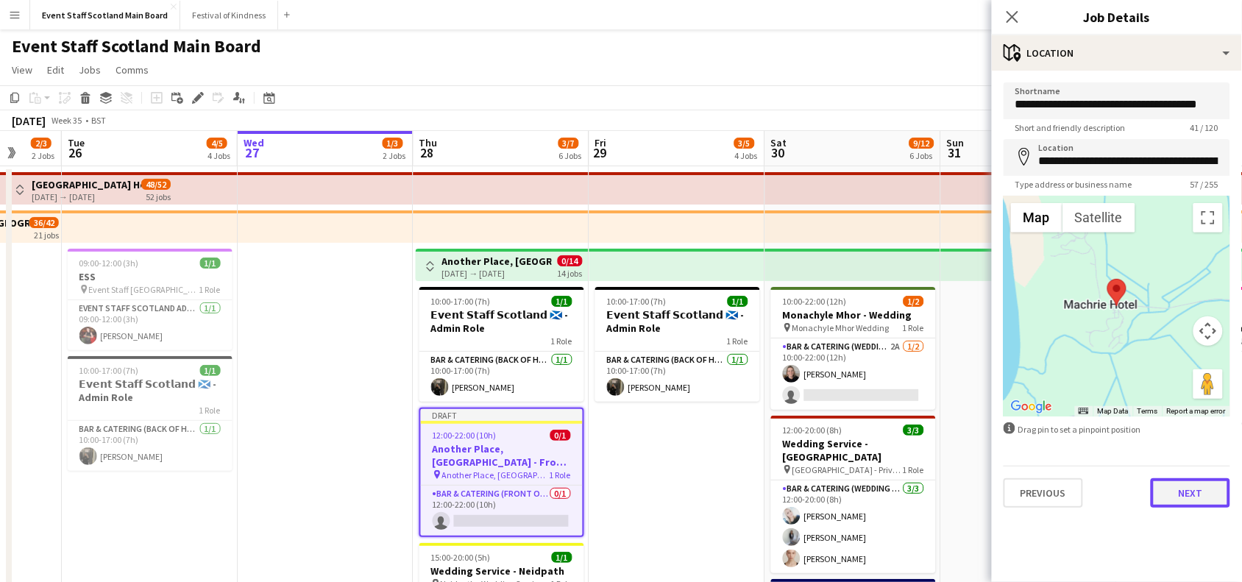
click at [1205, 486] on button "Next" at bounding box center [1190, 492] width 79 height 29
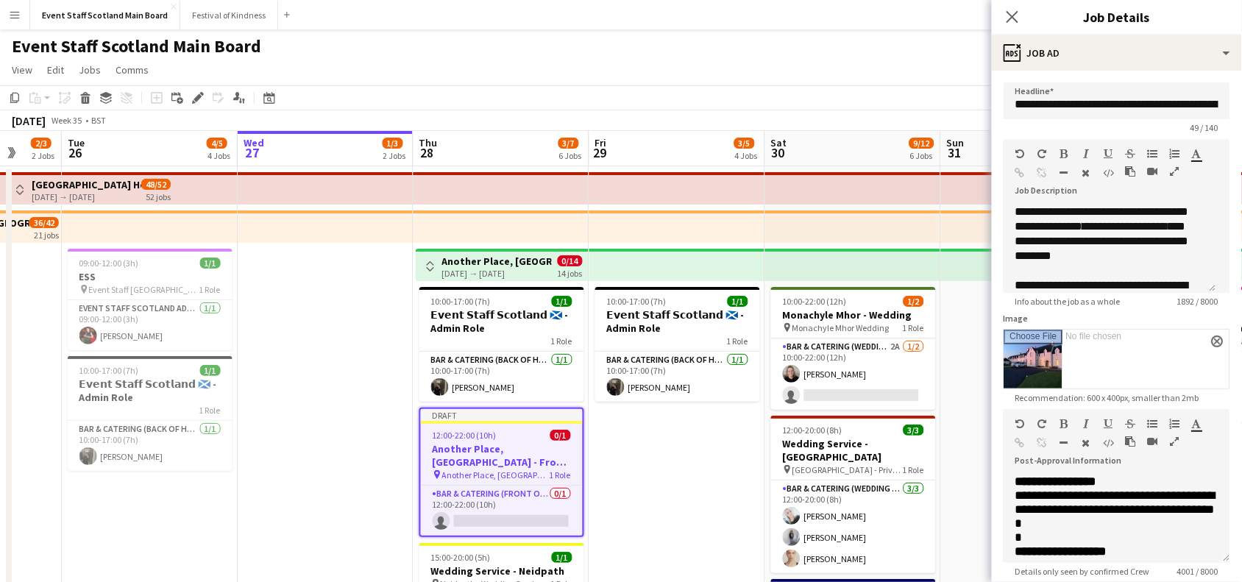
scroll to position [222, 0]
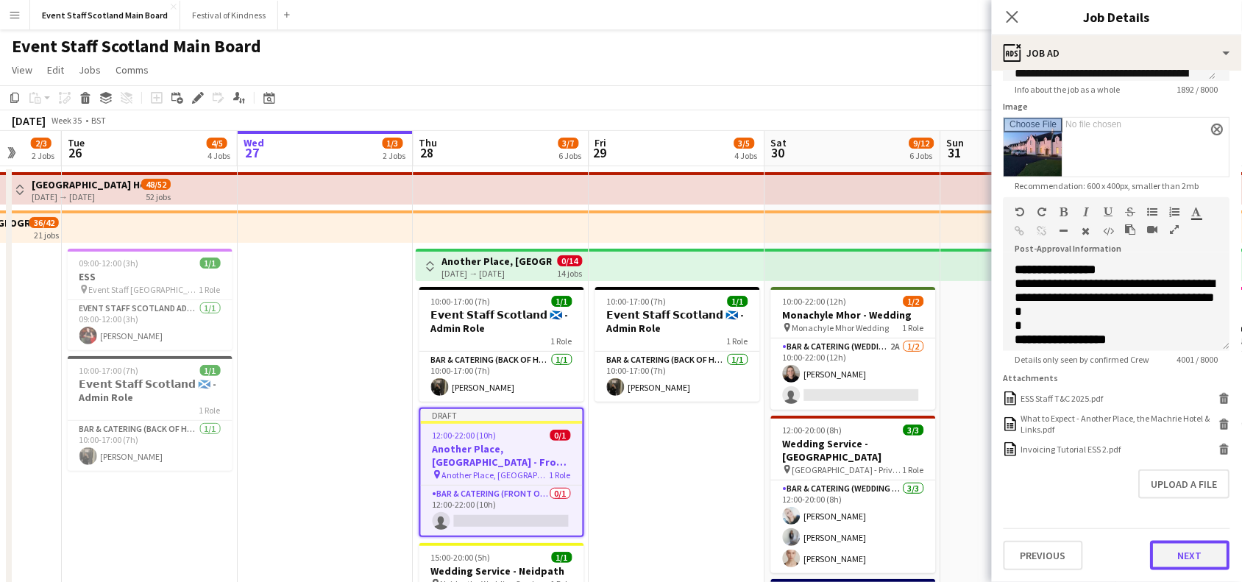
click at [1181, 561] on button "Next" at bounding box center [1190, 555] width 79 height 29
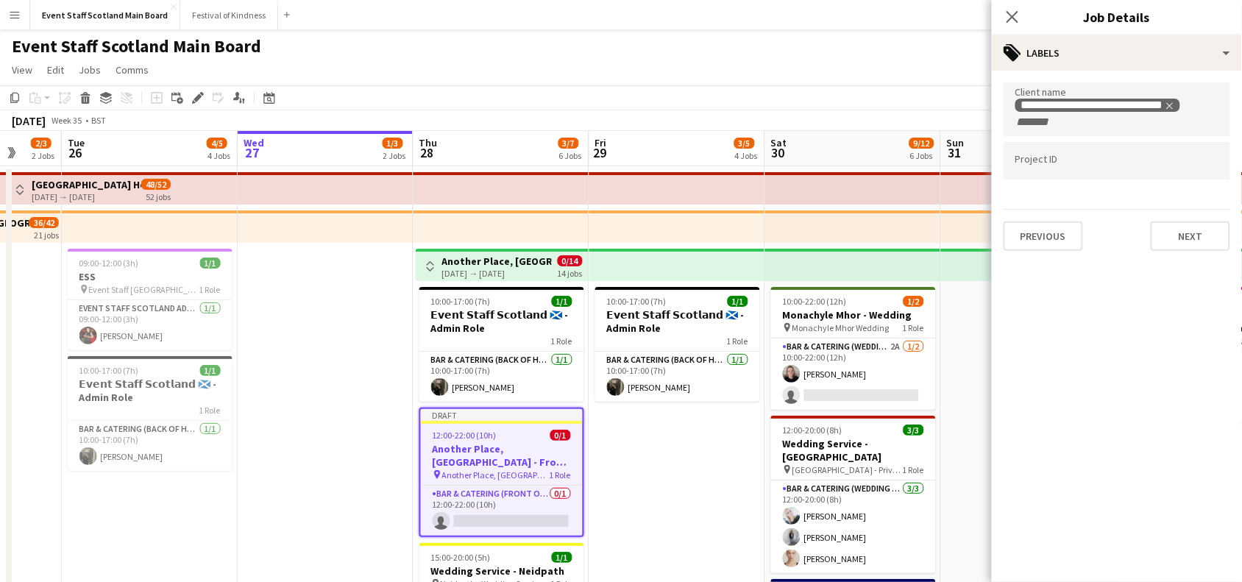
scroll to position [0, 0]
click at [1197, 227] on button "Next" at bounding box center [1190, 236] width 79 height 29
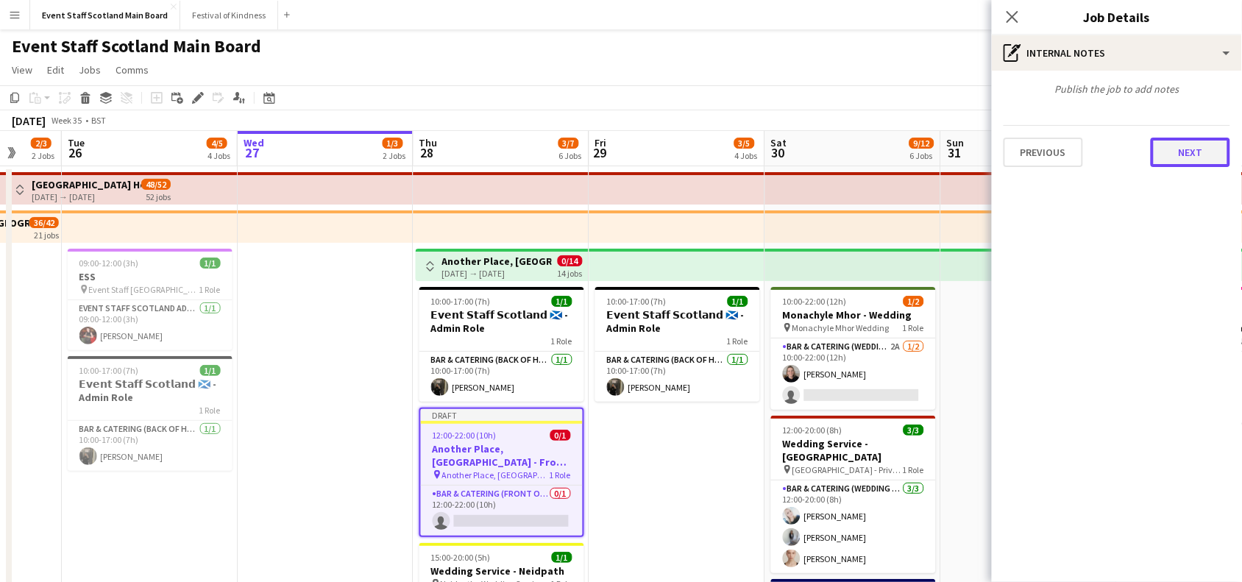
click at [1197, 145] on button "Next" at bounding box center [1190, 152] width 79 height 29
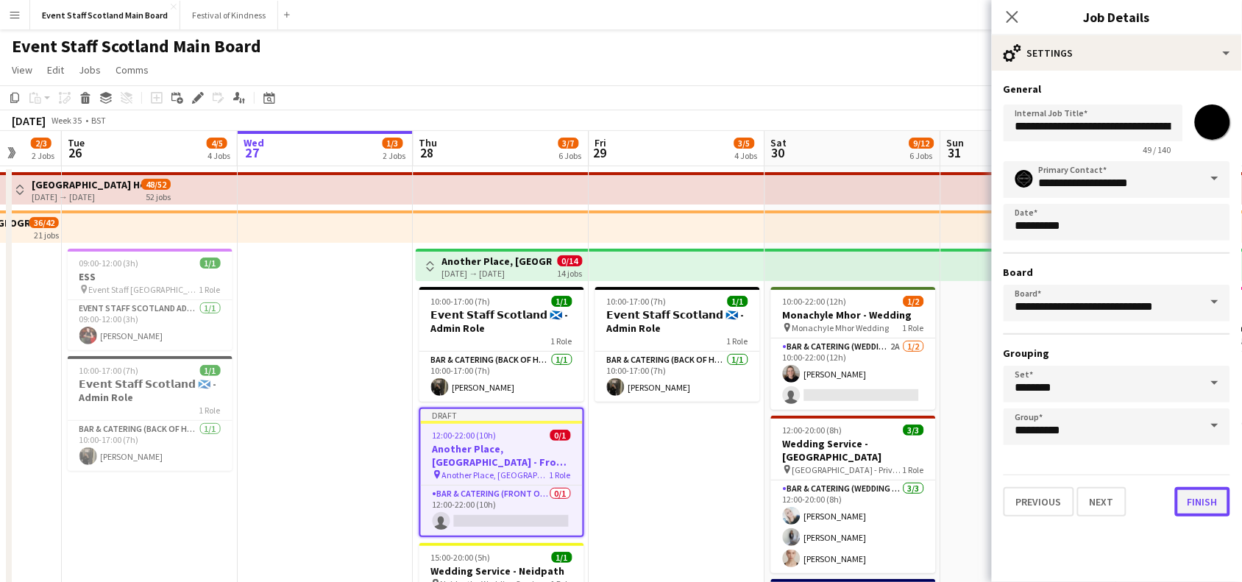
click at [1205, 497] on button "Finish" at bounding box center [1202, 501] width 55 height 29
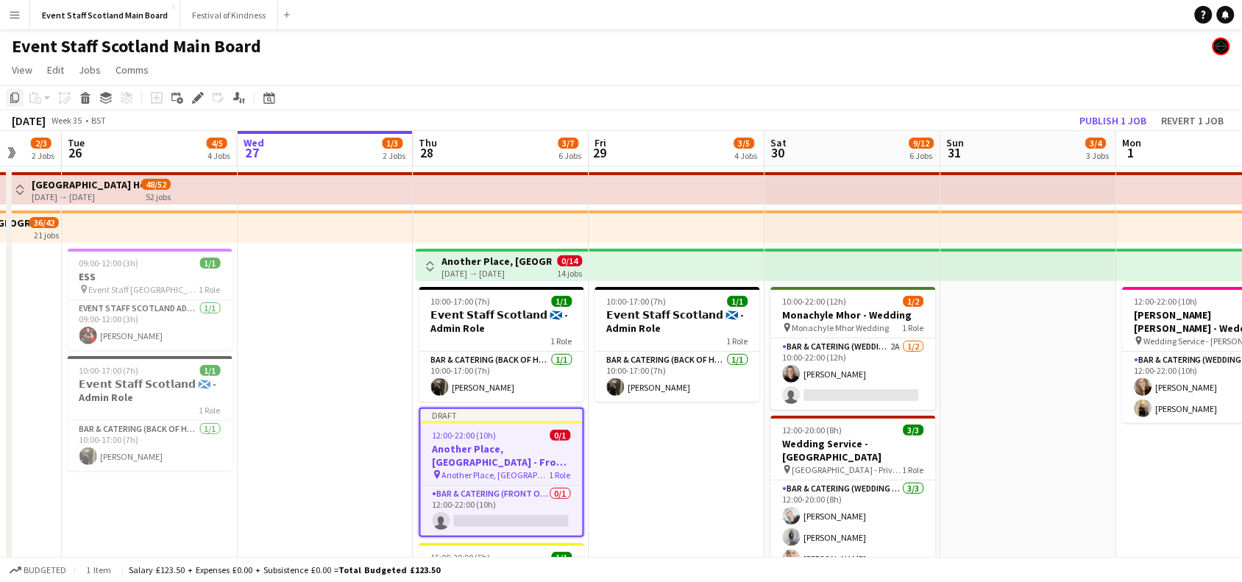
click at [11, 99] on icon at bounding box center [14, 98] width 9 height 10
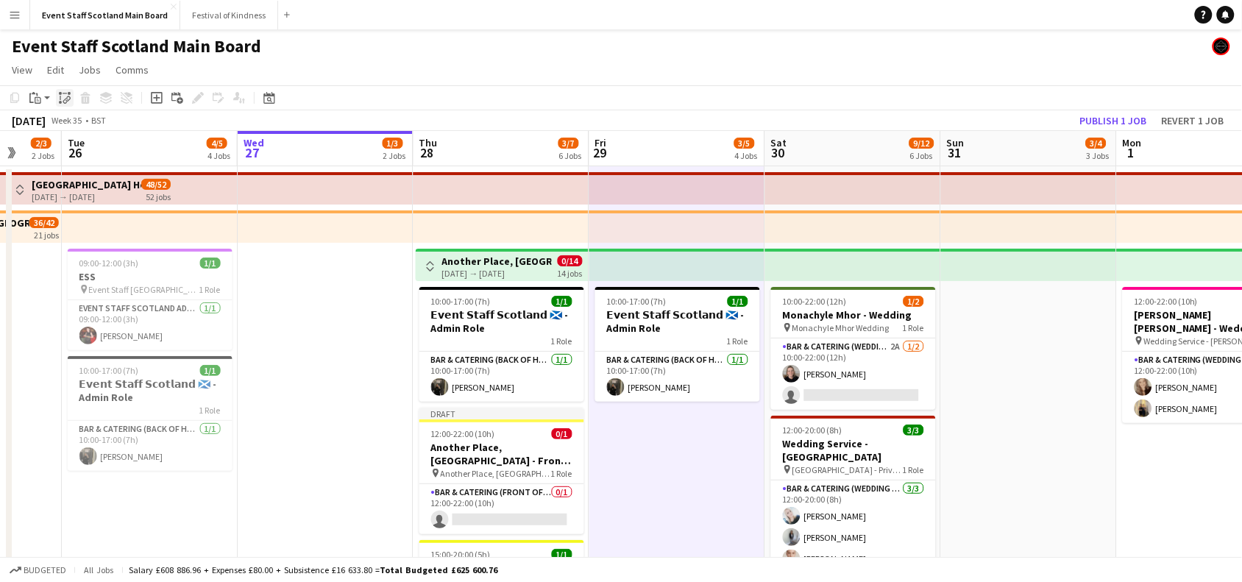
click at [63, 96] on icon "Paste linked Job" at bounding box center [65, 98] width 12 height 12
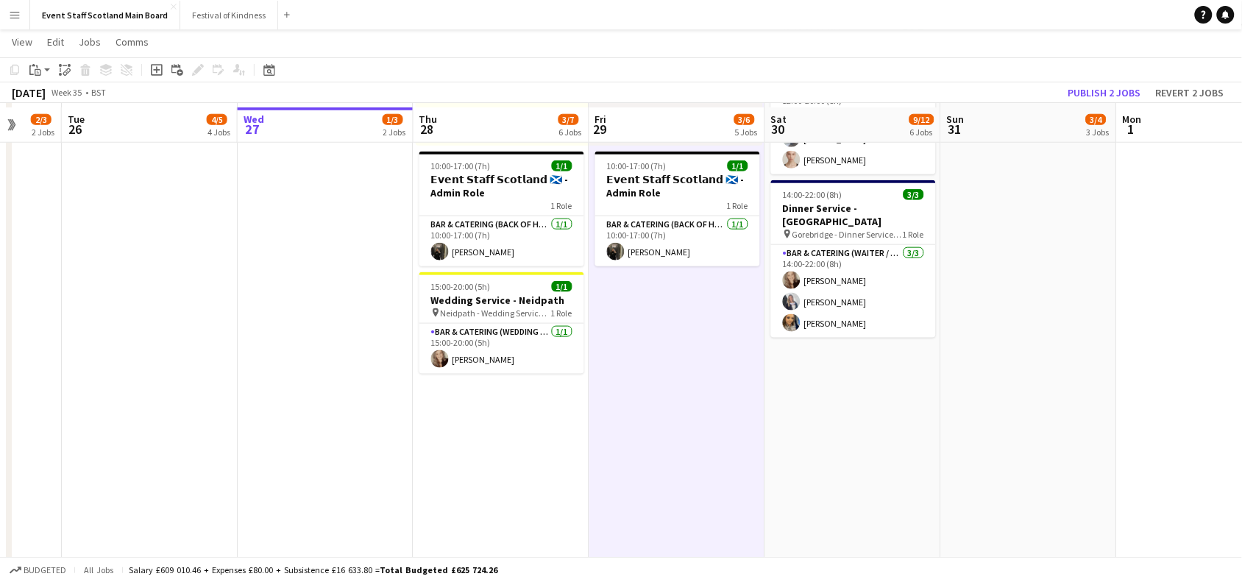
scroll to position [408, 0]
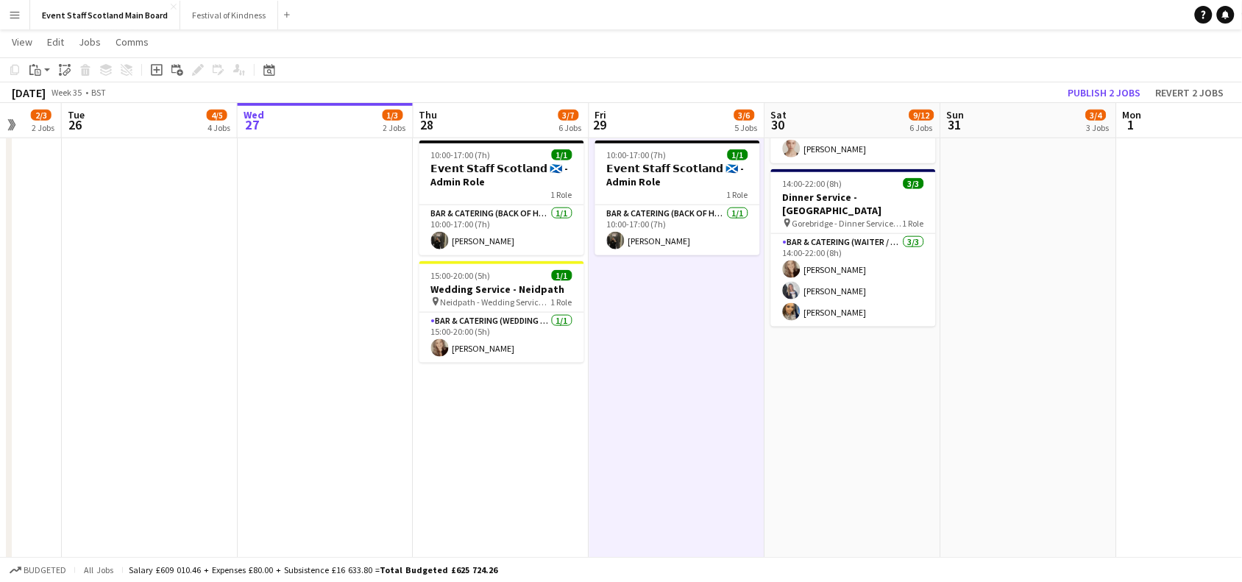
click at [815, 396] on app-date-cell "10:00-22:00 (12h) 1/2 Monachyle Mhor - Wedding pin Monachyle Mhor Wedding 1 Rol…" at bounding box center [853, 272] width 176 height 1033
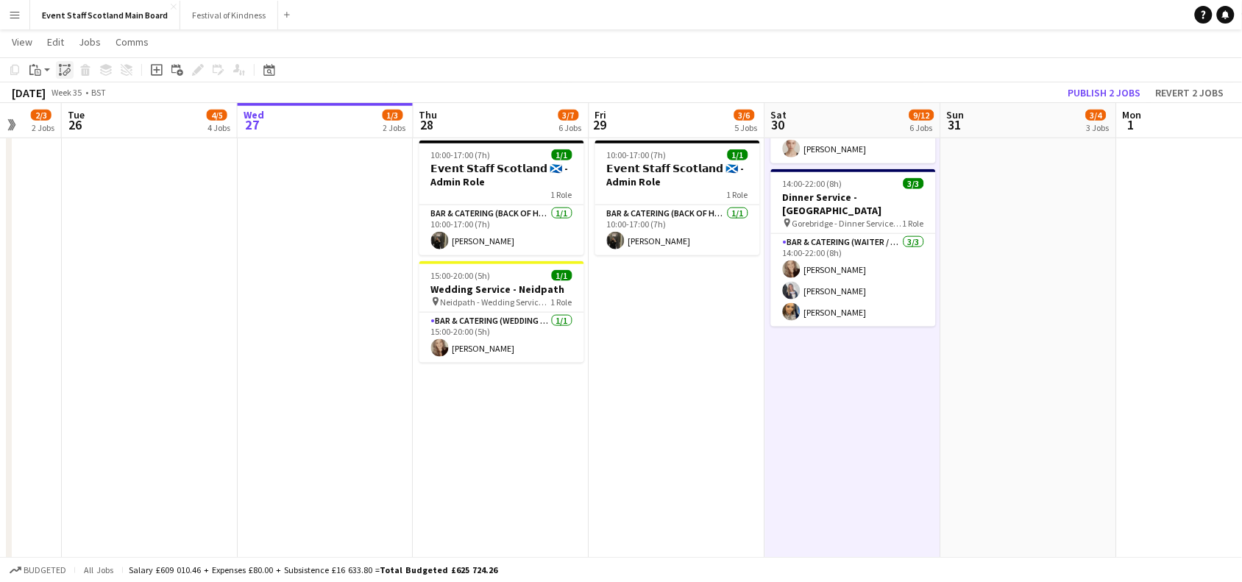
click at [60, 66] on icon at bounding box center [60, 65] width 3 height 3
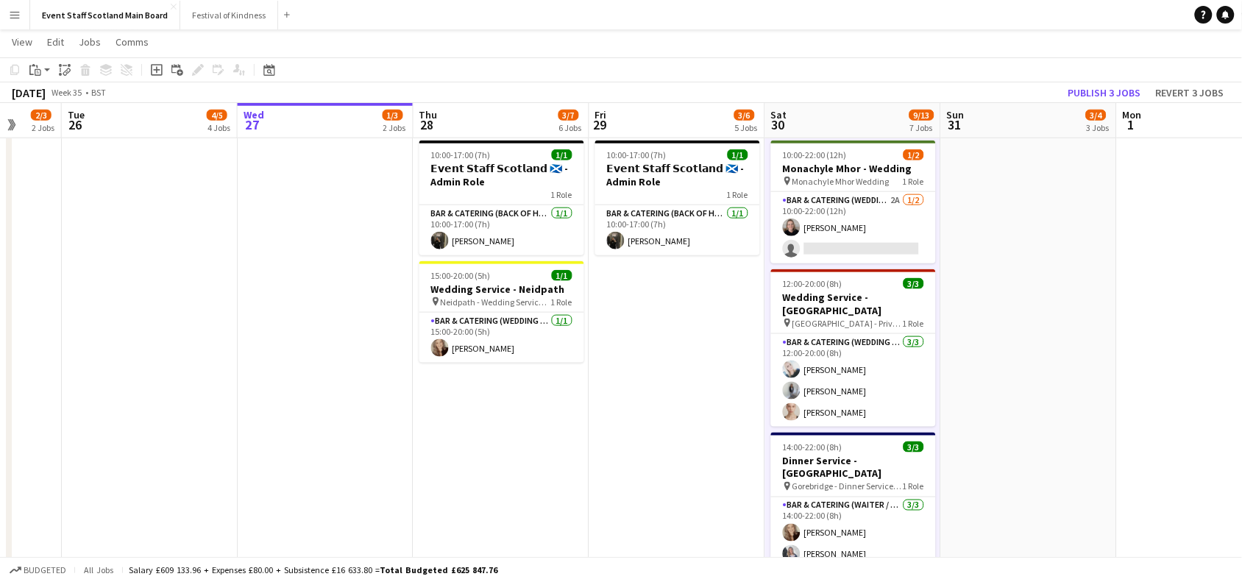
click at [1040, 215] on app-date-cell at bounding box center [1029, 272] width 176 height 1033
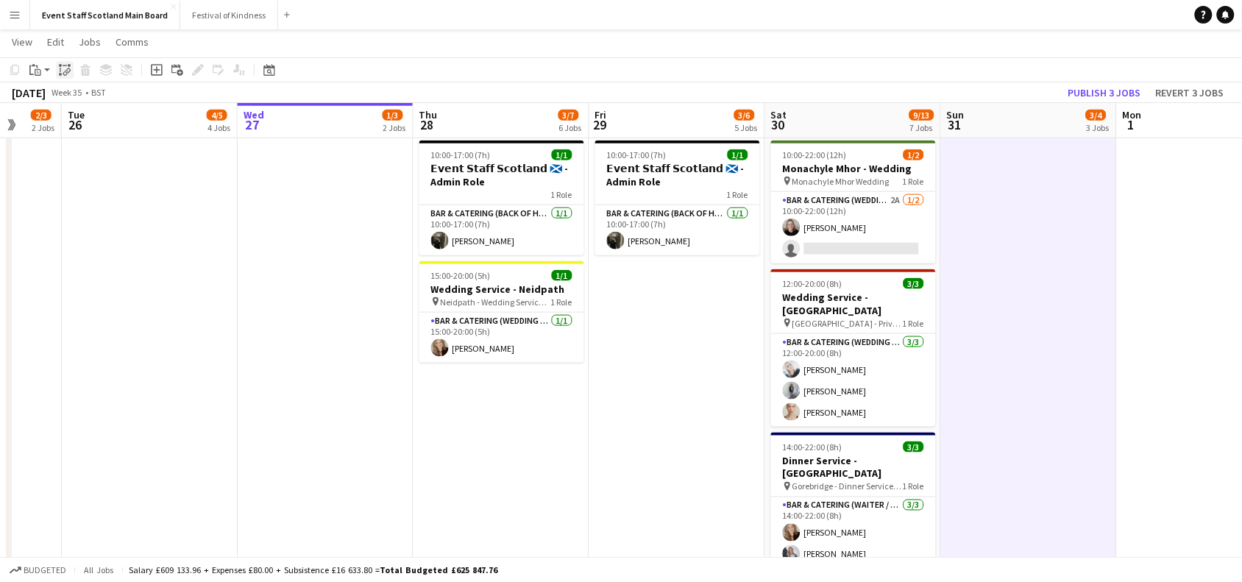
click at [59, 68] on icon "Paste linked Job" at bounding box center [65, 70] width 12 height 12
click at [1147, 181] on app-date-cell "12:00-22:00 (10h) 2/2 Comrie Croft - Wedding Service pin Wedding Service - Comr…" at bounding box center [1205, 272] width 176 height 1033
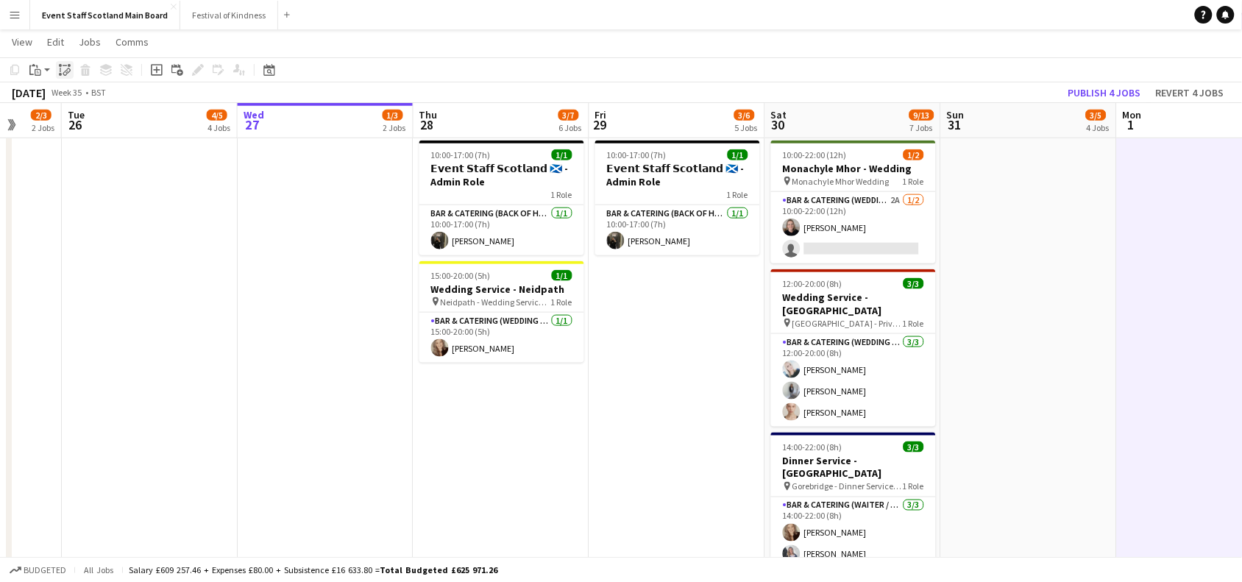
click at [57, 66] on div "Paste linked Job" at bounding box center [65, 70] width 18 height 18
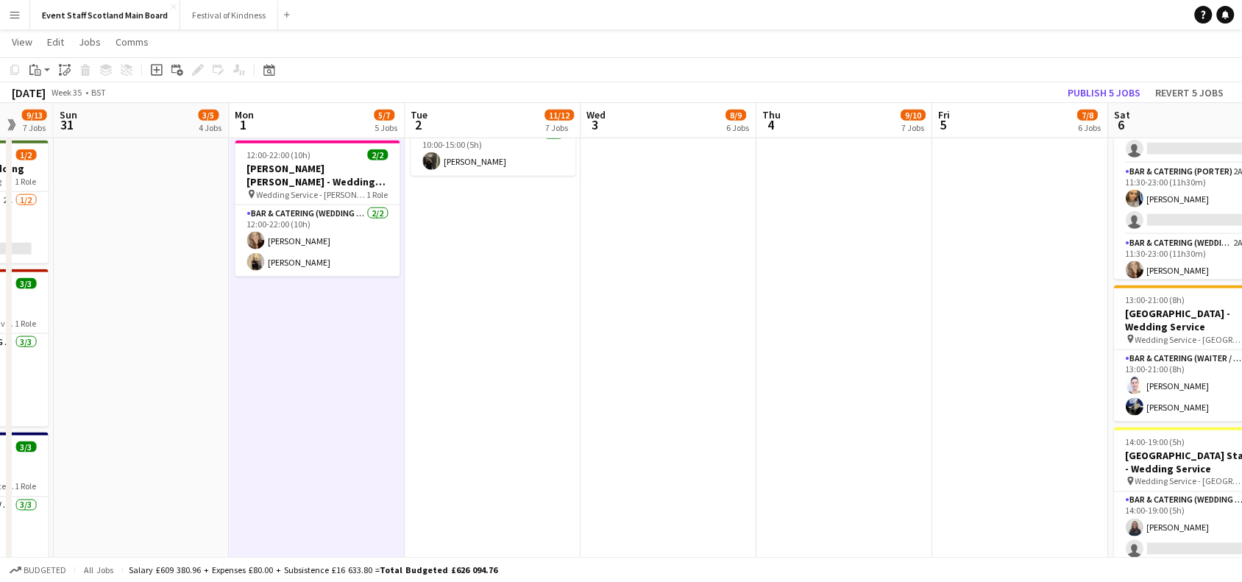
drag, startPoint x: 1171, startPoint y: 347, endPoint x: 281, endPoint y: 407, distance: 891.7
click at [281, 407] on app-calendar-viewport "Wed 27 1/3 2 Jobs Thu 28 3/7 6 Jobs Fri 29 3/6 5 Jobs Sat 30 9/13 7 Jobs Sun 31…" at bounding box center [621, 219] width 1242 height 1141
click at [519, 298] on app-date-cell "Toggle View Italian Trade Agency - Host/Hostess Role [DATE] → [DATE] 10/10 4 jo…" at bounding box center [491, 272] width 176 height 1033
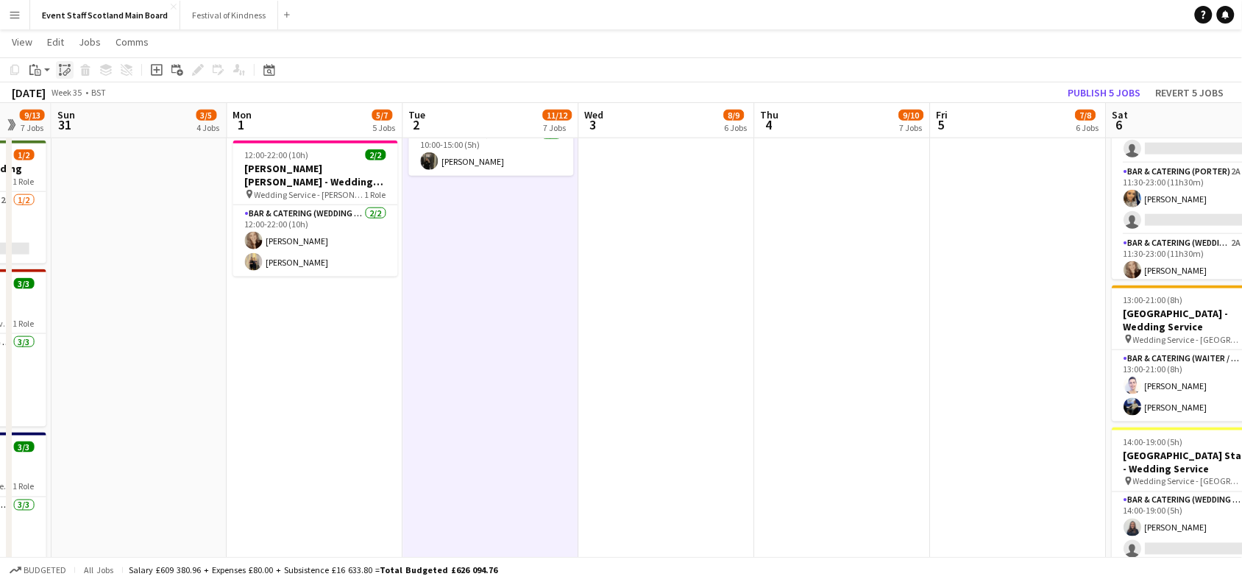
click at [65, 71] on icon "Paste linked Job" at bounding box center [65, 70] width 12 height 12
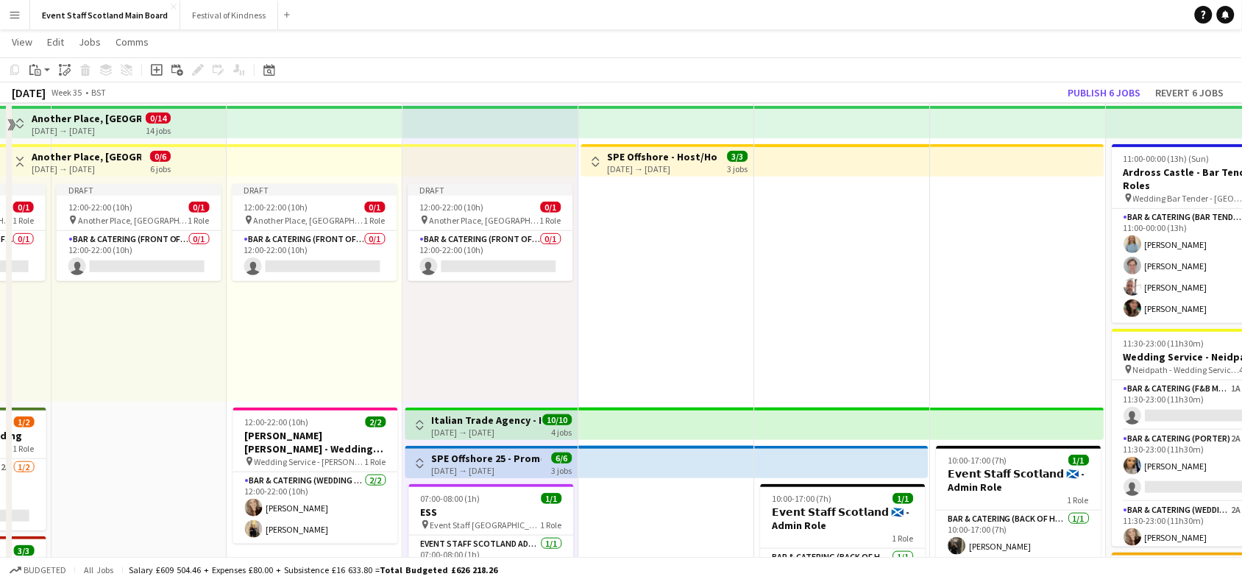
scroll to position [101, 0]
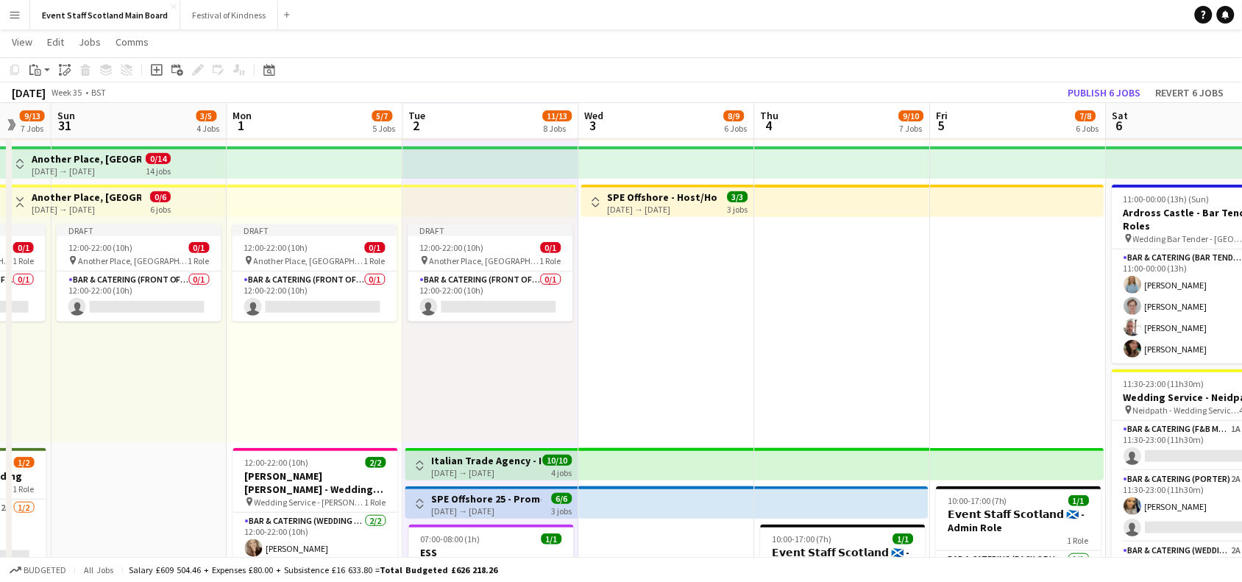
click at [655, 303] on app-date-cell "Toggle View SPE Offshore - Host/Hostess [DATE] → [DATE] 3/3 3 jobs" at bounding box center [667, 580] width 176 height 1033
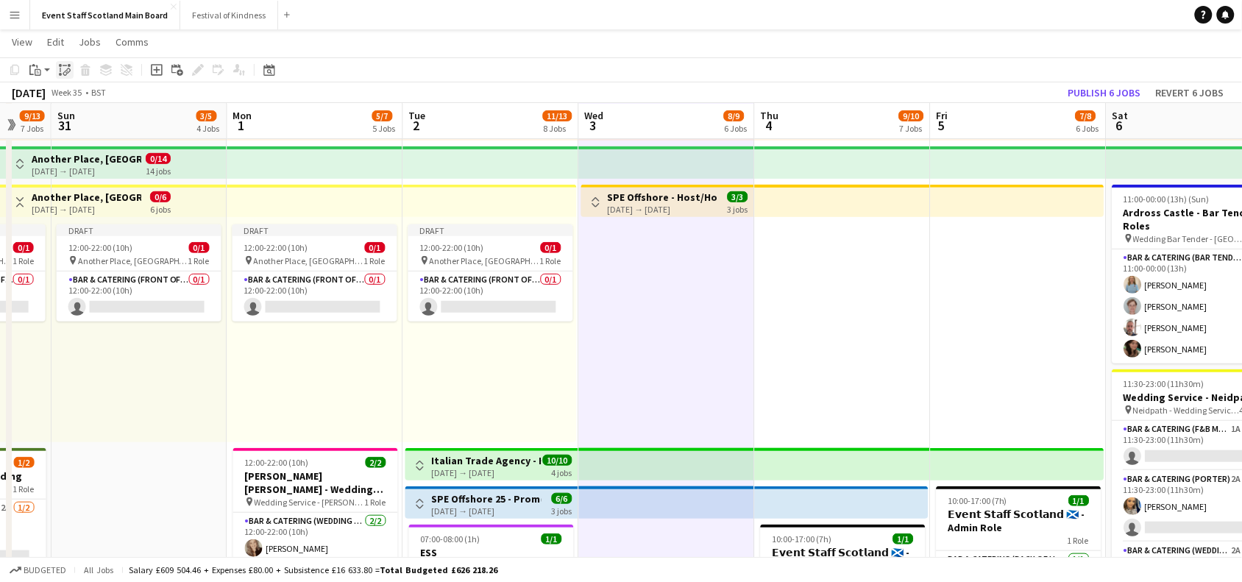
click at [68, 65] on icon at bounding box center [69, 65] width 3 height 3
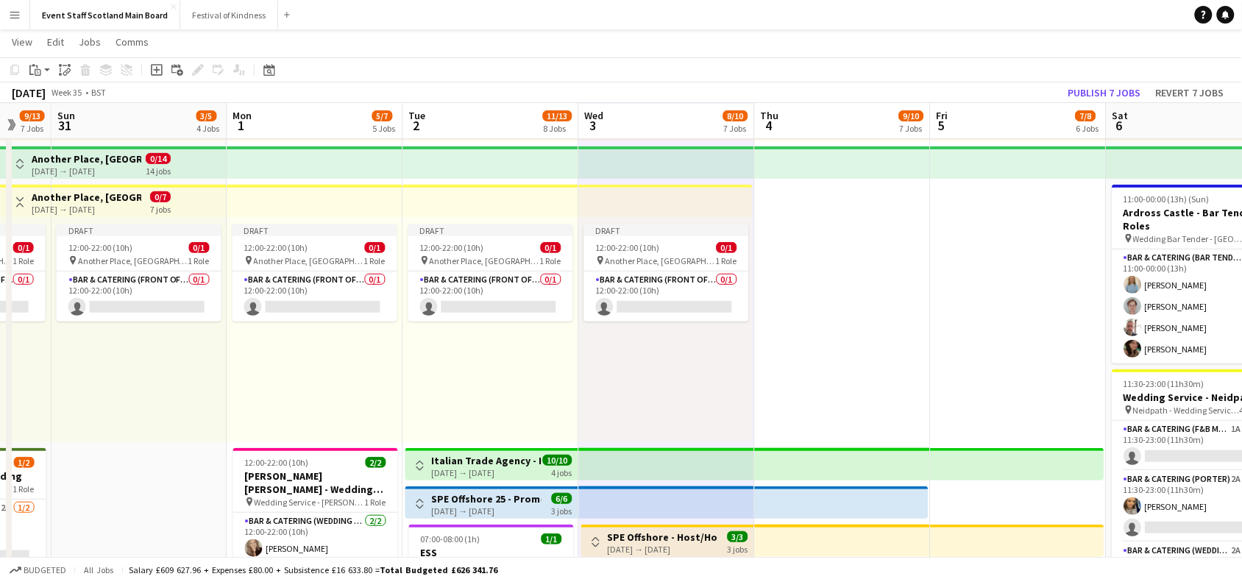
click at [837, 226] on app-date-cell "10:00-17:00 (7h) 1/1 𝗘𝘃𝗲𝗻𝘁 𝗦𝘁𝗮𝗳𝗳 𝗦𝗰𝗼𝘁𝗹𝗮𝗻𝗱 🏴󠁧󠁢󠁳󠁣󠁴󠁿 - Admin Role 1 Role Bar & Cat…" at bounding box center [843, 580] width 176 height 1033
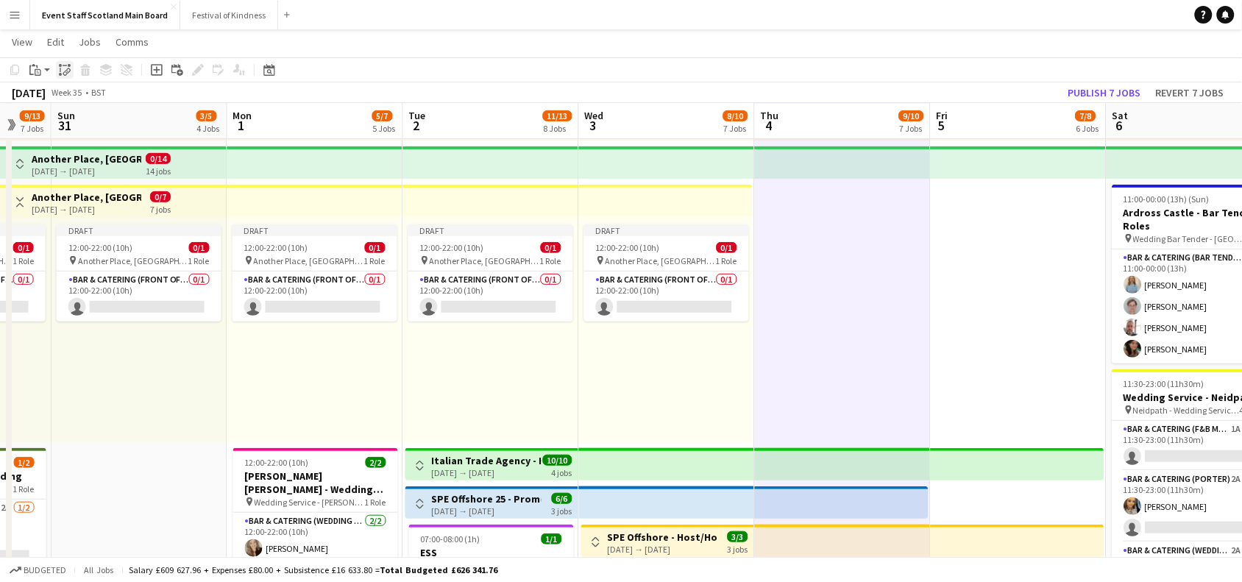
click at [70, 71] on icon "Paste linked Job" at bounding box center [65, 70] width 12 height 12
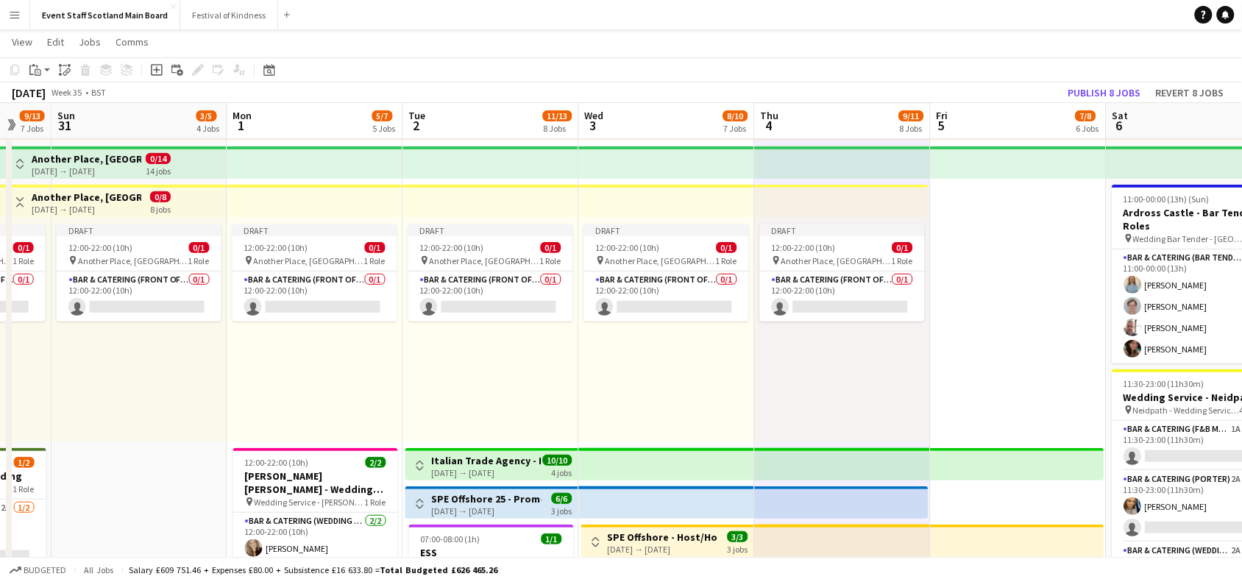
click at [1024, 288] on app-date-cell "10:00-17:00 (7h) 1/1 𝗘𝘃𝗲𝗻𝘁 𝗦𝘁𝗮𝗳𝗳 𝗦𝗰𝗼𝘁𝗹𝗮𝗻𝗱 🏴󠁧󠁢󠁳󠁣󠁴󠁿 - Admin Role 1 Role Bar & Cat…" at bounding box center [1019, 580] width 176 height 1033
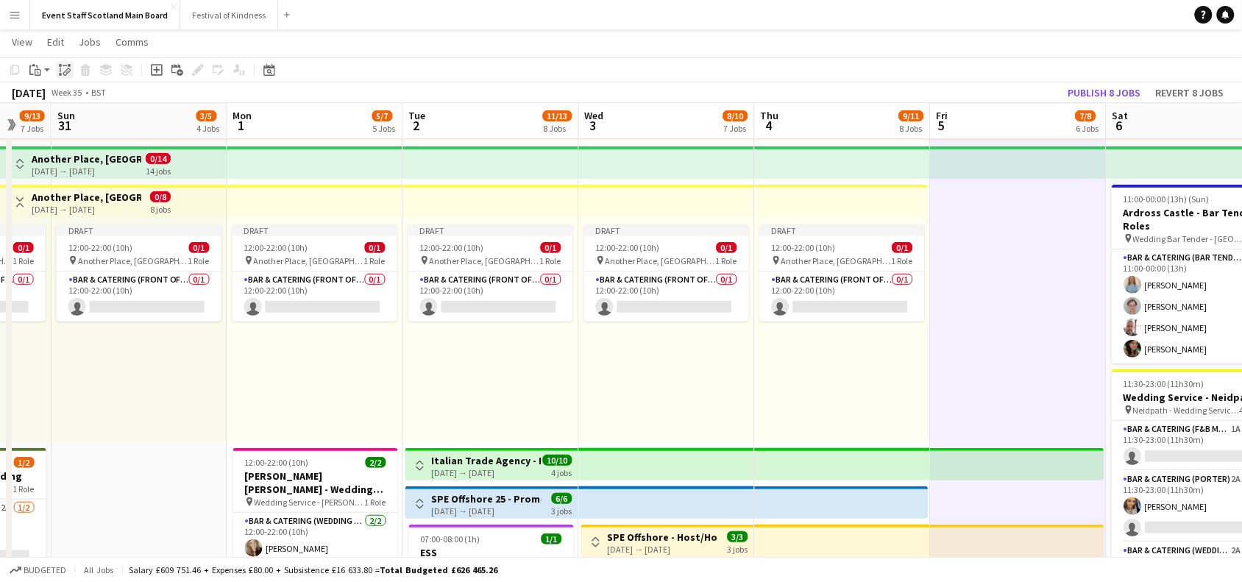
click at [60, 68] on icon "Paste linked Job" at bounding box center [65, 70] width 12 height 12
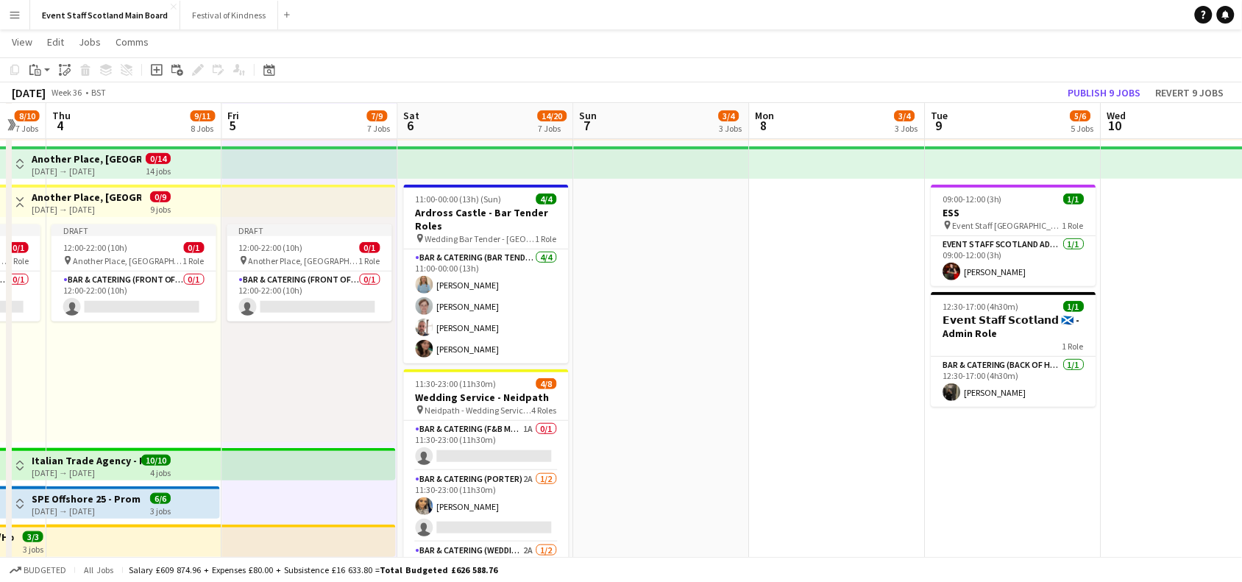
scroll to position [0, 640]
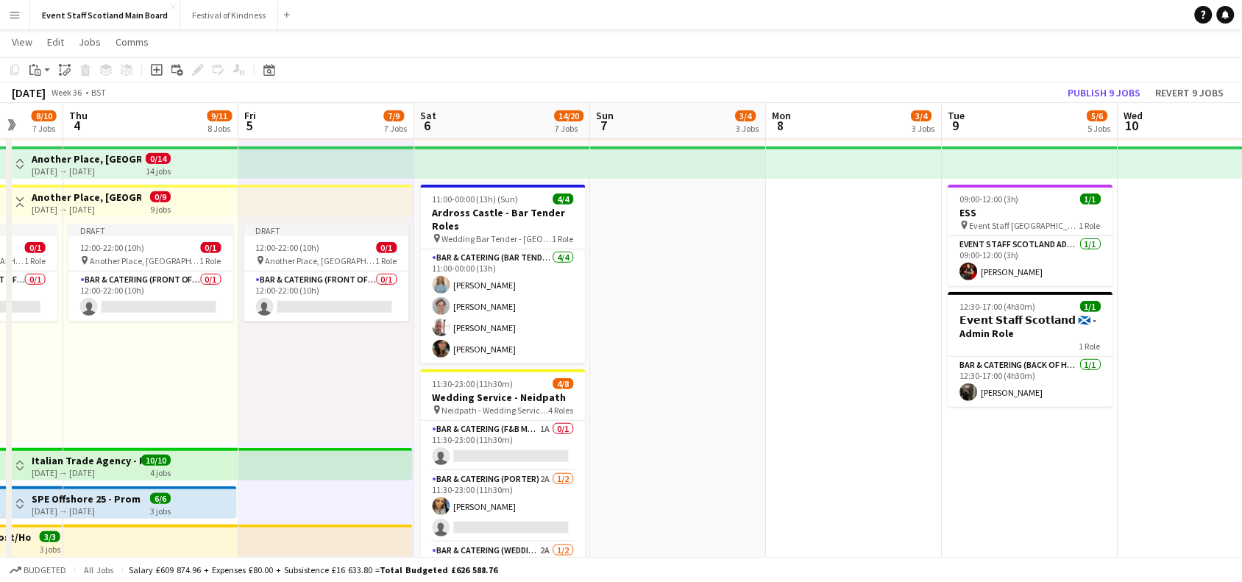
drag, startPoint x: 1106, startPoint y: 458, endPoint x: 414, endPoint y: 523, distance: 694.8
click at [414, 523] on app-calendar-viewport "Sun 31 3/5 4 Jobs Mon 1 5/7 5 Jobs Tue 2 11/13 8 Jobs Wed 3 8/10 7 Jobs Thu 4 9…" at bounding box center [621, 527] width 1242 height 1141
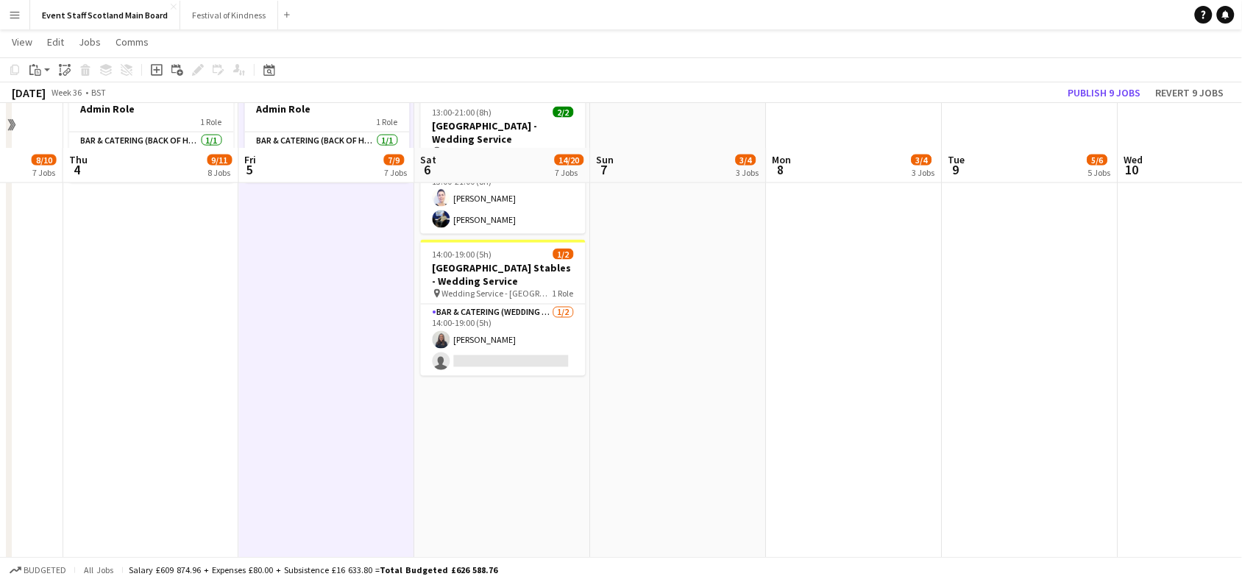
scroll to position [641, 0]
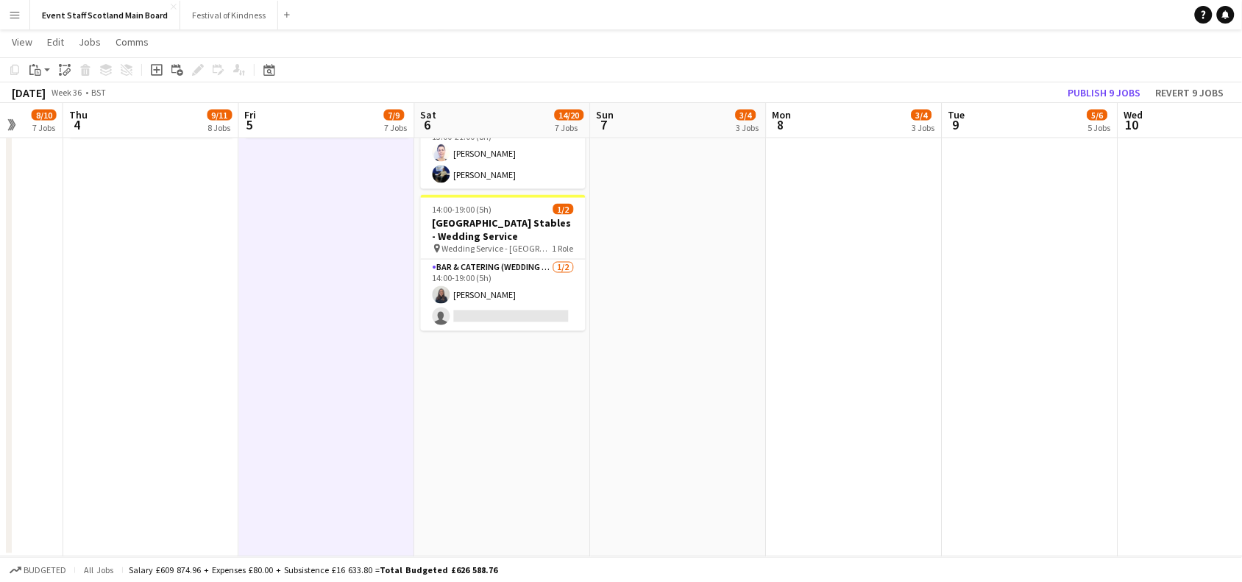
click at [492, 461] on app-date-cell "11:00-00:00 (13h) (Sun) 4/4 Ardross Castle - Bar Tender Roles pin Wedding Bar T…" at bounding box center [503, 40] width 176 height 1033
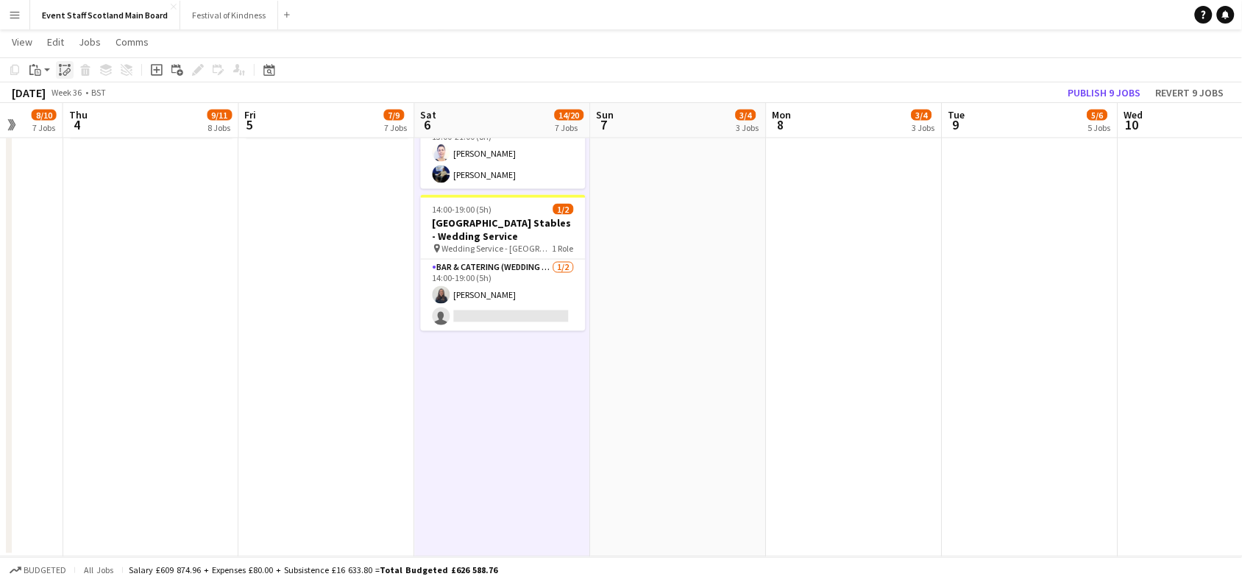
click at [66, 68] on icon "Paste linked Job" at bounding box center [65, 70] width 12 height 12
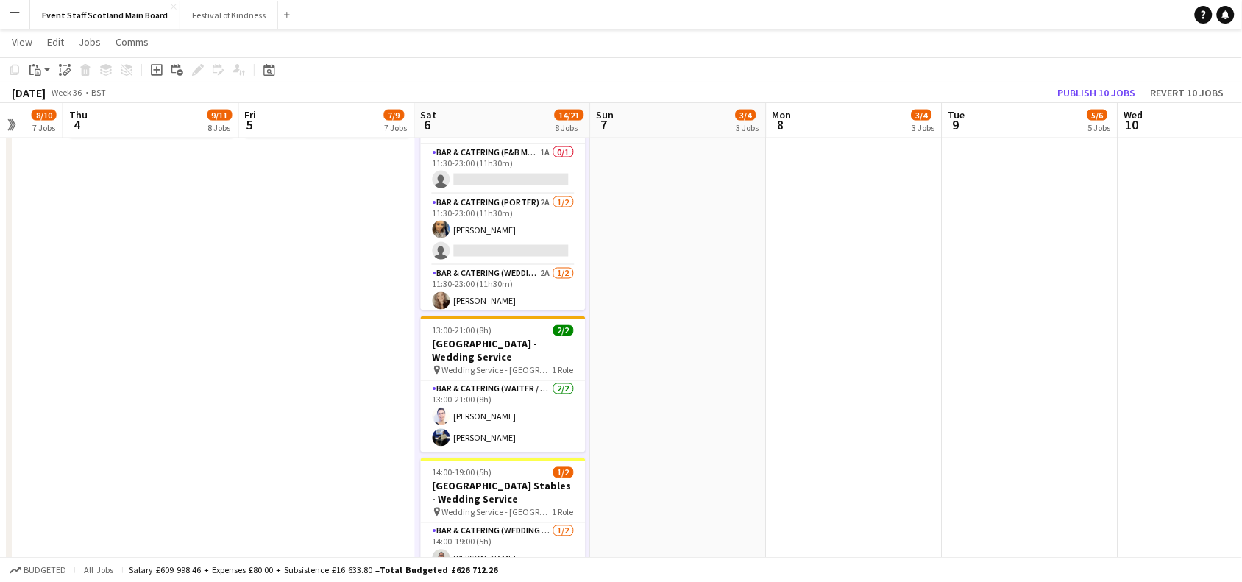
click at [709, 202] on app-date-cell at bounding box center [679, 76] width 176 height 1104
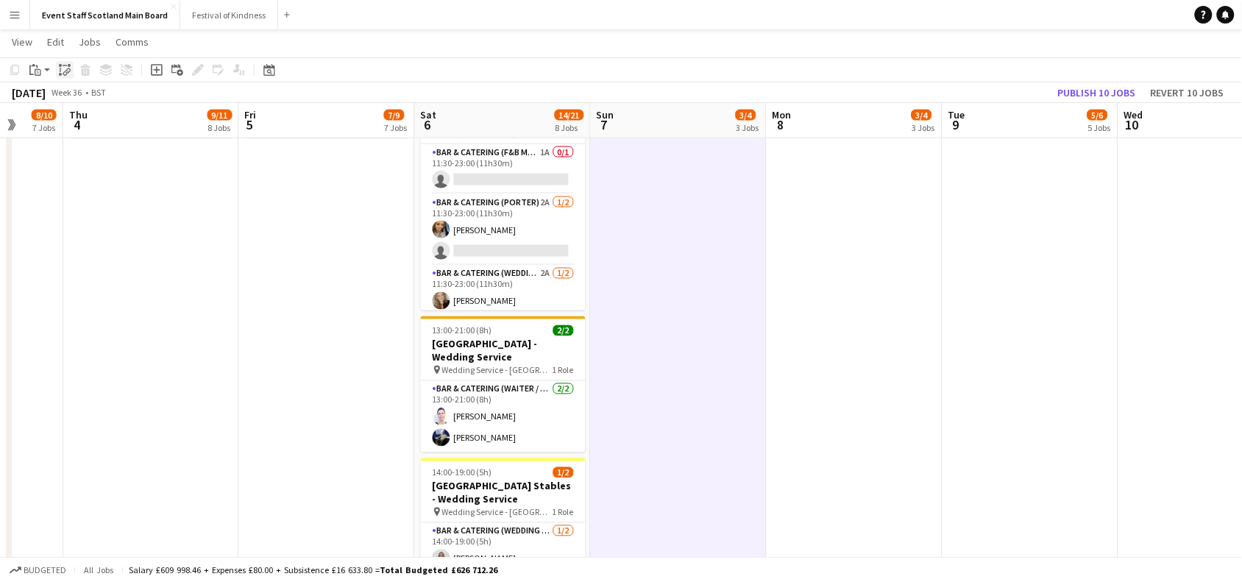
click at [71, 71] on div "Paste linked Job" at bounding box center [65, 70] width 18 height 18
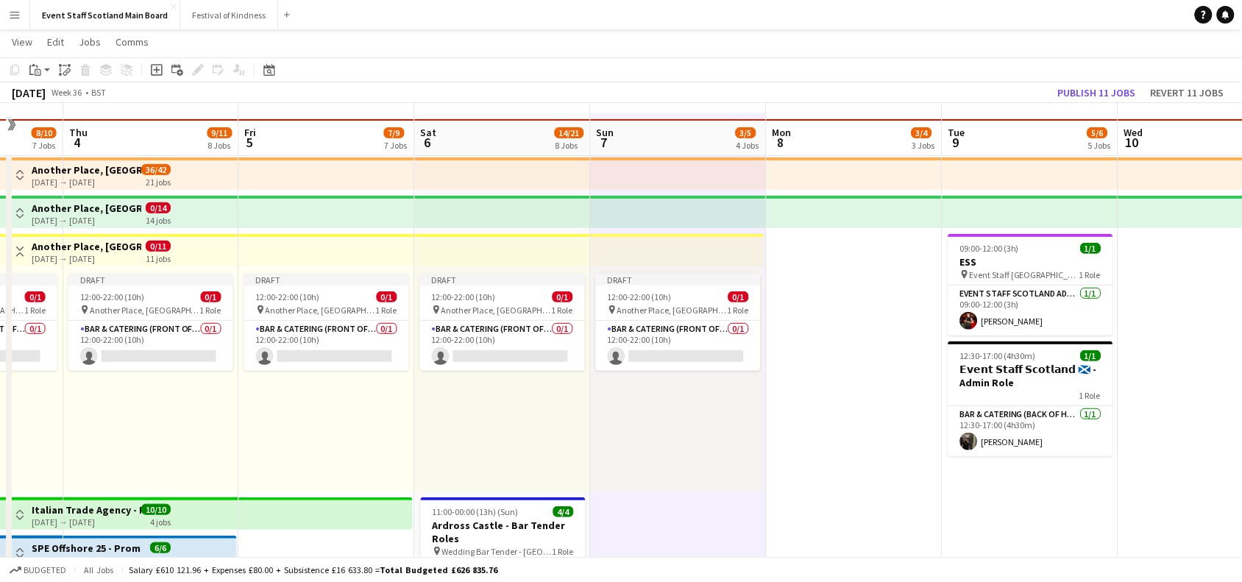
scroll to position [0, 0]
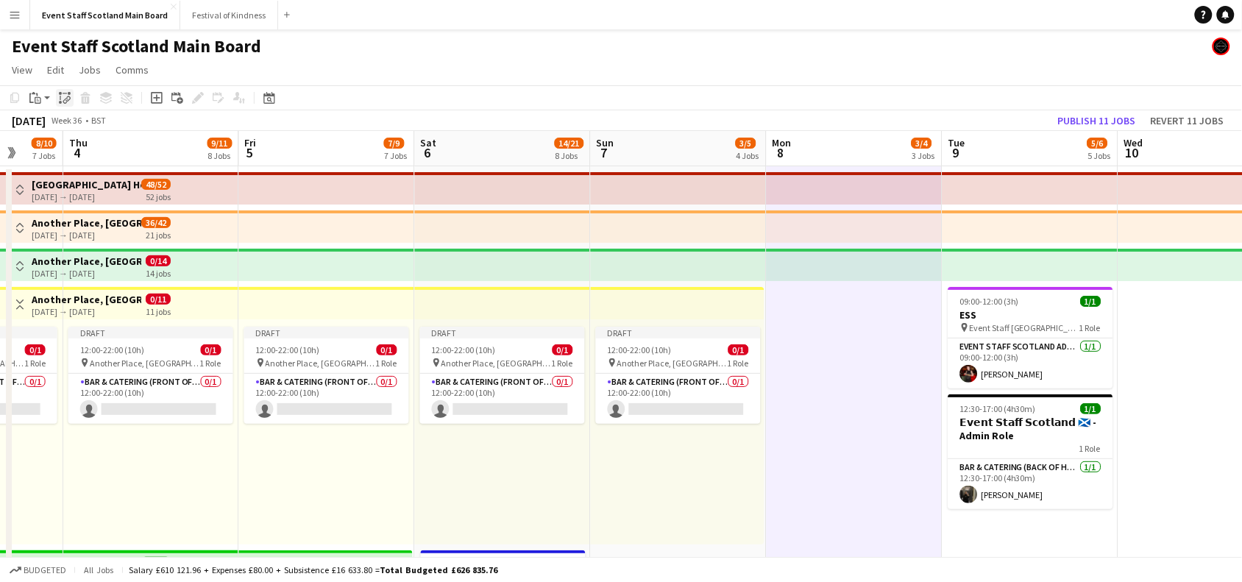
click at [56, 96] on div "Paste linked Job" at bounding box center [65, 98] width 18 height 18
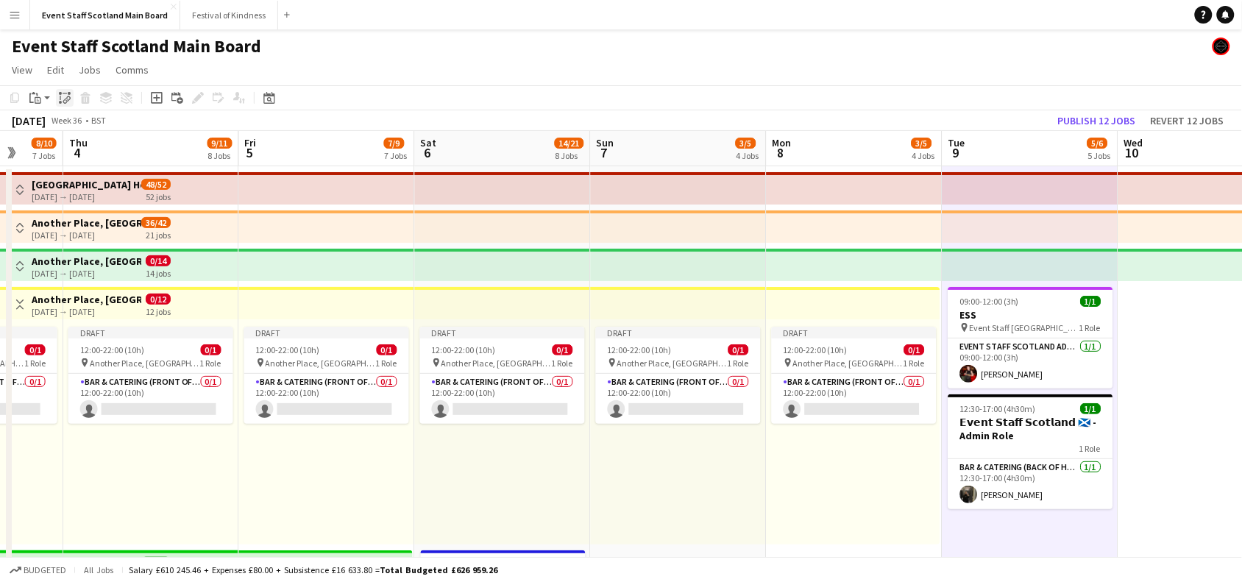
click at [65, 96] on icon "Paste linked Job" at bounding box center [65, 98] width 12 height 12
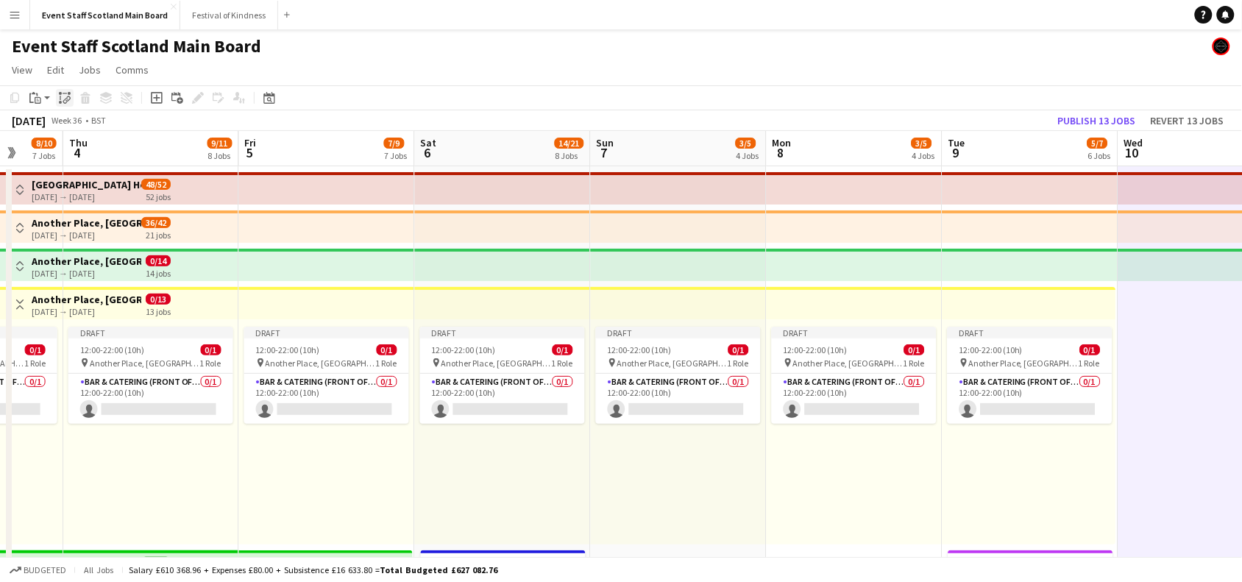
click at [72, 91] on div "Paste linked Job" at bounding box center [65, 98] width 18 height 18
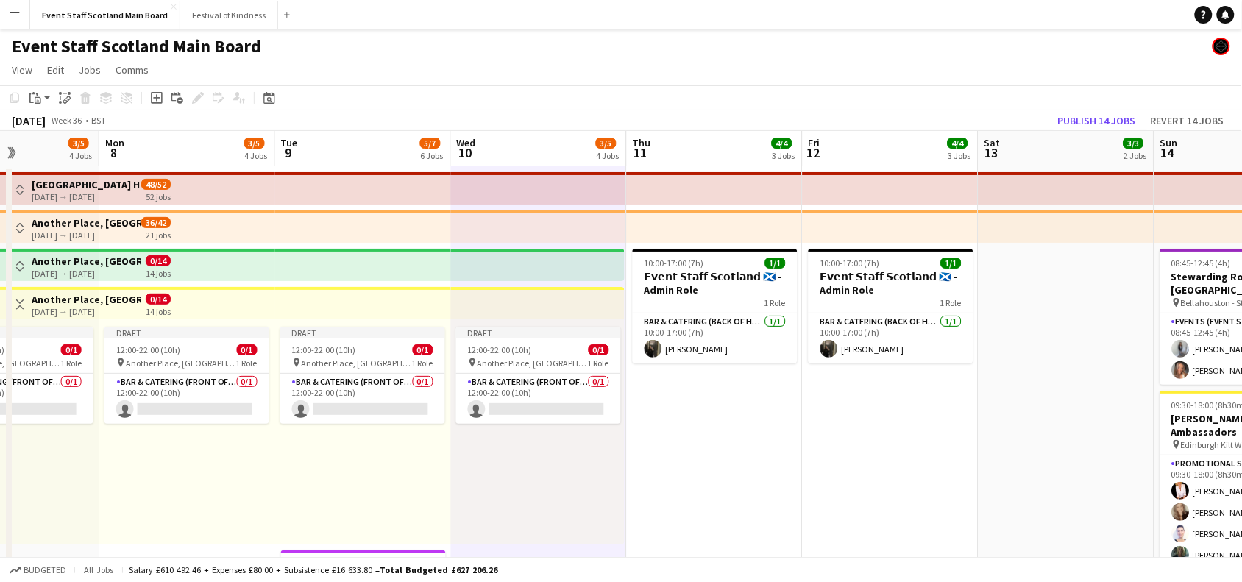
scroll to position [0, 609]
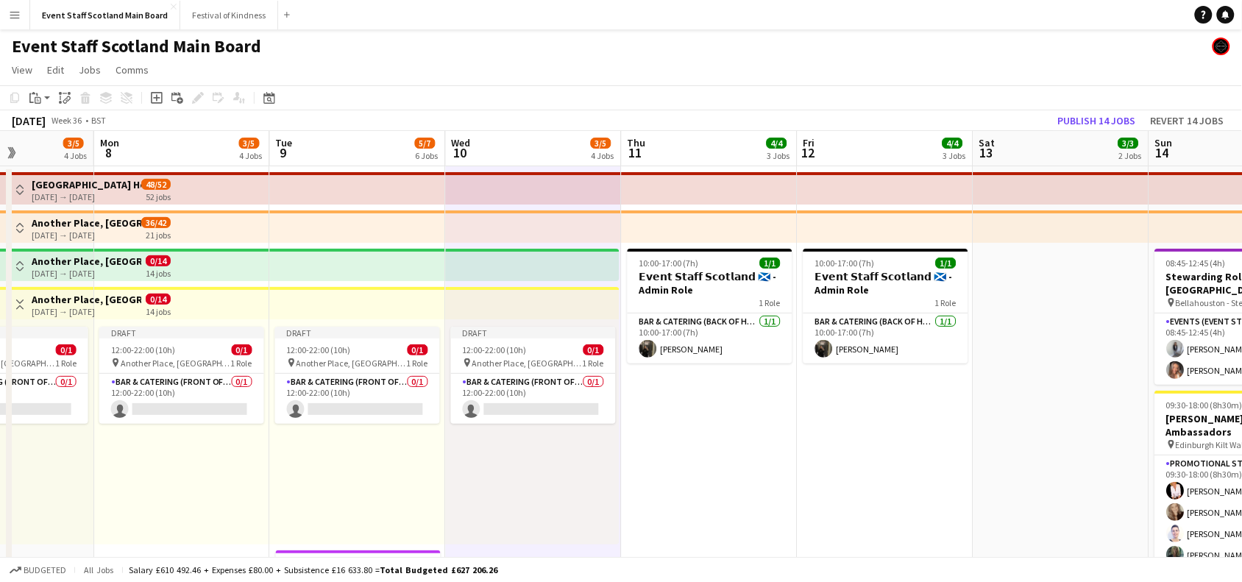
drag, startPoint x: 1158, startPoint y: 471, endPoint x: 484, endPoint y: 486, distance: 673.5
click at [1096, 115] on button "Publish 14 jobs" at bounding box center [1097, 120] width 90 height 19
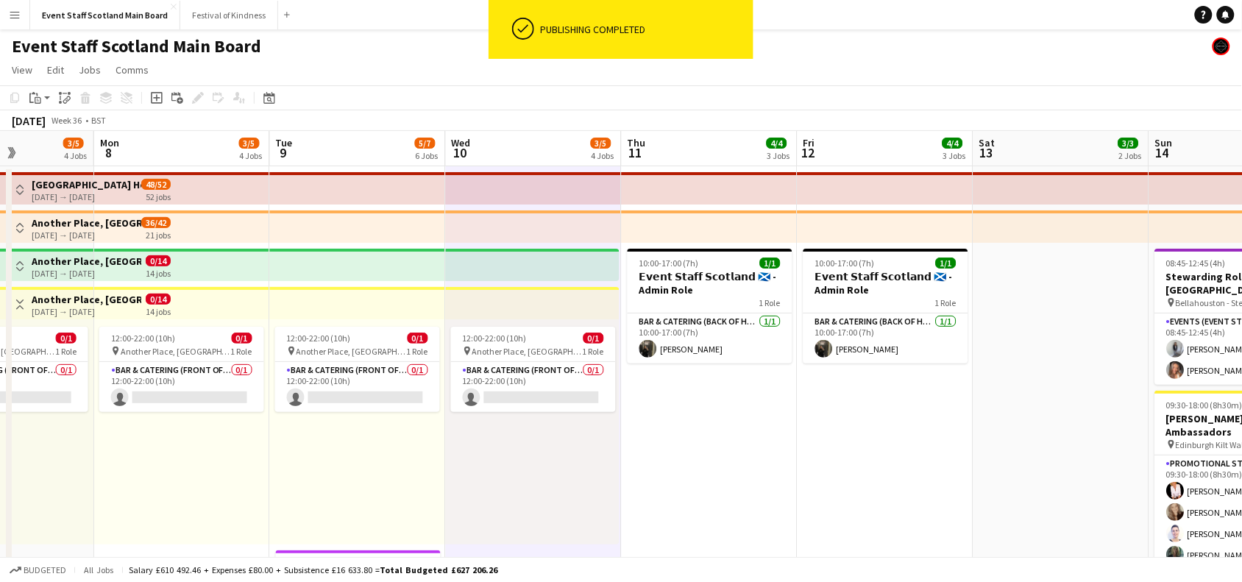
click at [19, 305] on app-icon "Toggle View" at bounding box center [20, 305] width 10 height 10
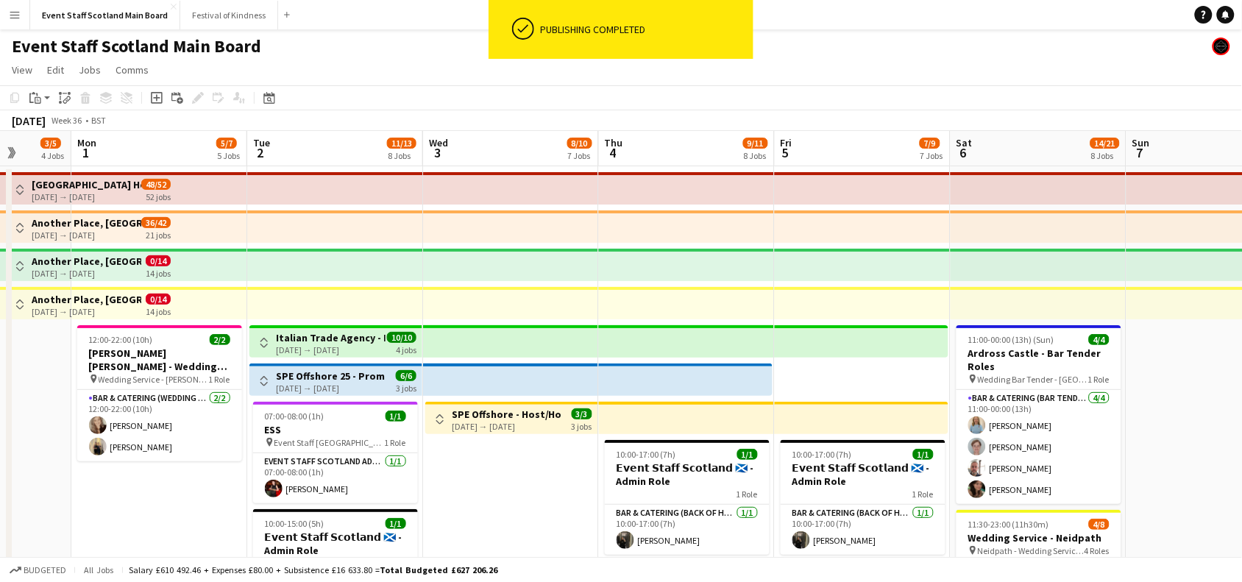
scroll to position [0, 456]
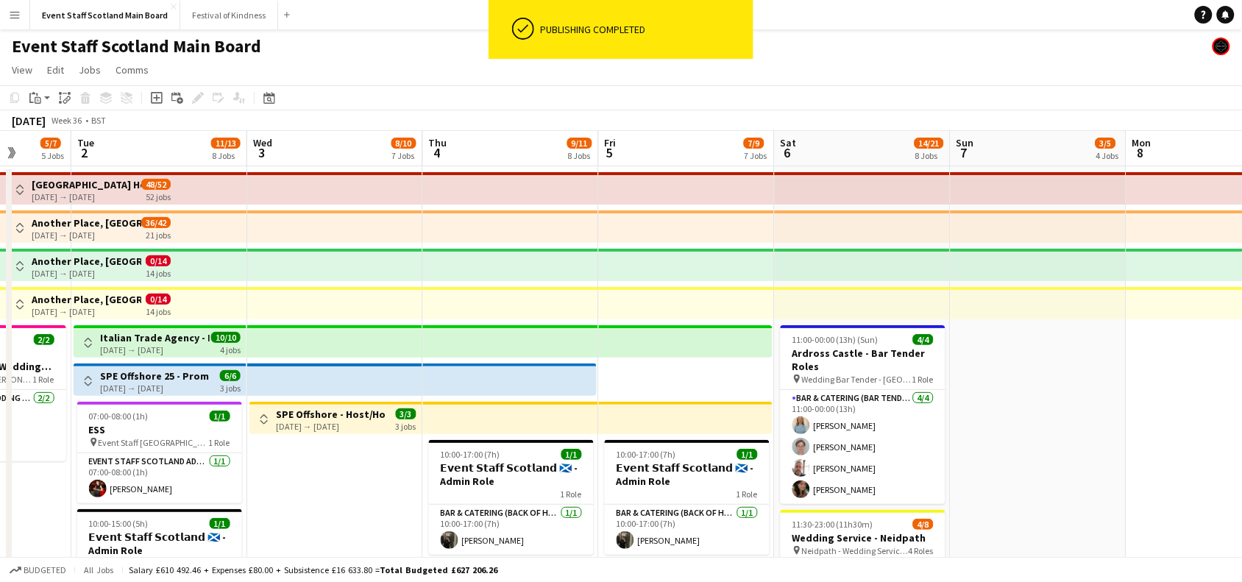
drag, startPoint x: 131, startPoint y: 425, endPoint x: 1255, endPoint y: 295, distance: 1131.9
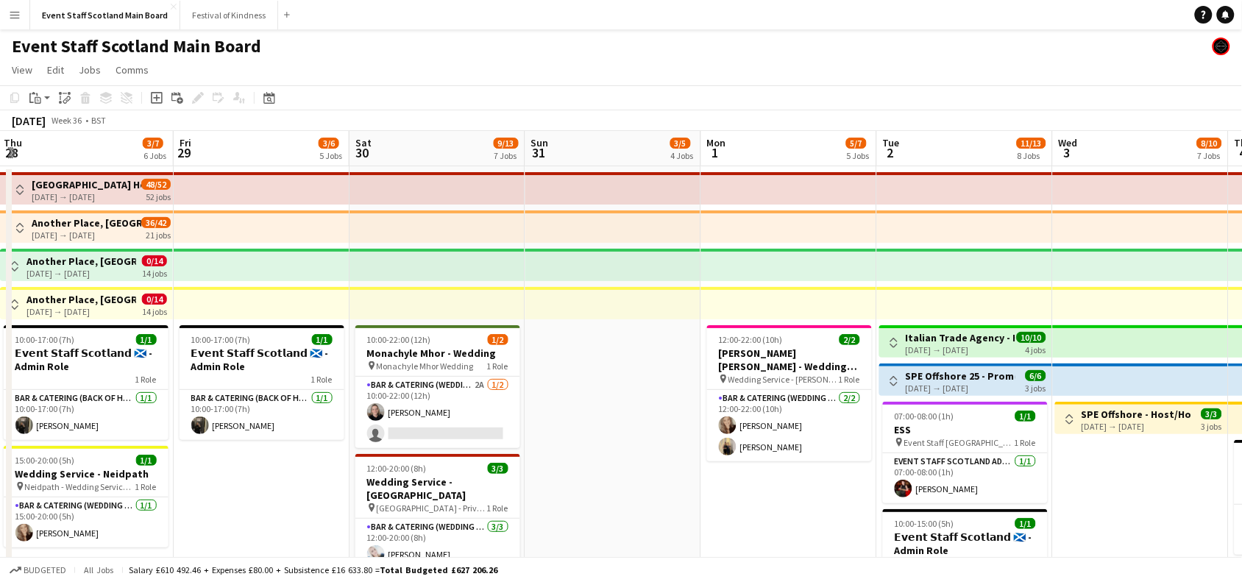
scroll to position [0, 314]
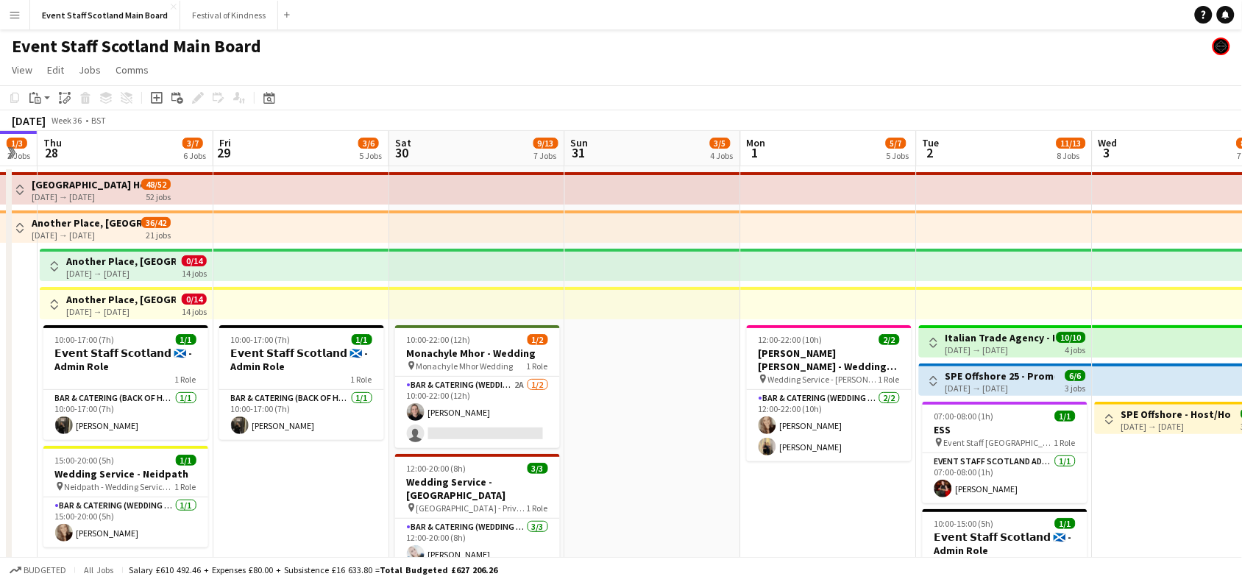
drag, startPoint x: 350, startPoint y: 476, endPoint x: 1255, endPoint y: 423, distance: 907.4
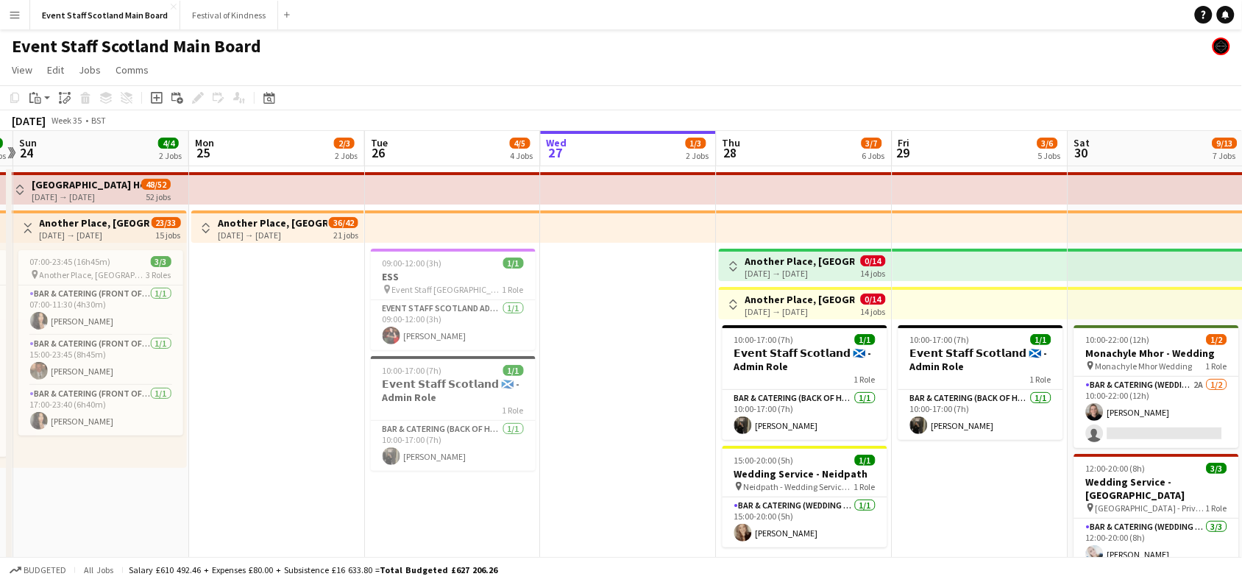
scroll to position [0, 394]
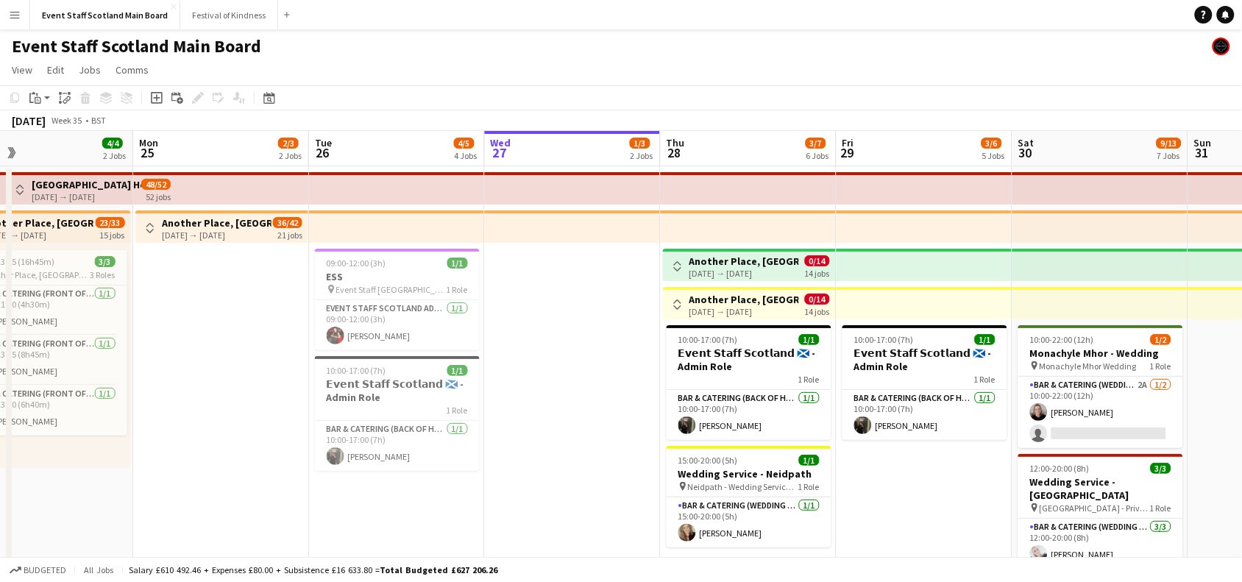
drag, startPoint x: 609, startPoint y: 383, endPoint x: 1255, endPoint y: 340, distance: 647.5
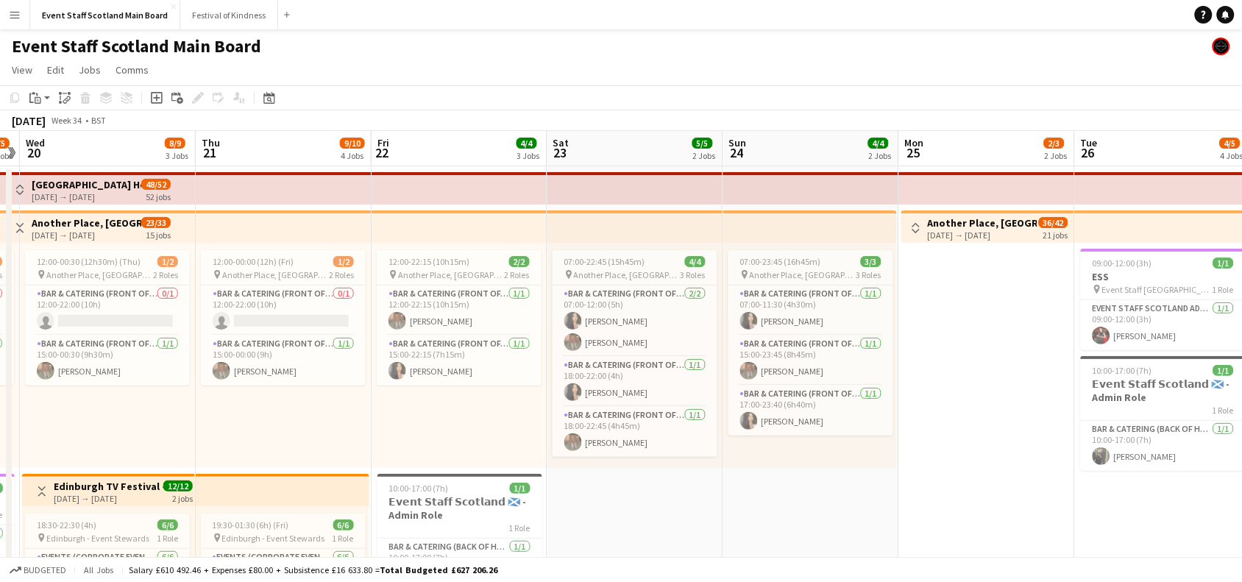
drag, startPoint x: 158, startPoint y: 344, endPoint x: 995, endPoint y: 416, distance: 839.8
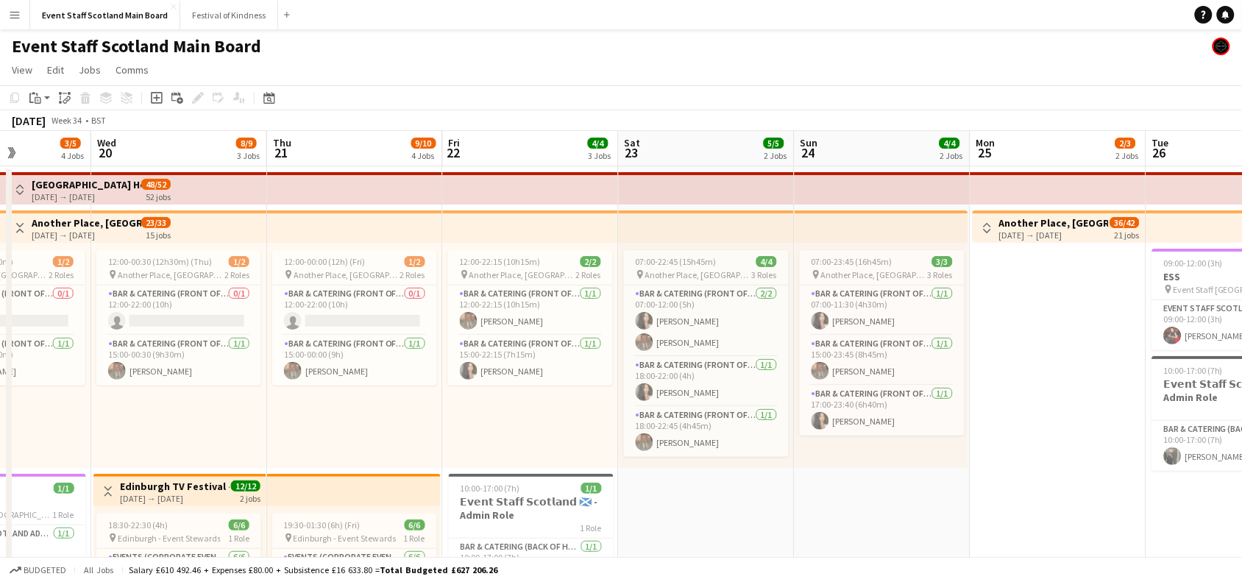
click at [15, 230] on app-icon "Toggle View" at bounding box center [20, 228] width 10 height 10
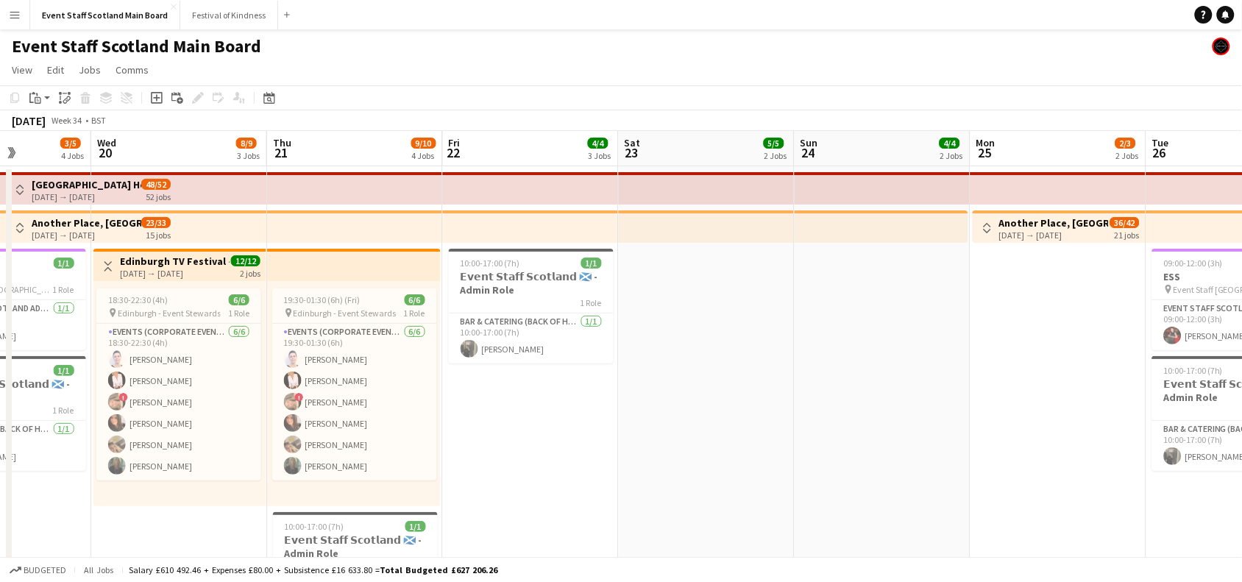
click at [111, 258] on button "Toggle View" at bounding box center [108, 267] width 18 height 18
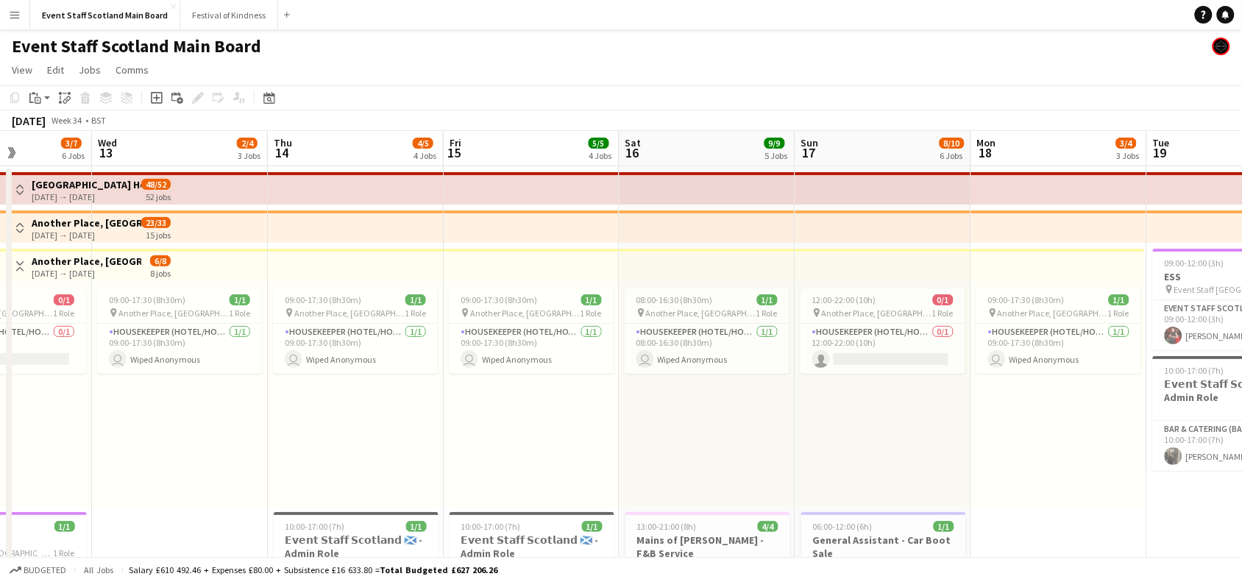
scroll to position [0, 436]
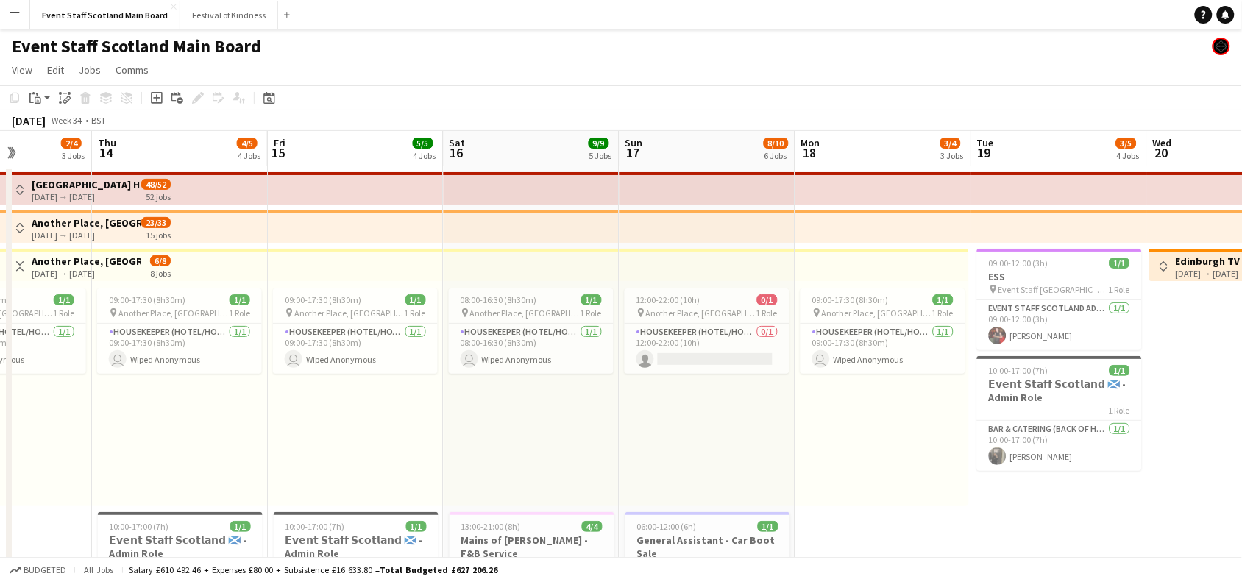
drag, startPoint x: 175, startPoint y: 376, endPoint x: 1255, endPoint y: 363, distance: 1080.4
click at [15, 261] on app-icon "Toggle View" at bounding box center [20, 266] width 10 height 10
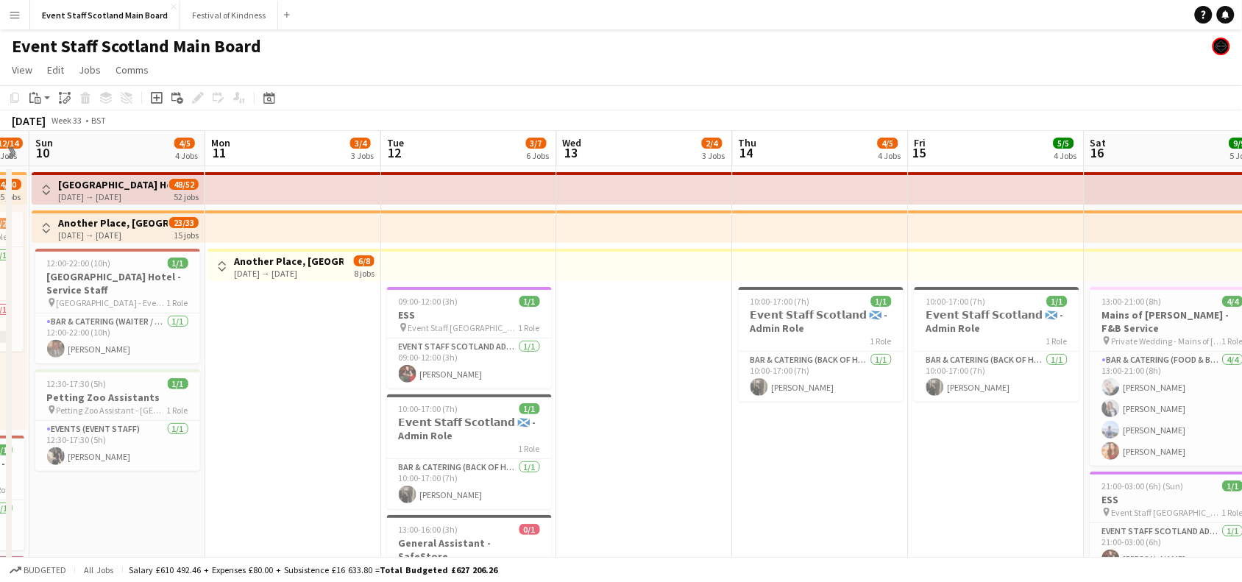
scroll to position [0, 351]
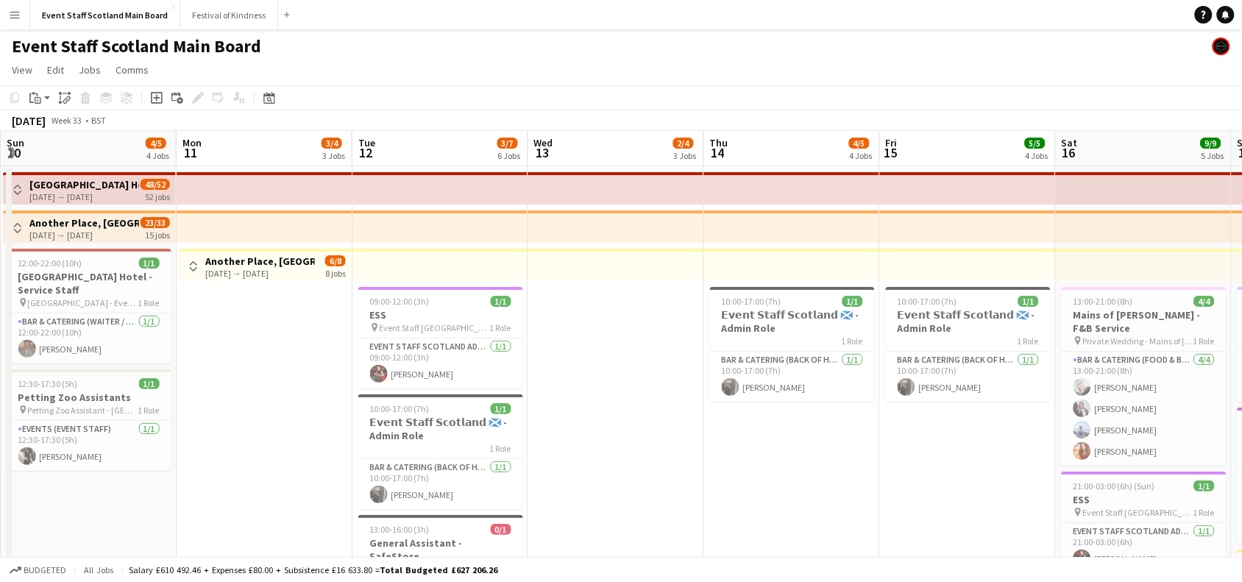
drag, startPoint x: 179, startPoint y: 495, endPoint x: 1255, endPoint y: 417, distance: 1079.5
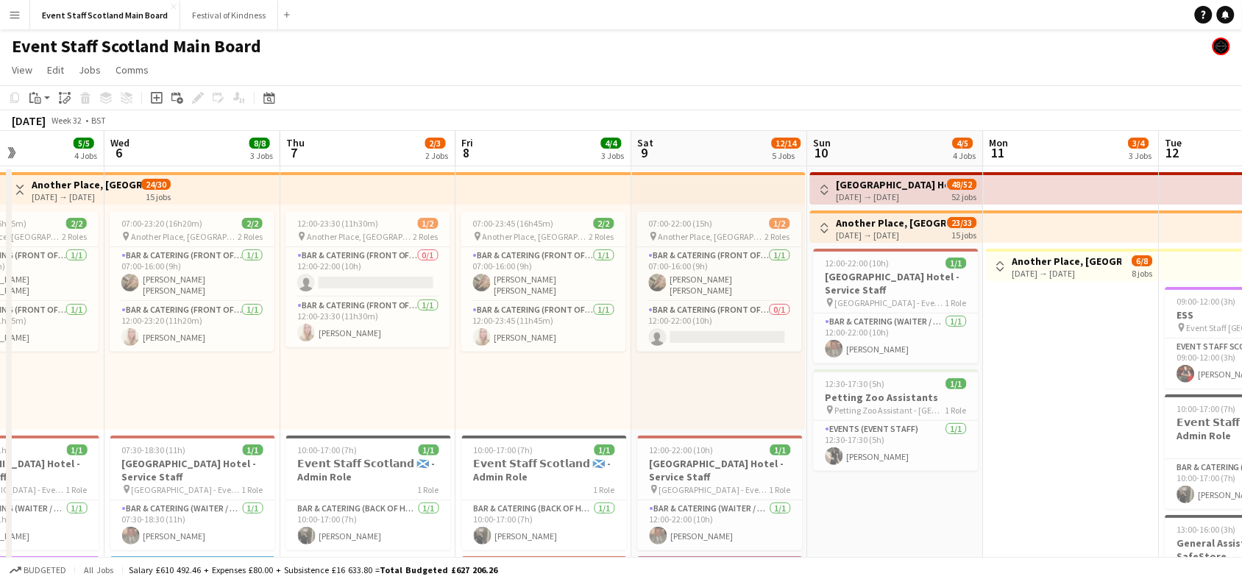
scroll to position [0, 399]
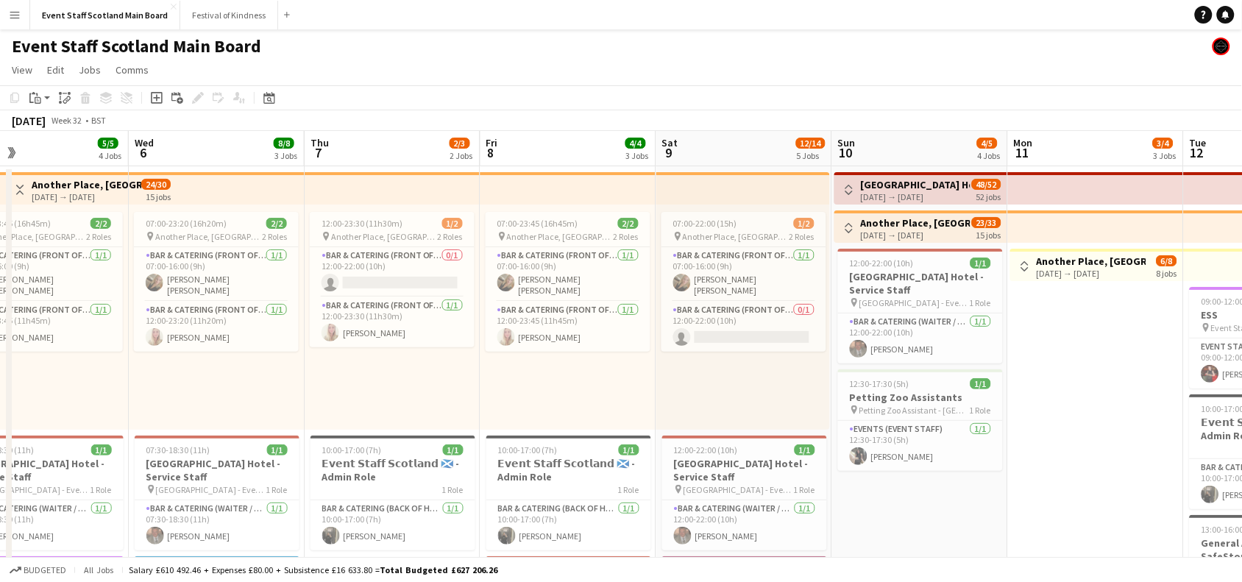
drag, startPoint x: 238, startPoint y: 392, endPoint x: 1069, endPoint y: 378, distance: 831.7
click at [24, 190] on button "Toggle View" at bounding box center [20, 190] width 18 height 18
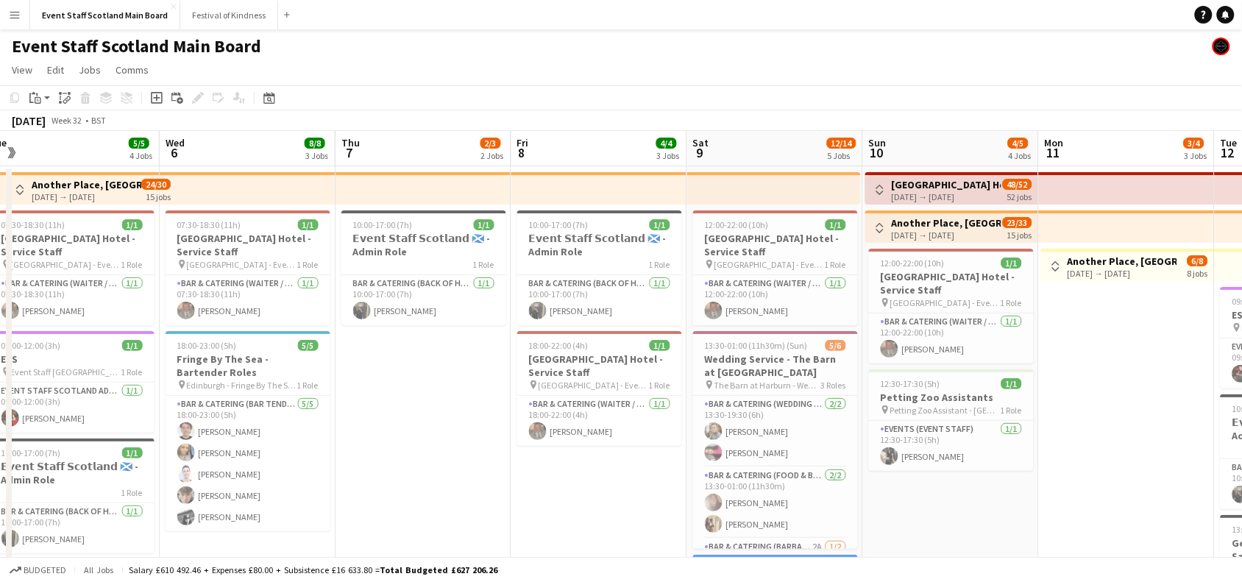
scroll to position [0, 362]
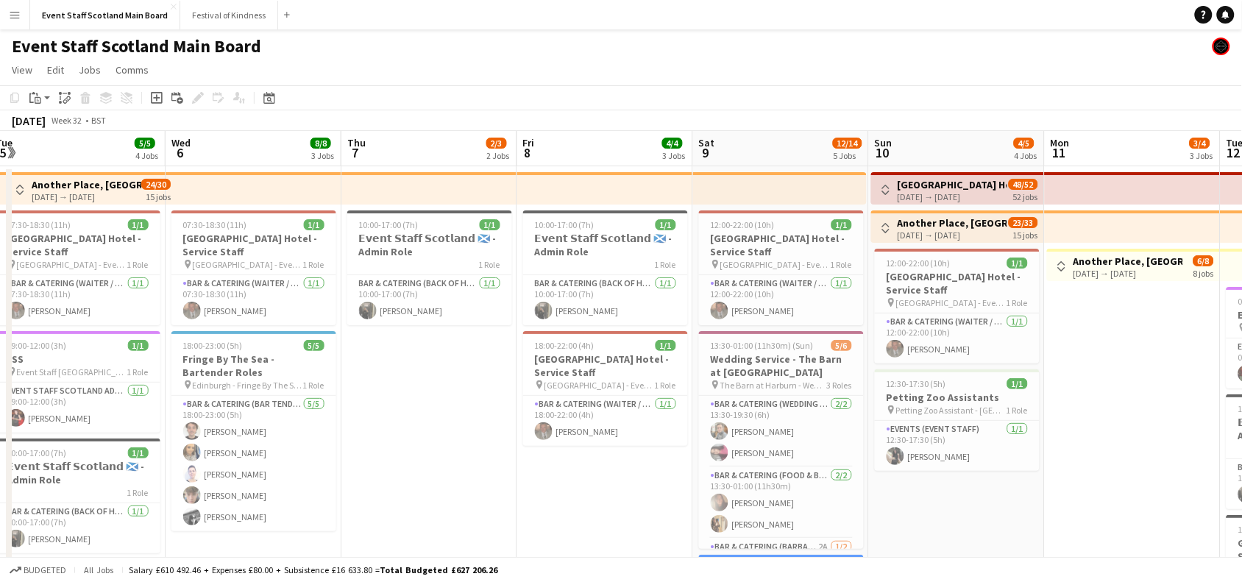
drag, startPoint x: 389, startPoint y: 369, endPoint x: 425, endPoint y: 376, distance: 37.5
click at [425, 376] on app-calendar-viewport "Sun 3 5/5 3 Jobs Mon 4 3/3 2 Jobs Tue 5 5/5 4 Jobs Wed 6 8/8 3 Jobs Thu 7 2/3 2…" at bounding box center [621, 588] width 1242 height 914
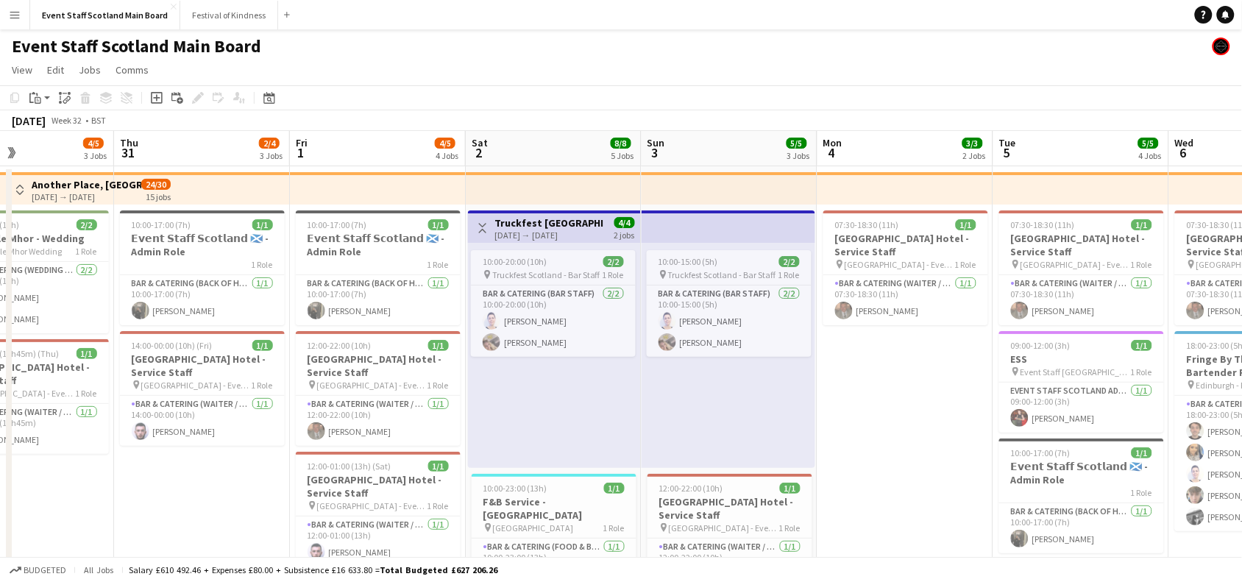
scroll to position [0, 412]
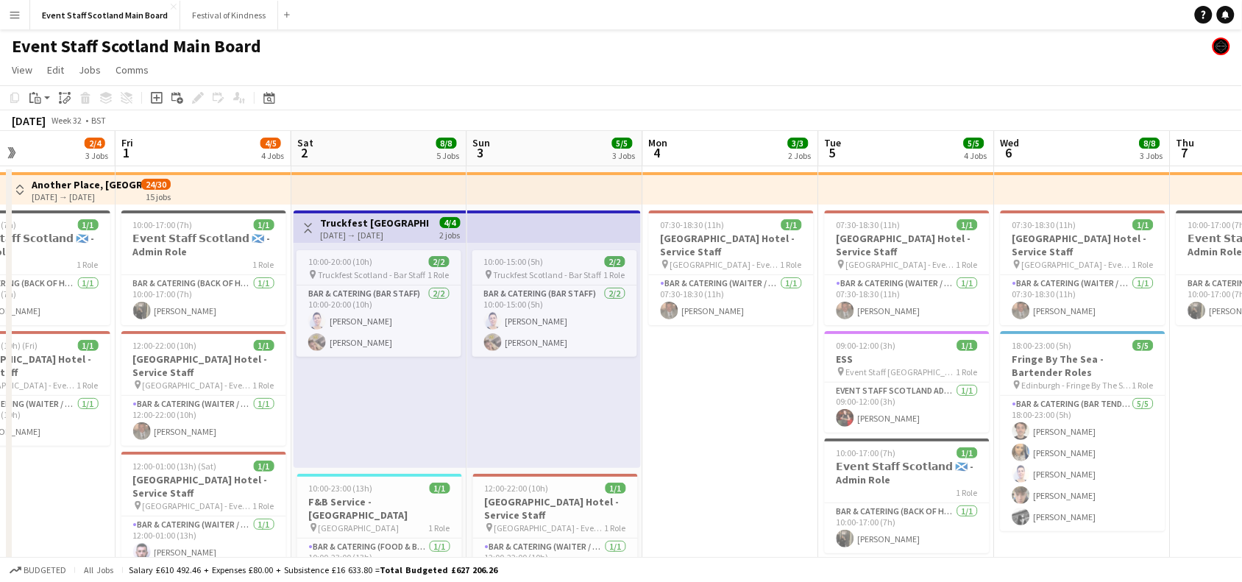
drag, startPoint x: 412, startPoint y: 380, endPoint x: 1255, endPoint y: 285, distance: 848.7
click at [1242, 285] on html "Menu Boards Boards Boards All jobs Status Workforce Workforce My Workforce Recr…" at bounding box center [621, 535] width 1242 height 1070
click at [310, 223] on app-icon "Toggle View" at bounding box center [308, 228] width 10 height 10
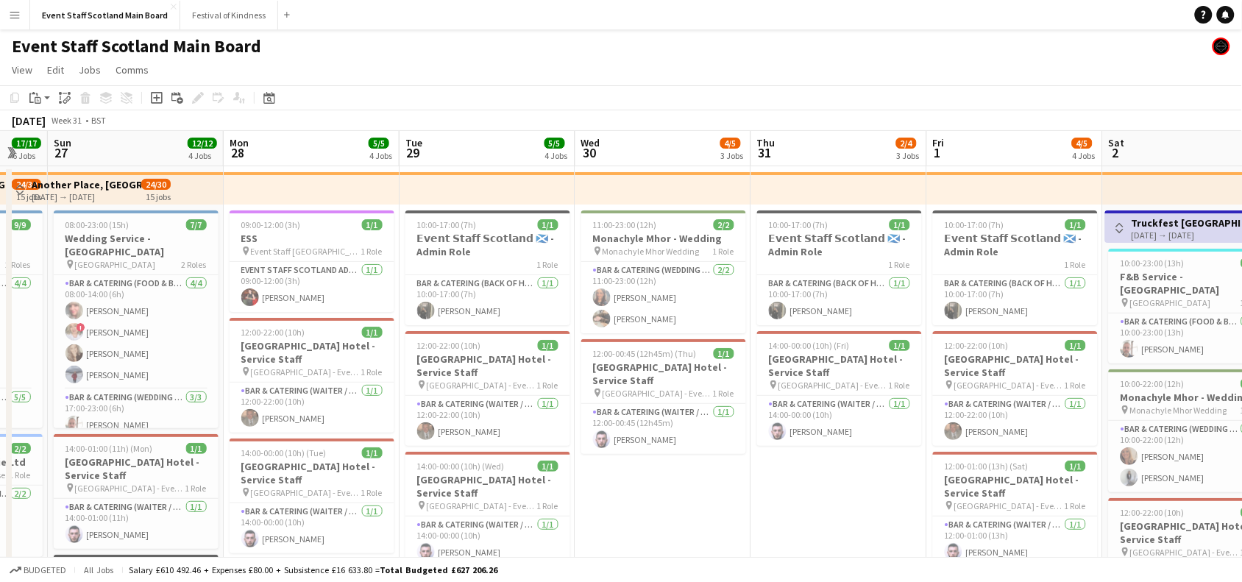
scroll to position [0, 430]
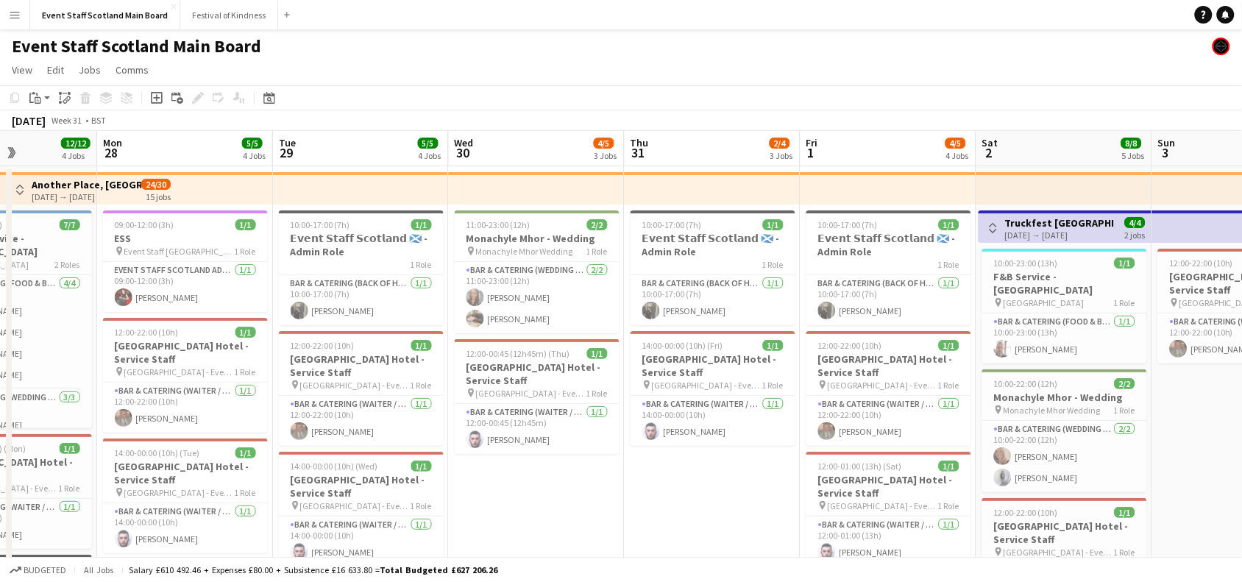
drag, startPoint x: 68, startPoint y: 503, endPoint x: 1255, endPoint y: 445, distance: 1188.4
click at [1242, 445] on html "Menu Boards Boards Boards All jobs Status Workforce Workforce My Workforce Recr…" at bounding box center [621, 535] width 1242 height 1070
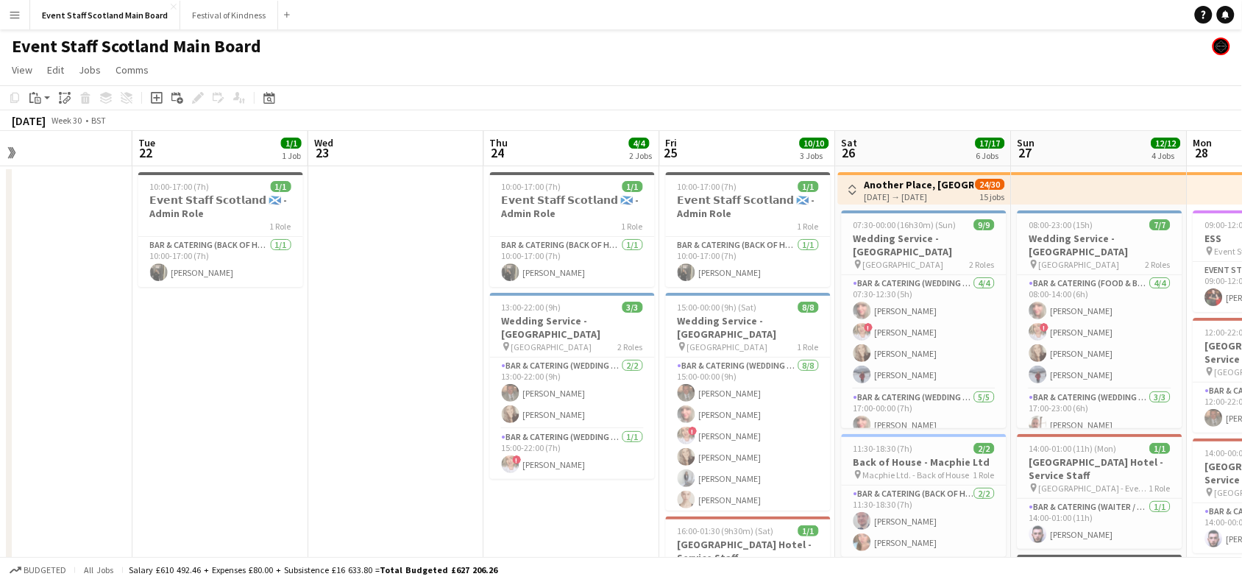
scroll to position [0, 353]
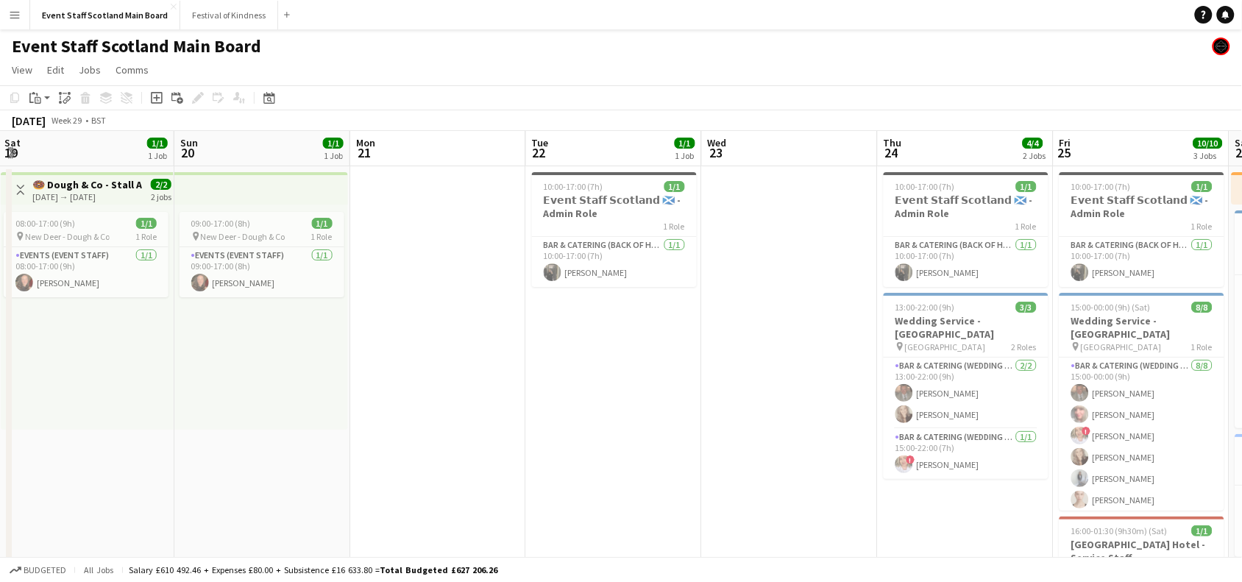
drag, startPoint x: 97, startPoint y: 428, endPoint x: 1255, endPoint y: 395, distance: 1158.8
click at [1242, 395] on html "Menu Boards Boards Boards All jobs Status Workforce Workforce My Workforce Recr…" at bounding box center [621, 535] width 1242 height 1070
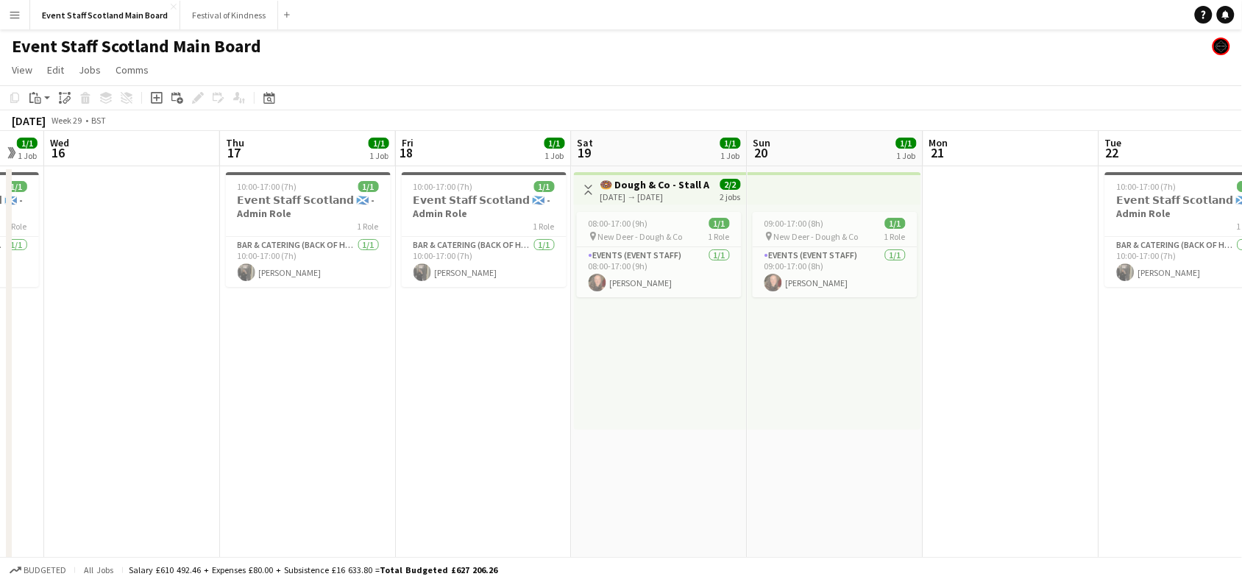
drag, startPoint x: 495, startPoint y: 346, endPoint x: 1068, endPoint y: 355, distance: 573.3
click at [1068, 355] on app-calendar-viewport "Mon 14 Tue 15 1/1 1 Job Wed 16 Thu 17 1/1 1 Job Fri 18 1/1 1 Job Sat 19 1/1 1 J…" at bounding box center [621, 588] width 1242 height 914
click at [593, 188] on app-icon "Toggle View" at bounding box center [589, 190] width 10 height 10
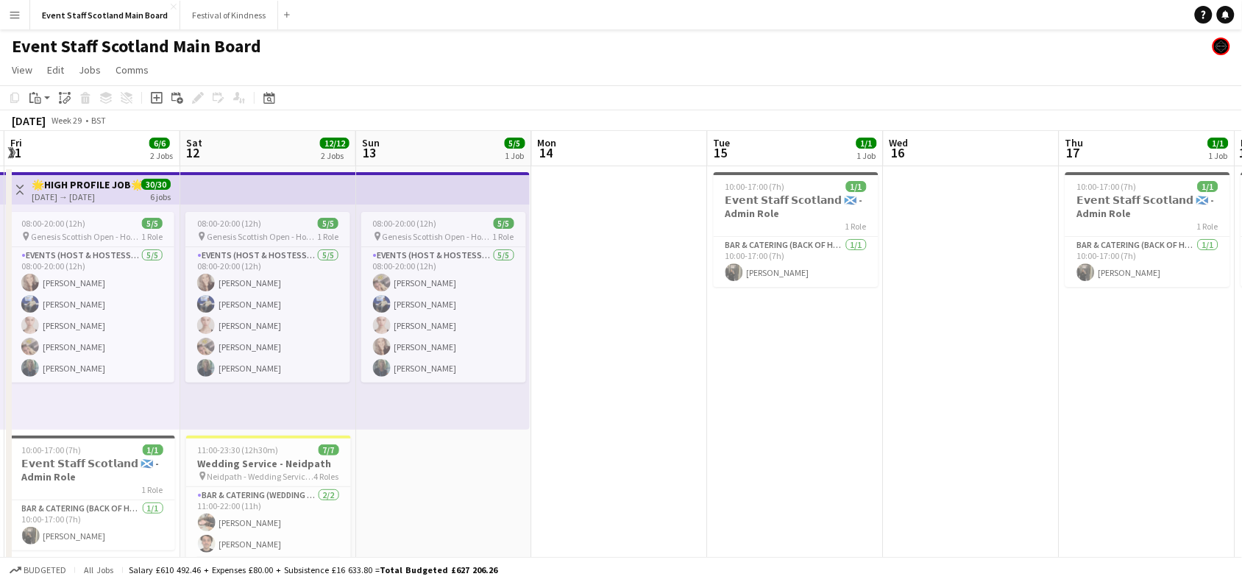
drag, startPoint x: 188, startPoint y: 375, endPoint x: 1255, endPoint y: 373, distance: 1067.0
click at [1242, 373] on html "Menu Boards Boards Boards All jobs Status Workforce Workforce My Workforce Recr…" at bounding box center [621, 535] width 1242 height 1070
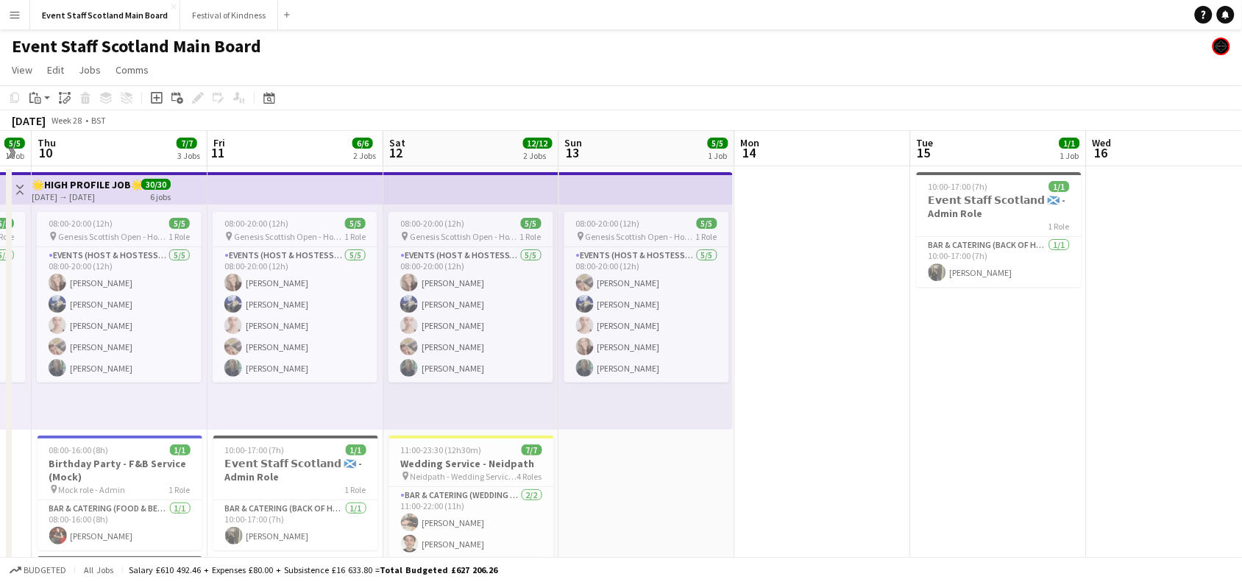
click at [18, 188] on app-icon "Toggle View" at bounding box center [20, 190] width 10 height 10
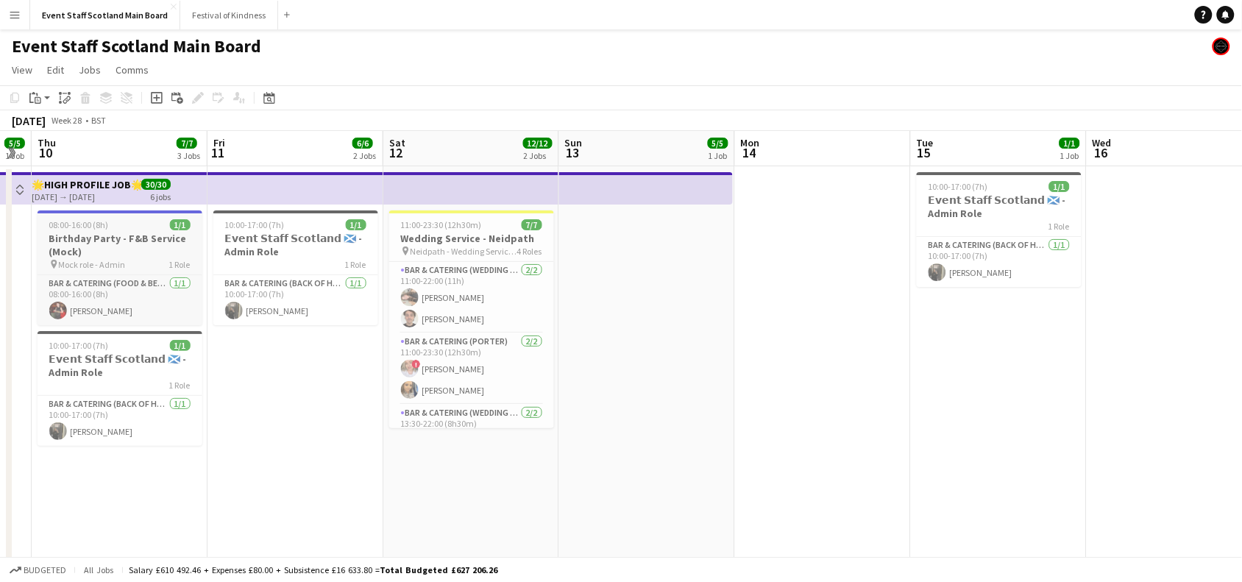
click at [90, 244] on h3 "Birthday Party - F&B Service (Mock)" at bounding box center [120, 245] width 165 height 26
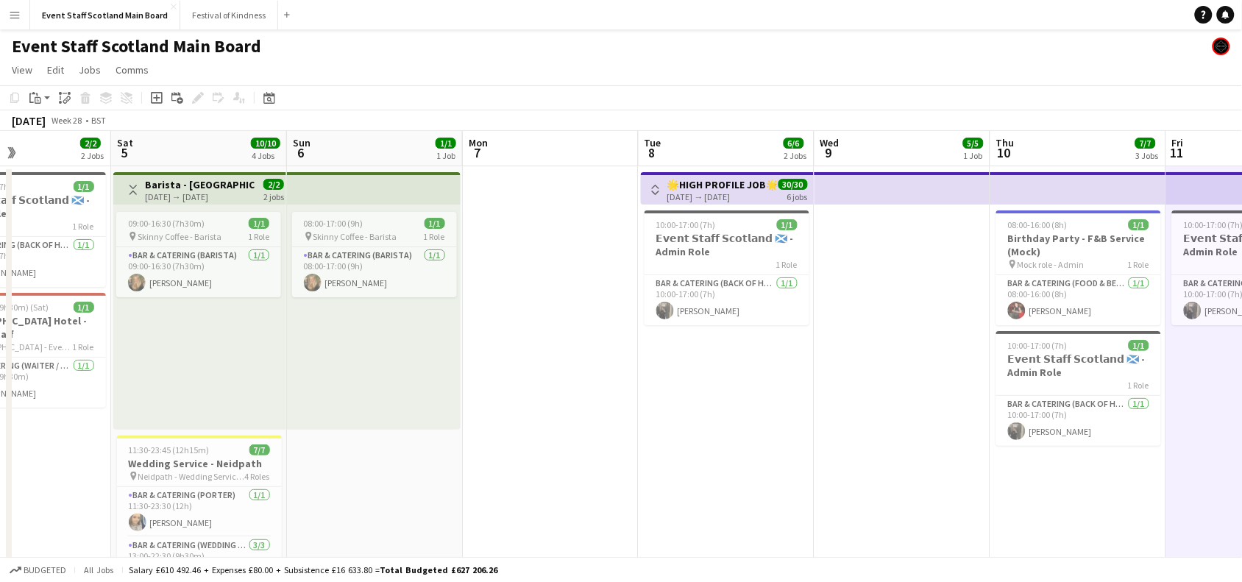
scroll to position [0, 417]
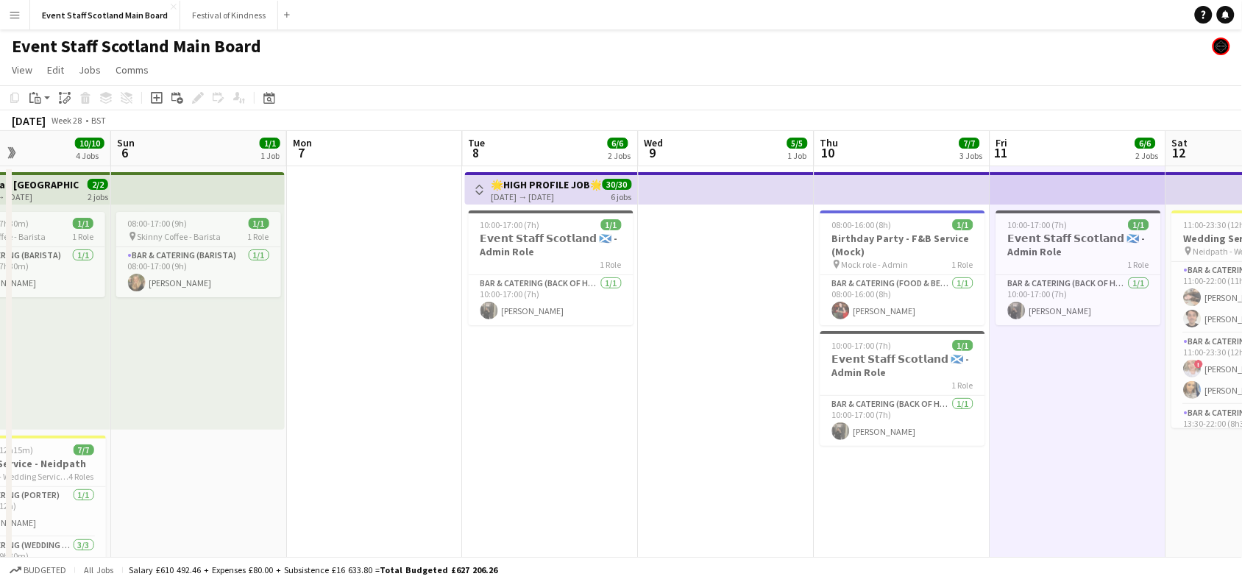
drag, startPoint x: 273, startPoint y: 422, endPoint x: 1255, endPoint y: 417, distance: 982.4
click at [1242, 417] on html "Menu Boards Boards Boards All jobs Status Workforce Workforce My Workforce Recr…" at bounding box center [621, 535] width 1242 height 1070
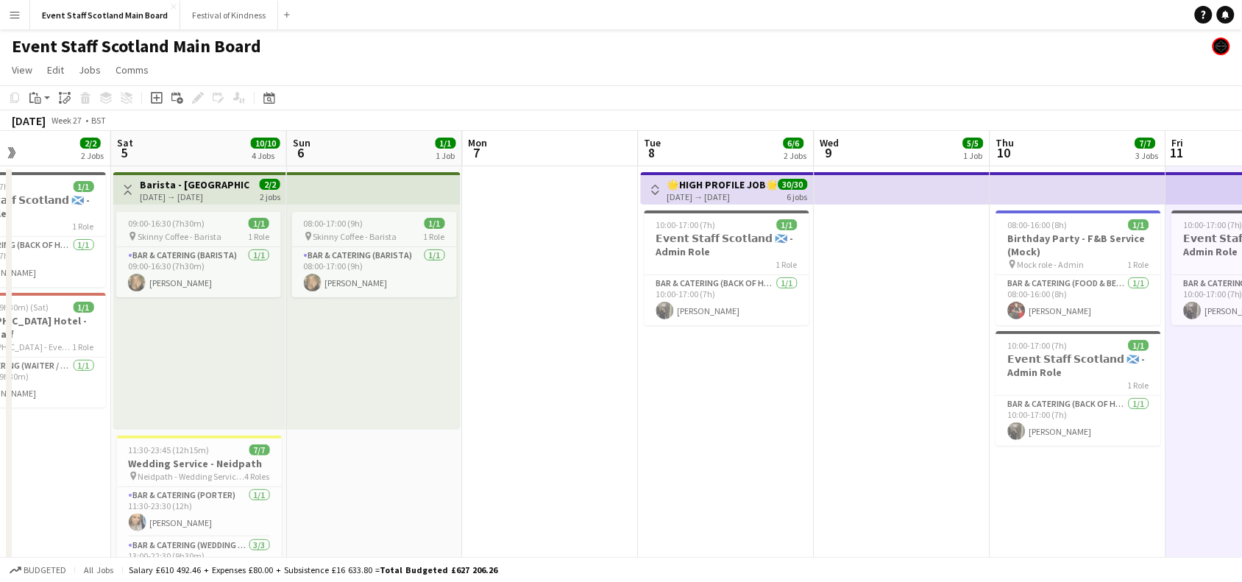
click at [130, 188] on app-icon "Toggle View" at bounding box center [128, 190] width 10 height 10
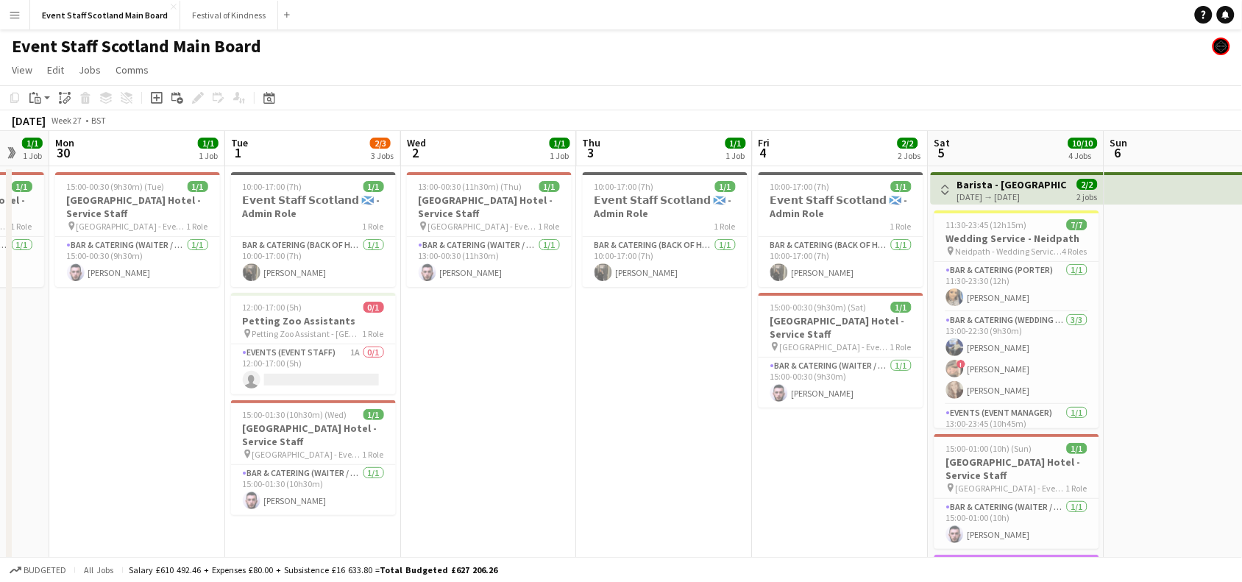
scroll to position [0, 333]
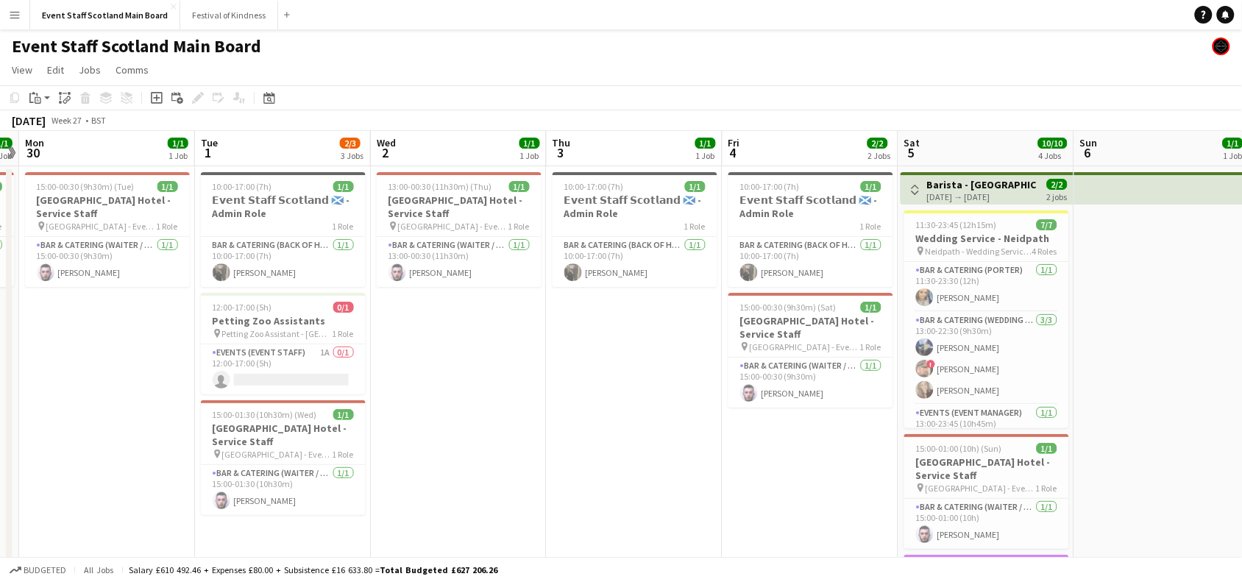
drag, startPoint x: 383, startPoint y: 322, endPoint x: 1170, endPoint y: 332, distance: 787.5
click at [1170, 332] on app-calendar-viewport "Sat 28 Sun 29 1/1 1 Job Mon 30 1/1 1 Job Tue 1 2/3 3 Jobs Wed 2 1/1 1 Job Thu 3…" at bounding box center [621, 588] width 1242 height 914
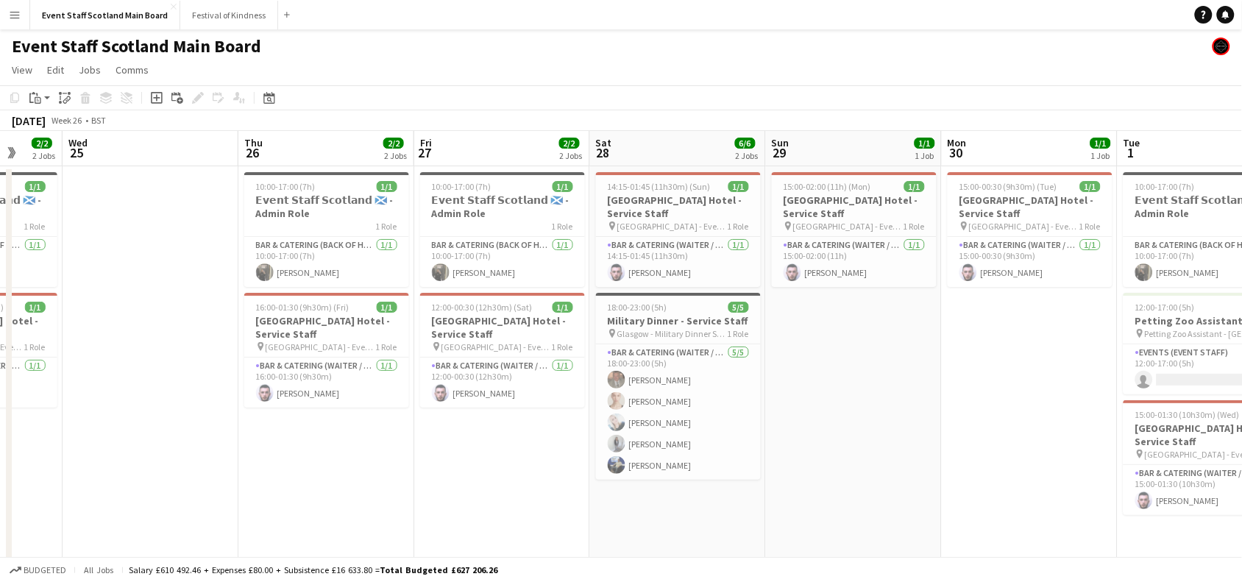
scroll to position [0, 402]
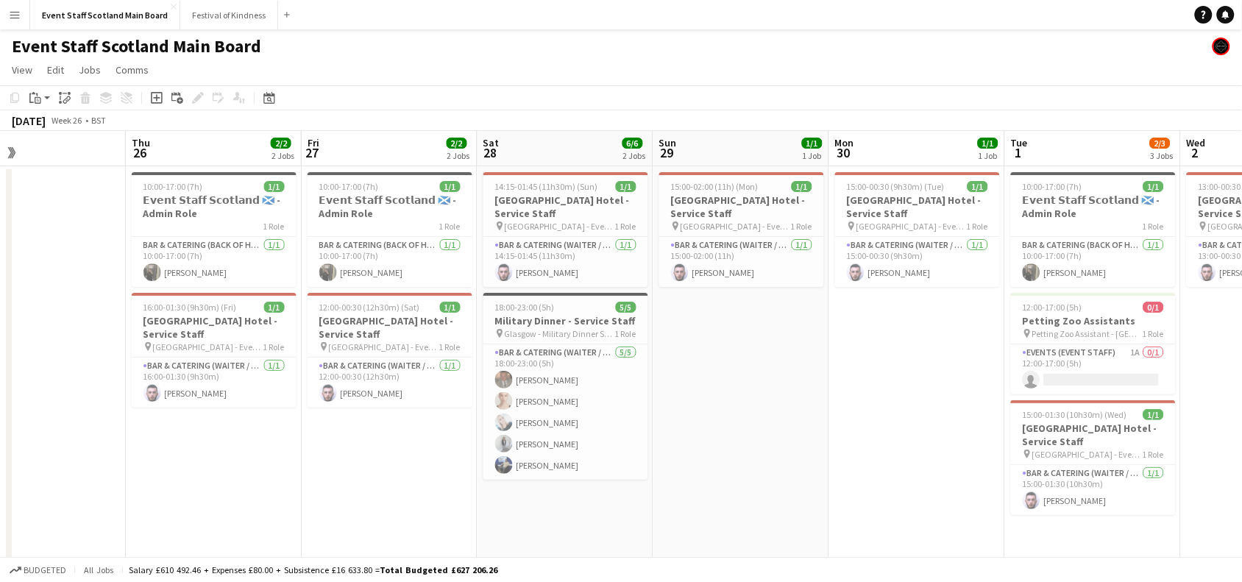
drag, startPoint x: 412, startPoint y: 372, endPoint x: 1255, endPoint y: 342, distance: 843.8
click at [1242, 342] on html "Menu Boards Boards Boards All jobs Status Workforce Workforce My Workforce Recr…" at bounding box center [621, 535] width 1242 height 1070
click at [549, 325] on h3 "Military Dinner - Service Staff" at bounding box center [565, 320] width 165 height 13
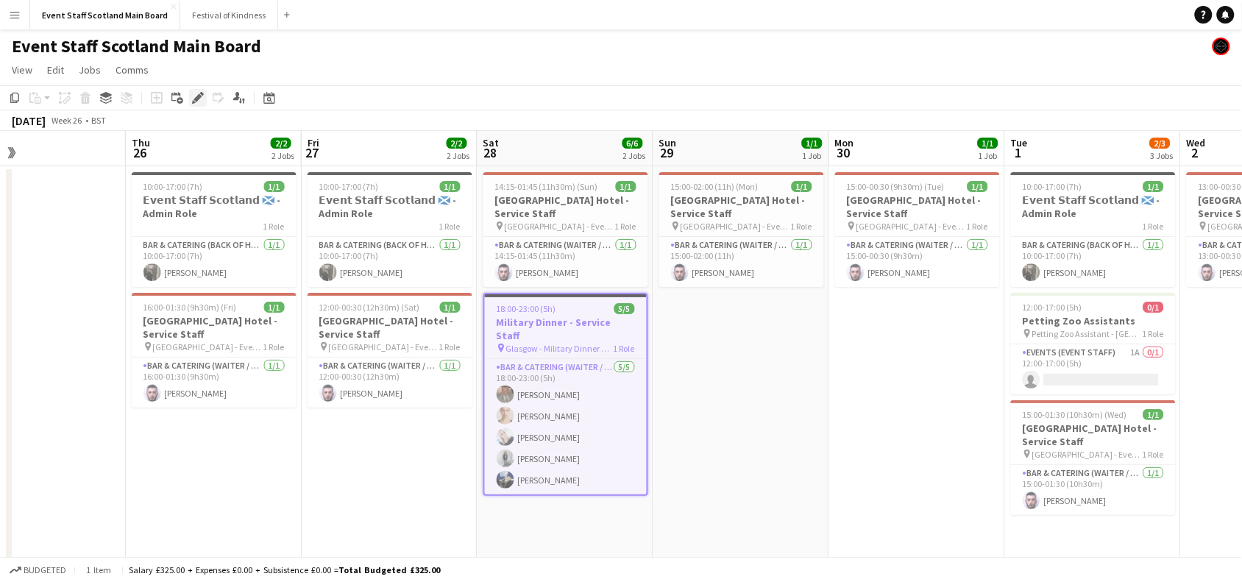
click at [189, 92] on div "Edit" at bounding box center [198, 98] width 18 height 18
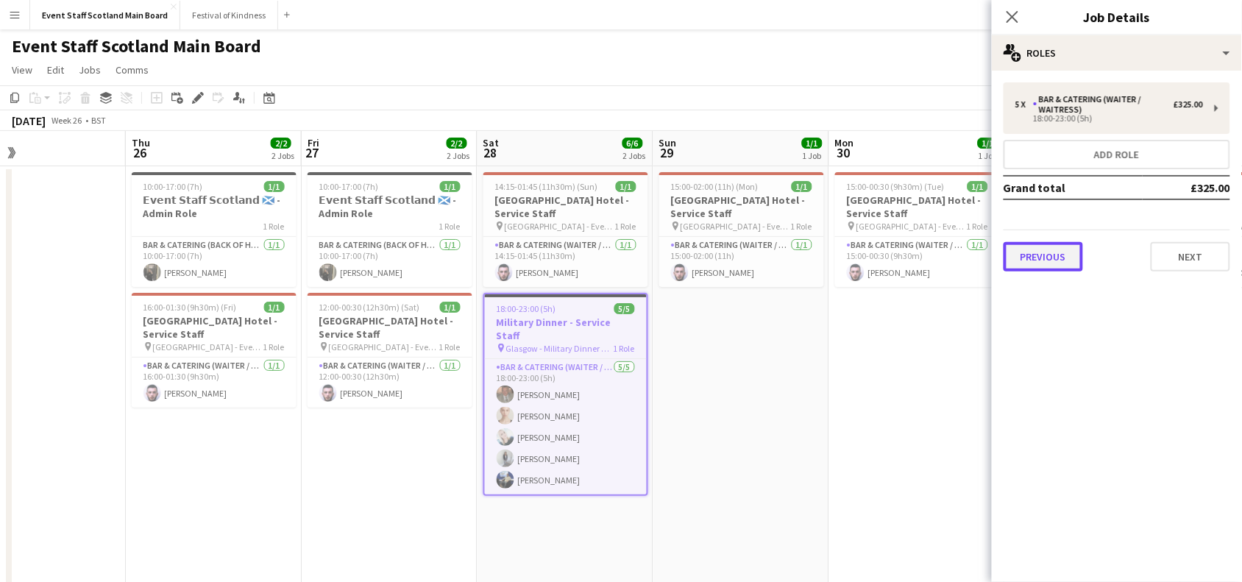
click at [1043, 247] on button "Previous" at bounding box center [1043, 256] width 79 height 29
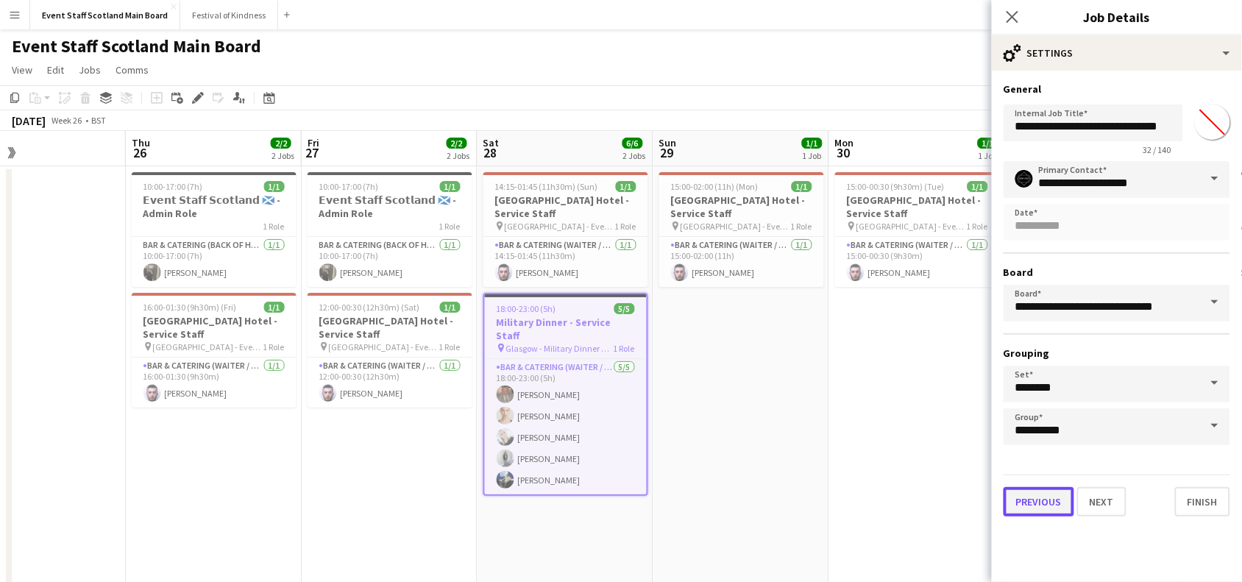
click at [1043, 494] on button "Previous" at bounding box center [1039, 501] width 71 height 29
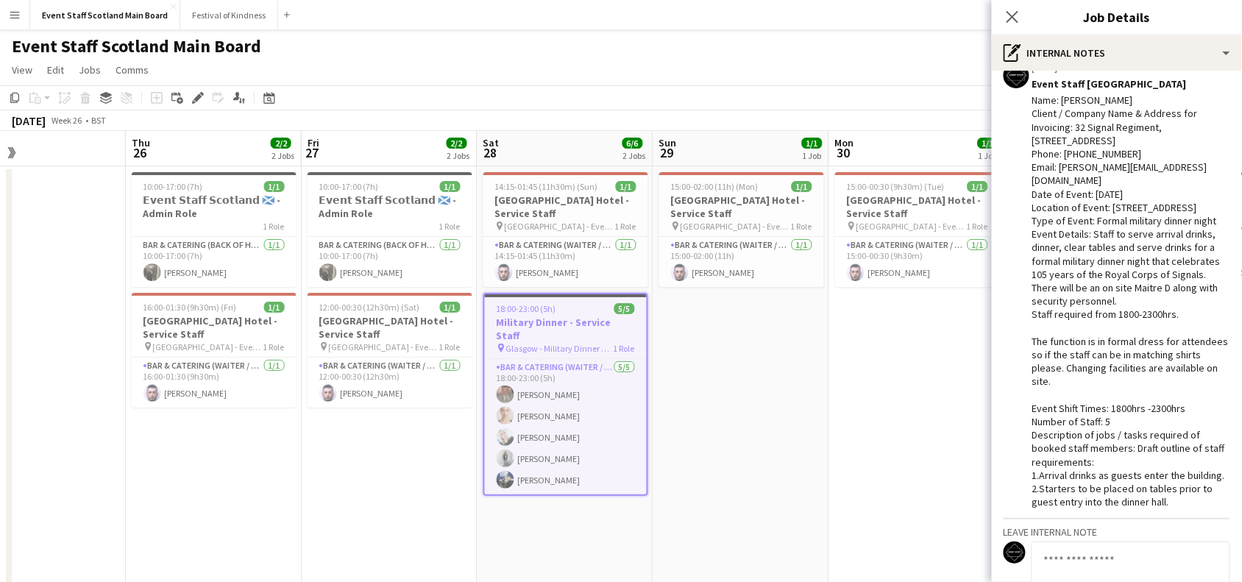
scroll to position [0, 0]
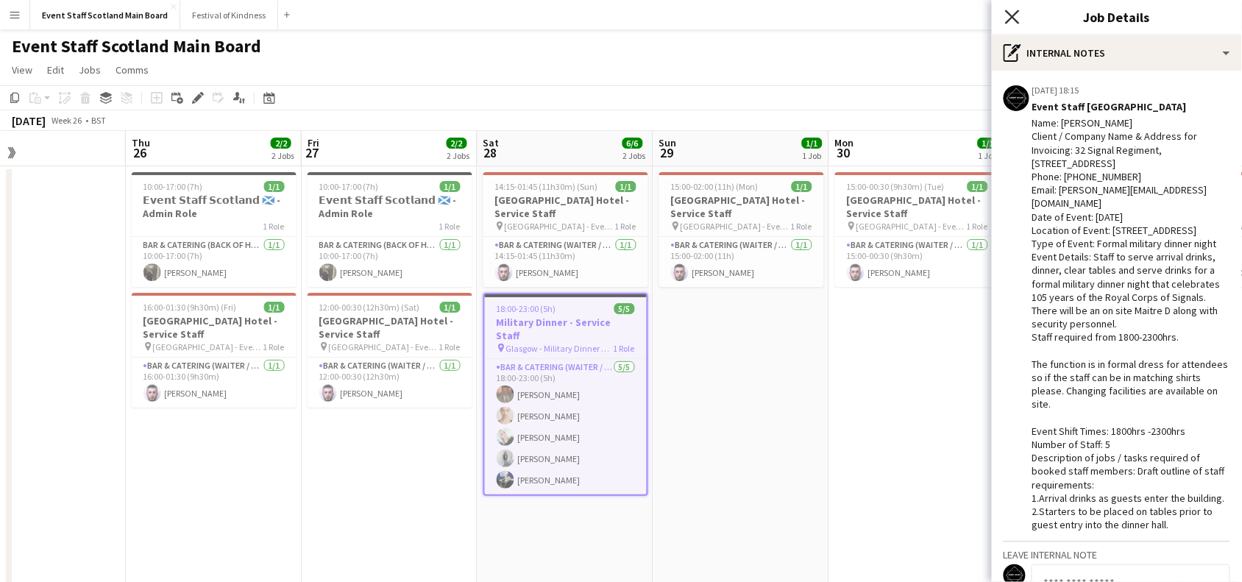
click at [1009, 18] on icon "Close pop-in" at bounding box center [1012, 17] width 14 height 14
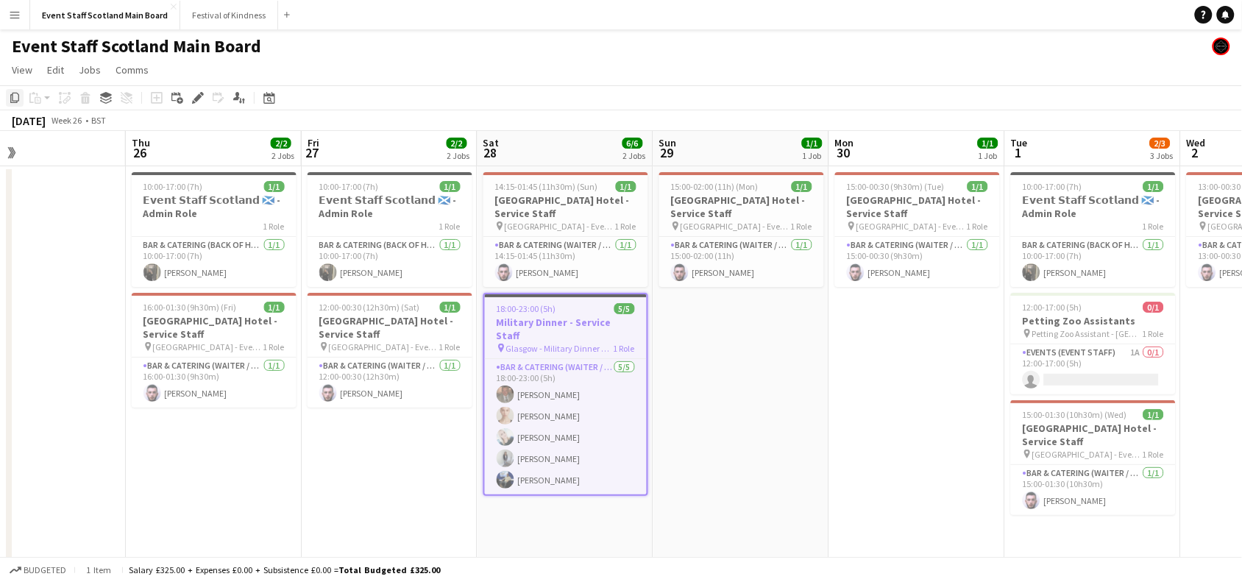
click at [13, 97] on icon "Copy" at bounding box center [15, 98] width 12 height 12
click at [12, 101] on icon "Copy" at bounding box center [15, 98] width 12 height 12
click at [267, 93] on icon "Date picker" at bounding box center [269, 98] width 12 height 12
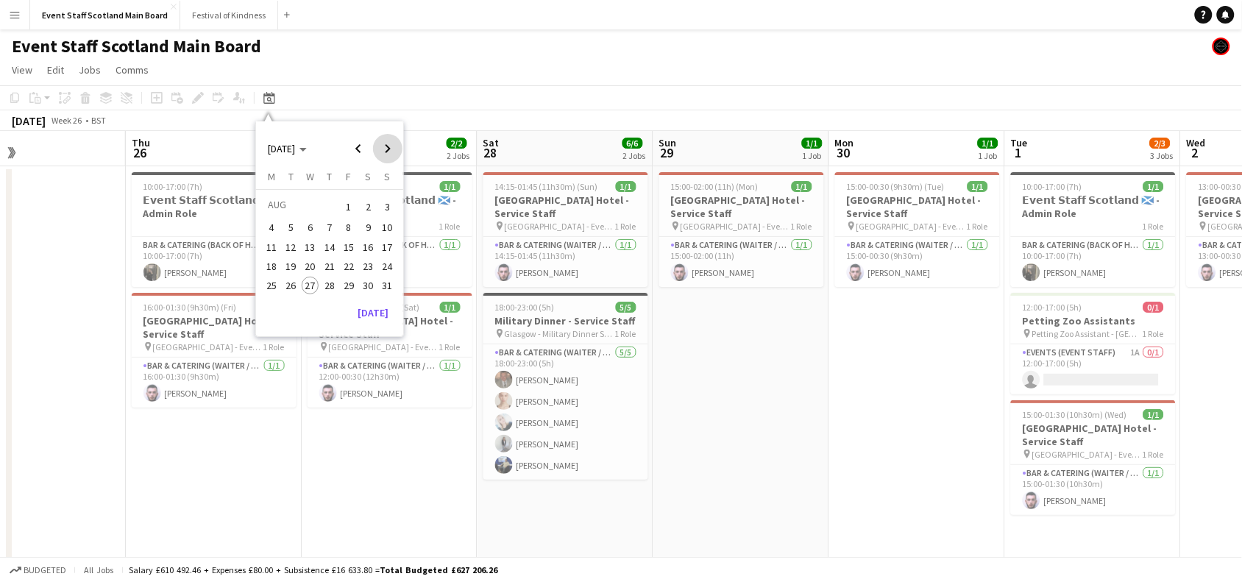
click at [390, 149] on span "Next month" at bounding box center [387, 148] width 29 height 29
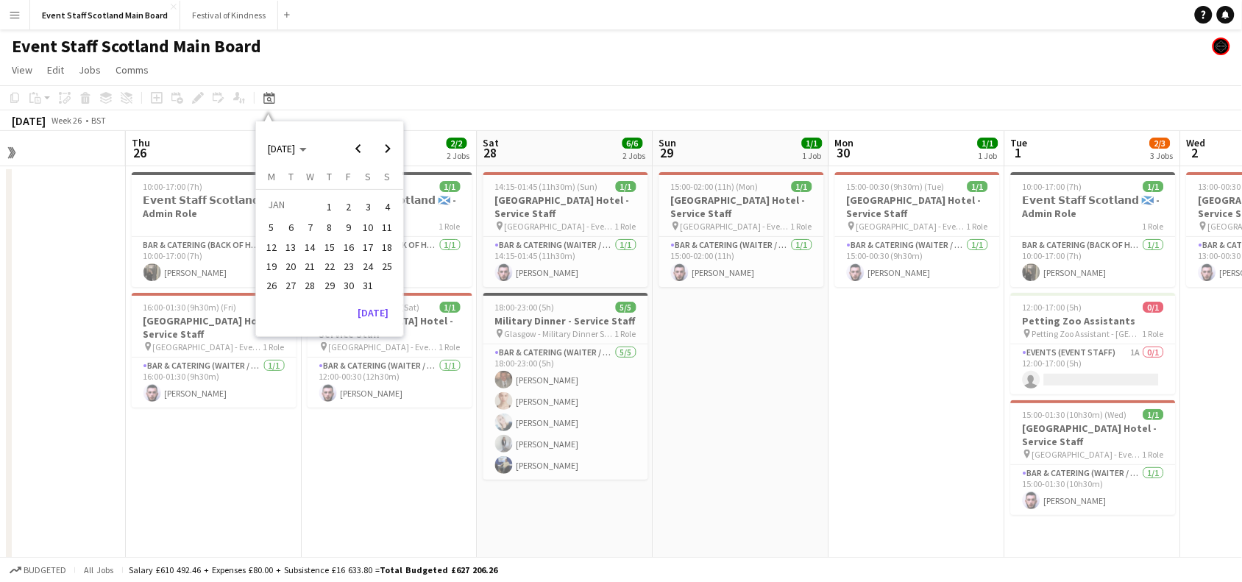
click at [368, 230] on span "10" at bounding box center [369, 228] width 18 height 18
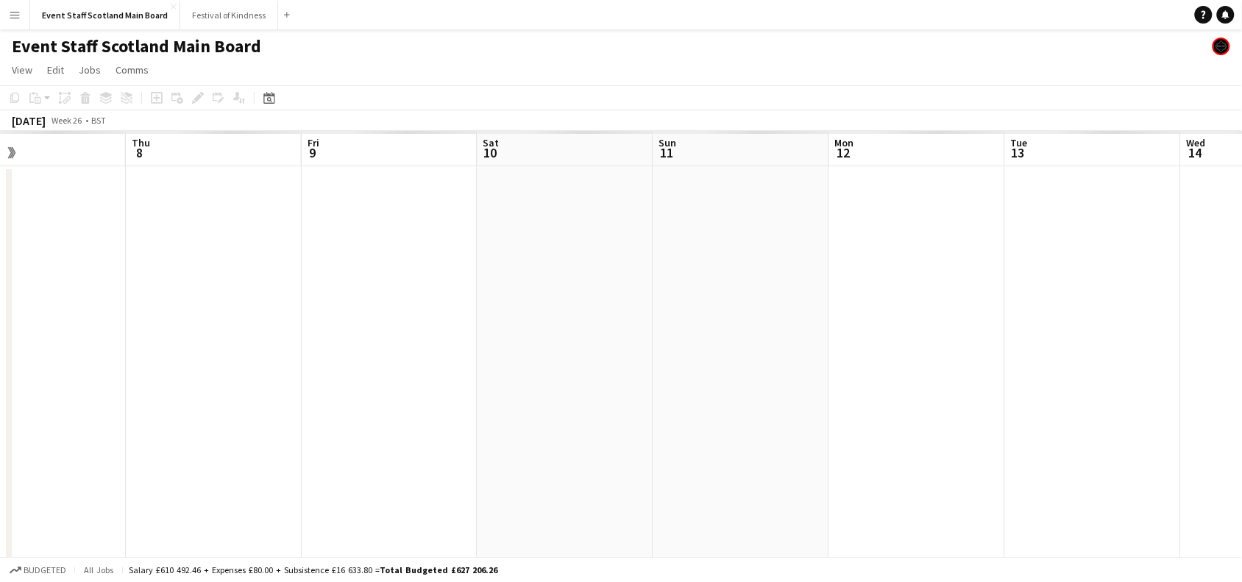
scroll to position [0, 506]
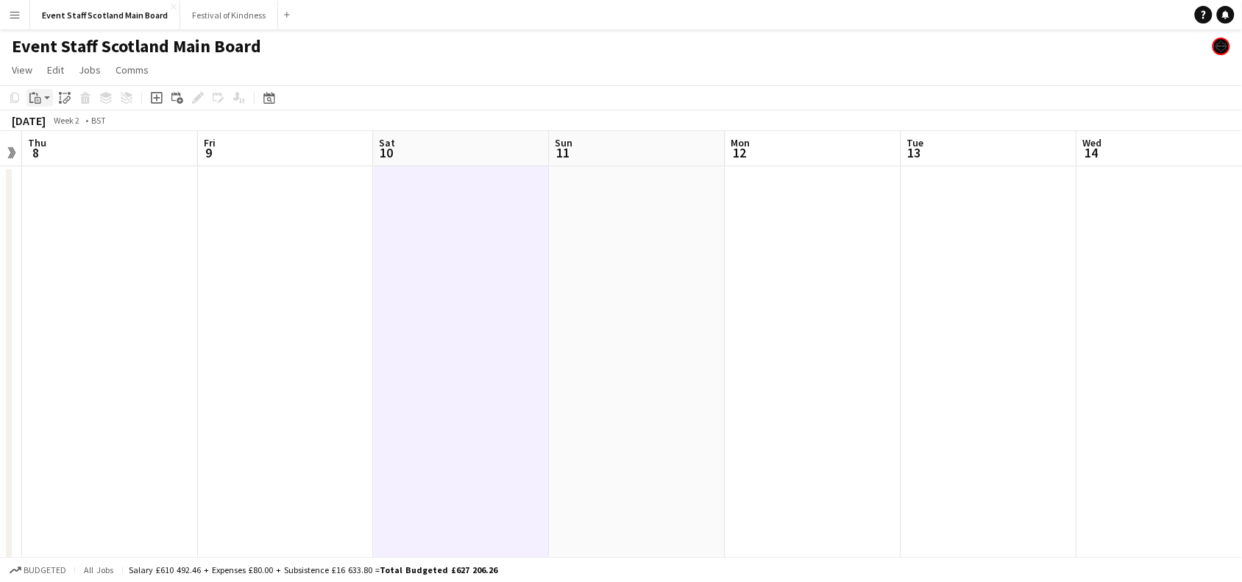
click at [37, 99] on icon at bounding box center [38, 99] width 2 height 1
click at [63, 129] on link "Paste Ctrl+V" at bounding box center [108, 125] width 138 height 13
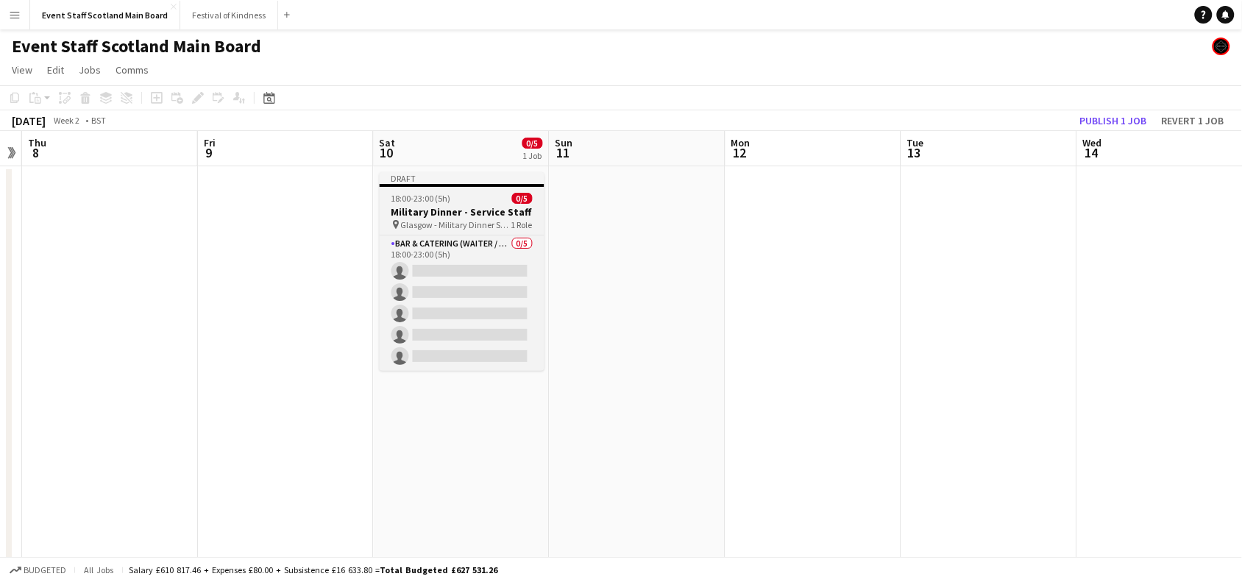
click at [483, 219] on span "Glasgow - Military Dinner Service" at bounding box center [456, 224] width 110 height 11
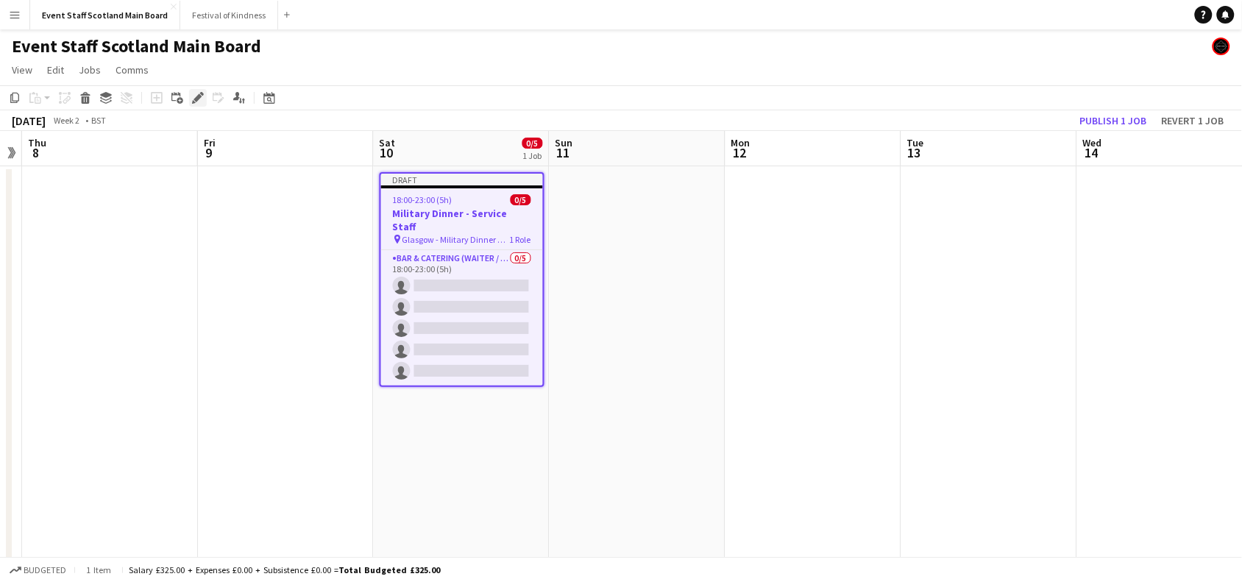
click at [193, 98] on icon "Edit" at bounding box center [198, 98] width 12 height 12
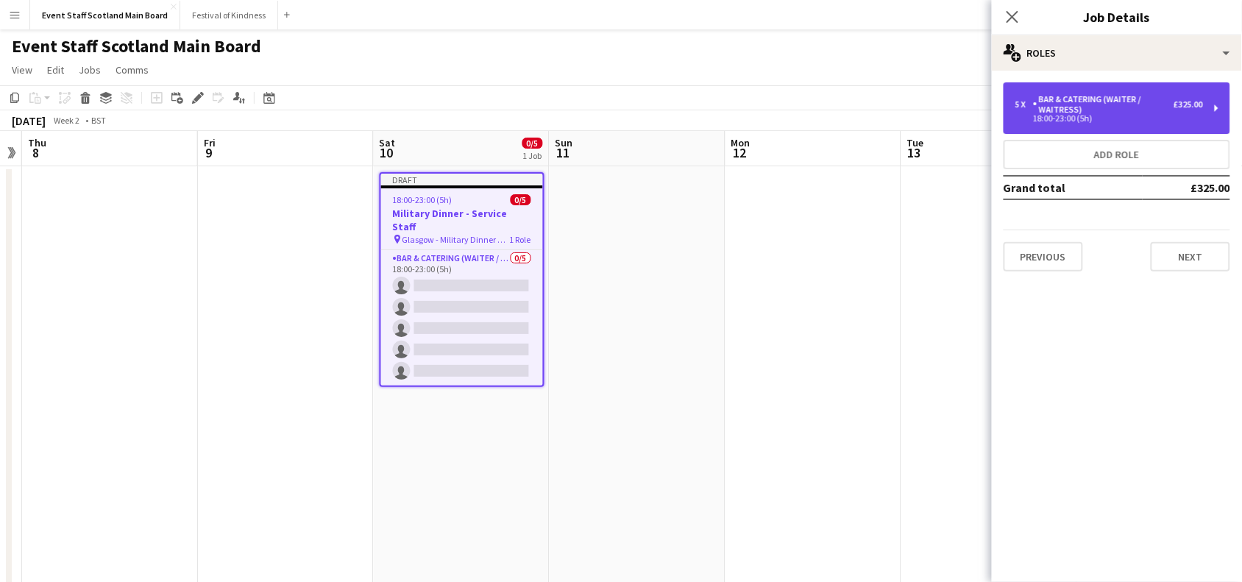
click at [1187, 101] on div "£325.00" at bounding box center [1188, 104] width 29 height 10
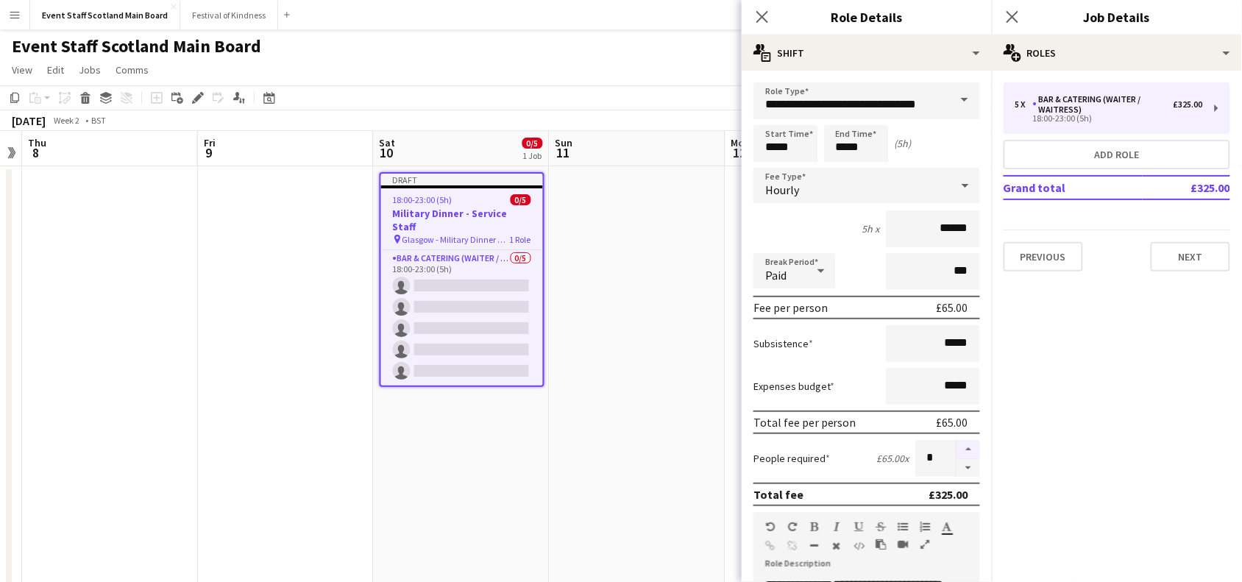
click at [957, 450] on button "button" at bounding box center [969, 449] width 24 height 19
type input "*"
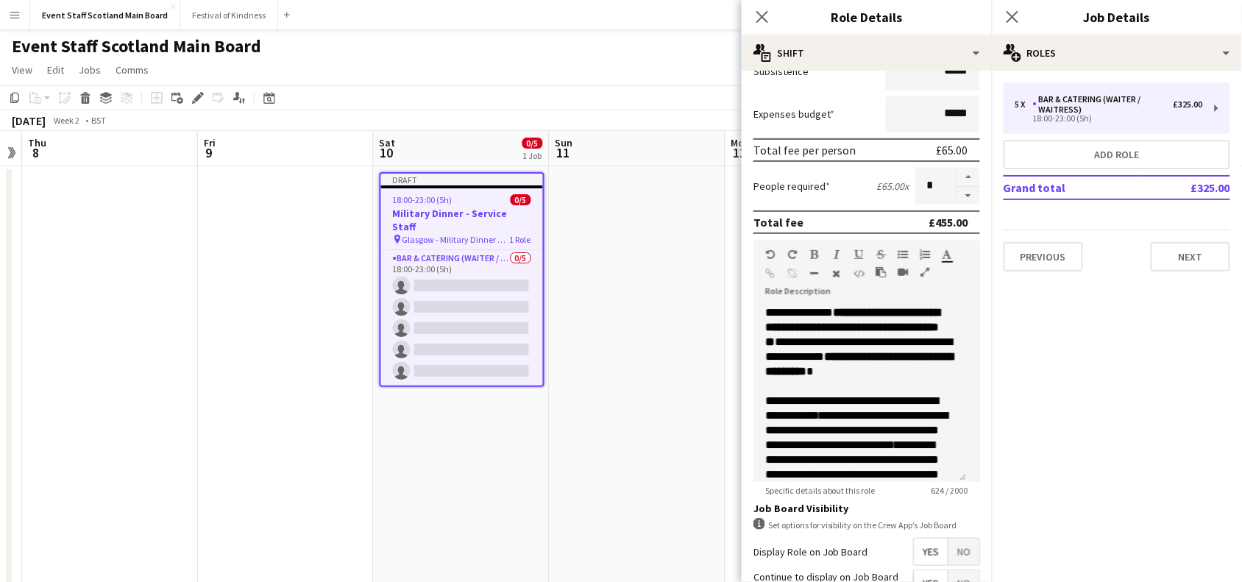
scroll to position [273, 0]
drag, startPoint x: 767, startPoint y: 365, endPoint x: 848, endPoint y: 383, distance: 83.7
click at [848, 383] on div "**********" at bounding box center [860, 393] width 213 height 177
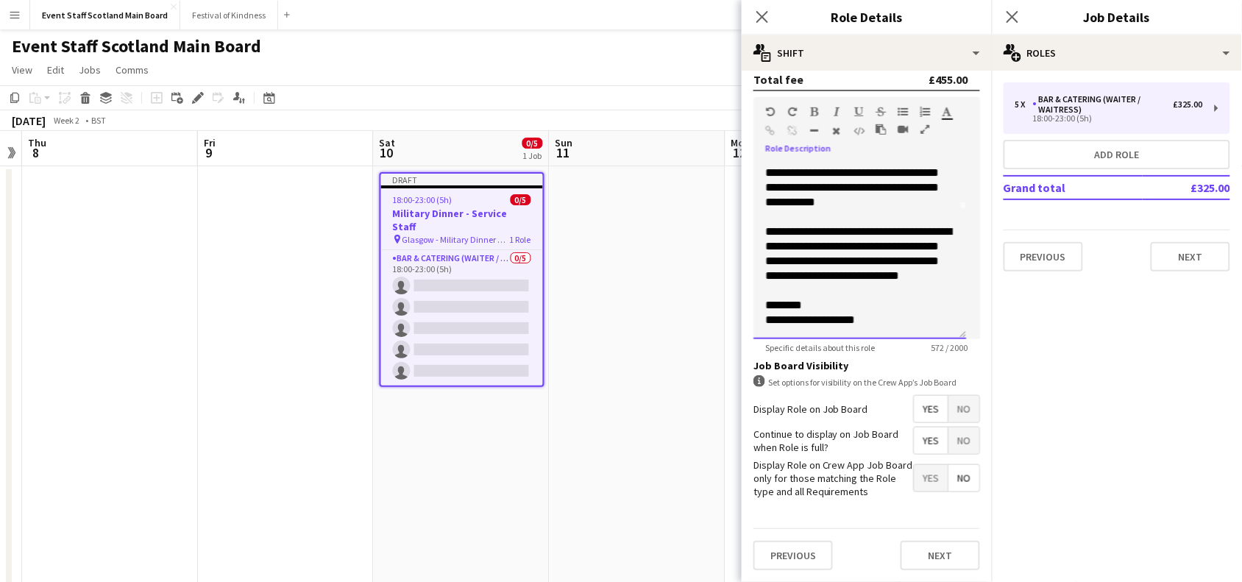
scroll to position [424, 0]
click at [932, 556] on button "Next" at bounding box center [940, 555] width 79 height 29
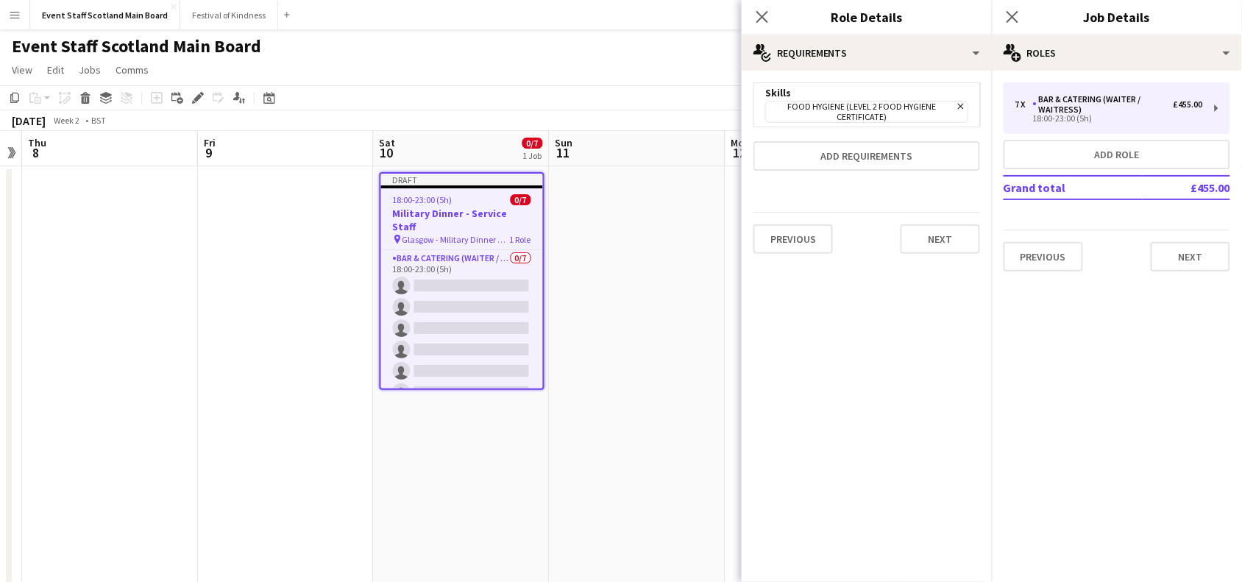
scroll to position [0, 0]
click at [957, 241] on button "Next" at bounding box center [940, 238] width 79 height 29
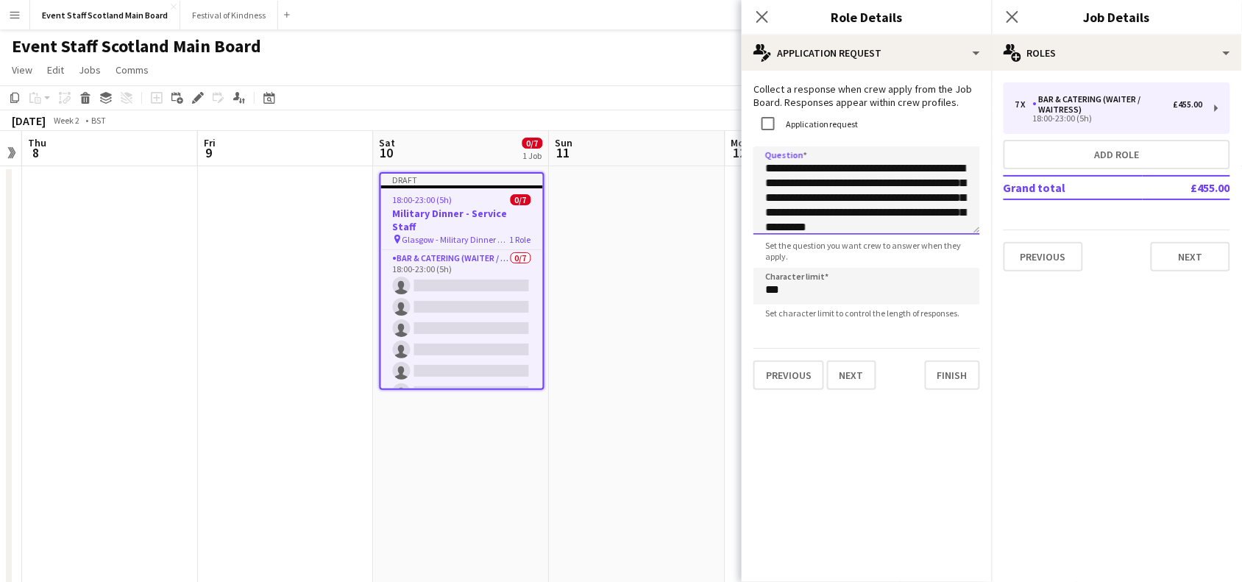
scroll to position [21, 0]
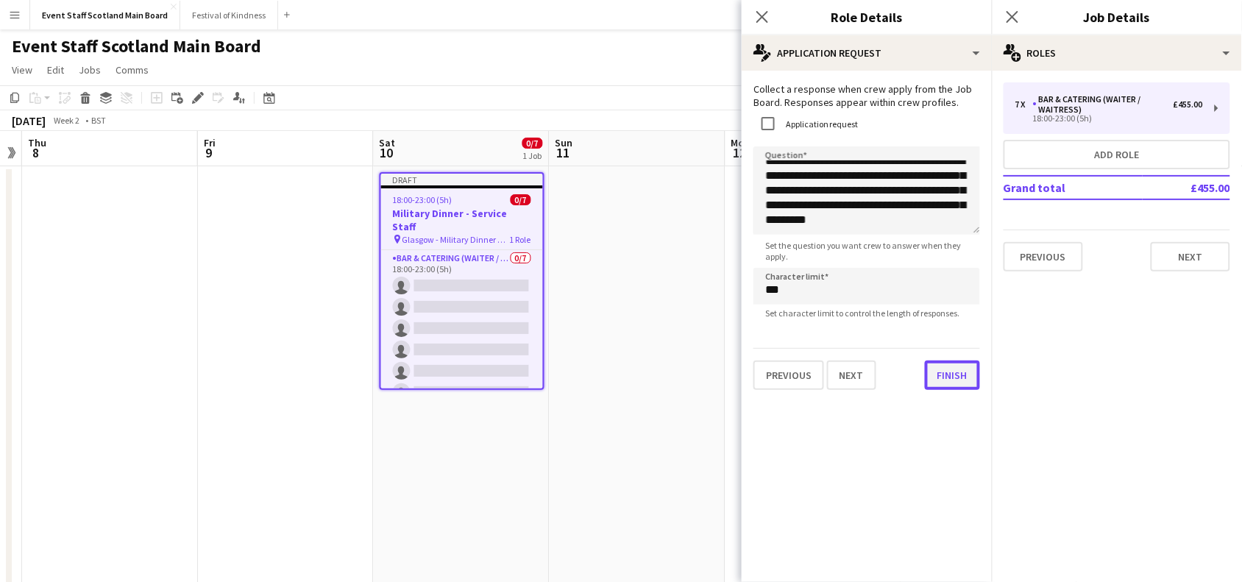
click at [932, 390] on button "Finish" at bounding box center [952, 375] width 55 height 29
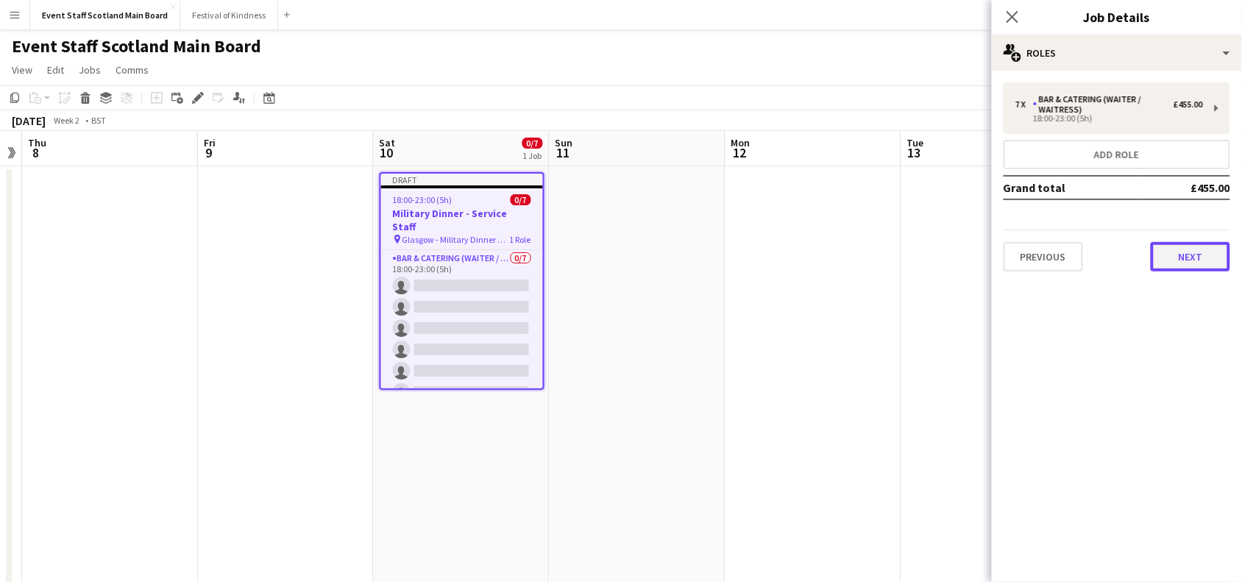
click at [1178, 254] on button "Next" at bounding box center [1190, 256] width 79 height 29
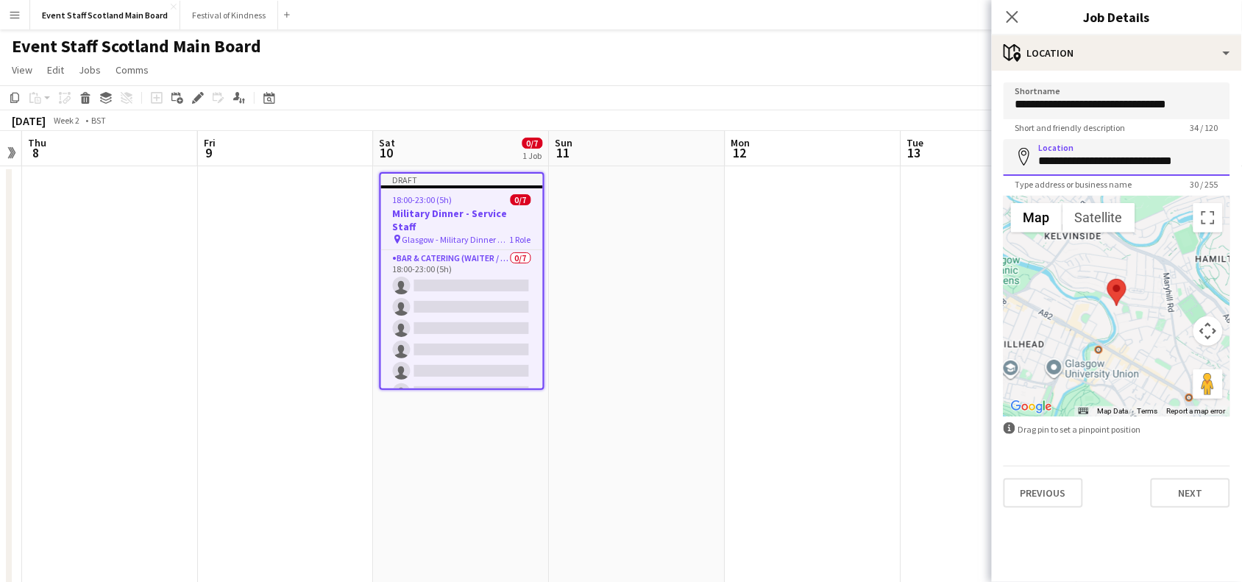
click at [1216, 160] on input "**********" at bounding box center [1117, 157] width 227 height 37
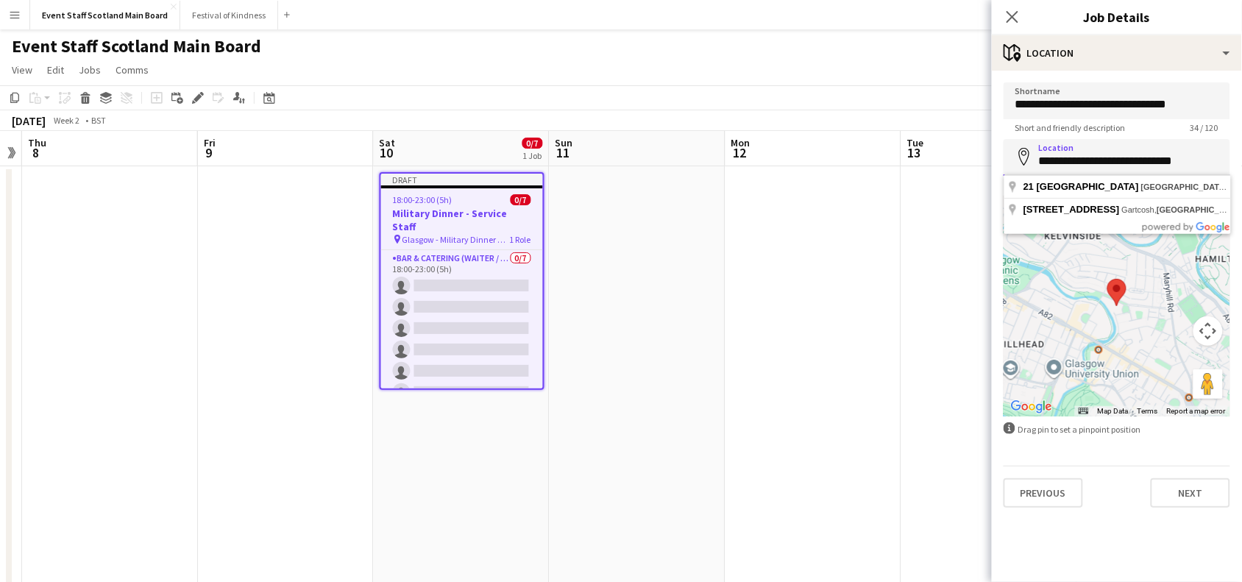
drag, startPoint x: 1216, startPoint y: 160, endPoint x: 965, endPoint y: 166, distance: 251.7
click at [965, 166] on body "Menu Boards Boards Boards All jobs Status Workforce Workforce My Workforce Recr…" at bounding box center [621, 535] width 1242 height 1070
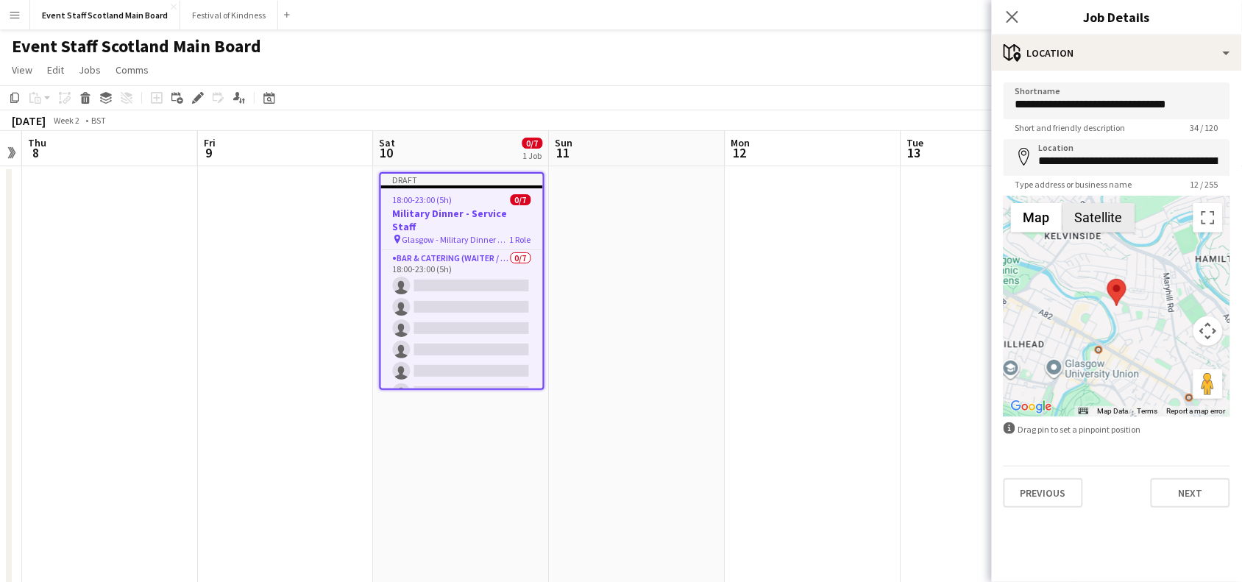
type input "**********"
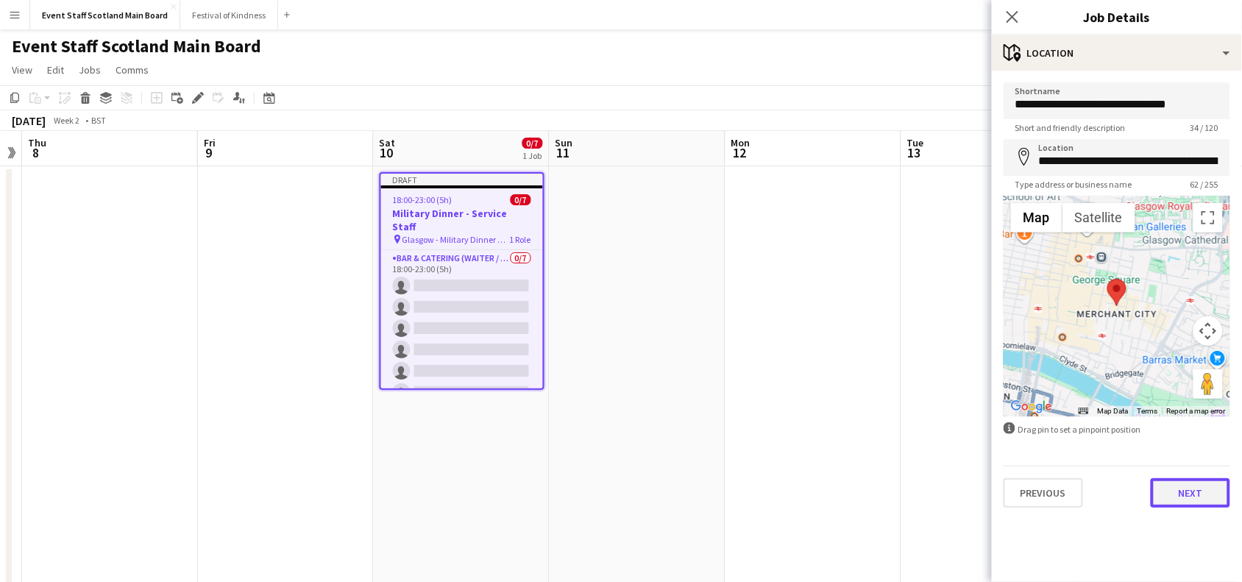
click at [1187, 488] on button "Next" at bounding box center [1190, 492] width 79 height 29
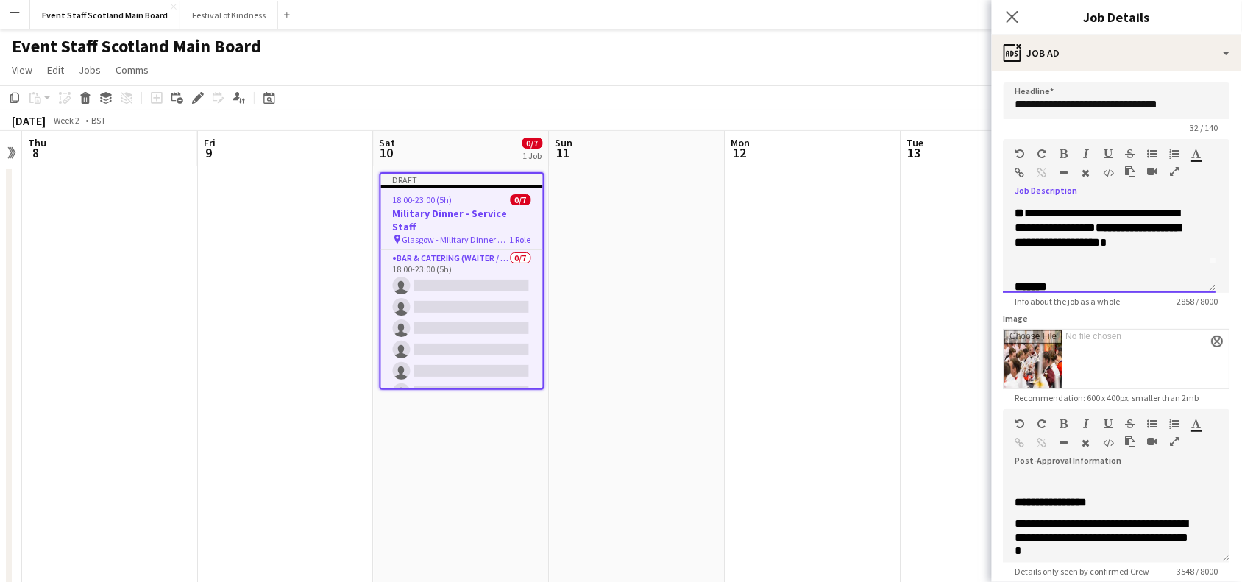
scroll to position [20, 0]
drag, startPoint x: 1016, startPoint y: 269, endPoint x: 1099, endPoint y: 262, distance: 83.5
click at [1099, 262] on p "**********" at bounding box center [1104, 229] width 176 height 88
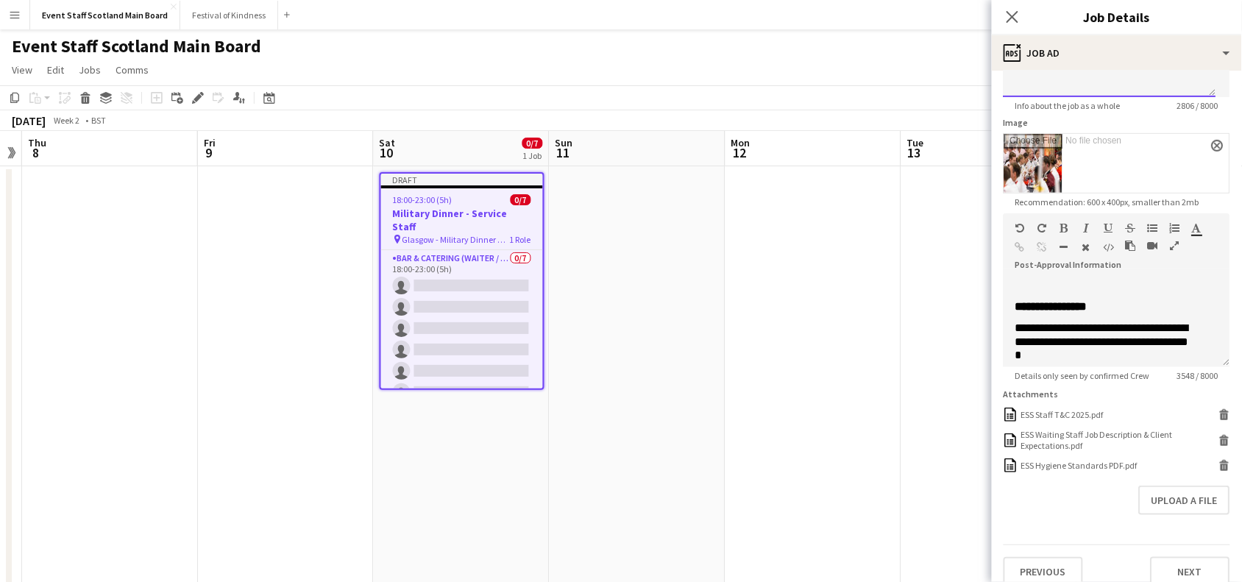
scroll to position [222, 0]
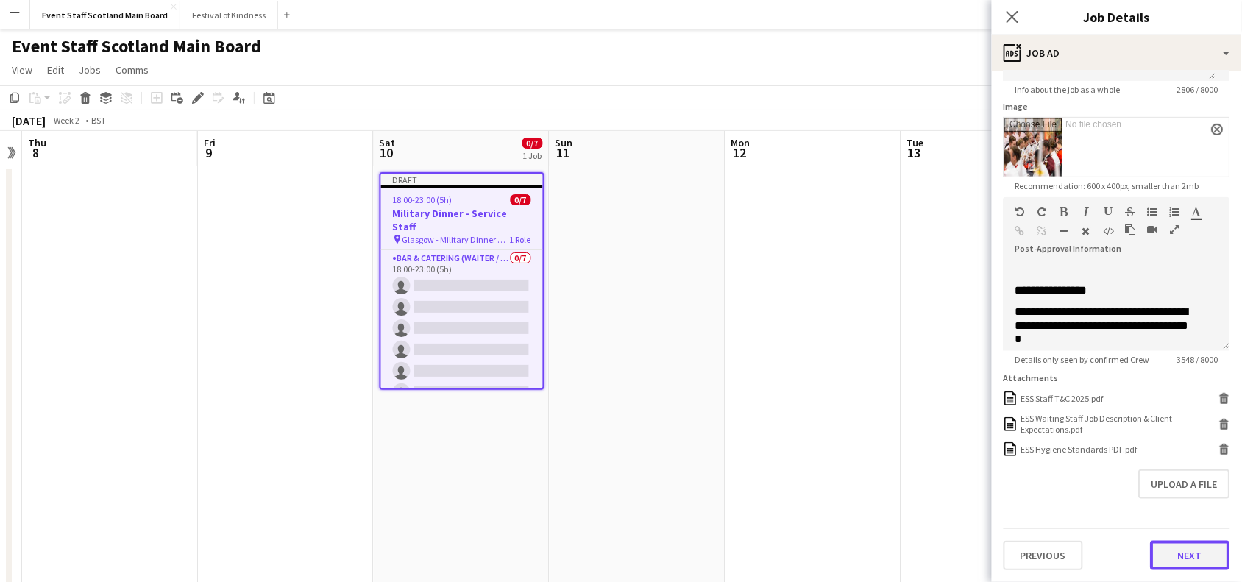
click at [1174, 559] on button "Next" at bounding box center [1190, 555] width 79 height 29
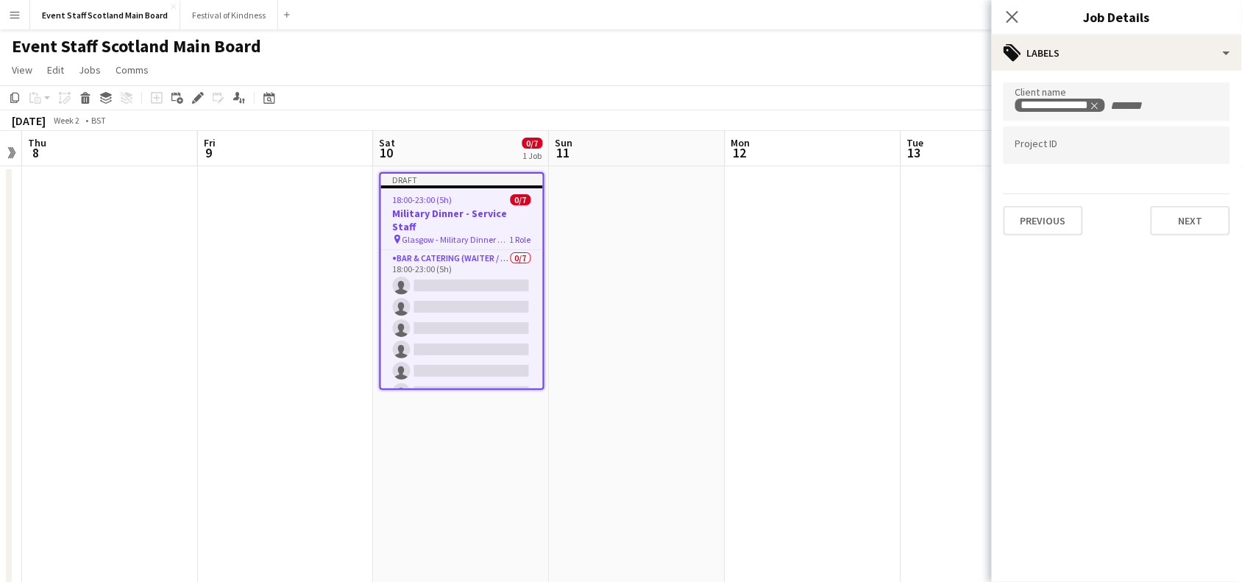
scroll to position [0, 0]
click at [1199, 226] on button "Next" at bounding box center [1190, 220] width 79 height 29
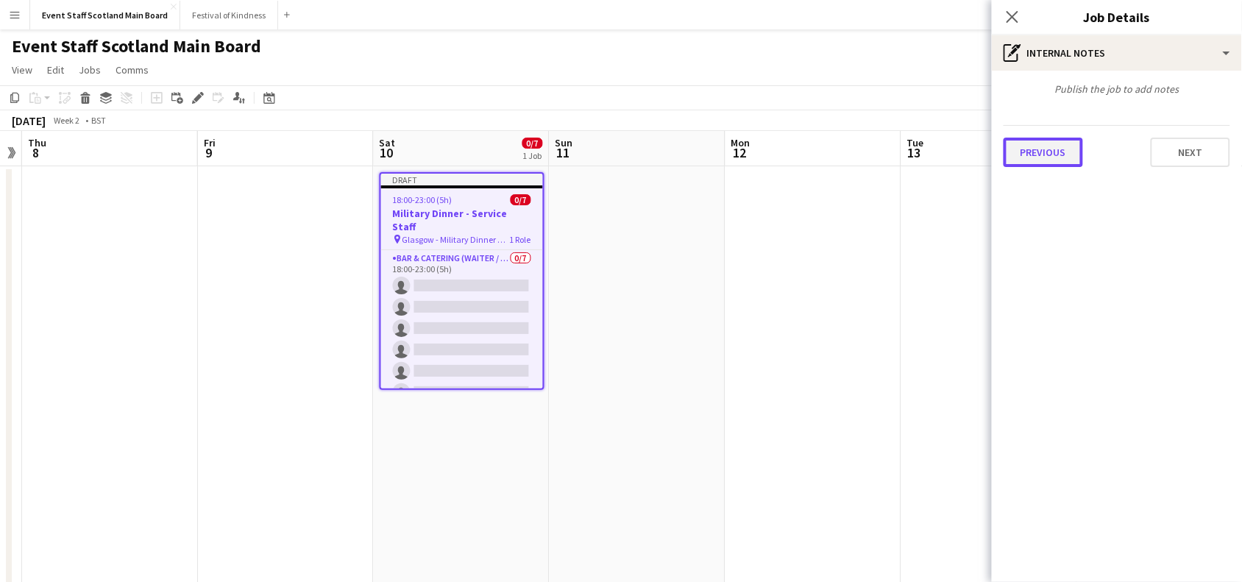
click at [1045, 162] on button "Previous" at bounding box center [1043, 152] width 79 height 29
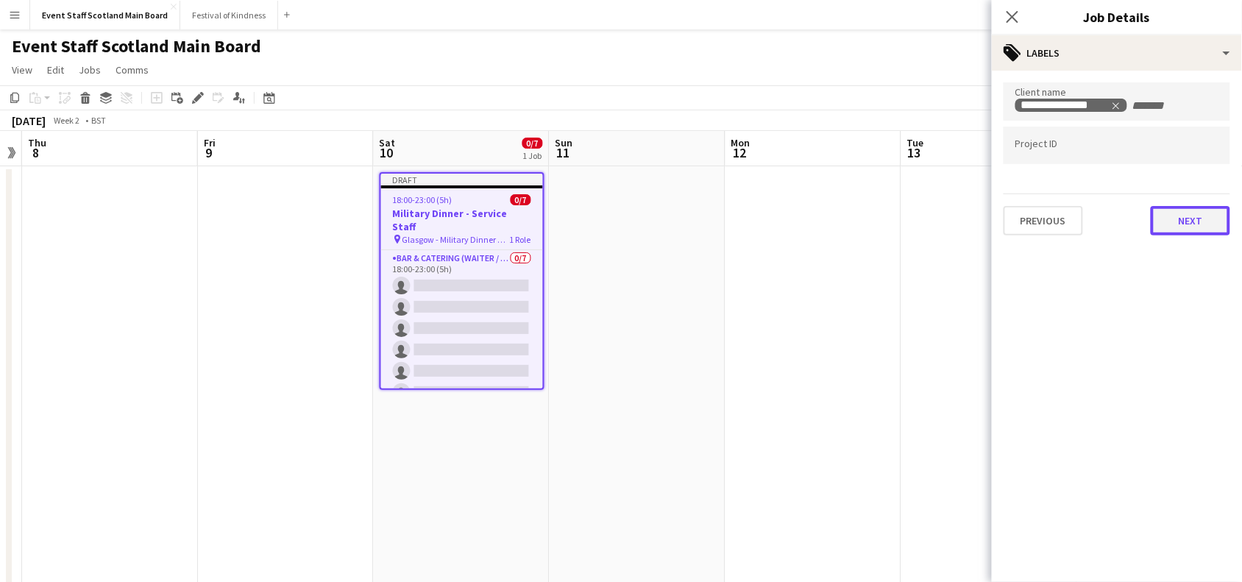
click at [1199, 222] on button "Next" at bounding box center [1190, 220] width 79 height 29
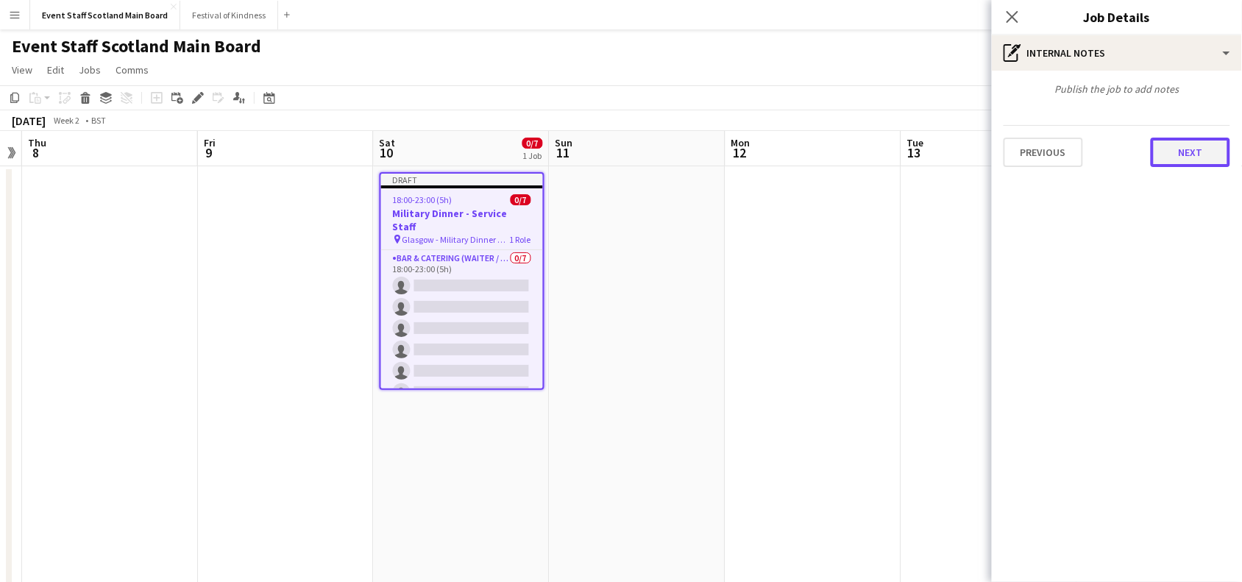
click at [1201, 163] on button "Next" at bounding box center [1190, 152] width 79 height 29
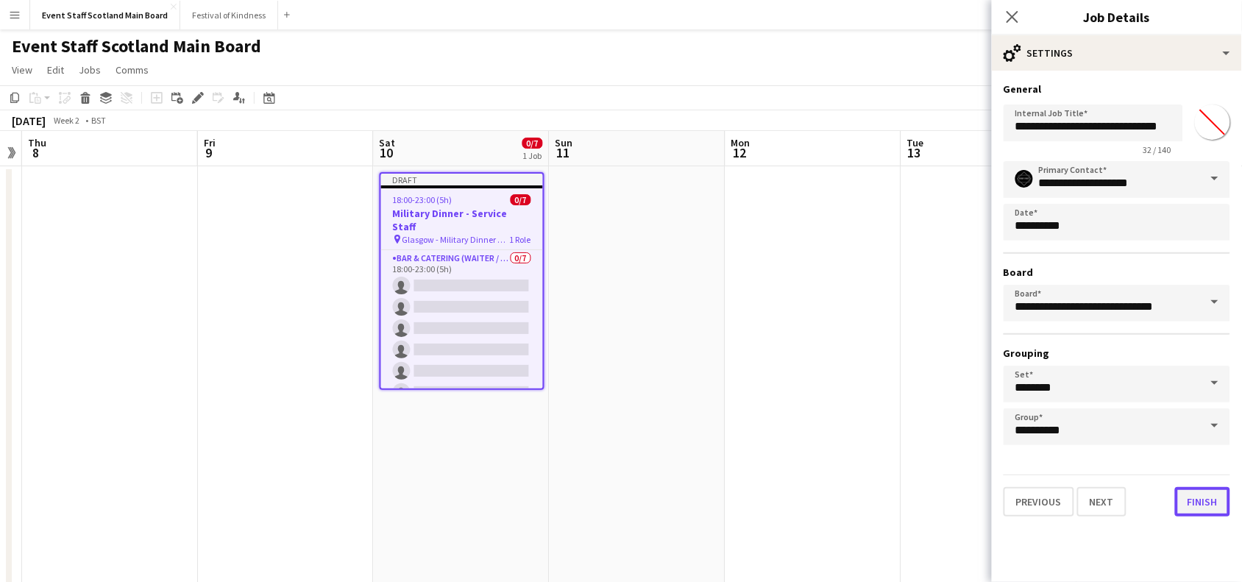
click at [1209, 492] on button "Finish" at bounding box center [1202, 501] width 55 height 29
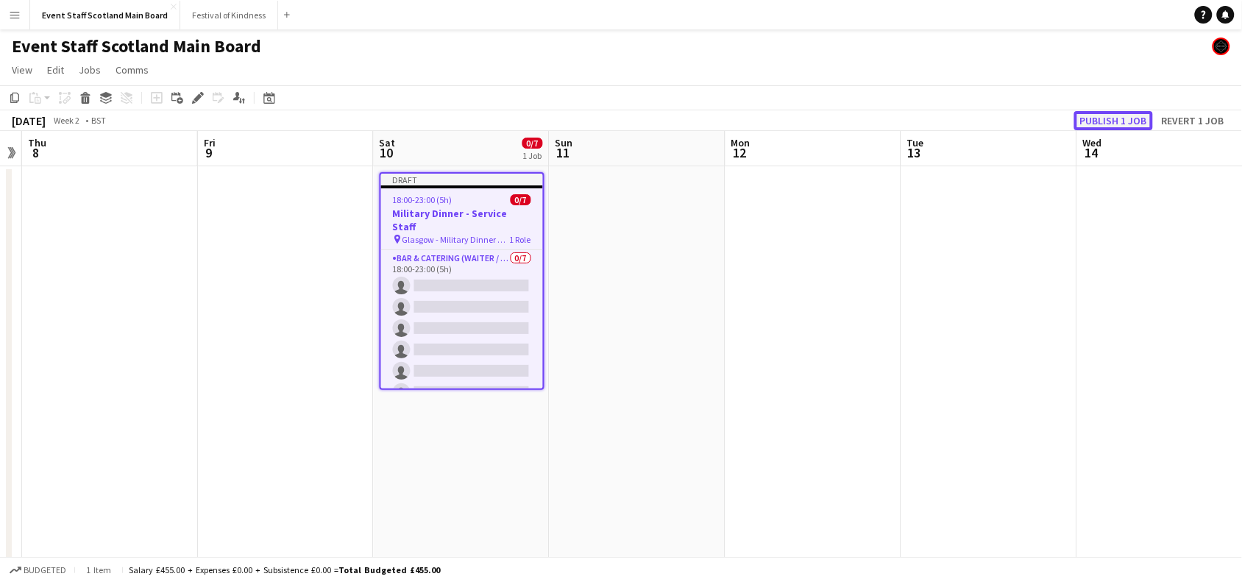
click at [1132, 118] on button "Publish 1 job" at bounding box center [1113, 120] width 79 height 19
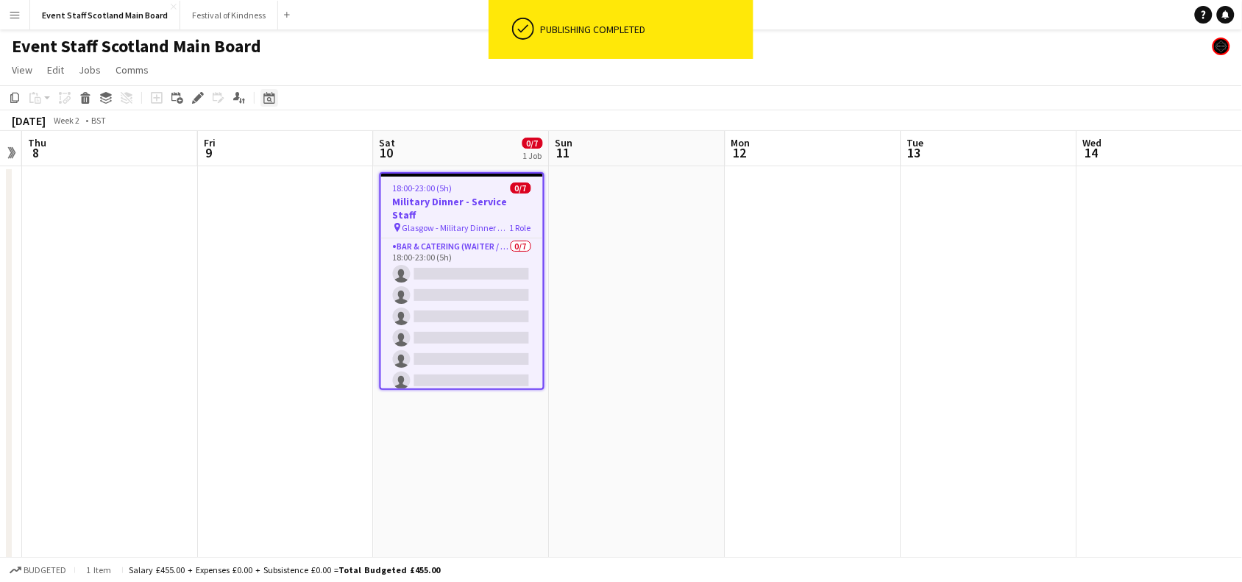
click at [273, 91] on div "Date picker" at bounding box center [270, 98] width 18 height 18
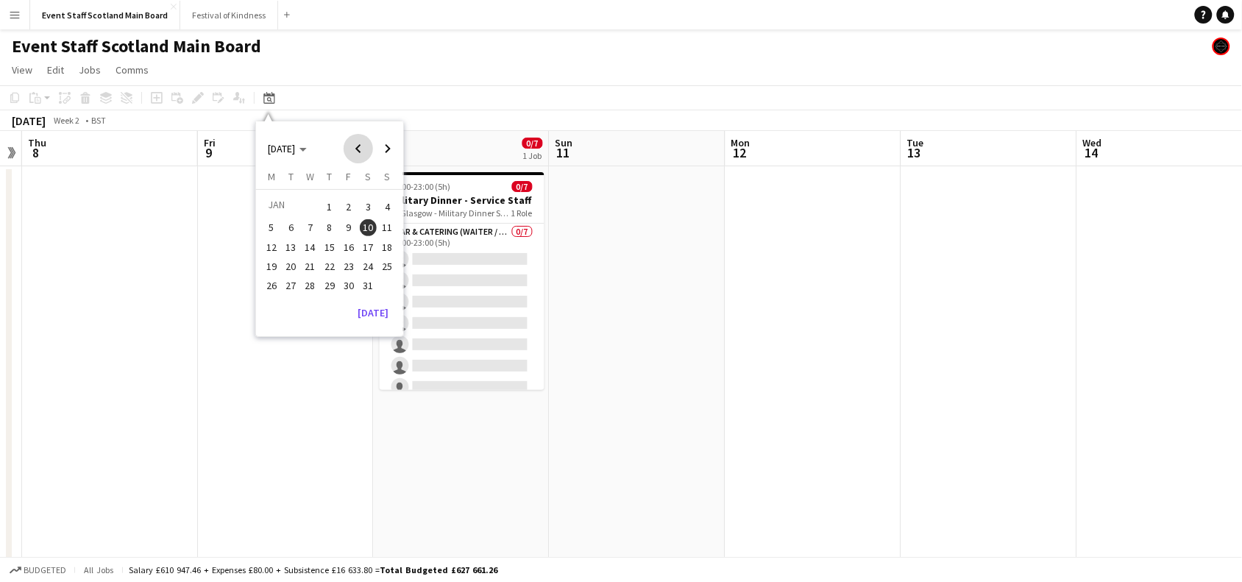
click at [361, 145] on span "Previous month" at bounding box center [358, 148] width 29 height 29
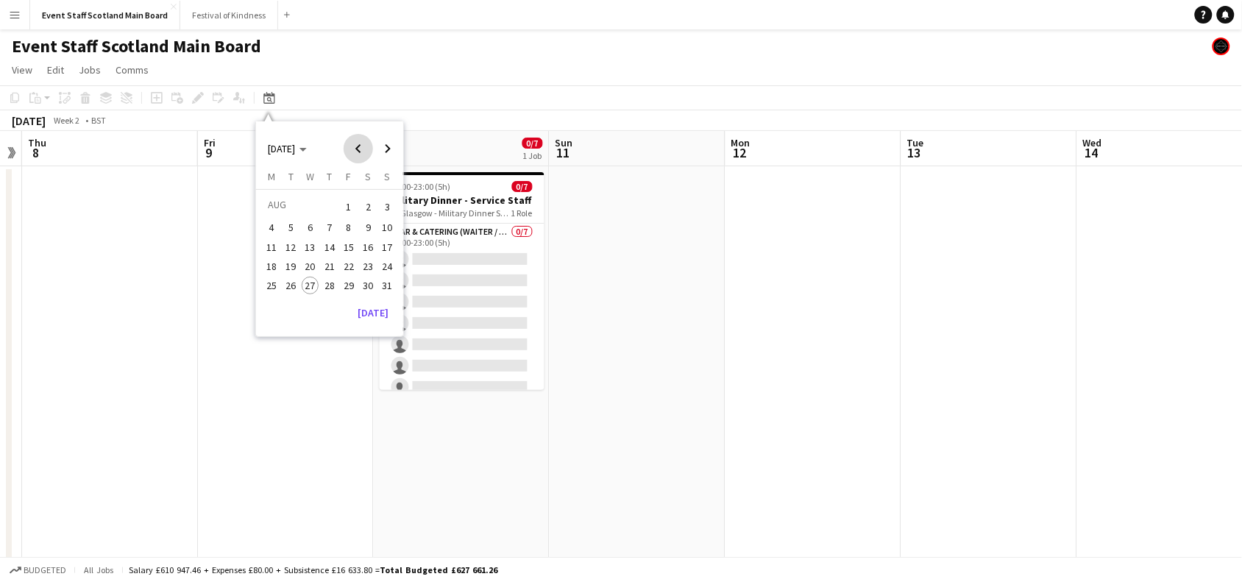
click at [361, 145] on span "Previous month" at bounding box center [358, 148] width 29 height 29
click at [368, 277] on span "28" at bounding box center [369, 286] width 18 height 18
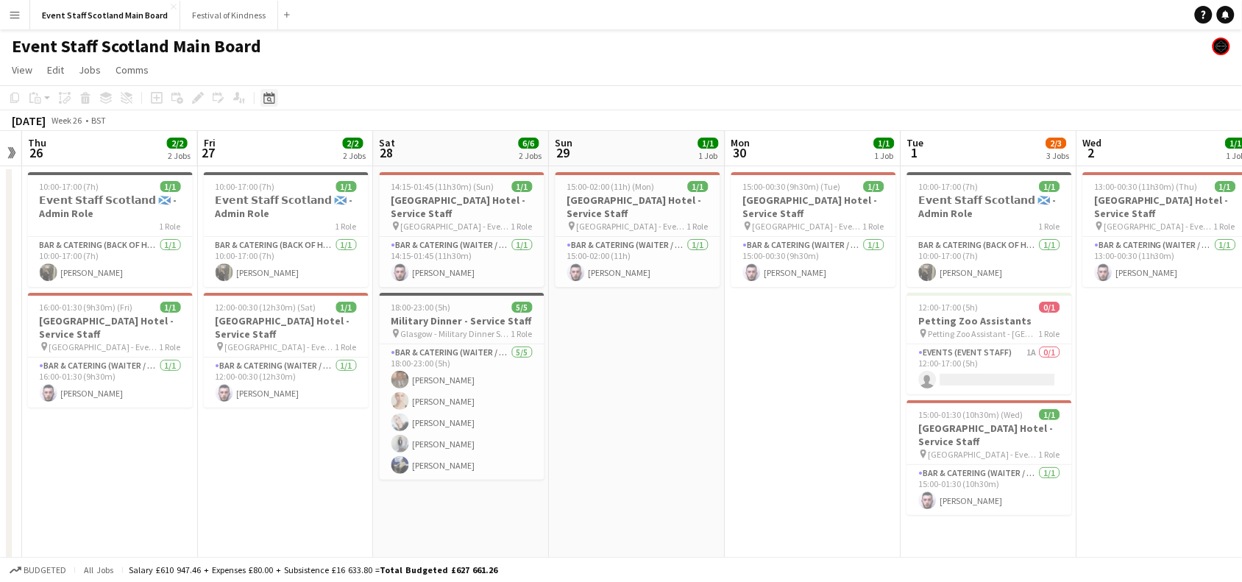
click at [263, 103] on icon at bounding box center [268, 98] width 11 height 12
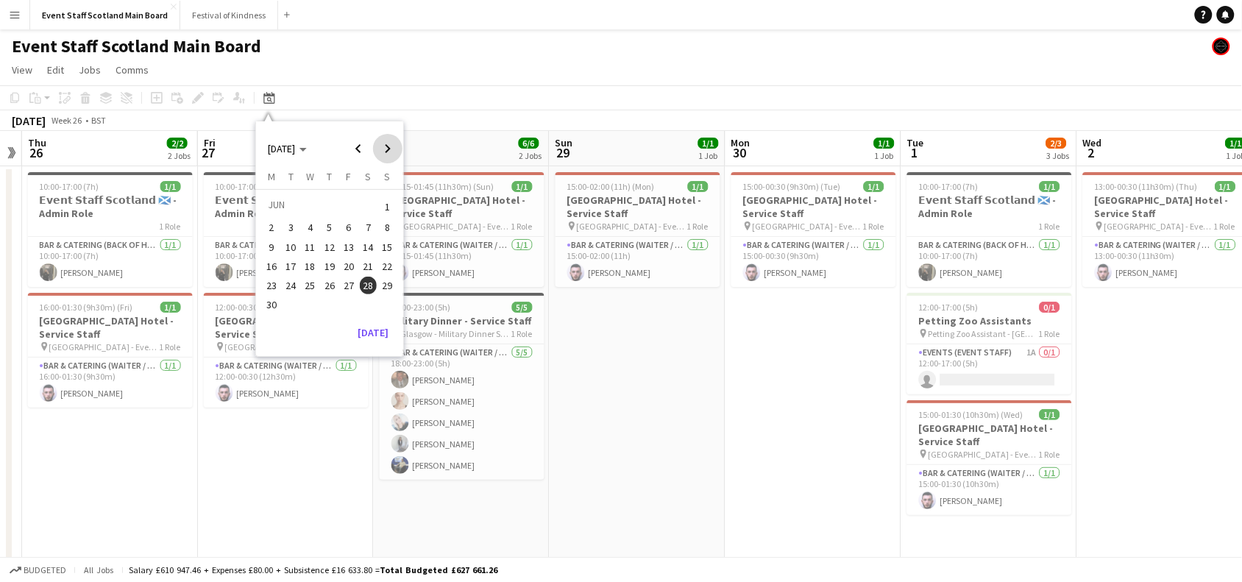
click at [383, 152] on span "Next month" at bounding box center [387, 148] width 29 height 29
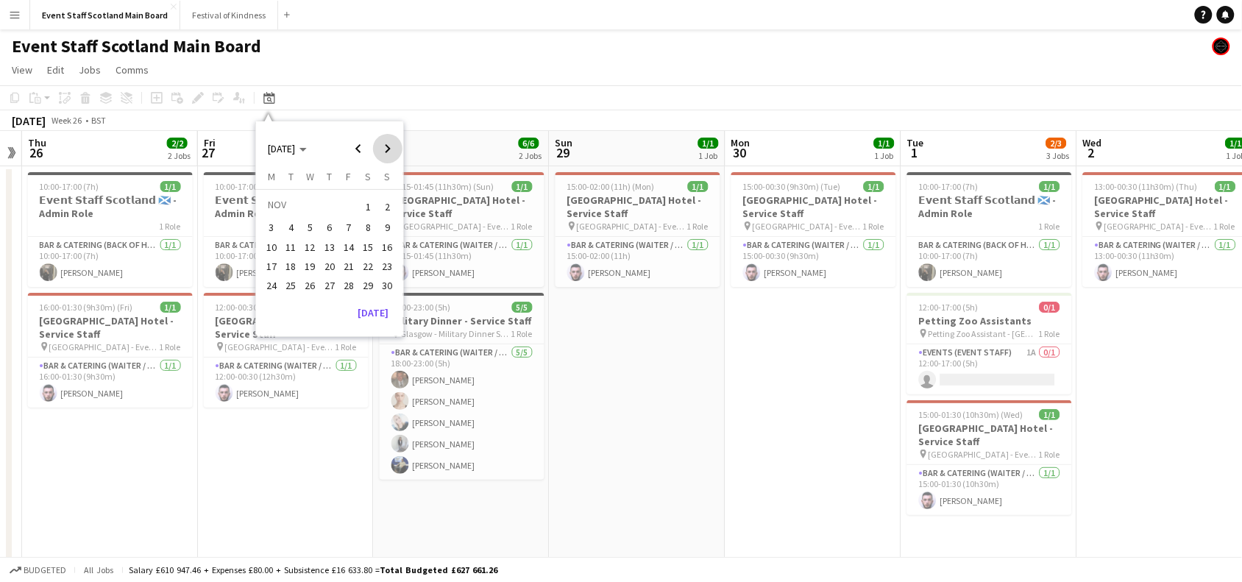
click at [383, 152] on span "Next month" at bounding box center [387, 148] width 29 height 29
click at [366, 228] on span "10" at bounding box center [369, 228] width 18 height 18
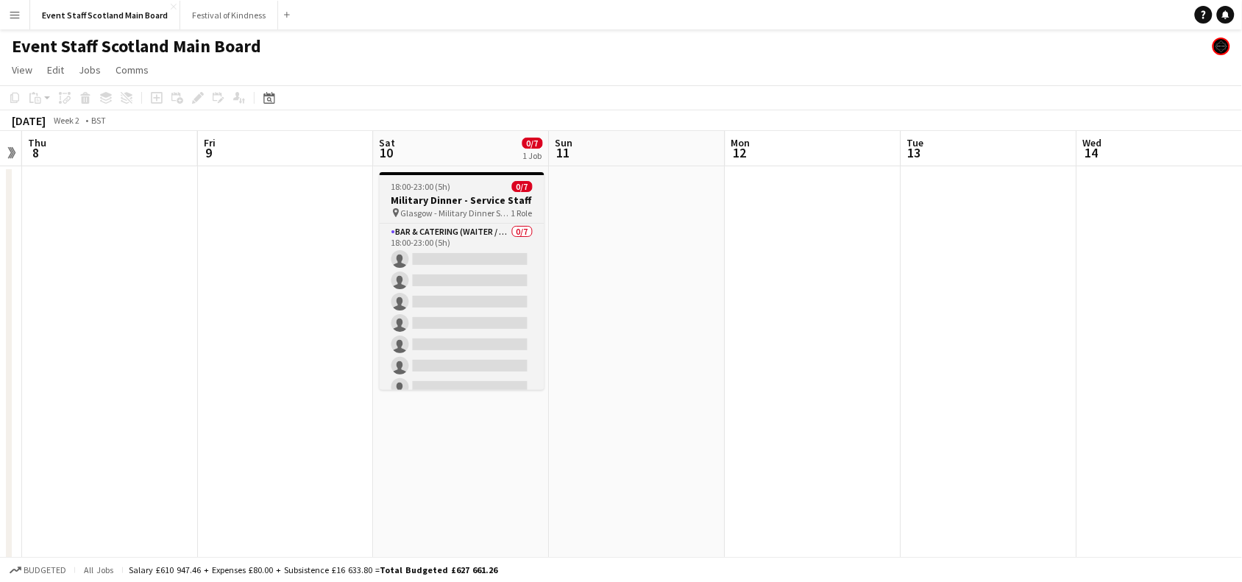
click at [461, 194] on h3 "Military Dinner - Service Staff" at bounding box center [462, 200] width 165 height 13
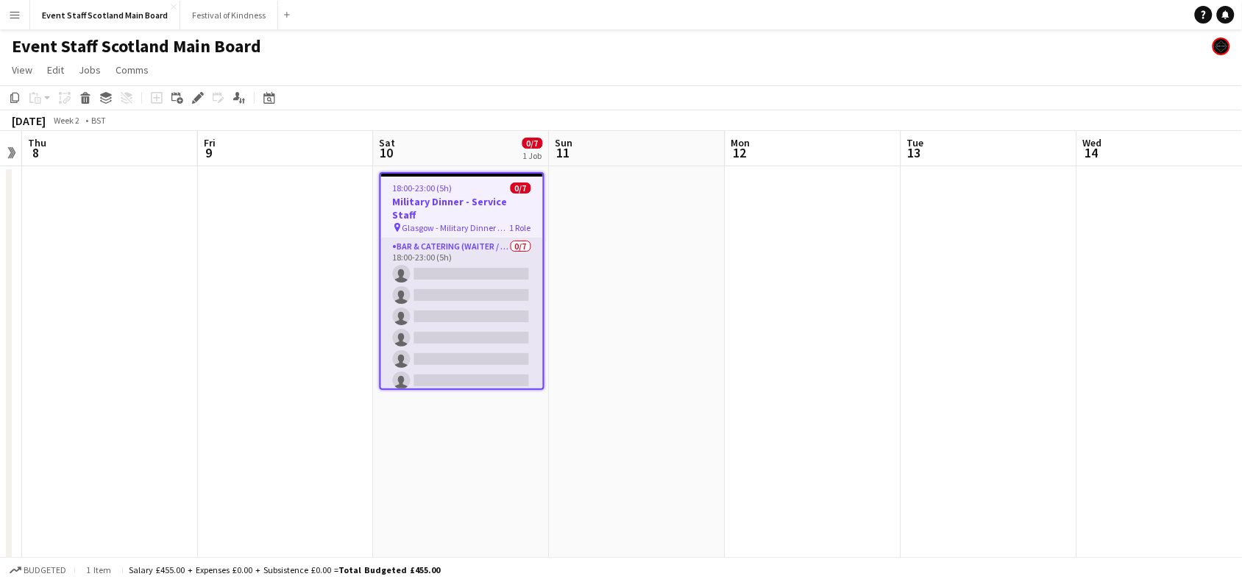
click at [401, 299] on app-card-role "Bar & Catering (Waiter / waitress) 0/7 18:00-23:00 (5h) single-neutral-actions …" at bounding box center [462, 327] width 162 height 178
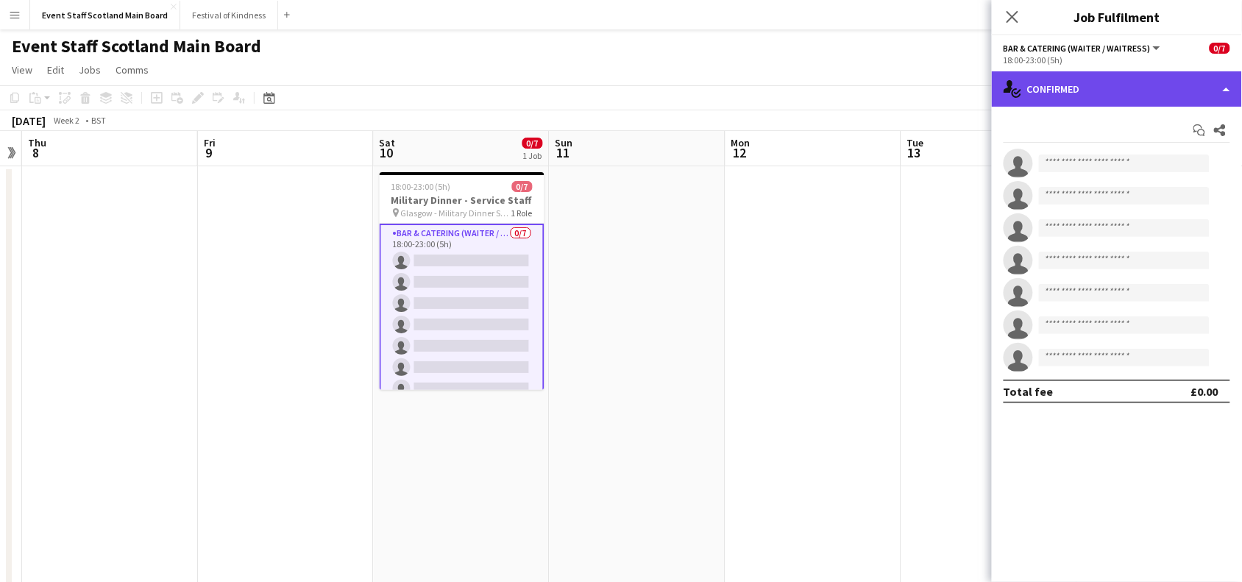
click at [1231, 93] on div "single-neutral-actions-check-2 Confirmed" at bounding box center [1117, 88] width 250 height 35
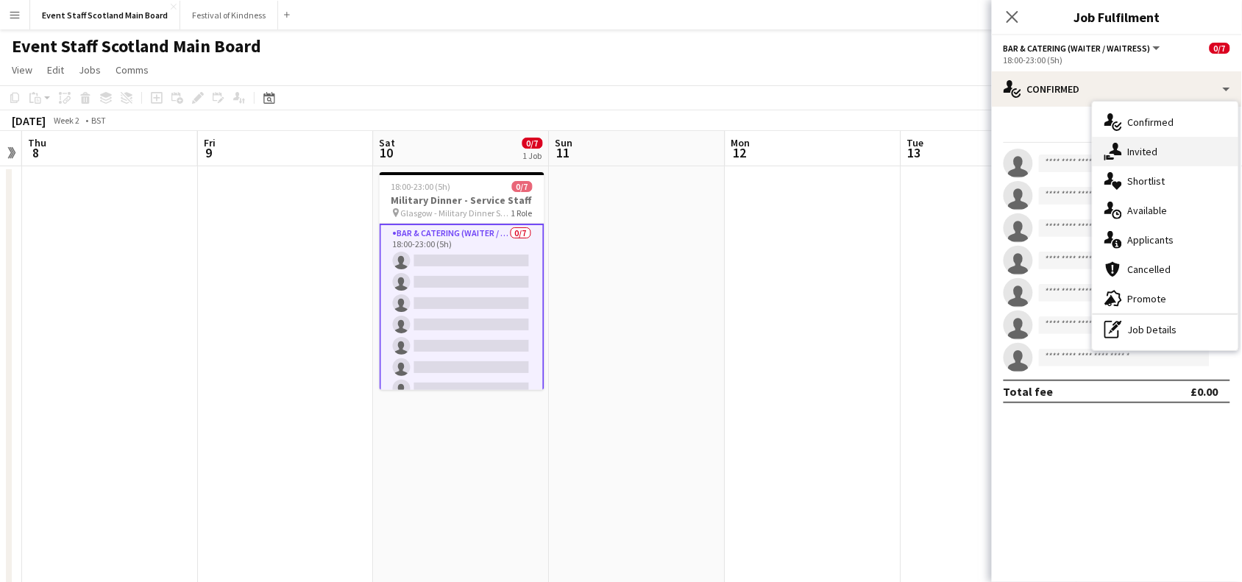
click at [1171, 155] on div "single-neutral-actions-share-1 Invited" at bounding box center [1166, 151] width 146 height 29
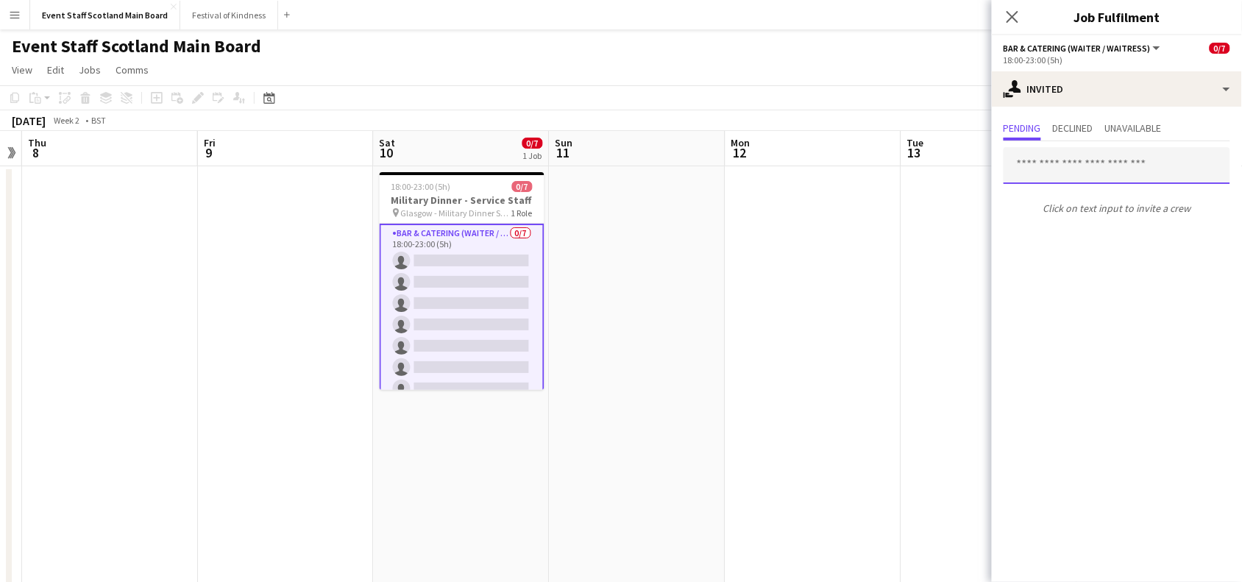
click at [1116, 163] on input "text" at bounding box center [1117, 165] width 227 height 37
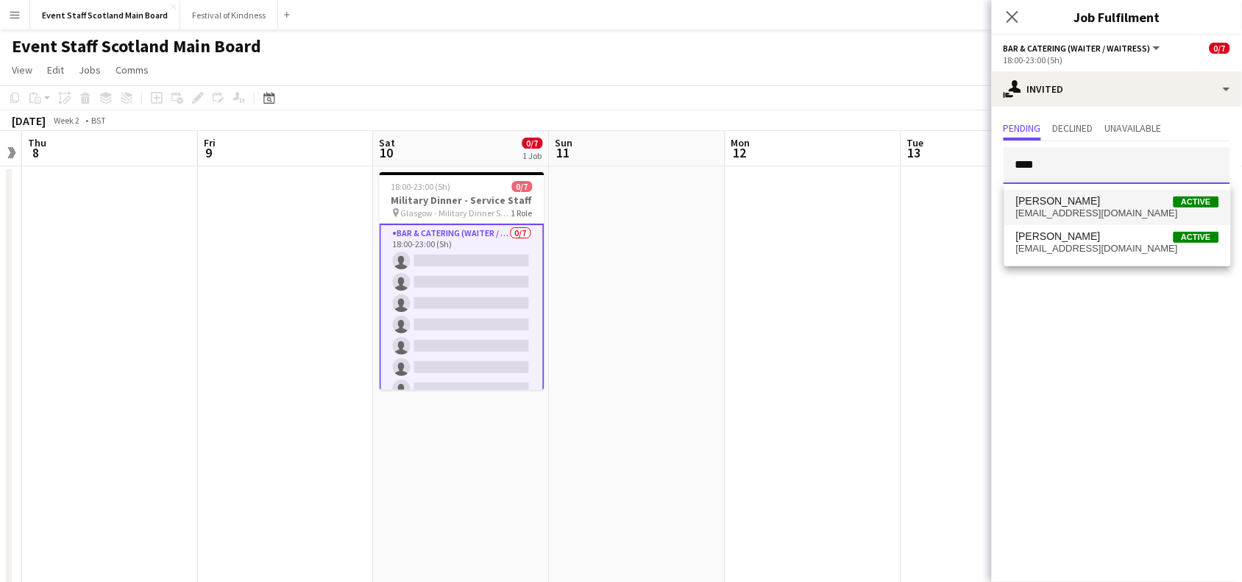
type input "****"
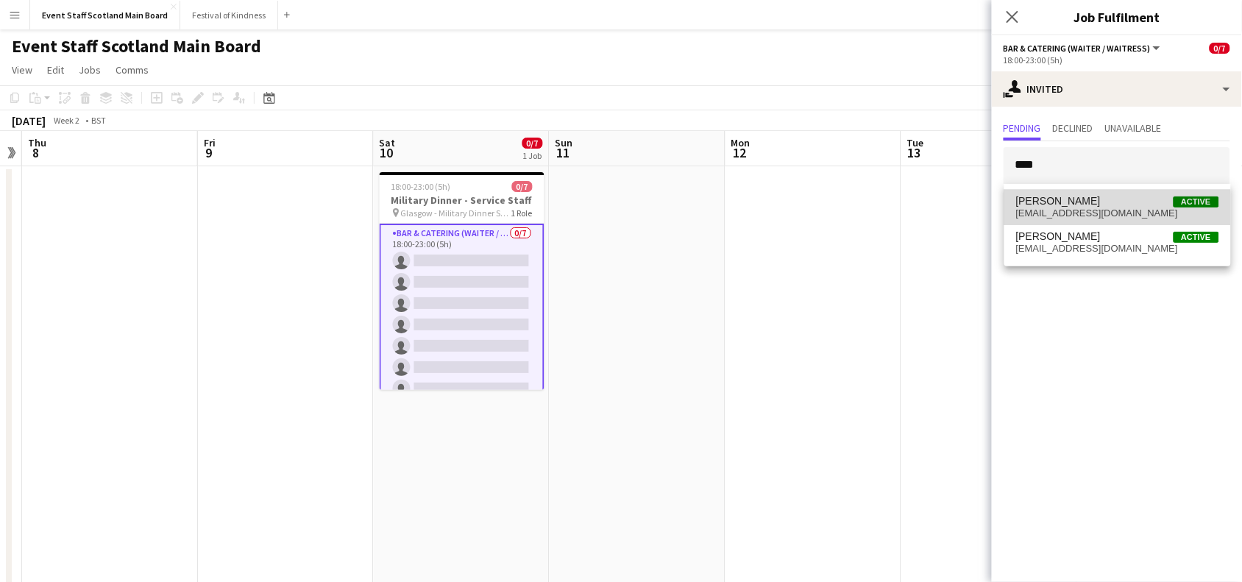
click at [1093, 194] on mat-option "[PERSON_NAME] Active [EMAIL_ADDRESS][DOMAIN_NAME]" at bounding box center [1117, 207] width 227 height 35
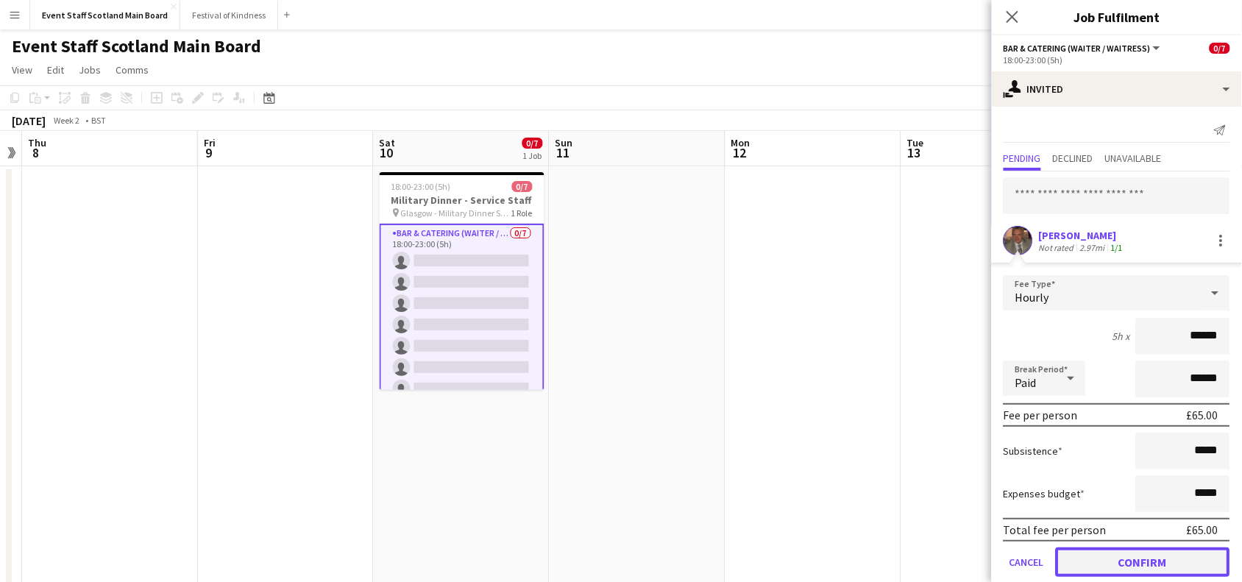
click at [1166, 554] on button "Confirm" at bounding box center [1143, 561] width 174 height 29
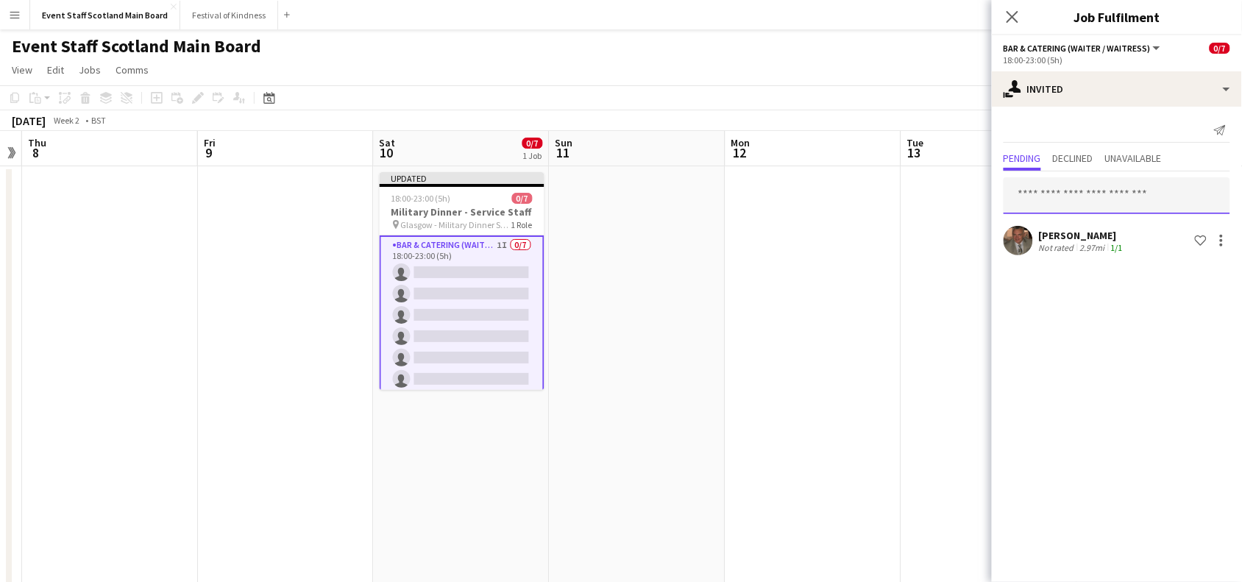
click at [1153, 207] on input "text" at bounding box center [1117, 195] width 227 height 37
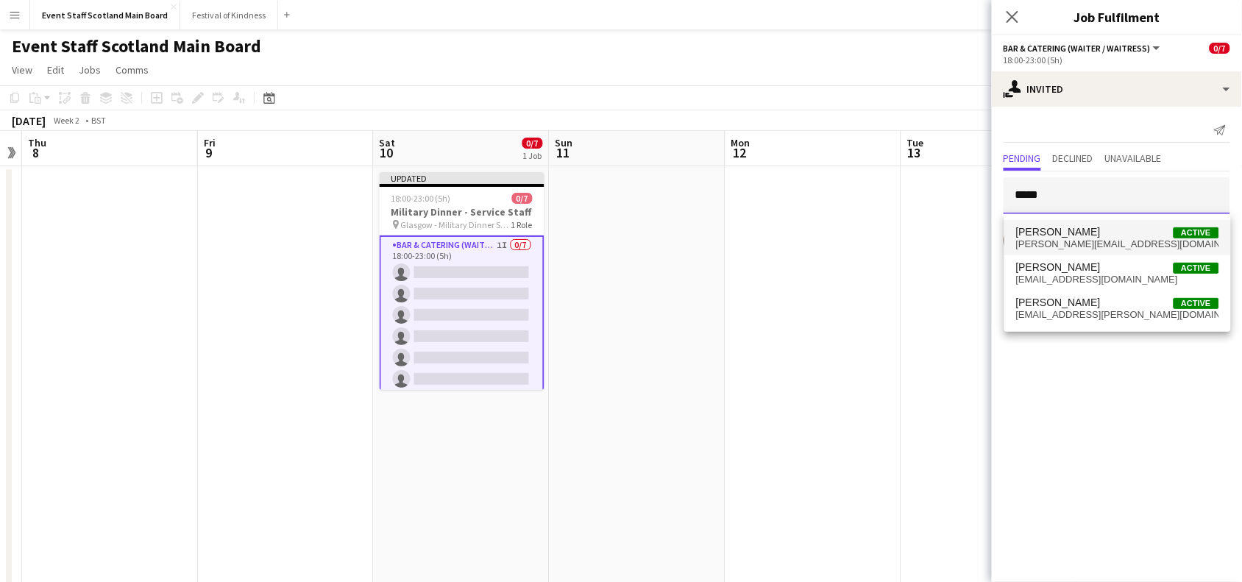
type input "*****"
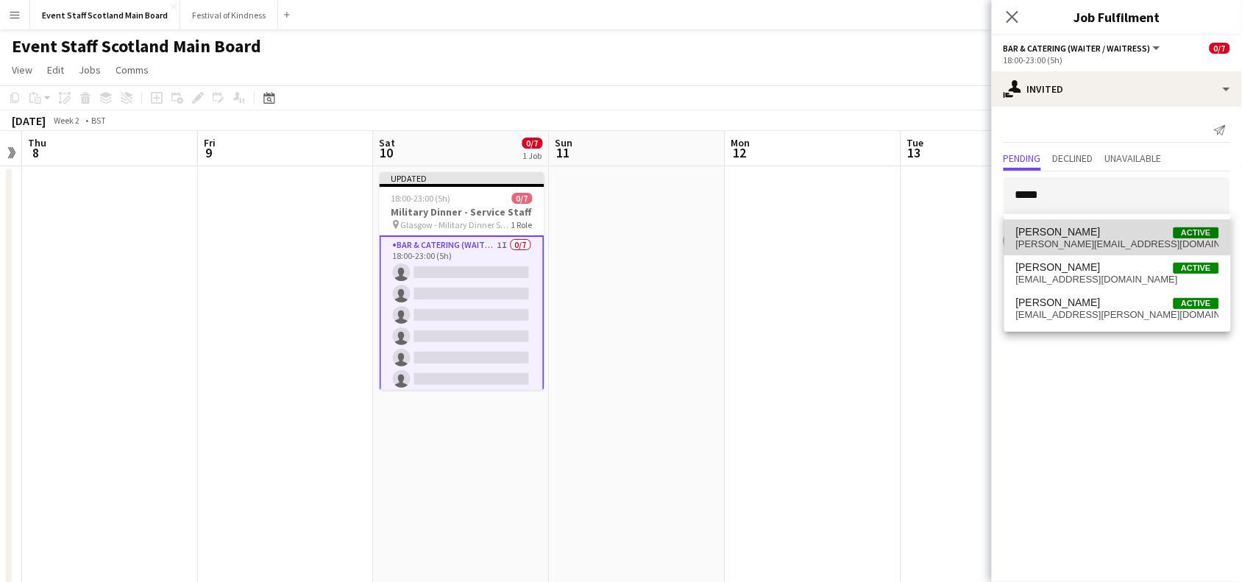
click at [1105, 227] on span "[PERSON_NAME] Active" at bounding box center [1117, 232] width 203 height 13
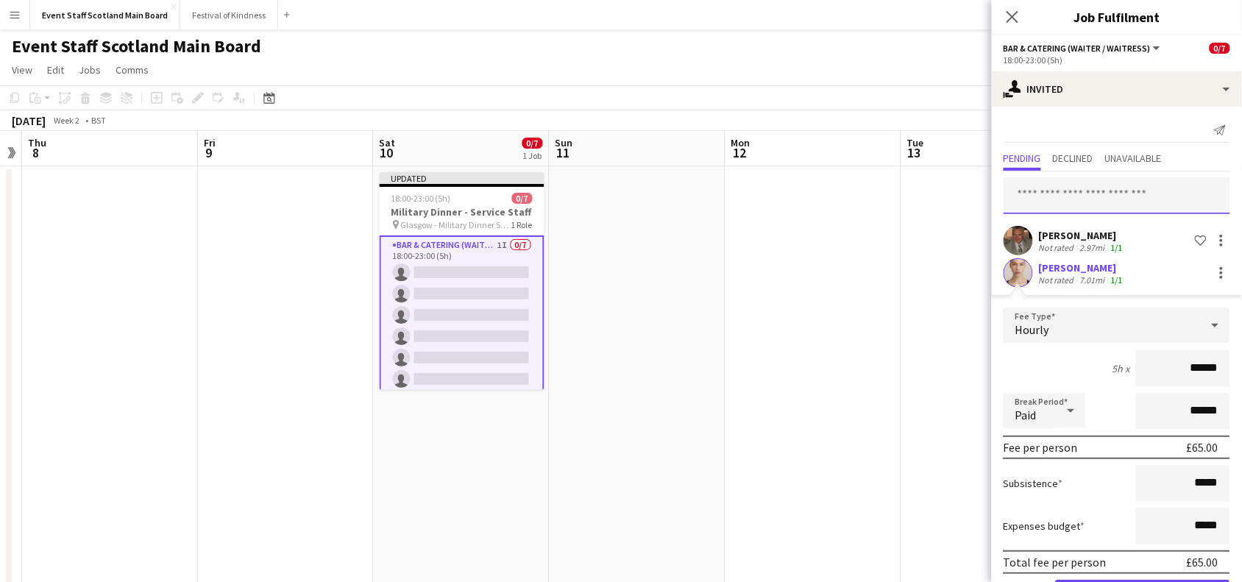
click at [1094, 189] on input "text" at bounding box center [1117, 195] width 227 height 37
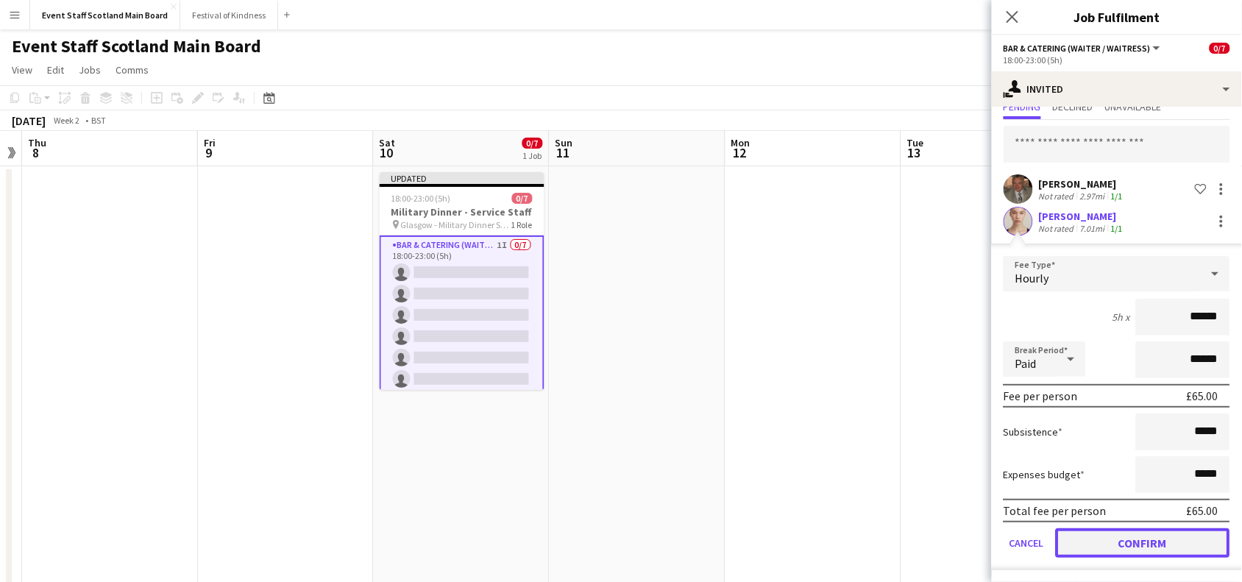
click at [1133, 534] on button "Confirm" at bounding box center [1143, 542] width 174 height 29
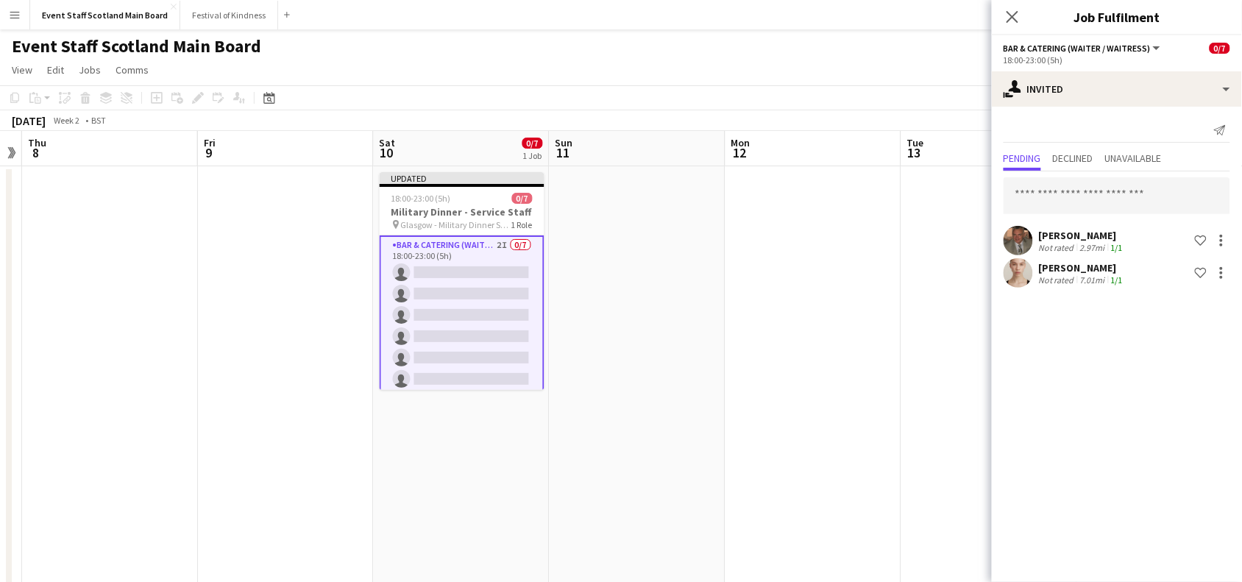
scroll to position [0, 0]
click at [1109, 184] on input "text" at bounding box center [1117, 195] width 227 height 37
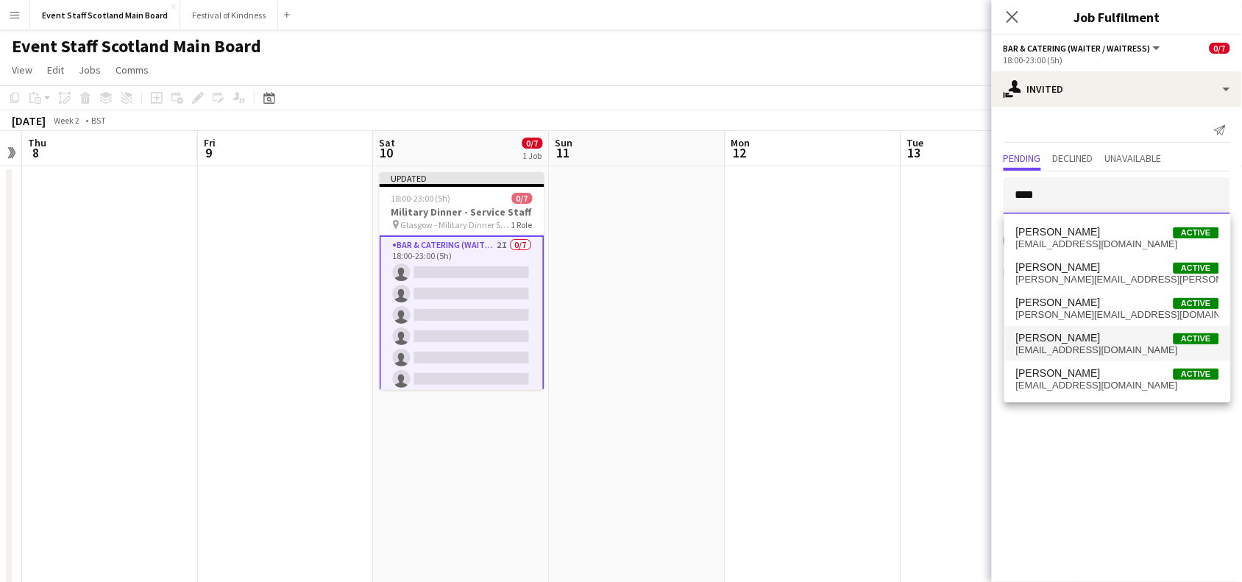
type input "****"
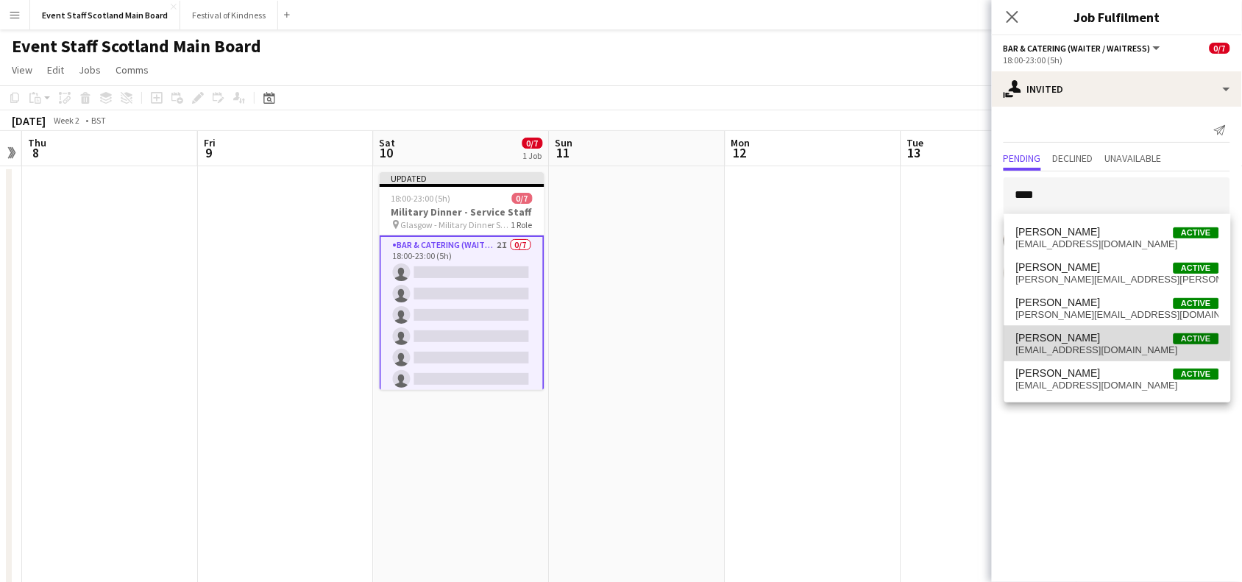
click at [1082, 333] on span "[PERSON_NAME] Active" at bounding box center [1117, 338] width 203 height 13
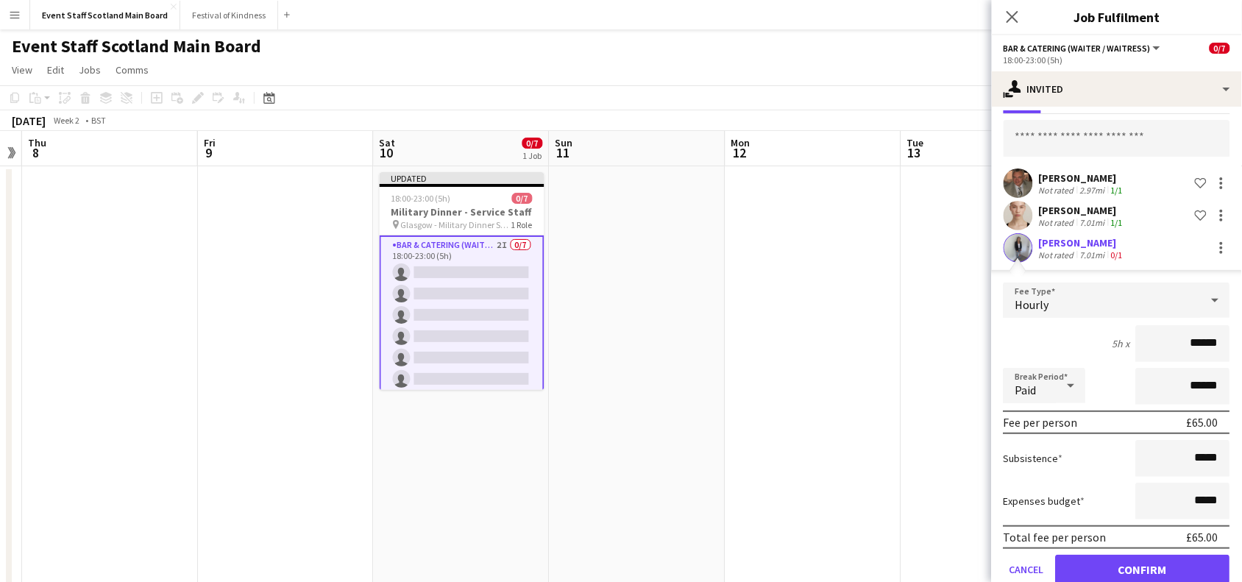
scroll to position [83, 0]
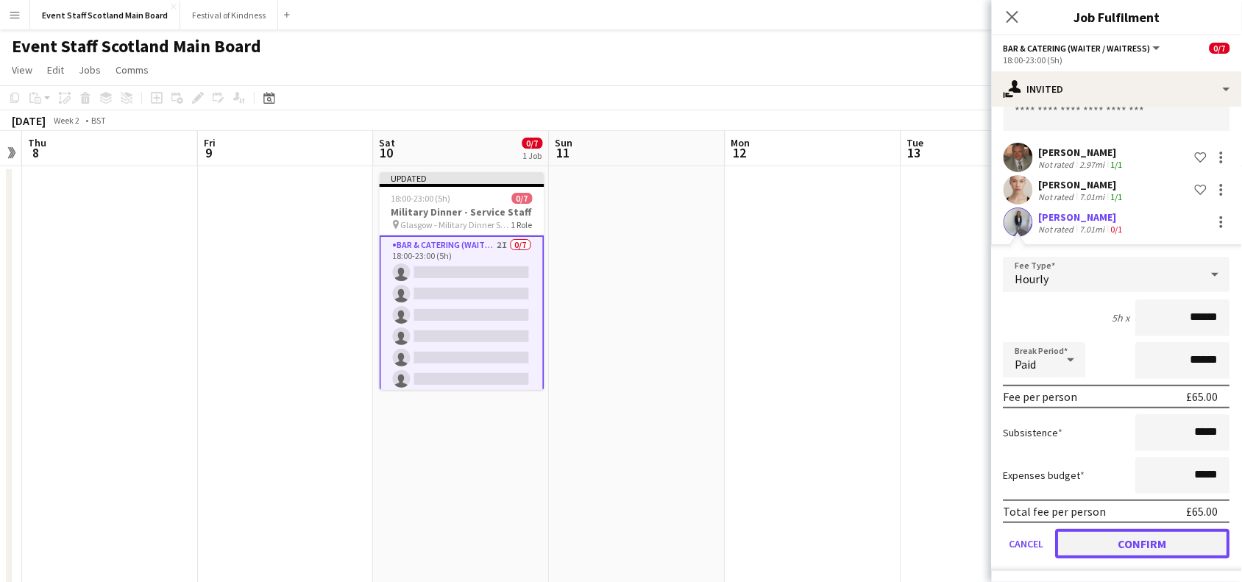
click at [1170, 549] on button "Confirm" at bounding box center [1143, 543] width 174 height 29
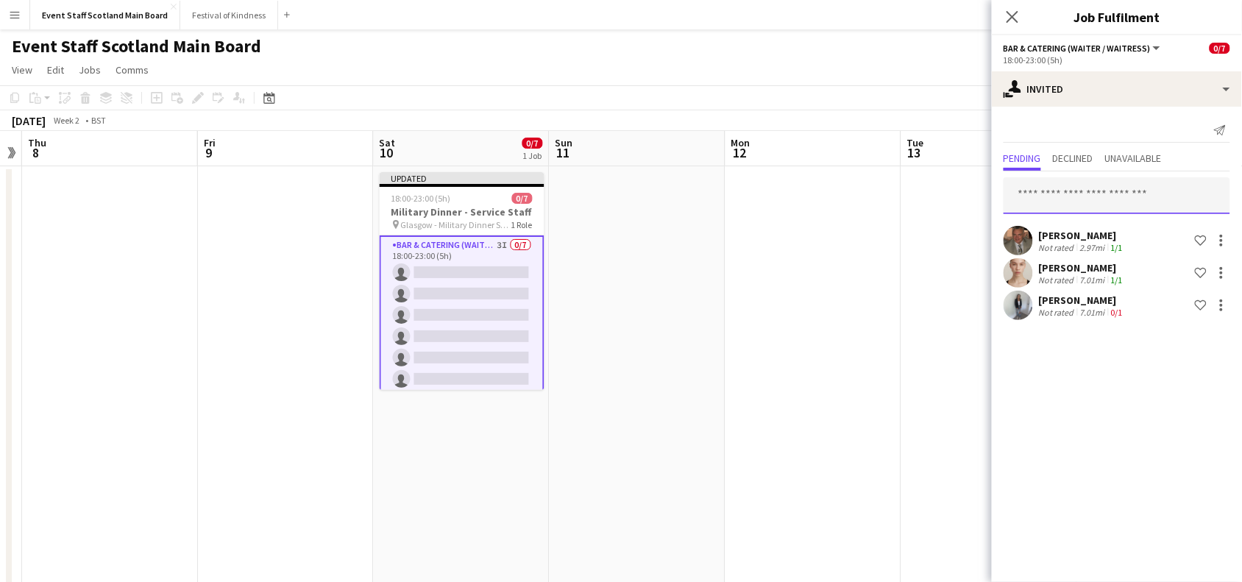
click at [1113, 196] on input "text" at bounding box center [1117, 195] width 227 height 37
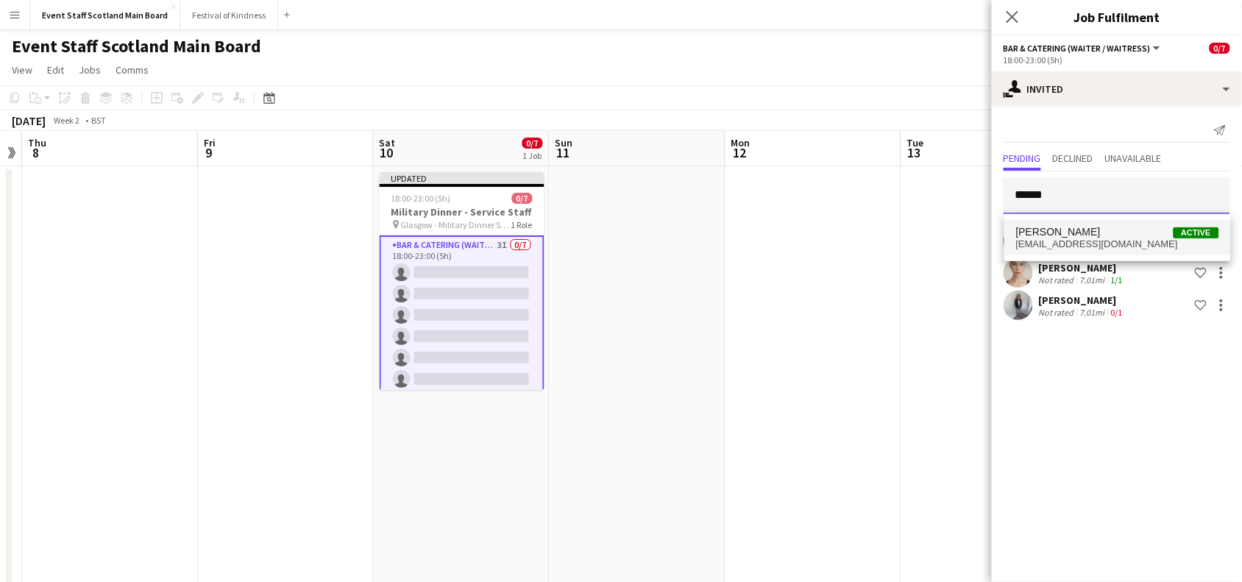
type input "******"
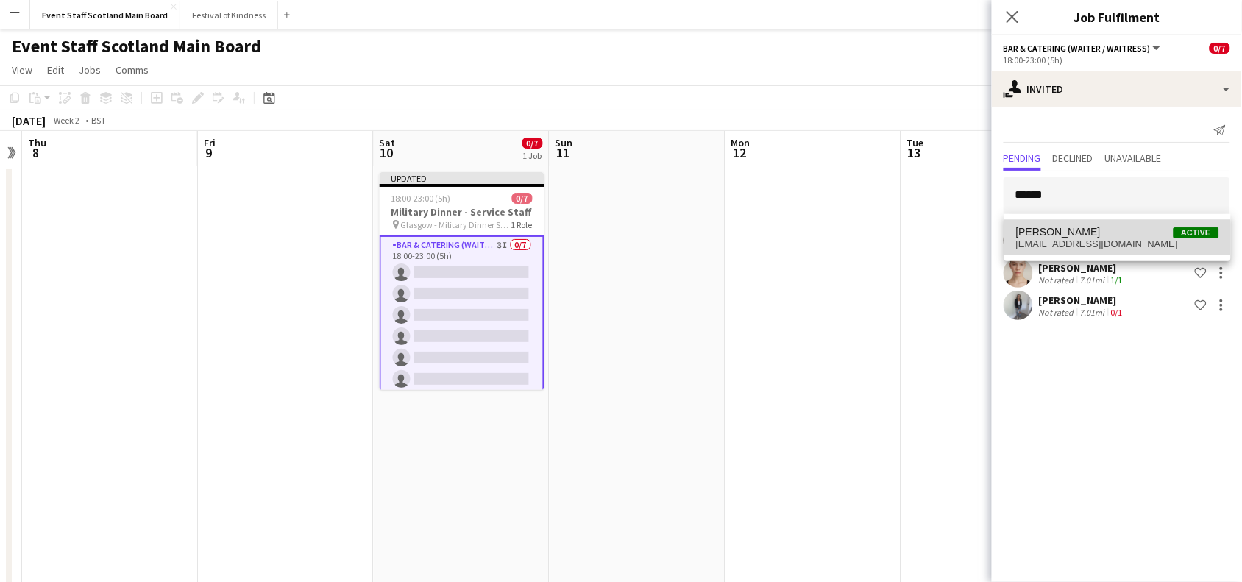
click at [1067, 234] on span "[PERSON_NAME]" at bounding box center [1058, 232] width 85 height 13
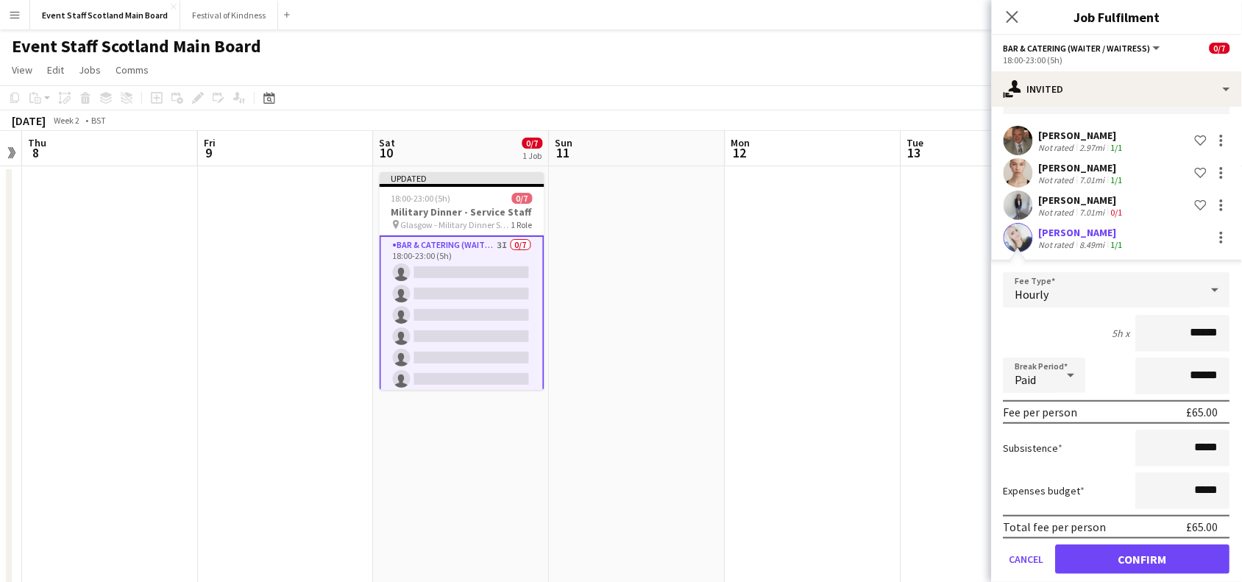
scroll to position [116, 0]
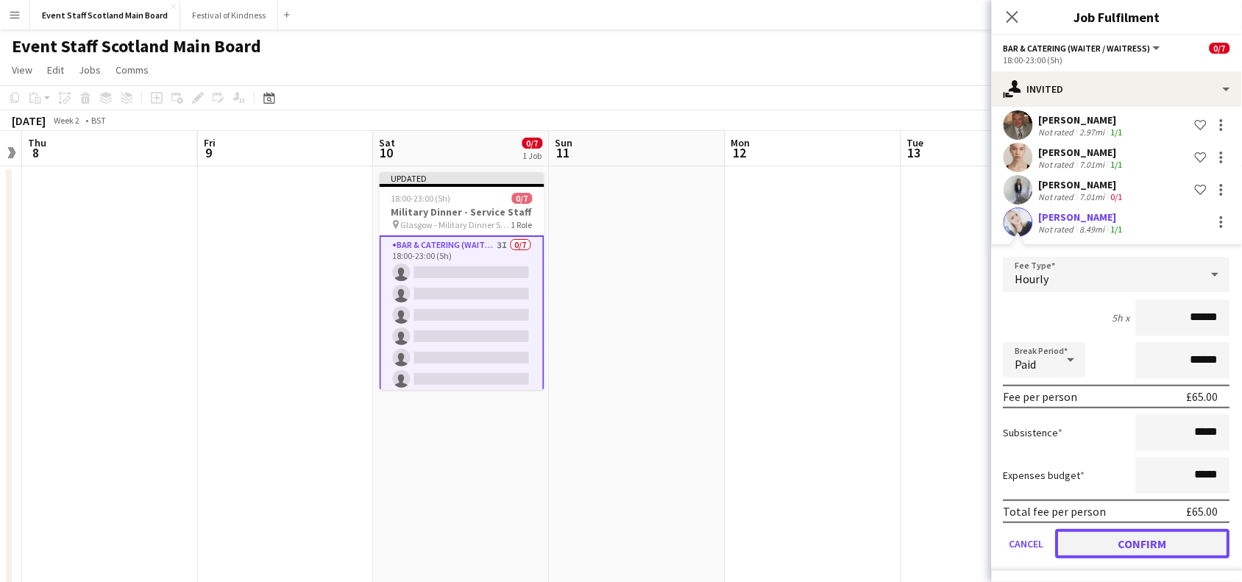
click at [1127, 547] on button "Confirm" at bounding box center [1143, 543] width 174 height 29
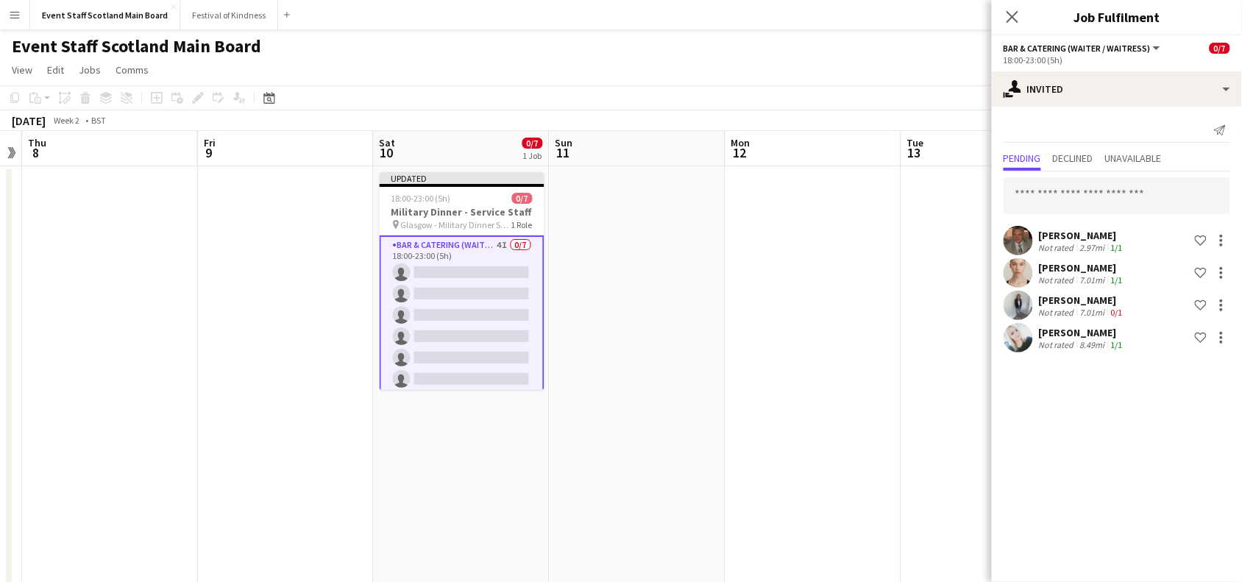
scroll to position [0, 0]
click at [1124, 201] on input "text" at bounding box center [1117, 195] width 227 height 37
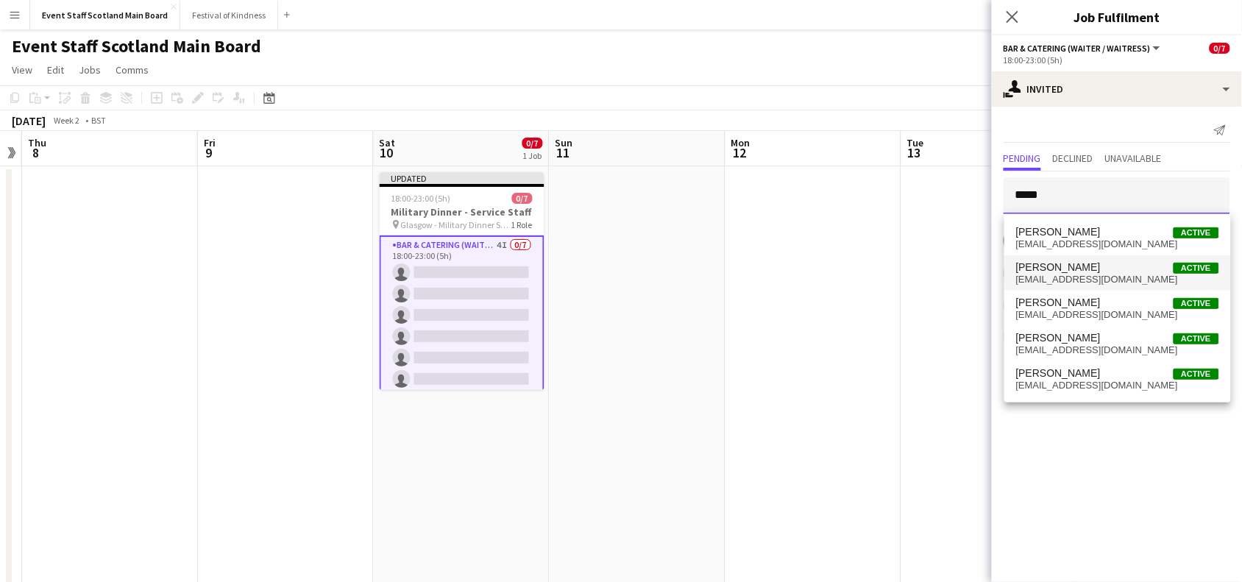
type input "*****"
click at [1115, 271] on span "[PERSON_NAME] Active" at bounding box center [1117, 267] width 203 height 13
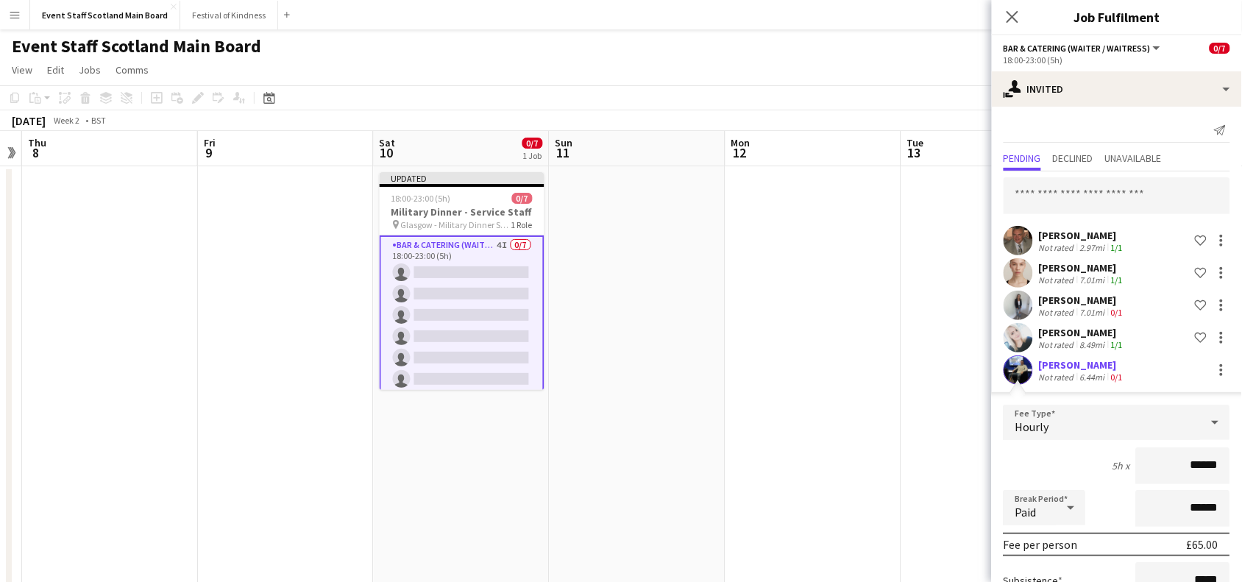
scroll to position [148, 0]
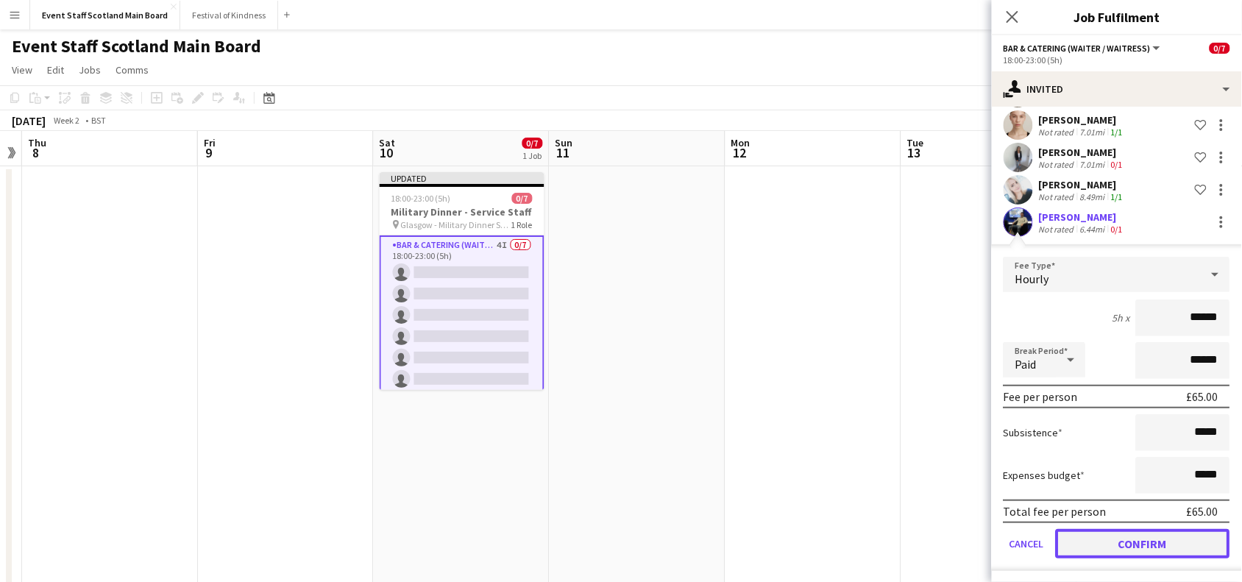
click at [1174, 548] on button "Confirm" at bounding box center [1143, 543] width 174 height 29
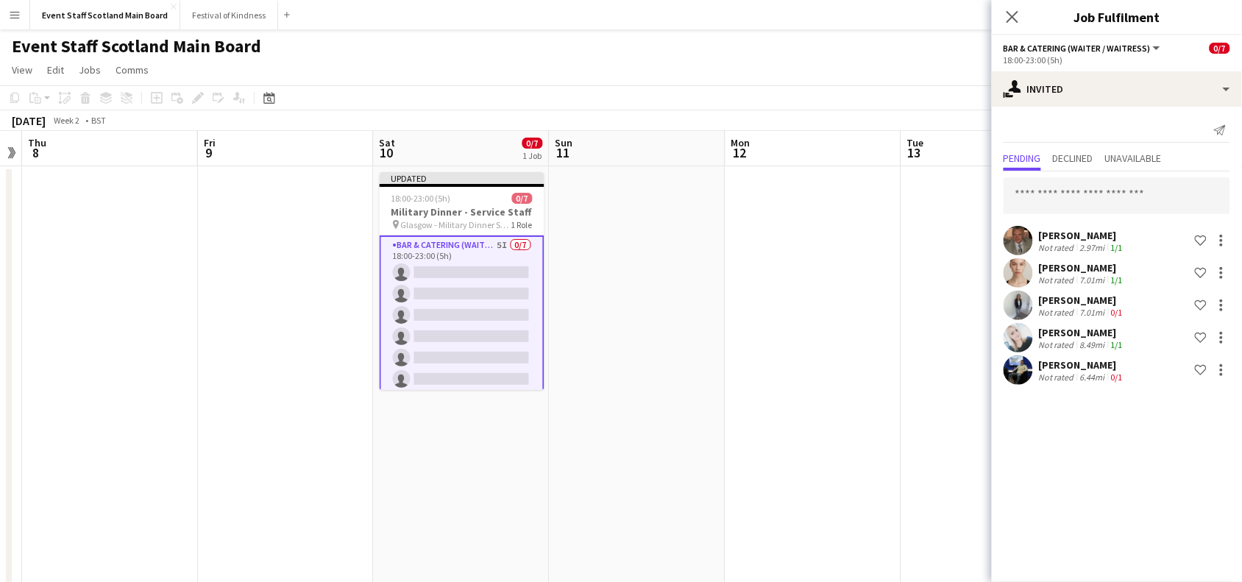
scroll to position [0, 0]
click at [1019, 16] on icon "Close pop-in" at bounding box center [1012, 17] width 14 height 14
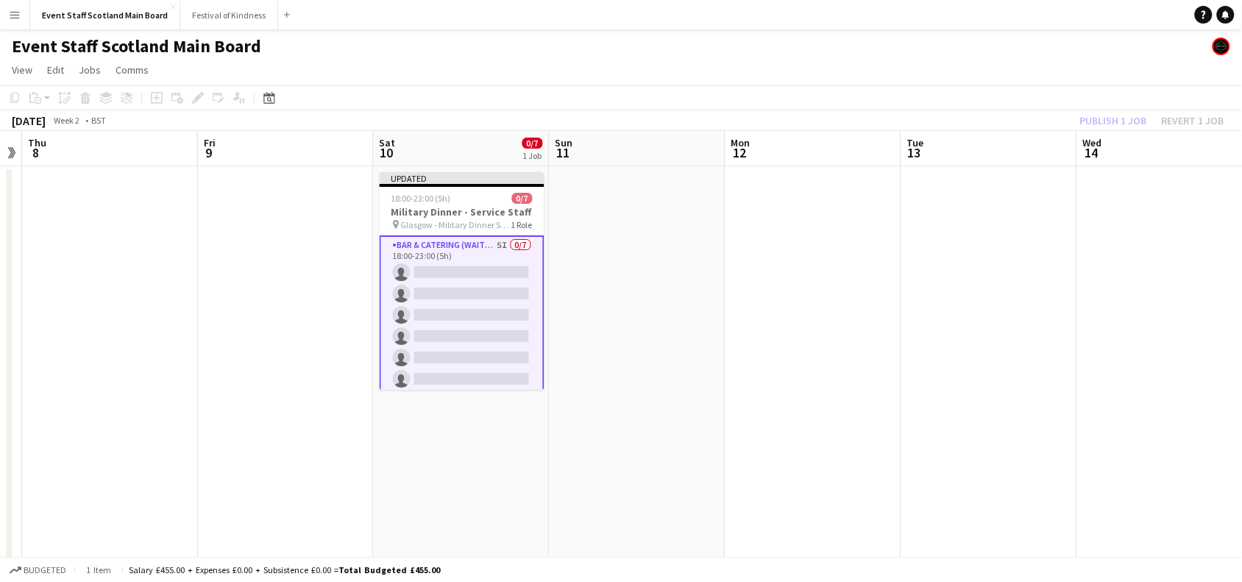
click at [1121, 121] on div "Publish 1 job Revert 1 job" at bounding box center [1153, 120] width 180 height 19
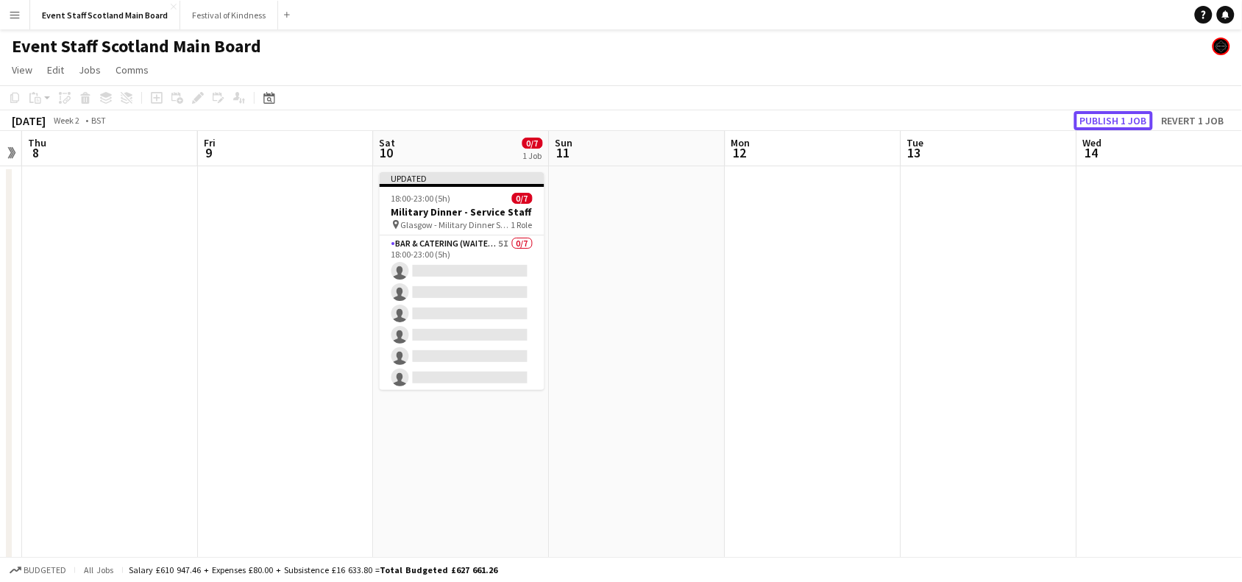
click at [1121, 121] on button "Publish 1 job" at bounding box center [1113, 120] width 79 height 19
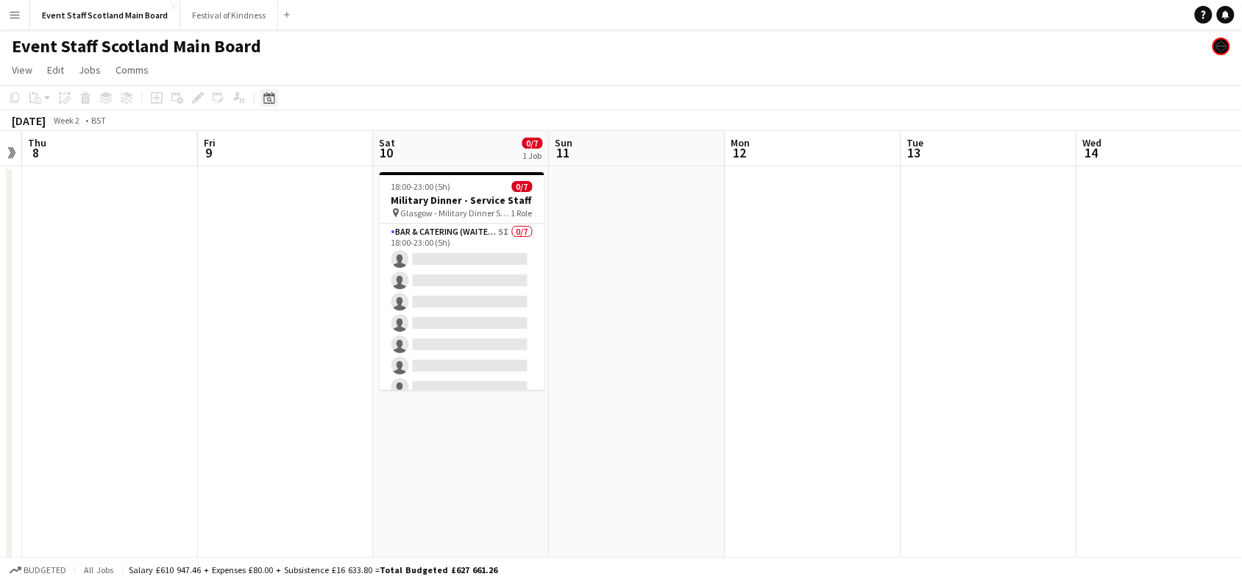
click at [267, 96] on icon "Date picker" at bounding box center [269, 98] width 12 height 12
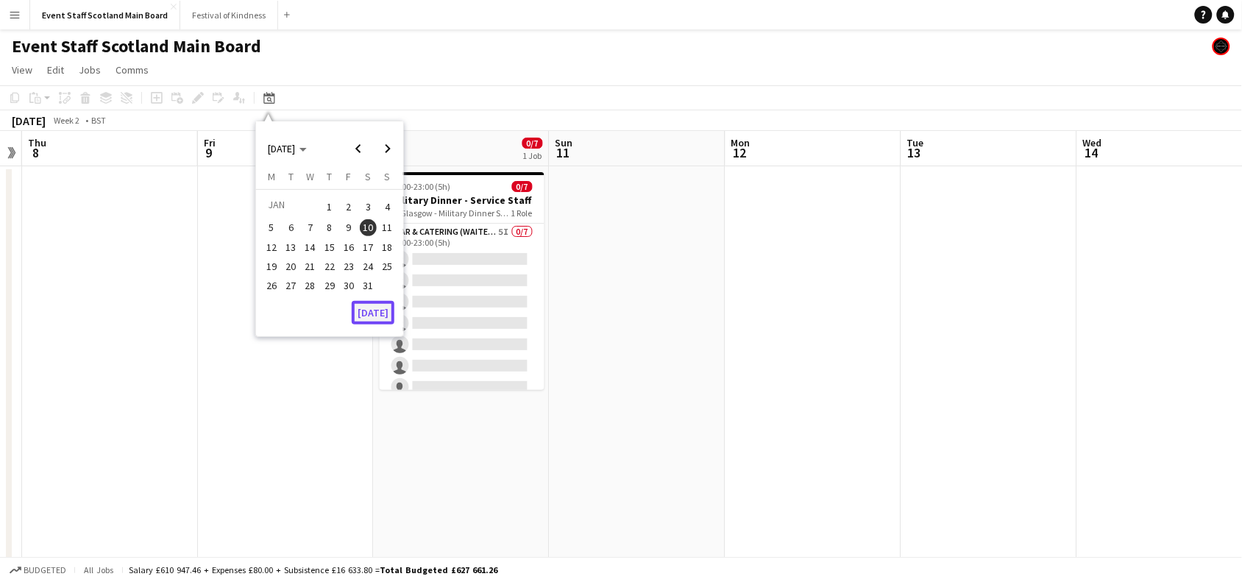
click at [361, 313] on button "[DATE]" at bounding box center [373, 313] width 43 height 24
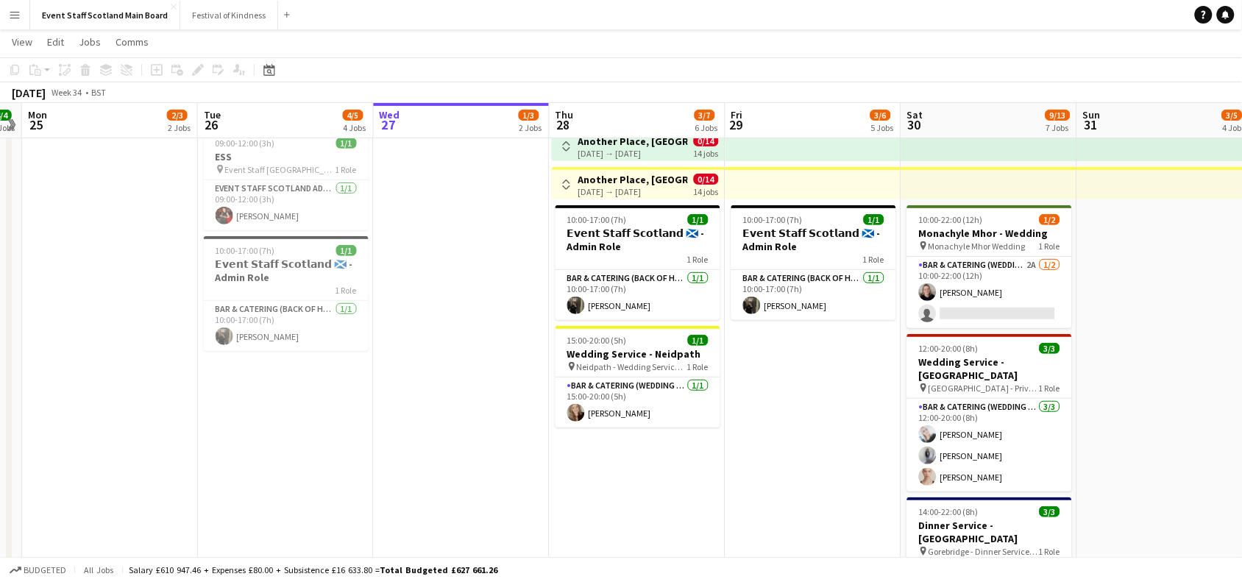
scroll to position [107, 0]
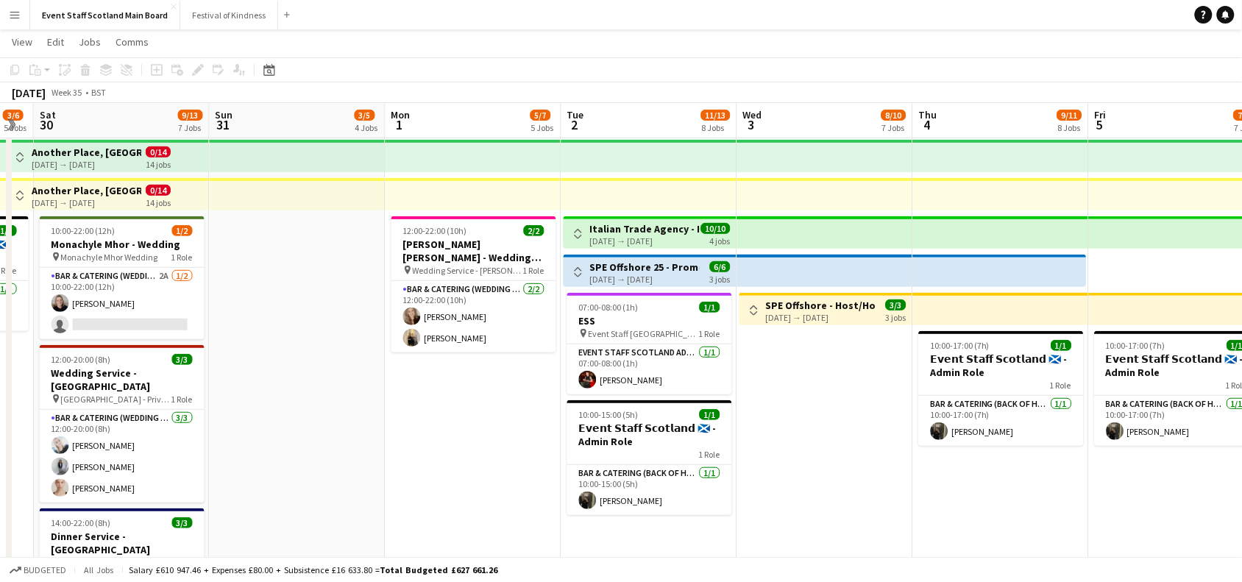
drag, startPoint x: 1183, startPoint y: 418, endPoint x: 302, endPoint y: 473, distance: 881.8
click at [302, 473] on app-calendar-viewport "Tue 26 4/5 4 Jobs Wed 27 1/3 2 Jobs Thu 28 3/7 6 Jobs Fri 29 3/6 5 Jobs Sat 30 …" at bounding box center [621, 443] width 1242 height 986
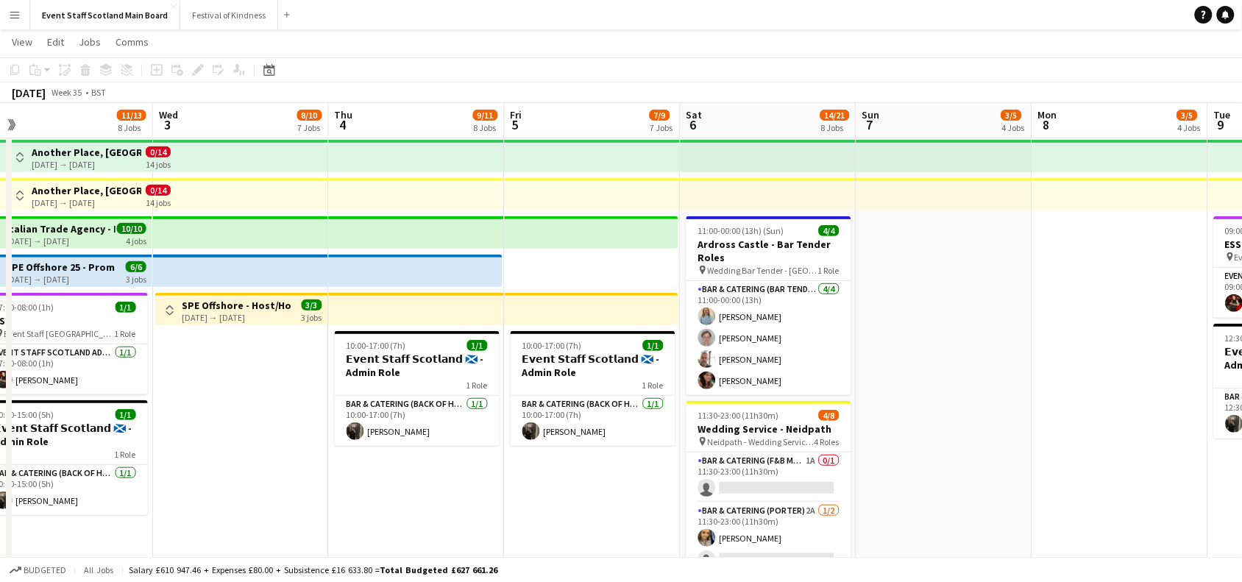
drag, startPoint x: 882, startPoint y: 458, endPoint x: 305, endPoint y: 465, distance: 576.2
click at [305, 465] on app-calendar-viewport "Sat 30 9/13 7 Jobs Sun 31 3/5 4 Jobs Mon 1 5/7 5 Jobs Tue 2 11/13 8 Jobs Wed 3 …" at bounding box center [621, 443] width 1242 height 986
